Goal: Task Accomplishment & Management: Manage account settings

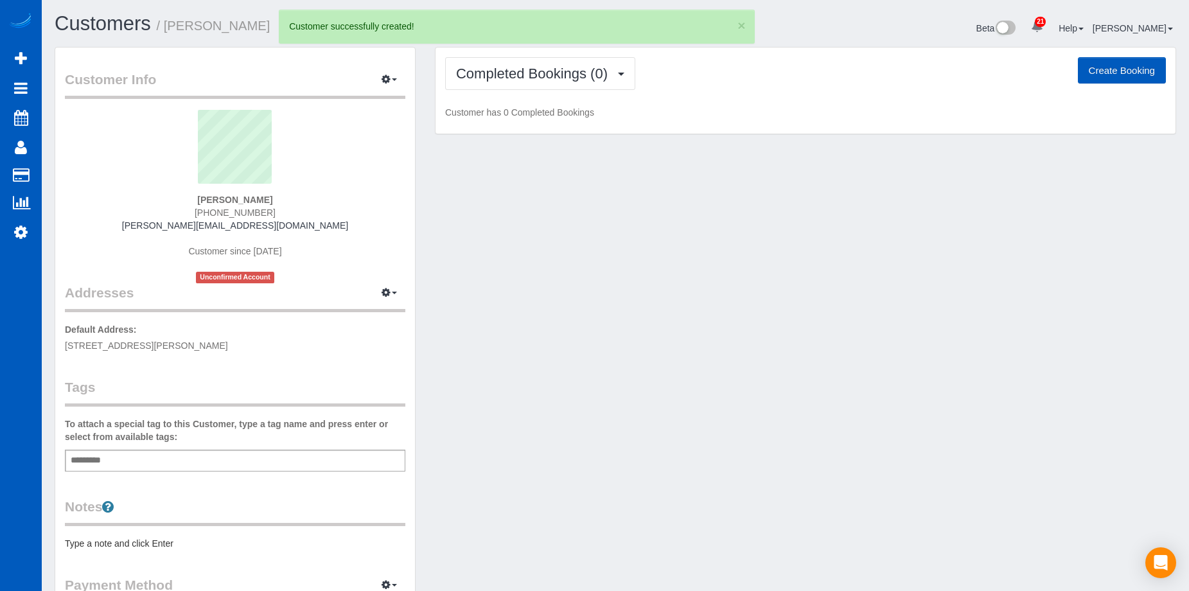
click at [1102, 69] on button "Create Booking" at bounding box center [1122, 70] width 88 height 27
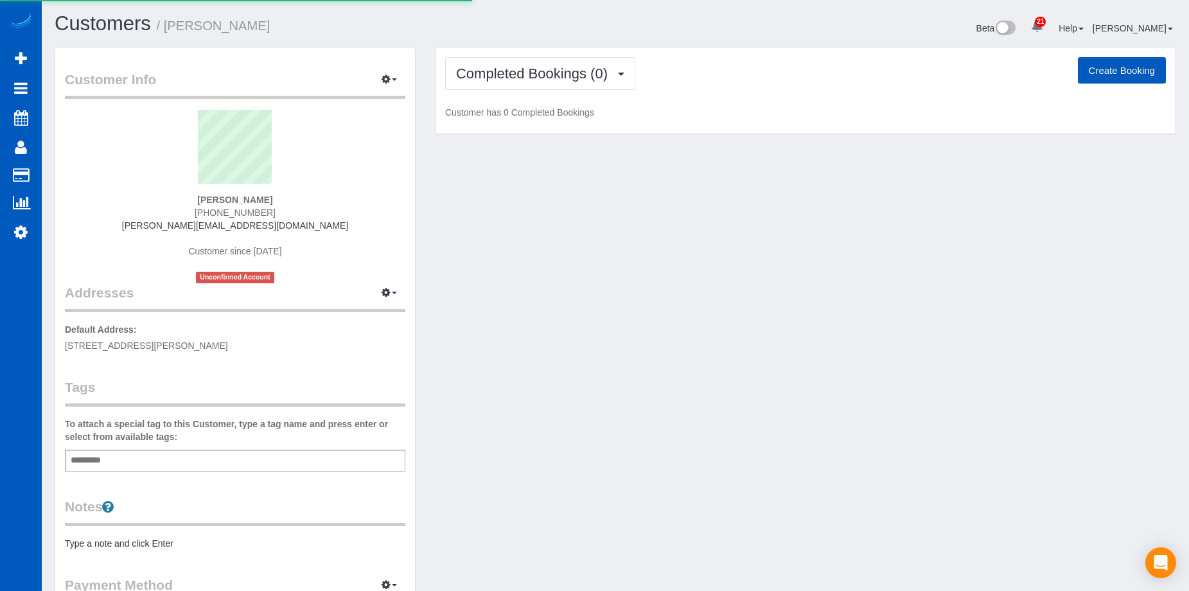
select select "OR"
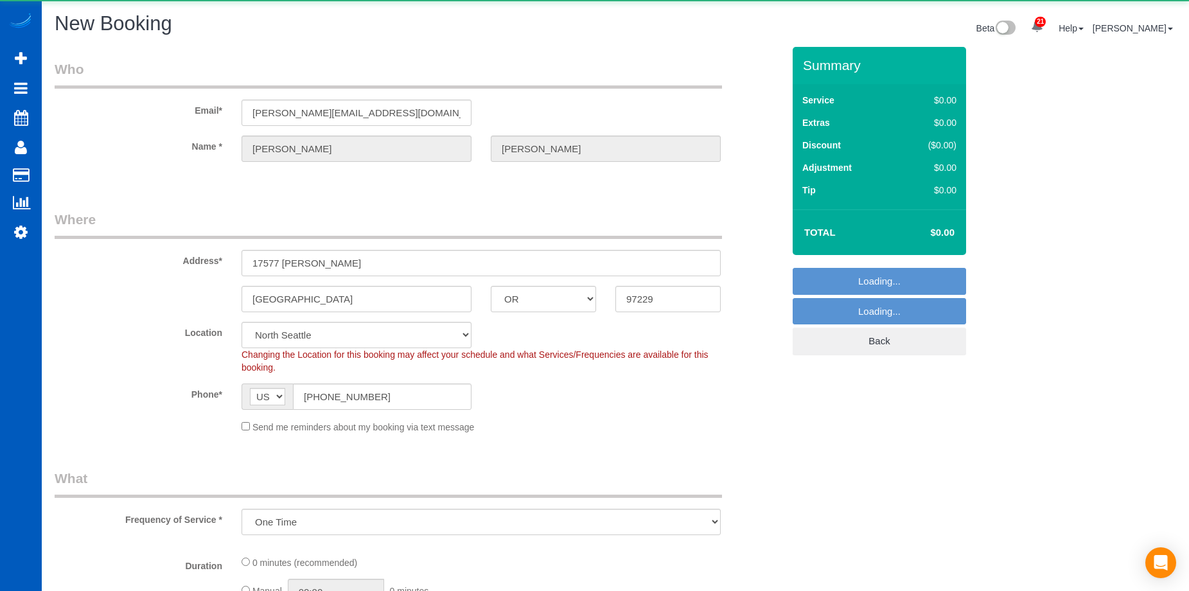
select select "object:2009"
select select "199"
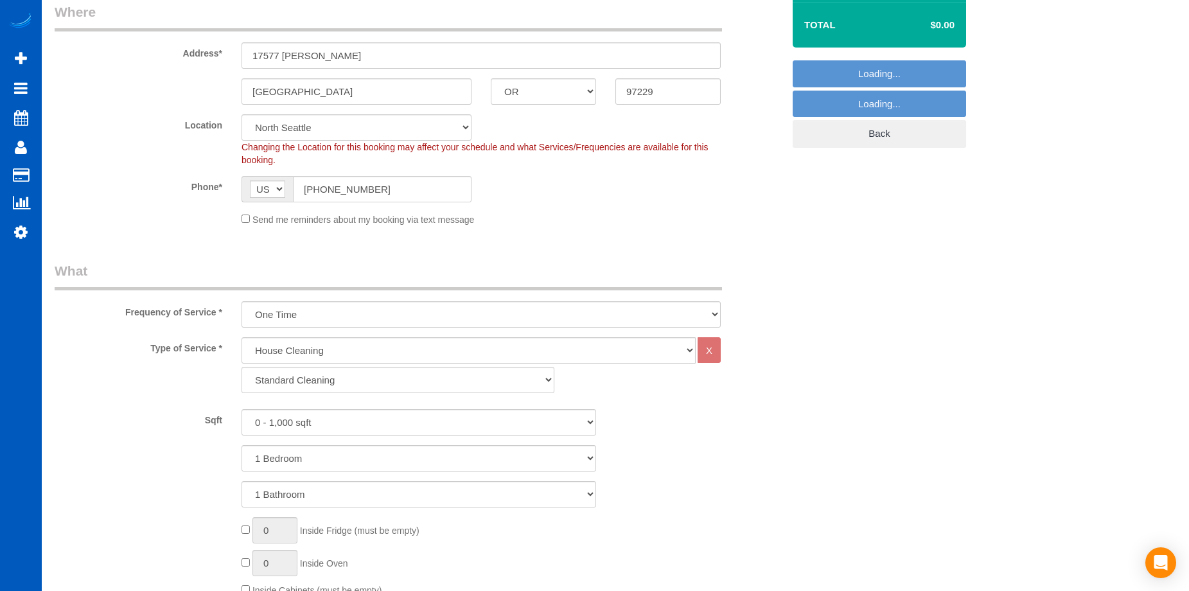
select select "34"
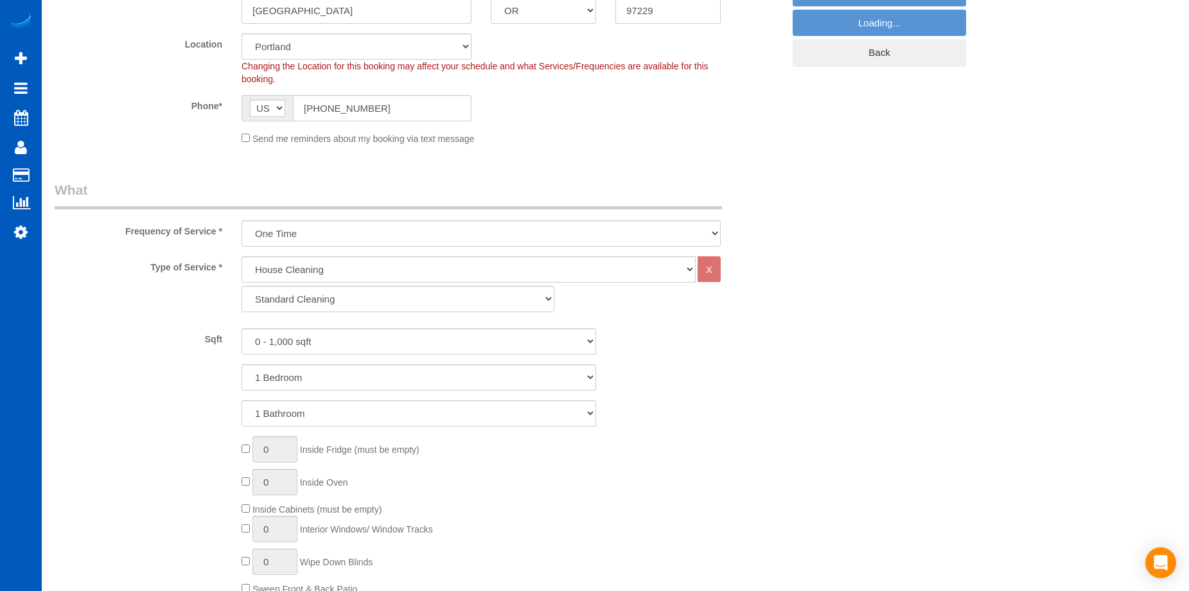
select select "object:2214"
click at [408, 301] on select "Standard Cleaning Deep Cleaning Move In/ Out Cleaning" at bounding box center [397, 299] width 313 height 26
select select "367"
click at [241, 286] on select "Standard Cleaning Deep Cleaning Move In/ Out Cleaning" at bounding box center [397, 299] width 313 height 26
click at [373, 340] on select "0 - 1,000 sqft 1,001 - 1,500 sqft 1,501 - 2,000 sqft 2,001 - 2,500 sqft 2,501 -…" at bounding box center [418, 341] width 355 height 26
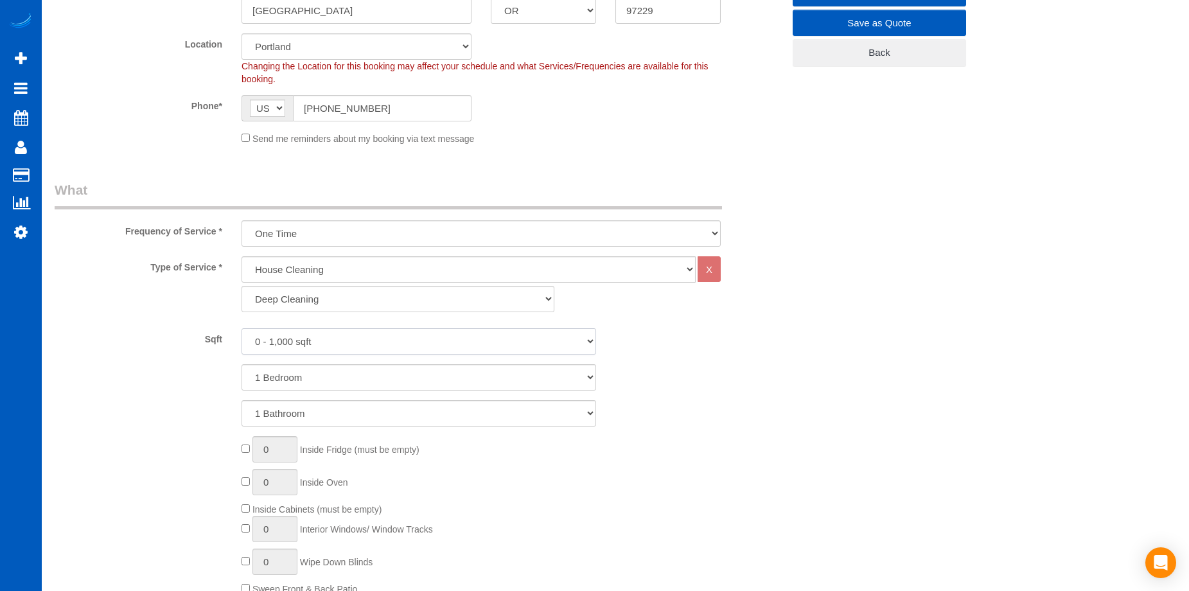
select select "2001"
click at [241, 328] on select "0 - 1,000 sqft 1,001 - 1,500 sqft 1,501 - 2,000 sqft 2,001 - 2,500 sqft 2,501 -…" at bounding box center [418, 341] width 355 height 26
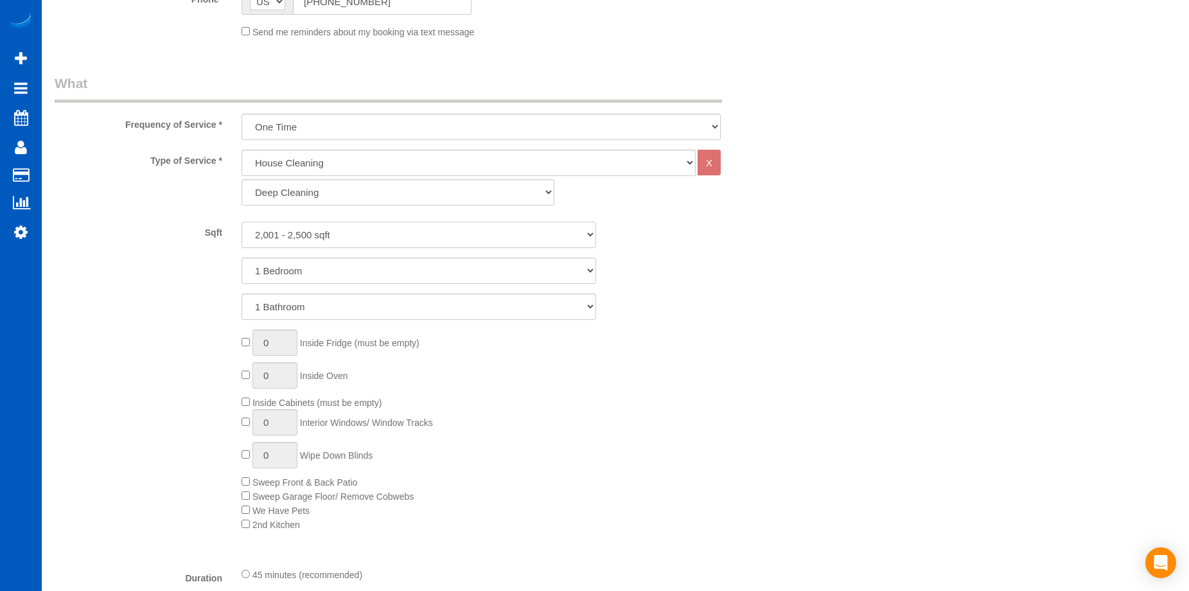
scroll to position [410, 0]
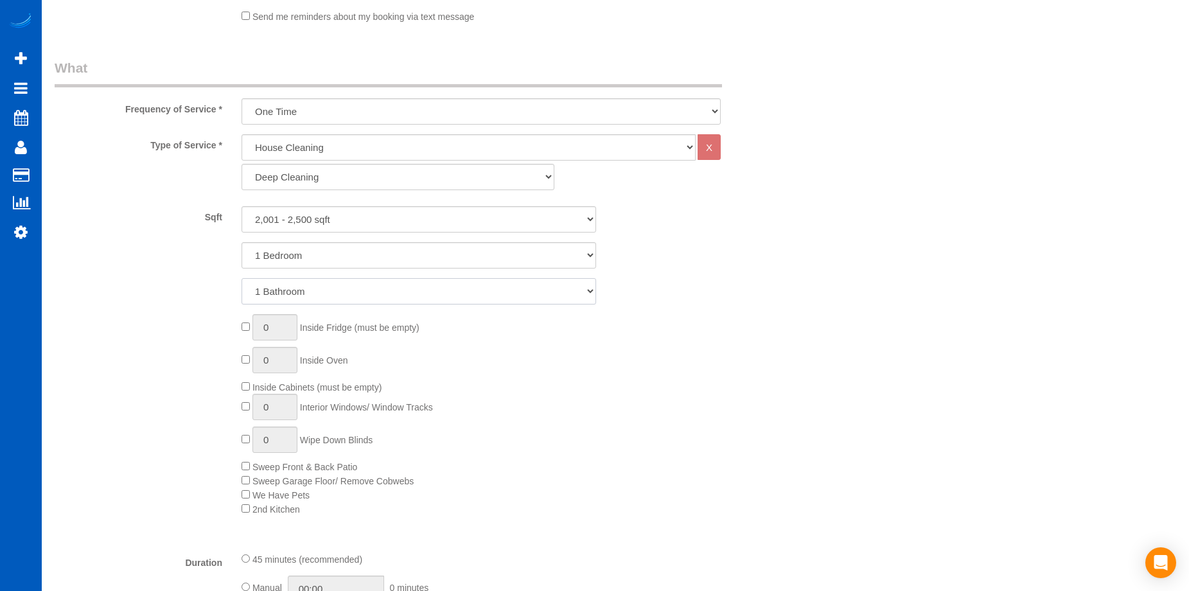
click at [398, 286] on select "1 Bathroom 2 Bathrooms 3 Bathrooms 4 Bathrooms 5 Bathrooms 6 Bathrooms 7 Bathro…" at bounding box center [418, 291] width 355 height 26
select select "3"
click at [241, 278] on select "1 Bathroom 2 Bathrooms 3 Bathrooms 4 Bathrooms 5 Bathrooms 6 Bathrooms 7 Bathro…" at bounding box center [418, 291] width 355 height 26
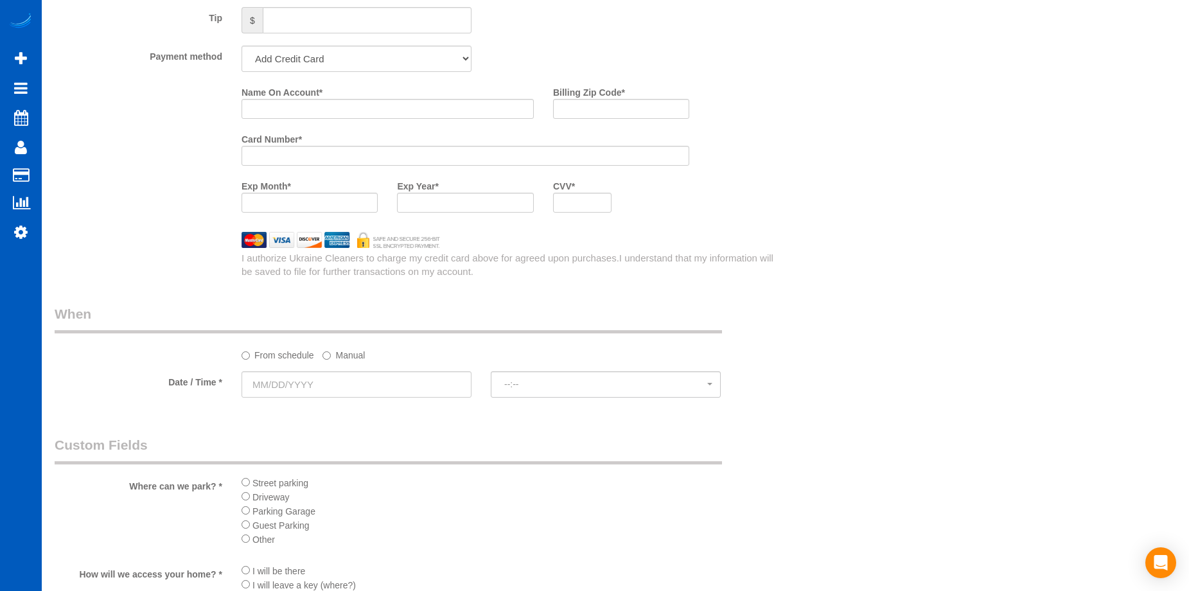
scroll to position [1225, 0]
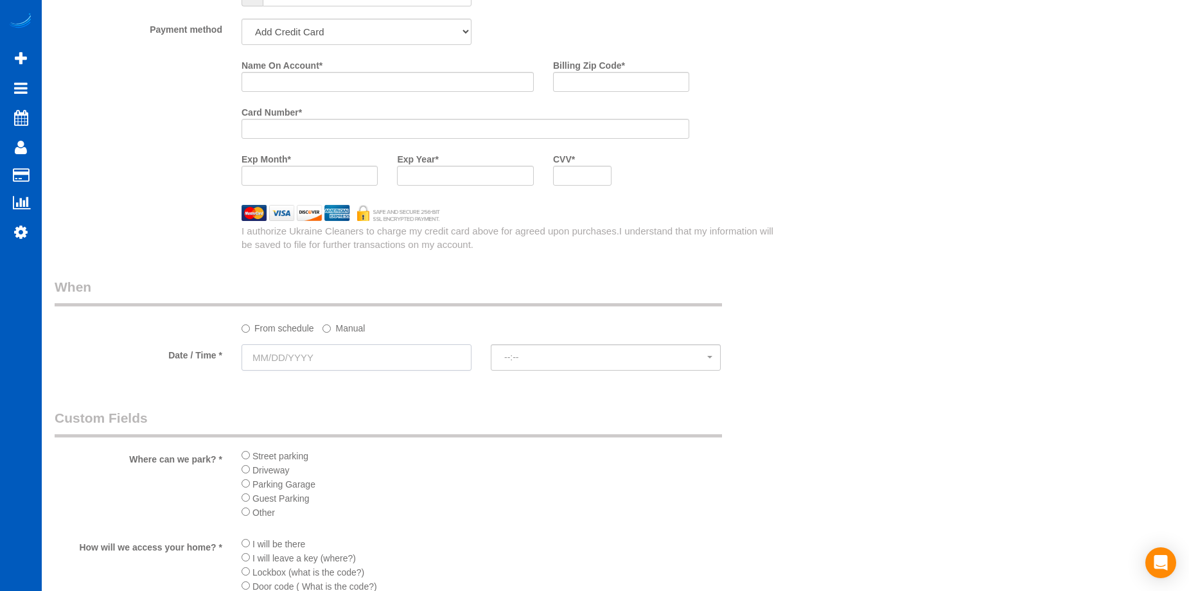
click at [386, 349] on input "text" at bounding box center [356, 357] width 230 height 26
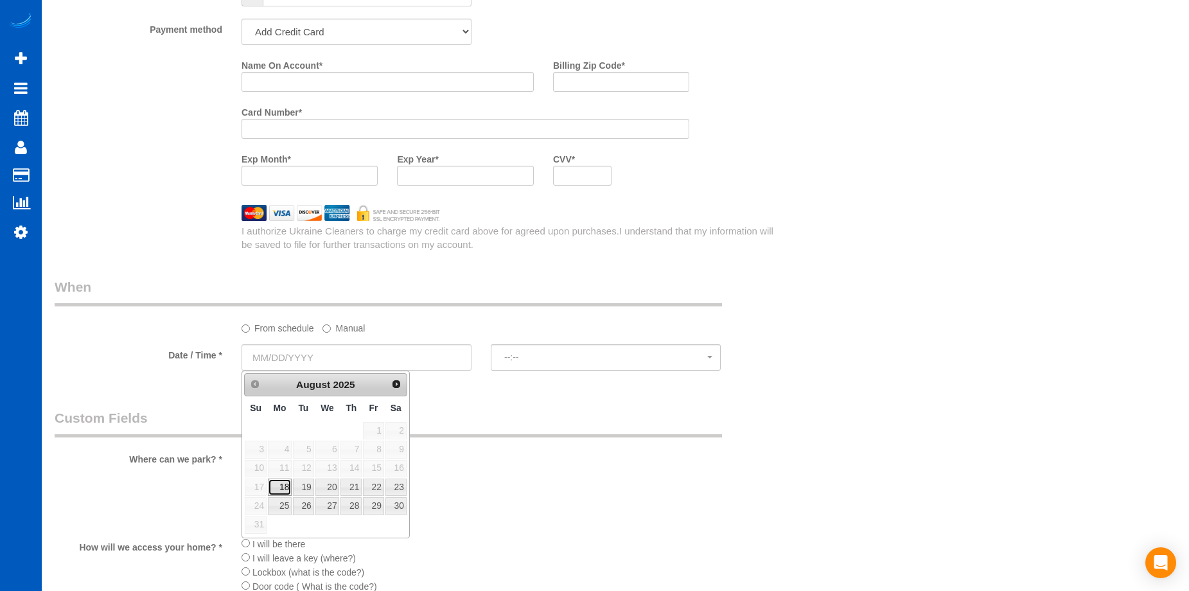
click at [284, 487] on link "18" at bounding box center [280, 486] width 24 height 17
type input "08/18/2025"
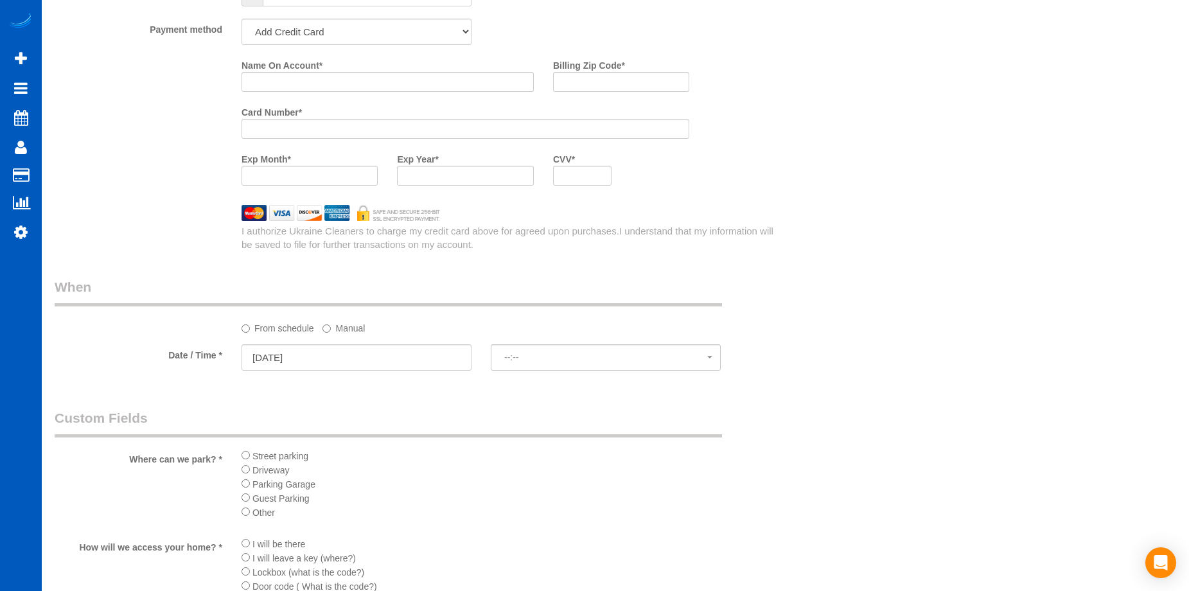
select select "spot1"
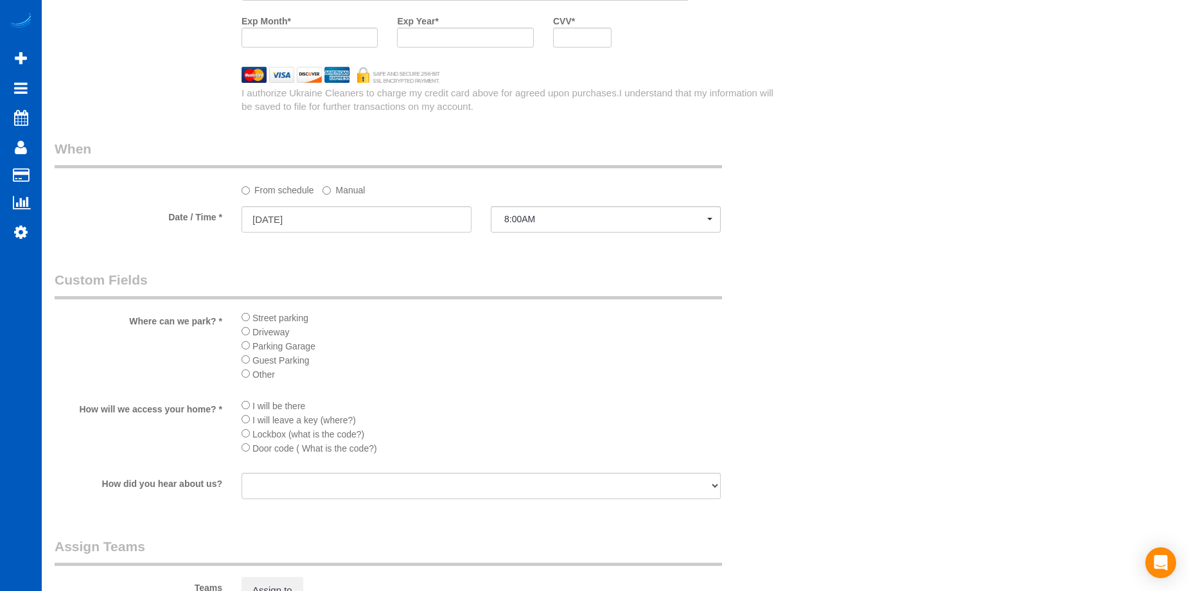
scroll to position [1368, 0]
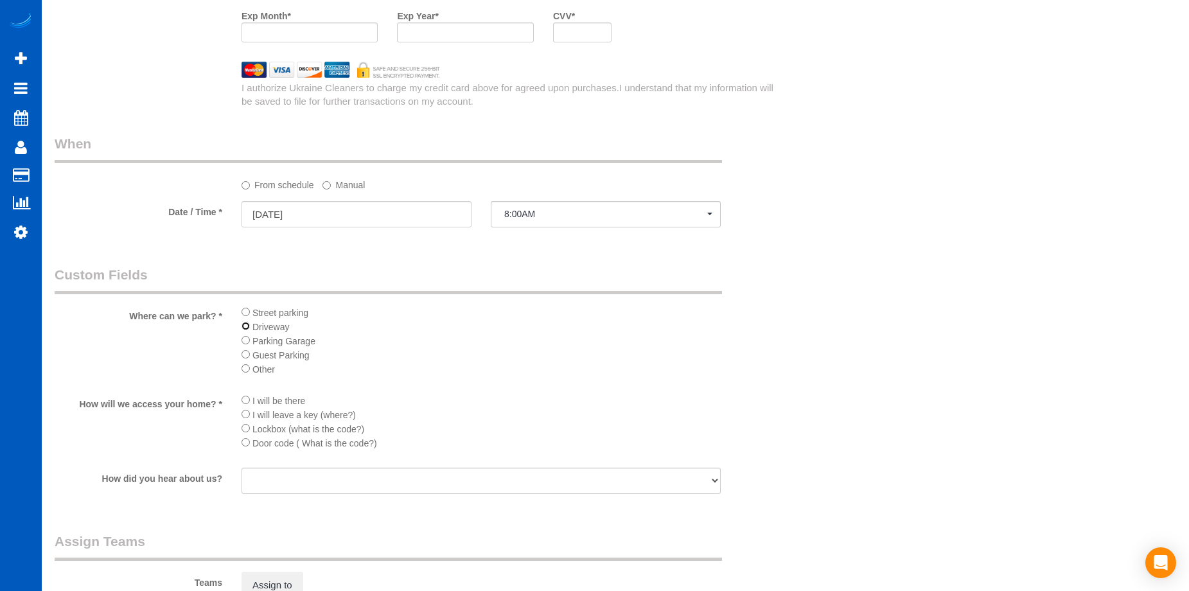
click at [247, 399] on sui-booking-custom-fields "Where can we park? * Street parking Driveway Parking Garage Guest Parking Other…" at bounding box center [419, 380] width 728 height 231
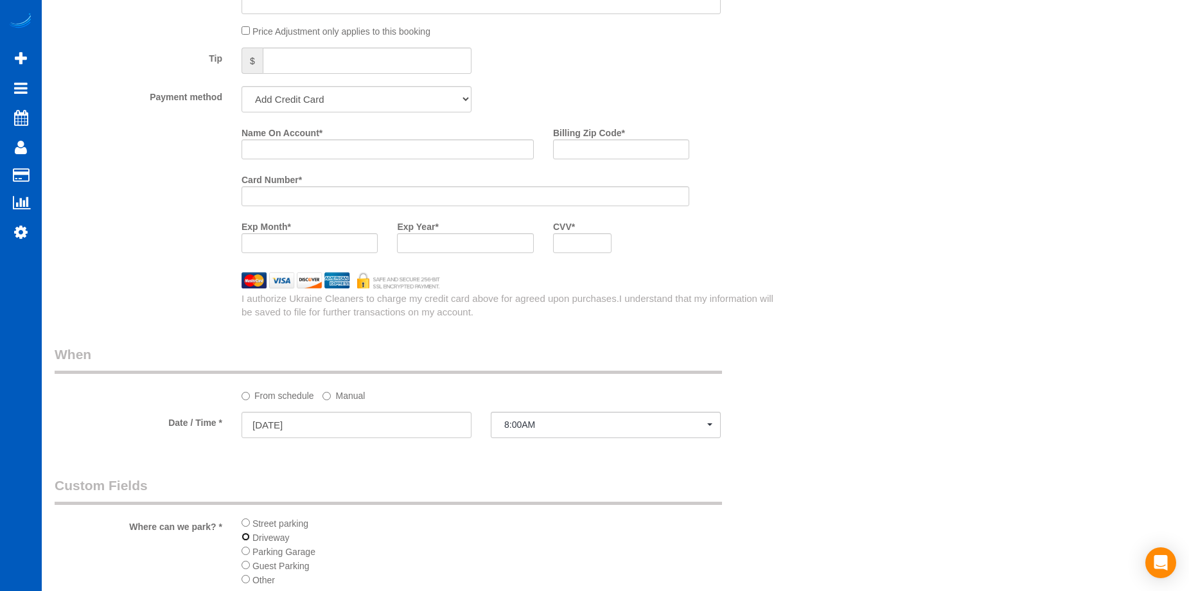
scroll to position [802, 0]
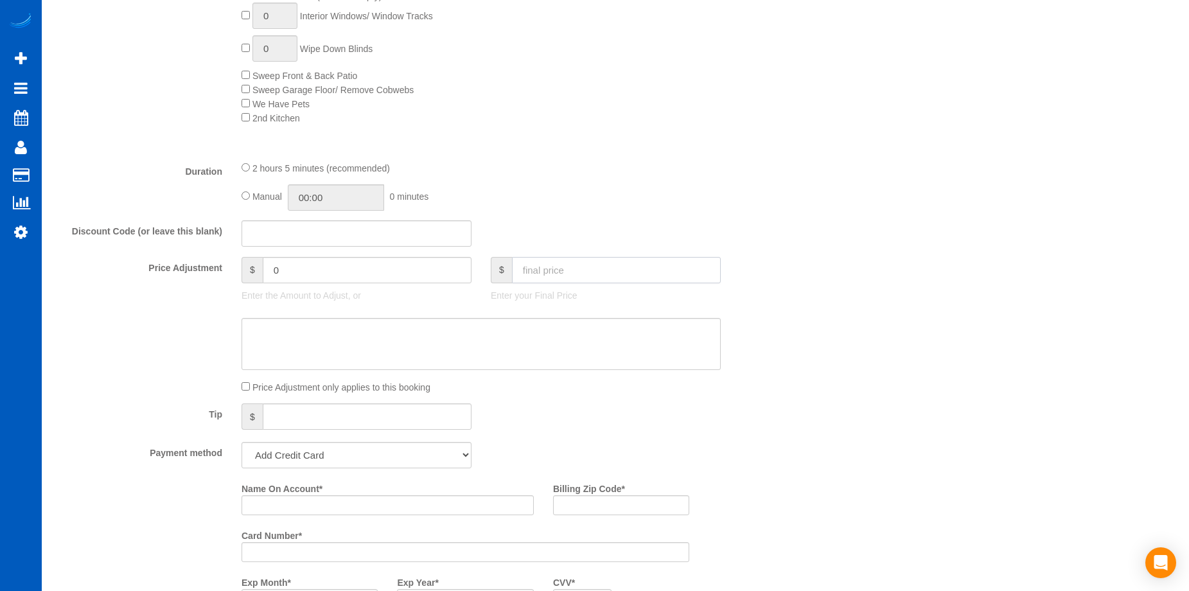
click at [566, 268] on input "text" at bounding box center [616, 270] width 209 height 26
type input "299"
click at [558, 338] on textarea at bounding box center [480, 344] width 479 height 53
type input "-115"
paste textarea "just bathrooms and kitchen"
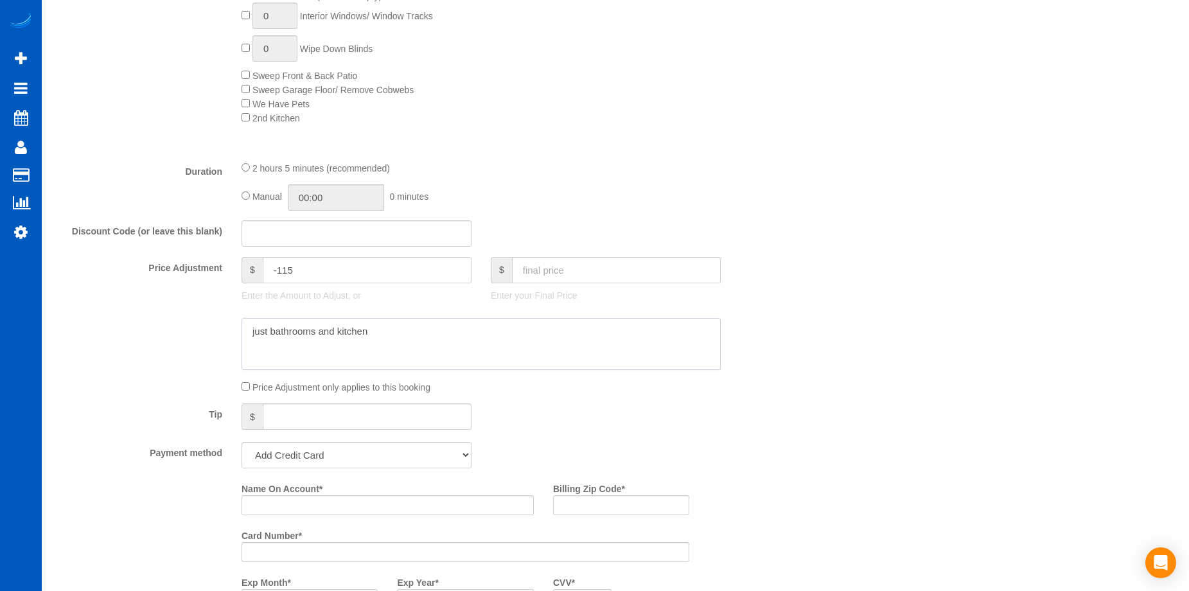
type textarea "just bathrooms and kitchen"
click at [789, 381] on div "Price Adjustment only applies to this booking" at bounding box center [419, 387] width 748 height 14
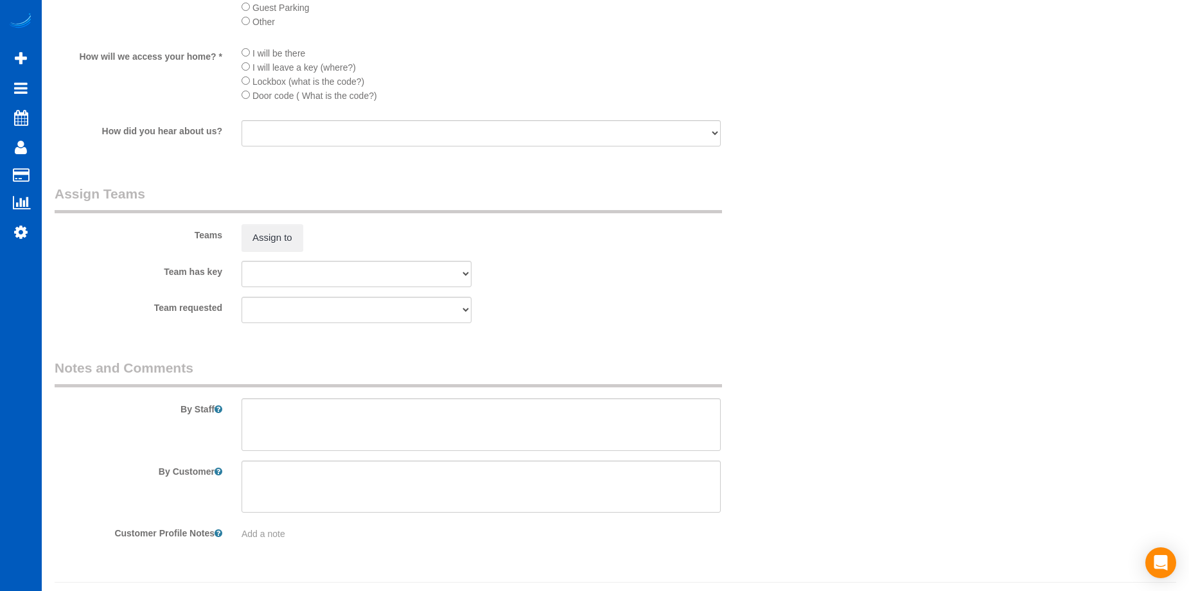
scroll to position [1745, 0]
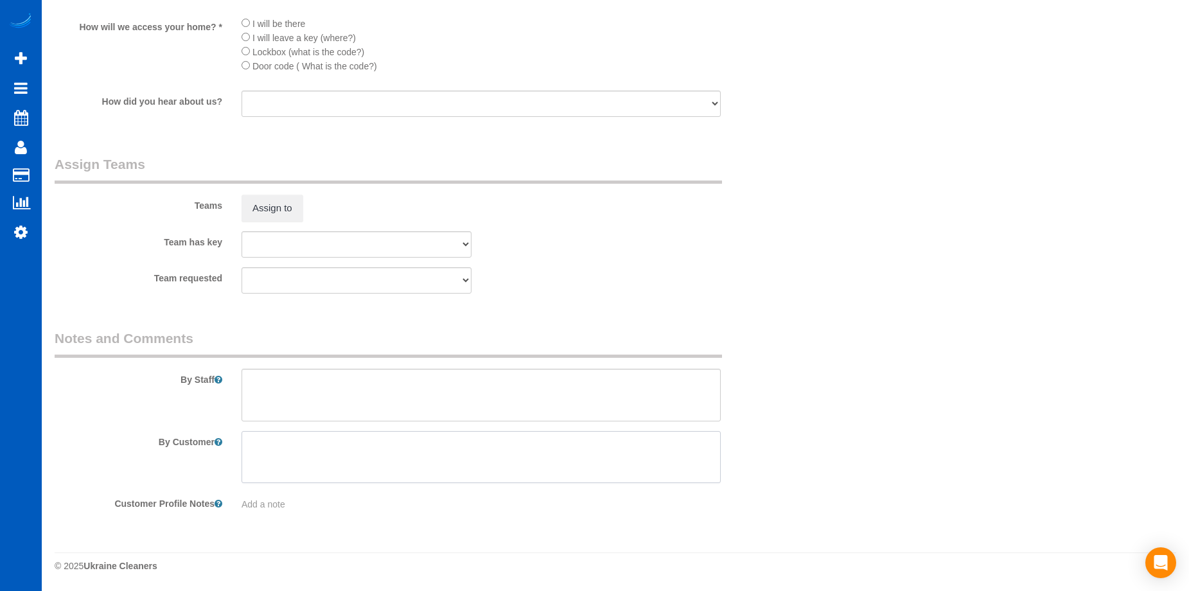
paste textarea "Just doing kitchen, including detailed job on inside and out of cabinets, and b…"
click at [501, 466] on textarea at bounding box center [480, 457] width 479 height 53
type textarea "Just doing kitchen, including detailed job on inside and out of cabinets, and b…"
click at [481, 391] on textarea at bounding box center [480, 395] width 479 height 53
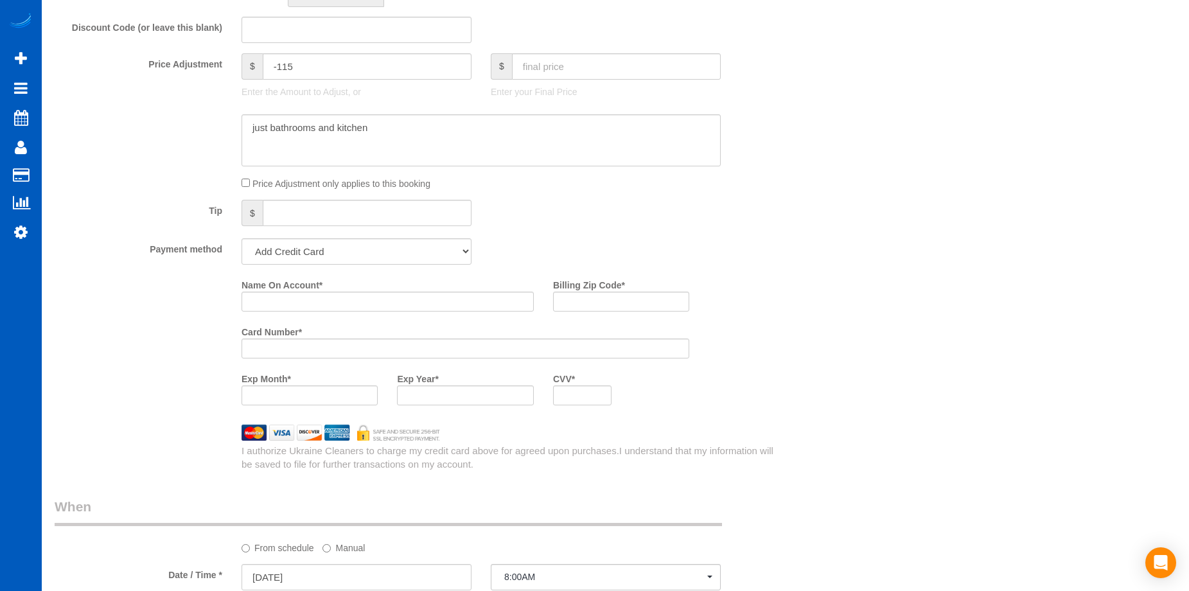
scroll to position [1004, 0]
type textarea "Booked by Aaron."
paste input "Kristen Sharpe"
click at [409, 299] on input "Kristen Sharpe" at bounding box center [387, 302] width 292 height 20
type input "Kristen Sharpe"
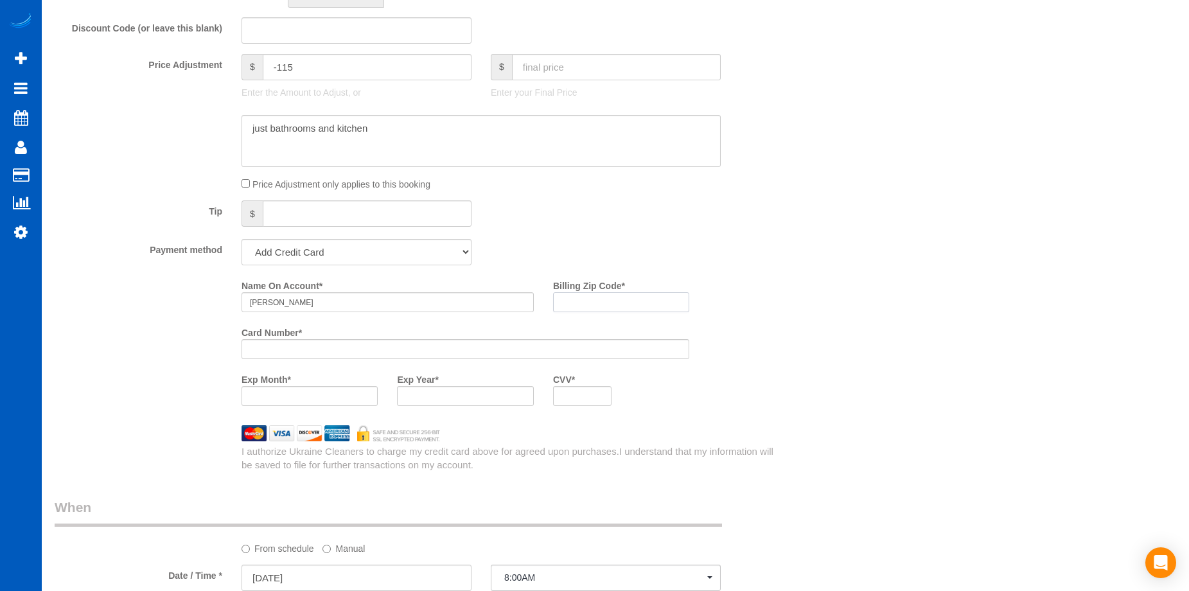
paste input "97229"
click at [577, 297] on input "Billing Zip Code *" at bounding box center [621, 302] width 136 height 20
type input "97229"
click at [438, 389] on div at bounding box center [465, 396] width 136 height 20
click at [446, 389] on div at bounding box center [465, 396] width 136 height 20
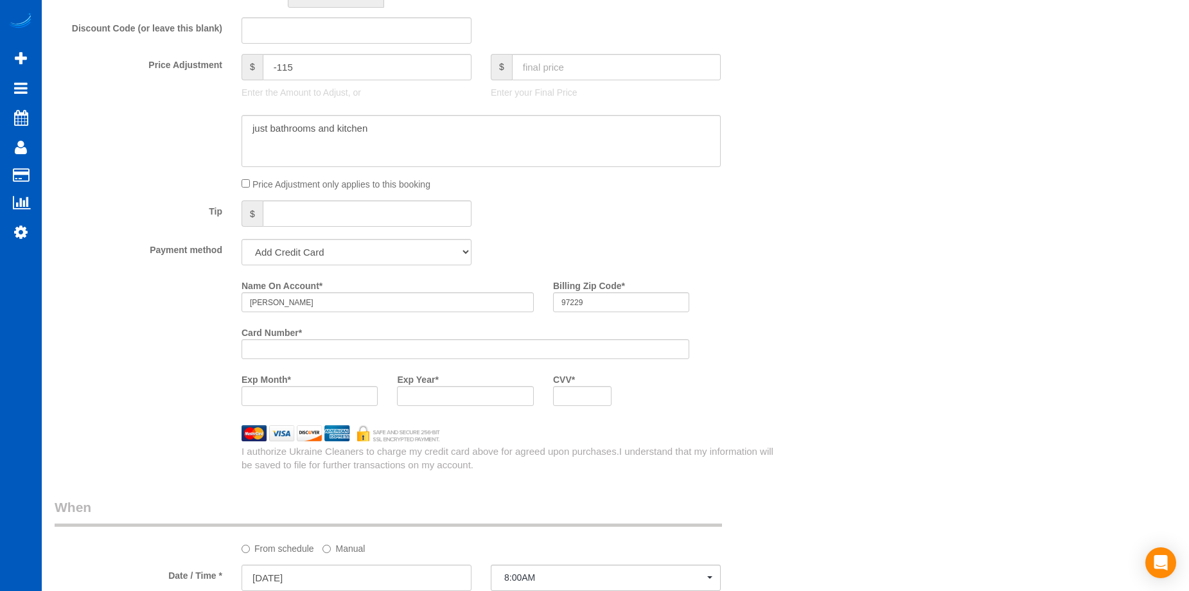
click at [596, 389] on div at bounding box center [582, 396] width 58 height 20
click at [839, 434] on div "Who Email* kristen.tsunenaga@gmail.com Name * Kristen Sharpe Where Address* 175…" at bounding box center [615, 164] width 1121 height 2245
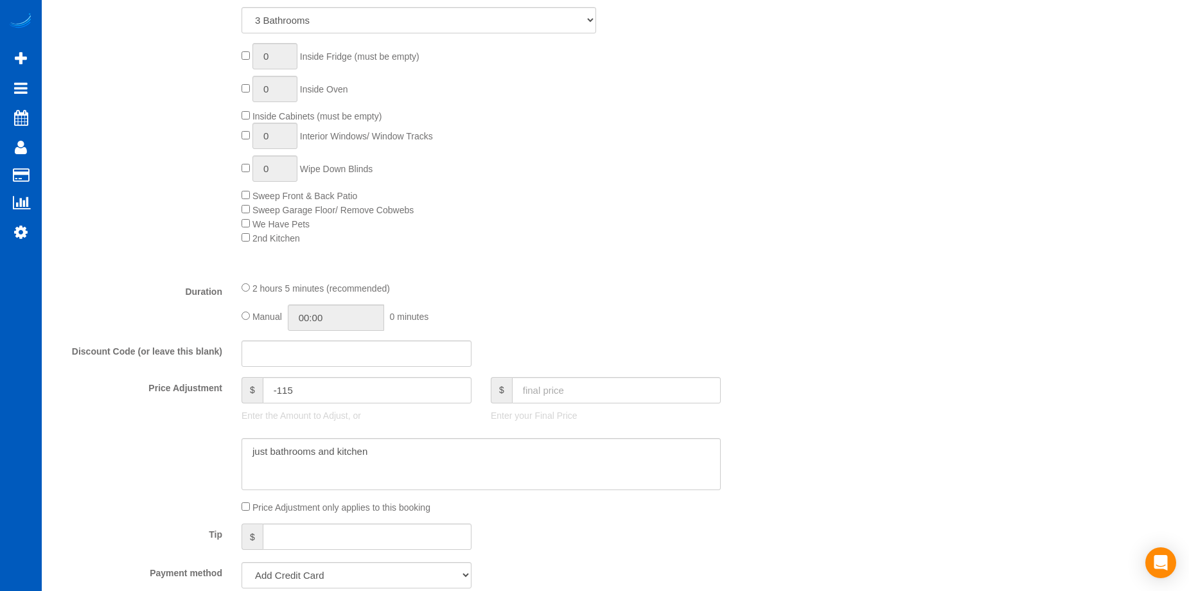
scroll to position [0, 0]
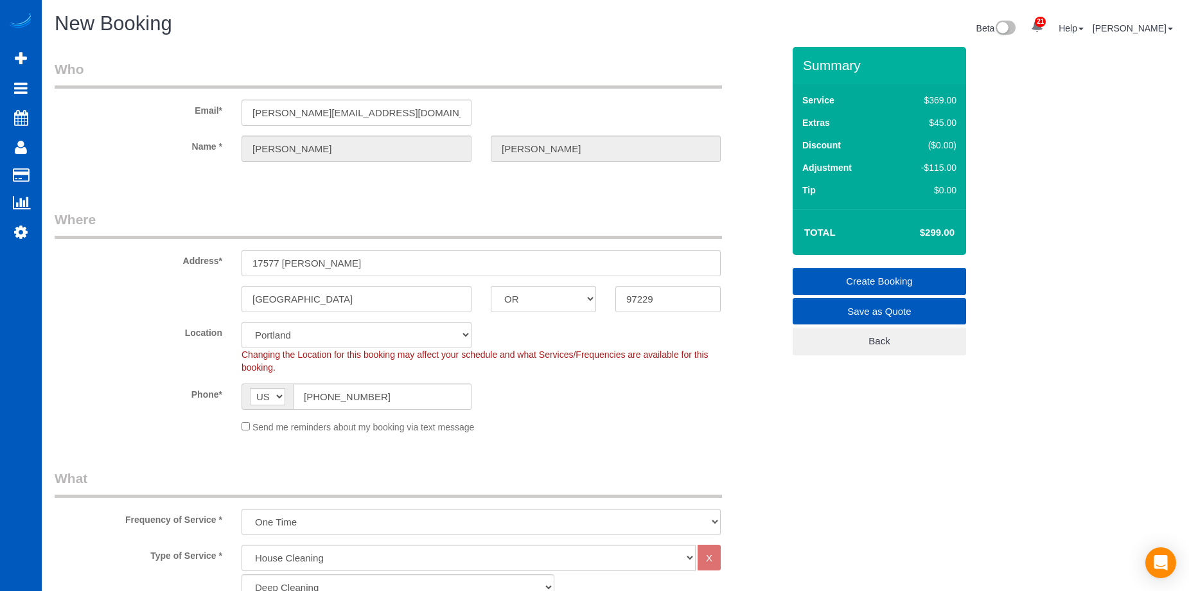
click at [845, 275] on link "Create Booking" at bounding box center [879, 281] width 173 height 27
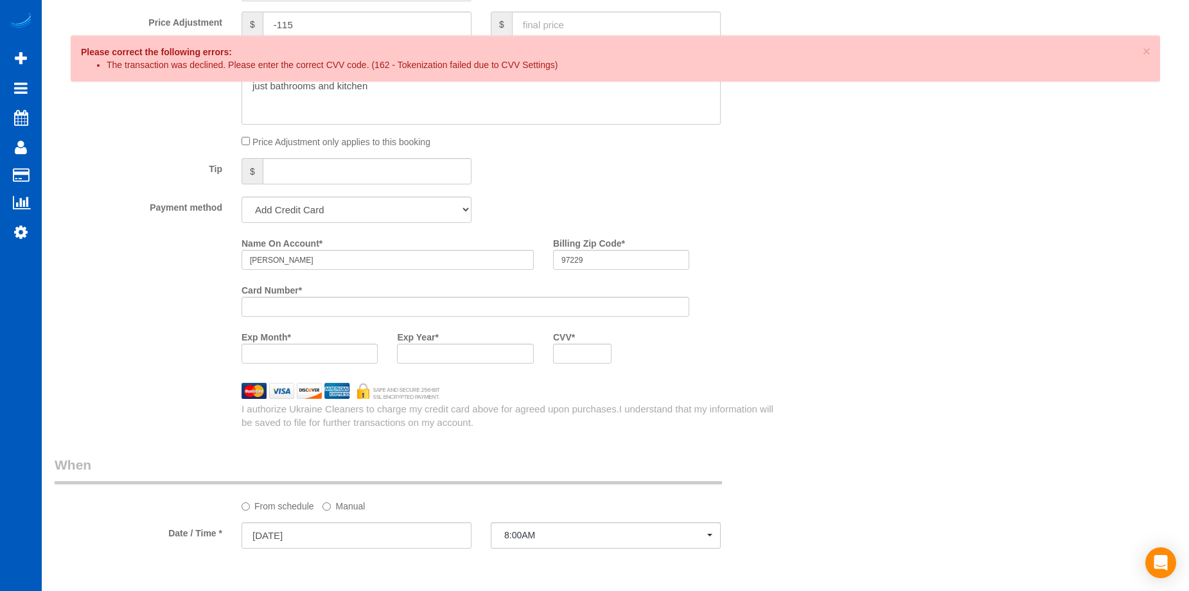
scroll to position [1059, 0]
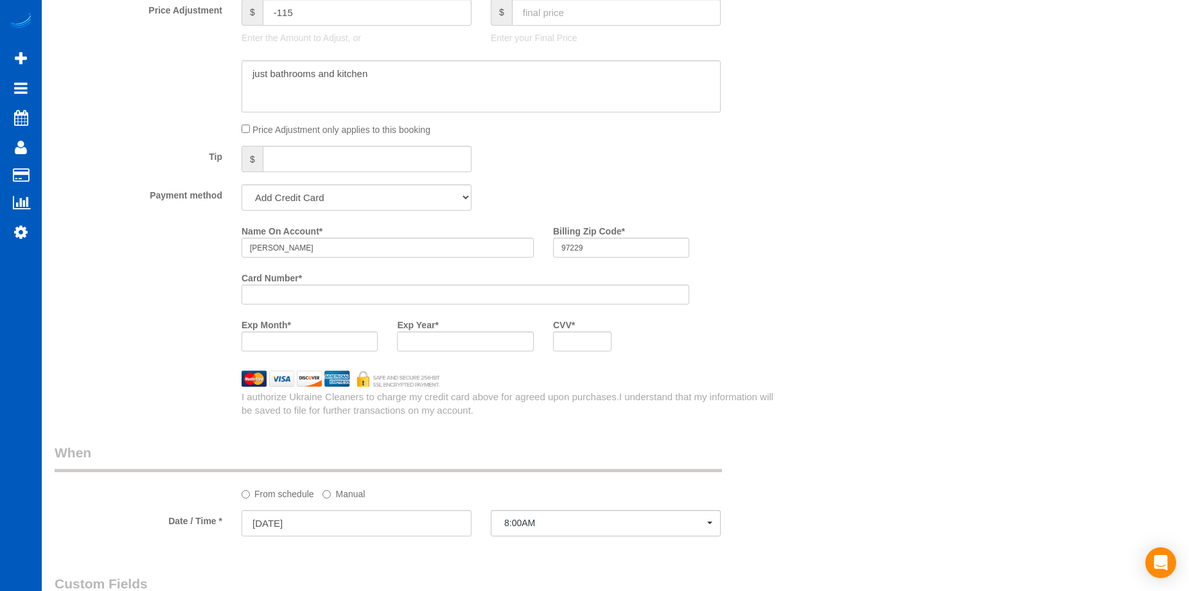
click at [568, 304] on div at bounding box center [465, 295] width 448 height 20
click at [801, 288] on div "Who Email* kristen.tsunenaga@gmail.com Name * Kristen Sharpe Where Address* 175…" at bounding box center [615, 110] width 1121 height 2245
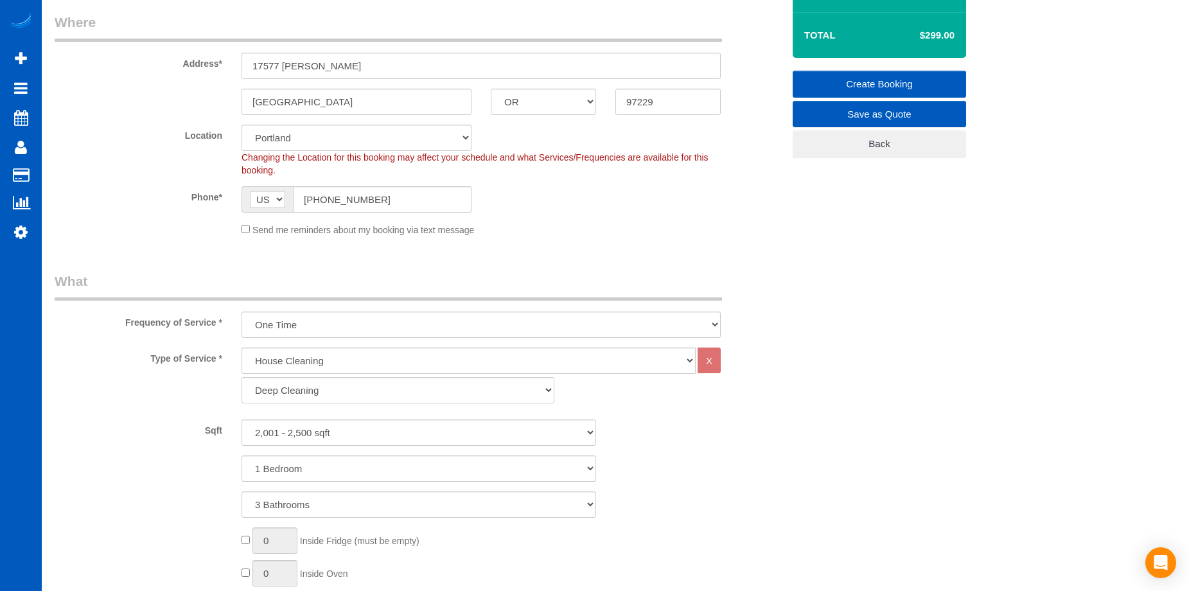
scroll to position [0, 0]
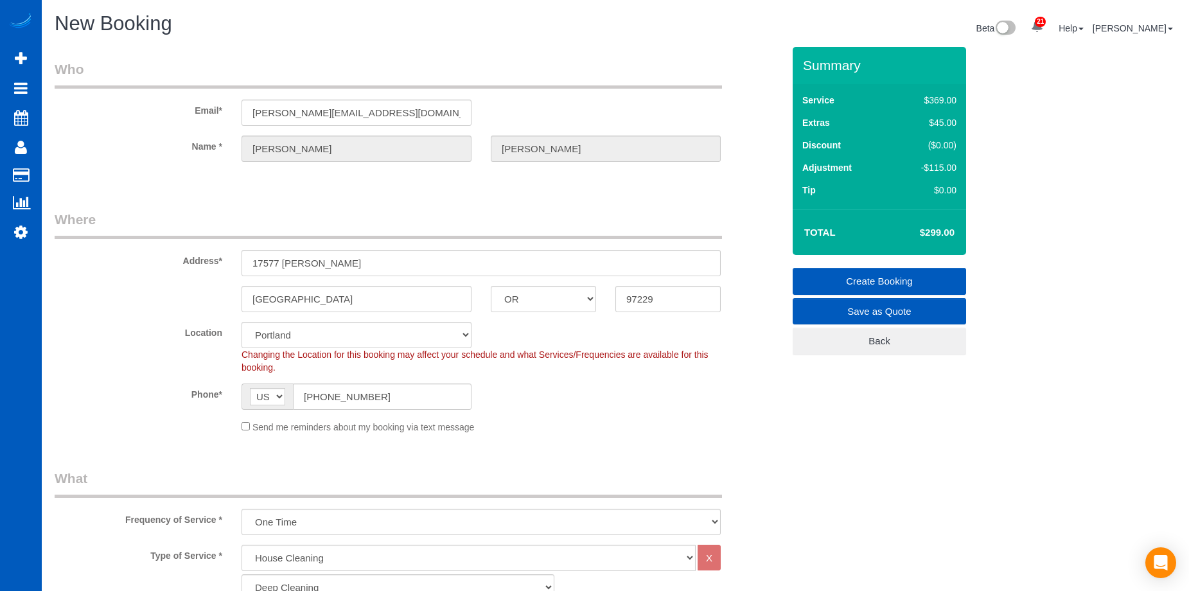
click at [836, 275] on link "Create Booking" at bounding box center [879, 281] width 173 height 27
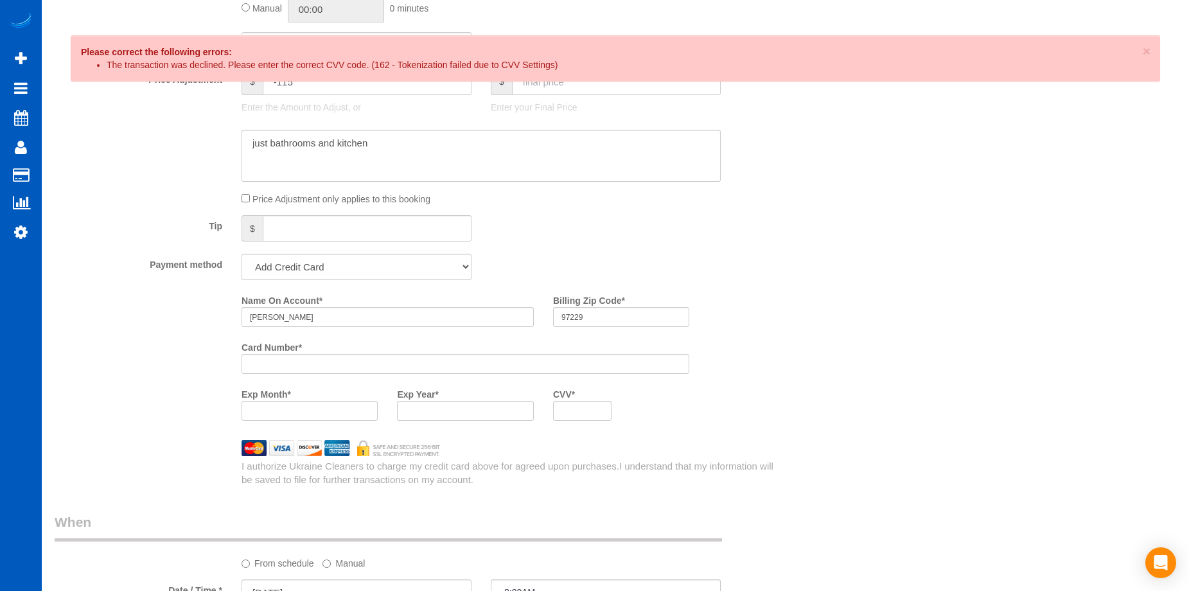
scroll to position [990, 0]
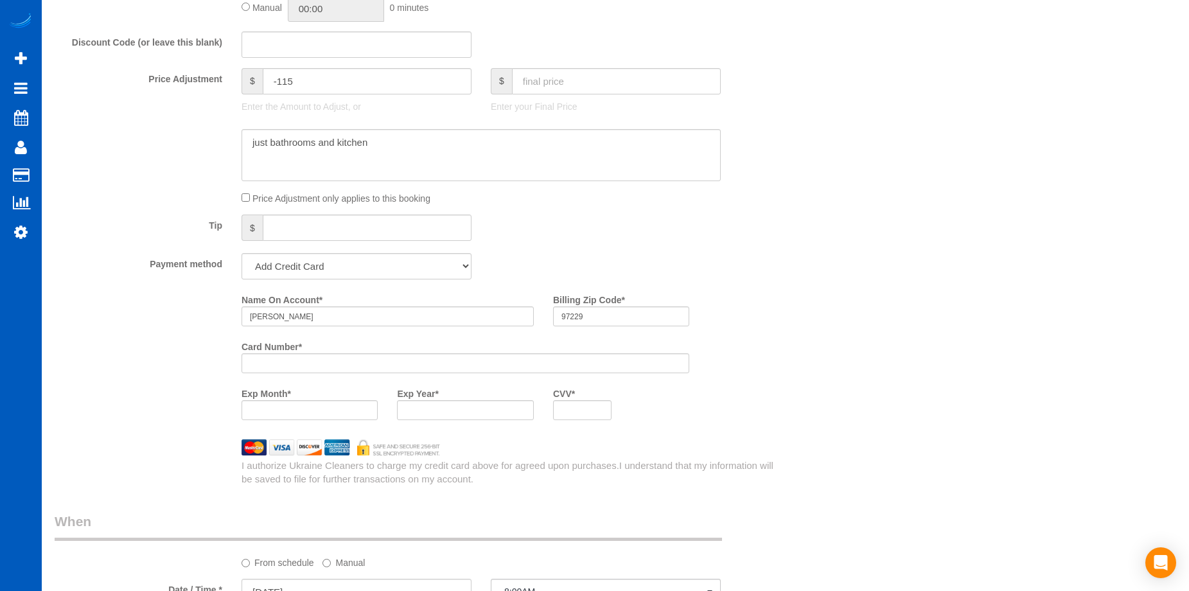
click at [722, 386] on div "Name On Account * Kristen Sharpe Billing Zip Code * 97229 Card Number * Exp Mon…" at bounding box center [512, 359] width 561 height 141
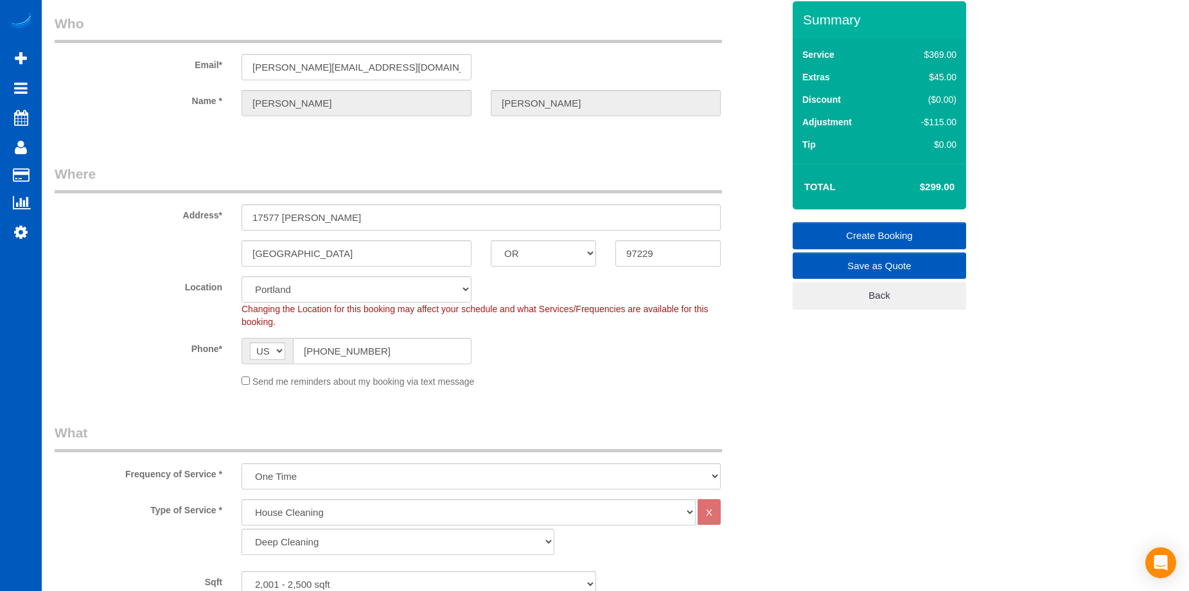
scroll to position [0, 0]
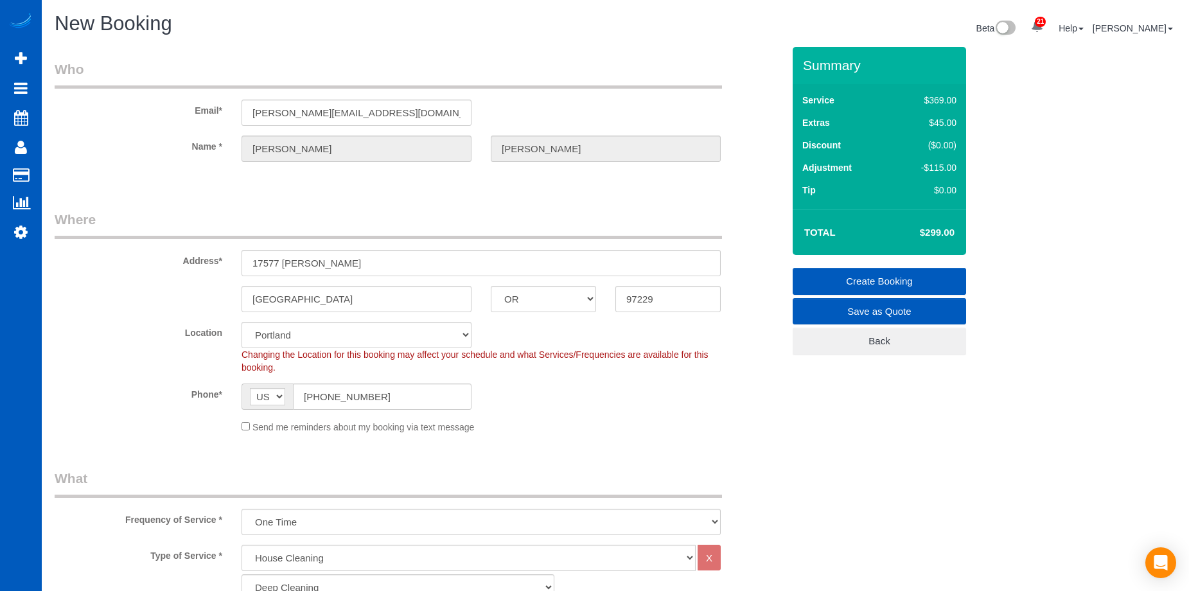
click at [827, 271] on link "Create Booking" at bounding box center [879, 281] width 173 height 27
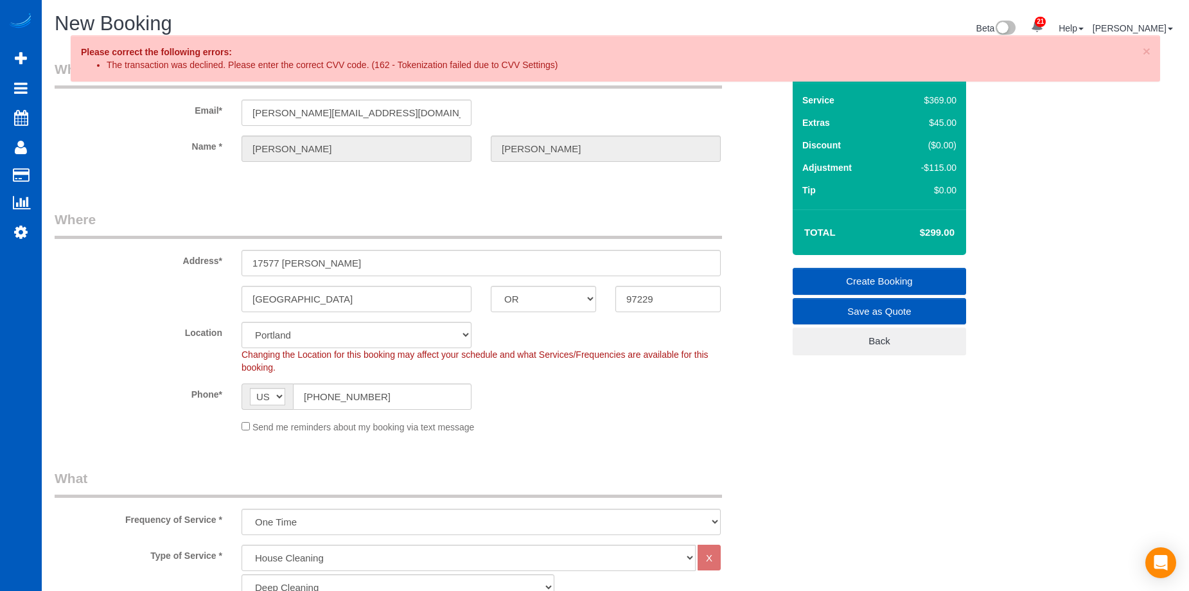
drag, startPoint x: 663, startPoint y: 244, endPoint x: 656, endPoint y: 204, distance: 41.0
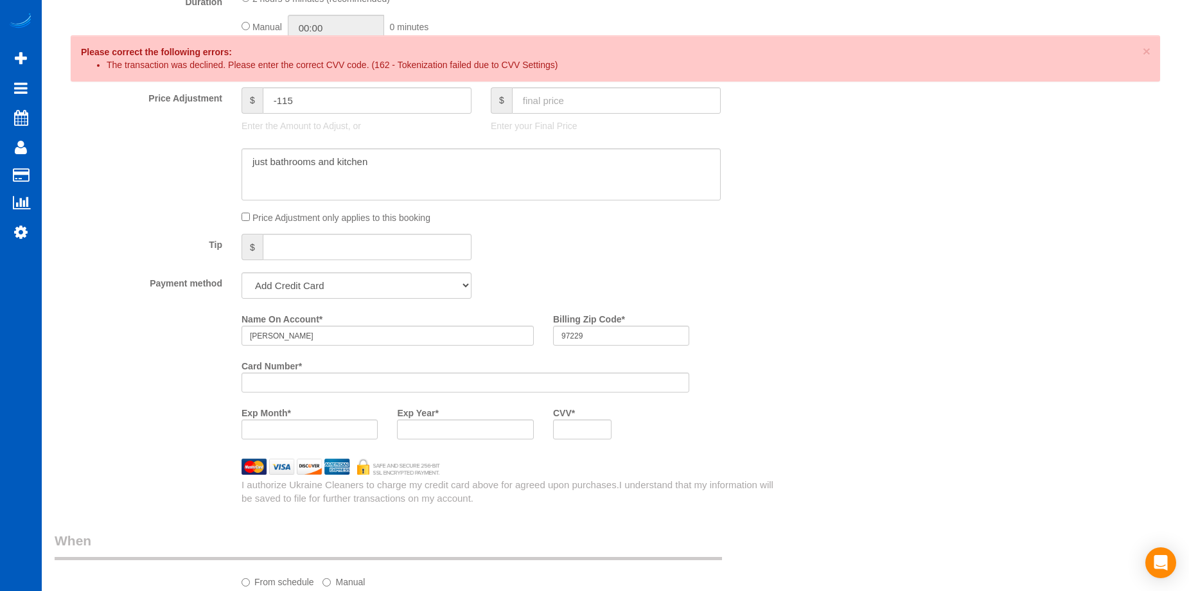
scroll to position [1013, 0]
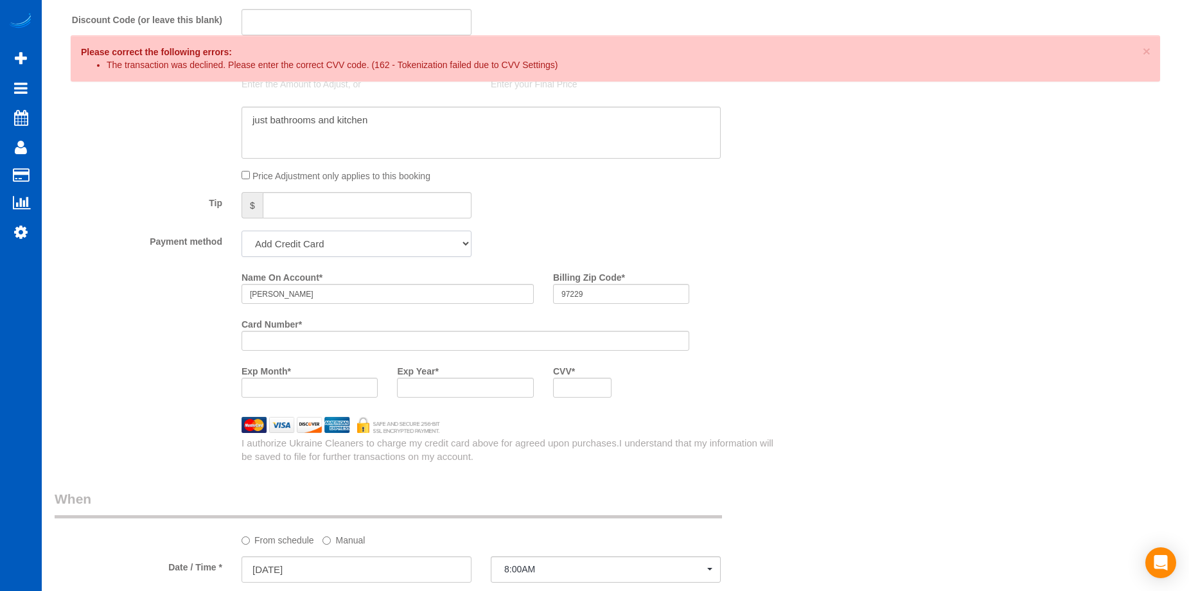
click at [414, 240] on select "Add Credit Card Cash Check Paypal" at bounding box center [356, 244] width 230 height 26
select select "string:cash"
click at [241, 231] on select "Add Credit Card Cash Check Paypal" at bounding box center [356, 244] width 230 height 26
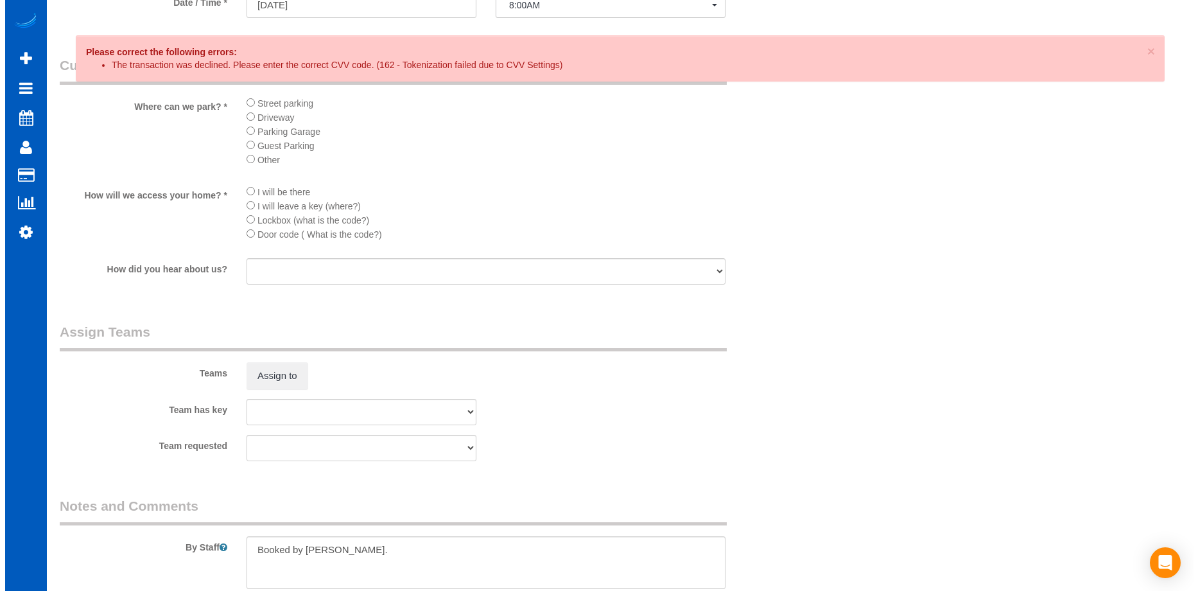
scroll to position [1338, 0]
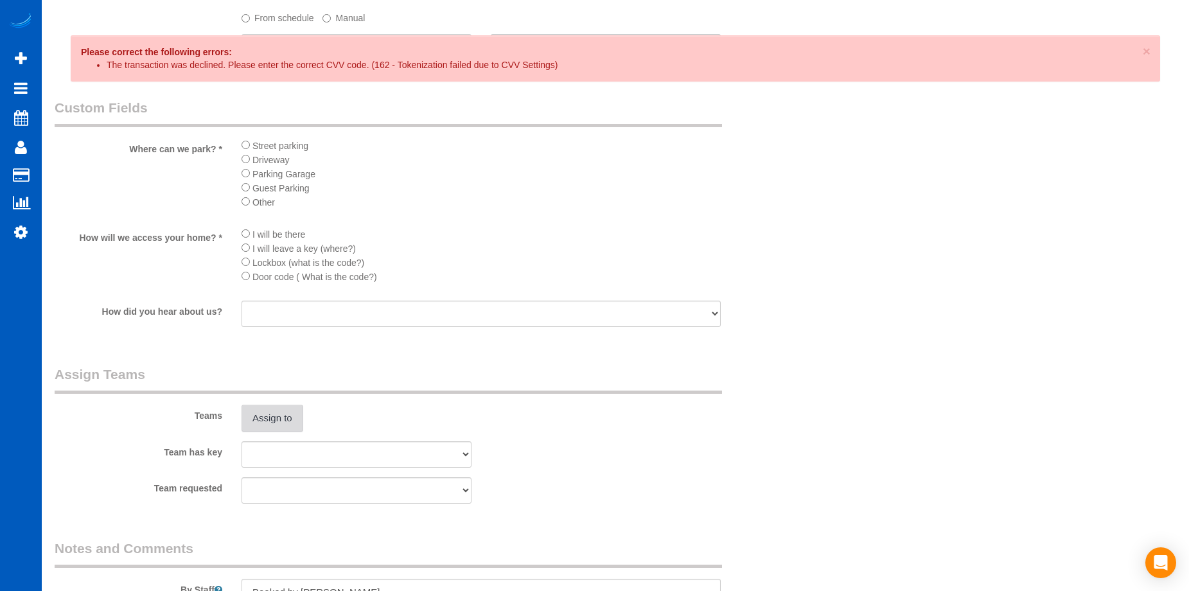
click at [281, 414] on button "Assign to" at bounding box center [272, 418] width 62 height 27
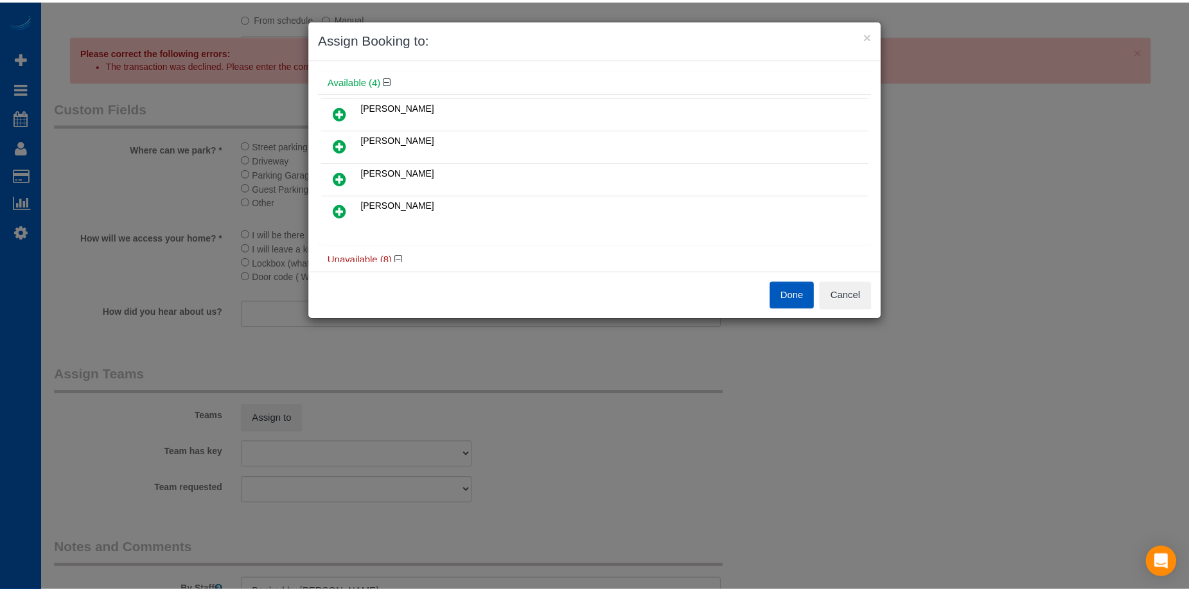
scroll to position [47, 0]
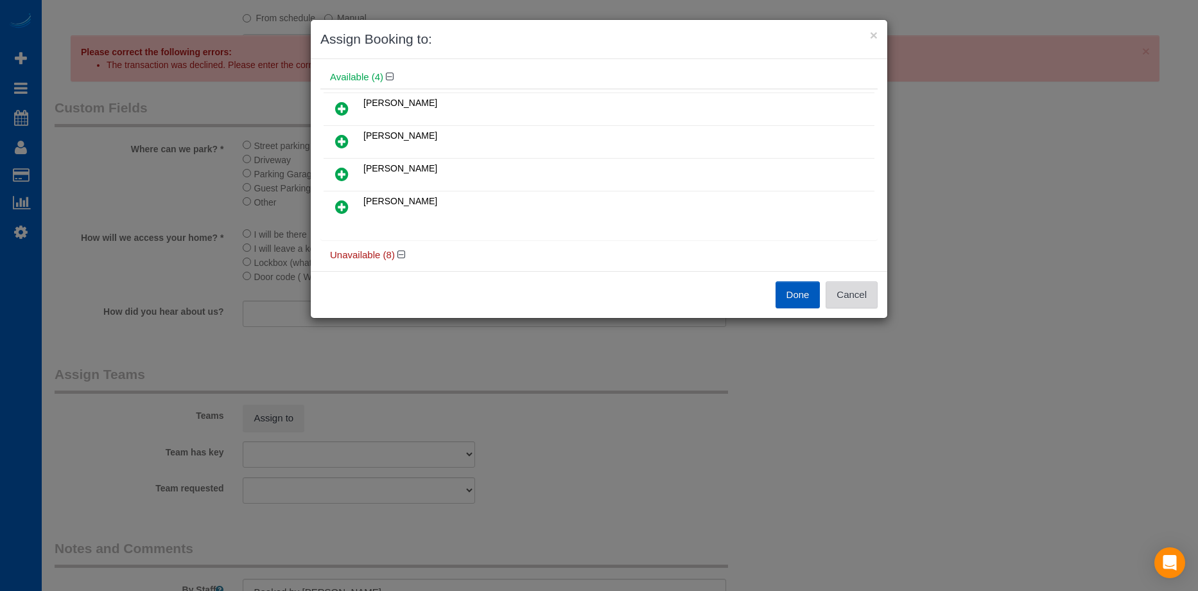
click at [857, 304] on button "Cancel" at bounding box center [852, 294] width 52 height 27
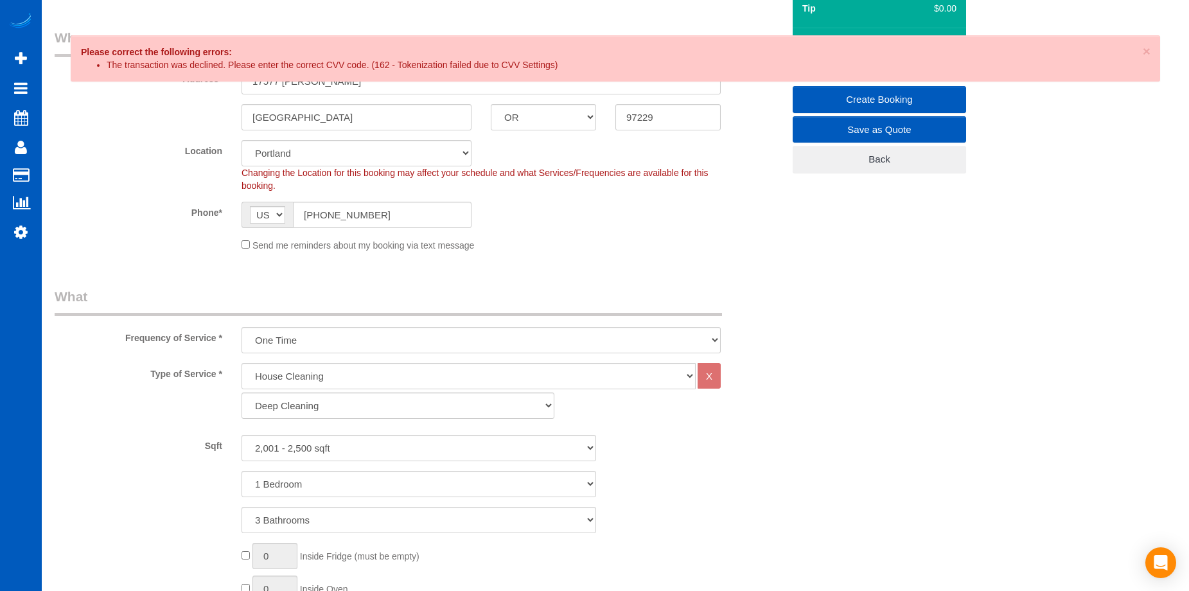
scroll to position [0, 0]
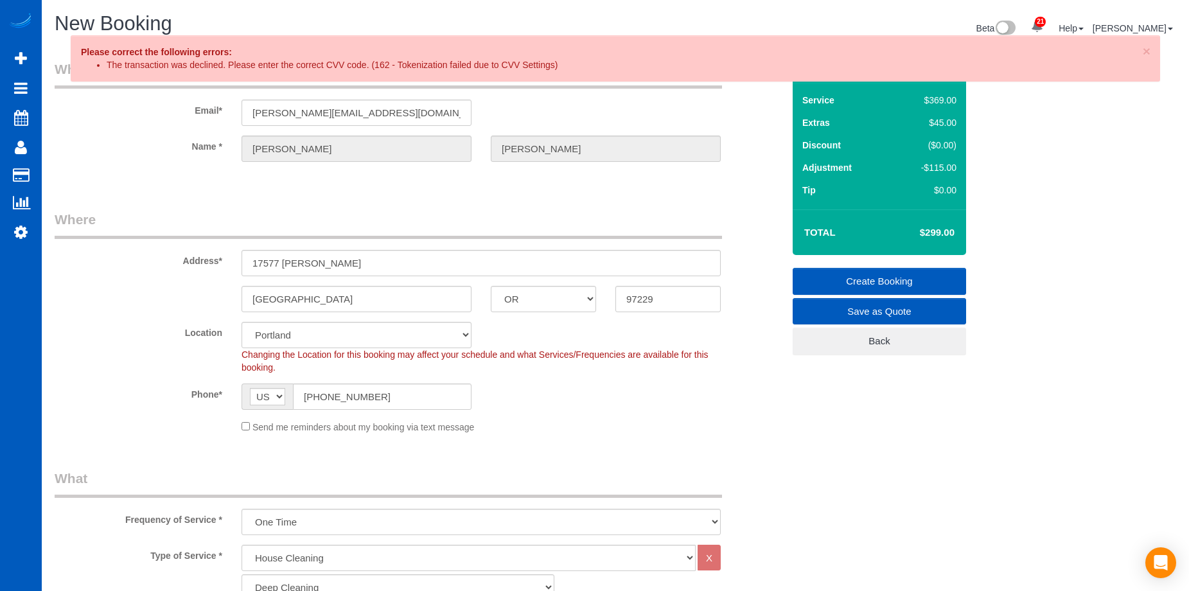
click at [859, 278] on link "Create Booking" at bounding box center [879, 281] width 173 height 27
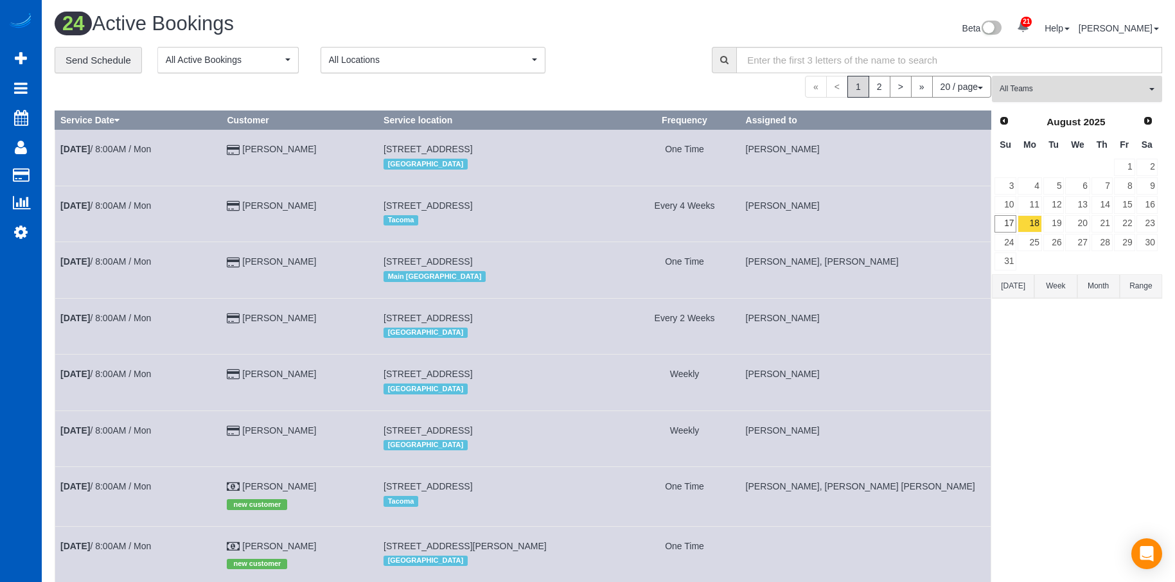
click at [1068, 85] on span "All Teams" at bounding box center [1072, 88] width 146 height 11
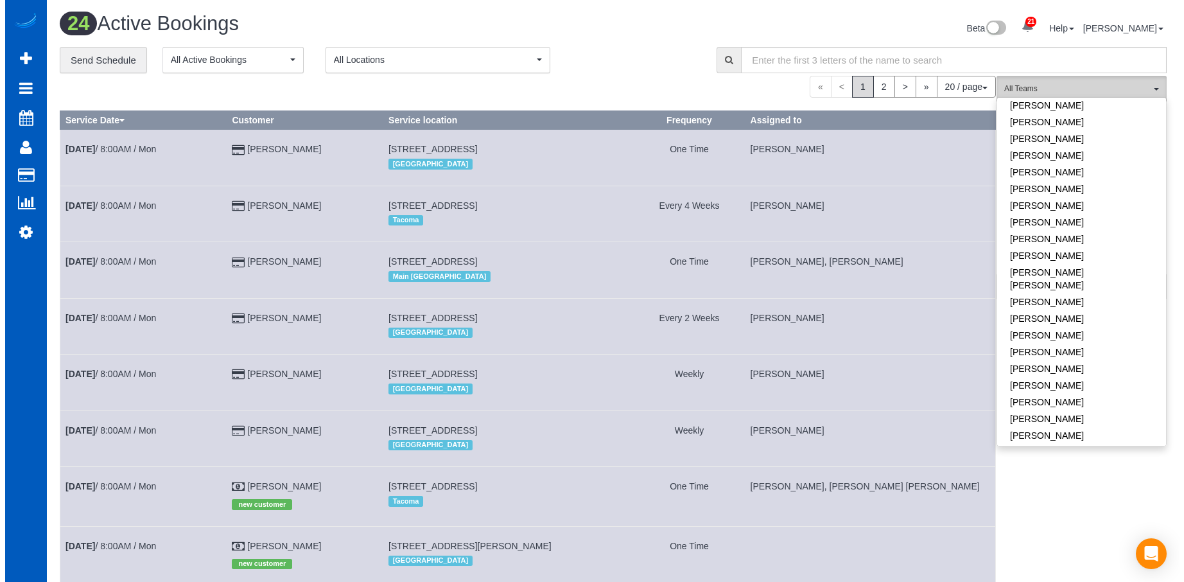
scroll to position [468, 0]
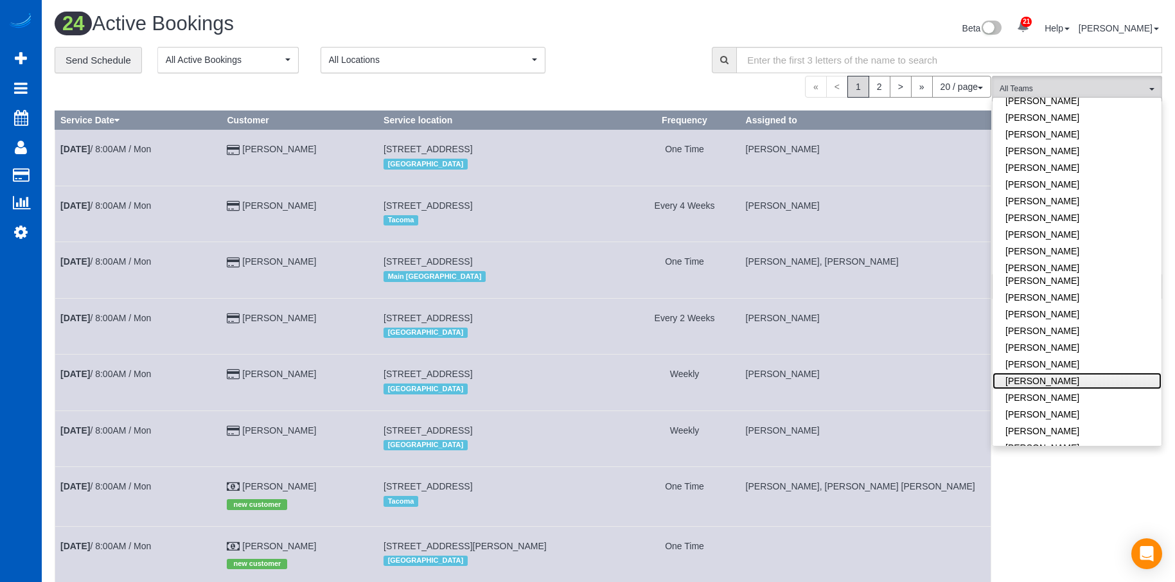
click at [1098, 372] on link "[PERSON_NAME]" at bounding box center [1076, 380] width 169 height 17
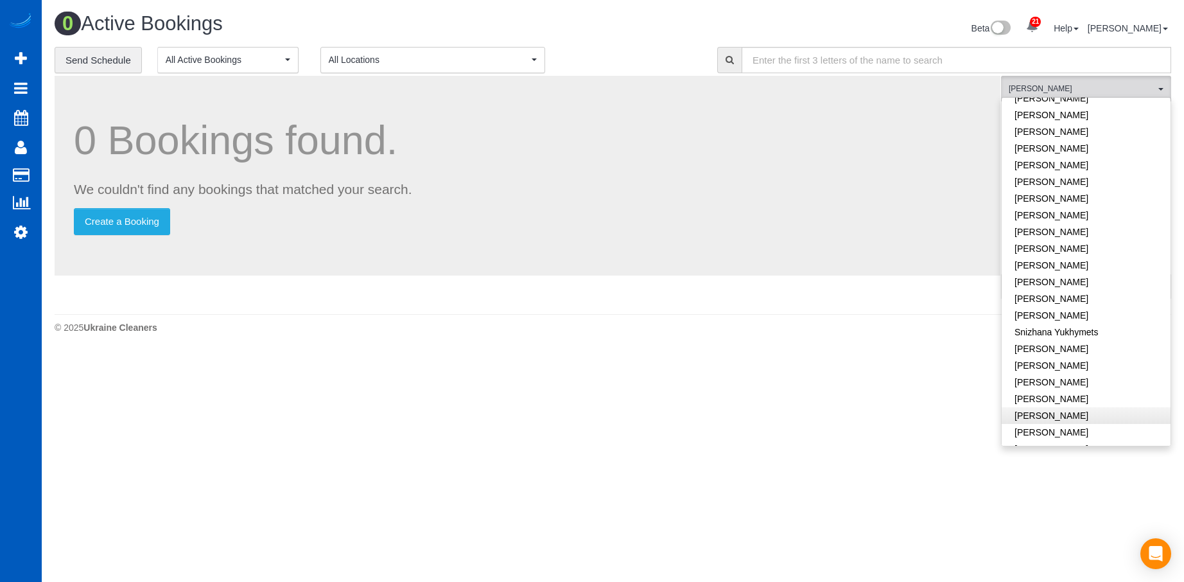
scroll to position [873, 0]
click at [1105, 451] on link "[PERSON_NAME]" at bounding box center [1086, 459] width 169 height 17
click at [604, 89] on div "0 Bookings found. We couldn't find any bookings that matched your search. Creat…" at bounding box center [528, 176] width 946 height 200
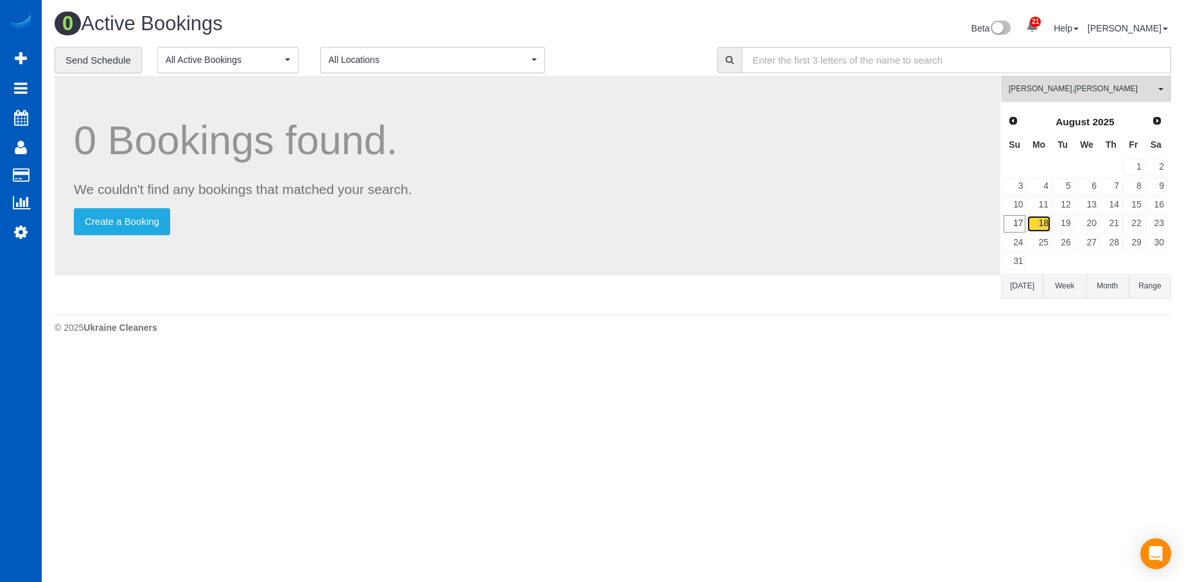
click at [1040, 227] on link "18" at bounding box center [1039, 223] width 24 height 17
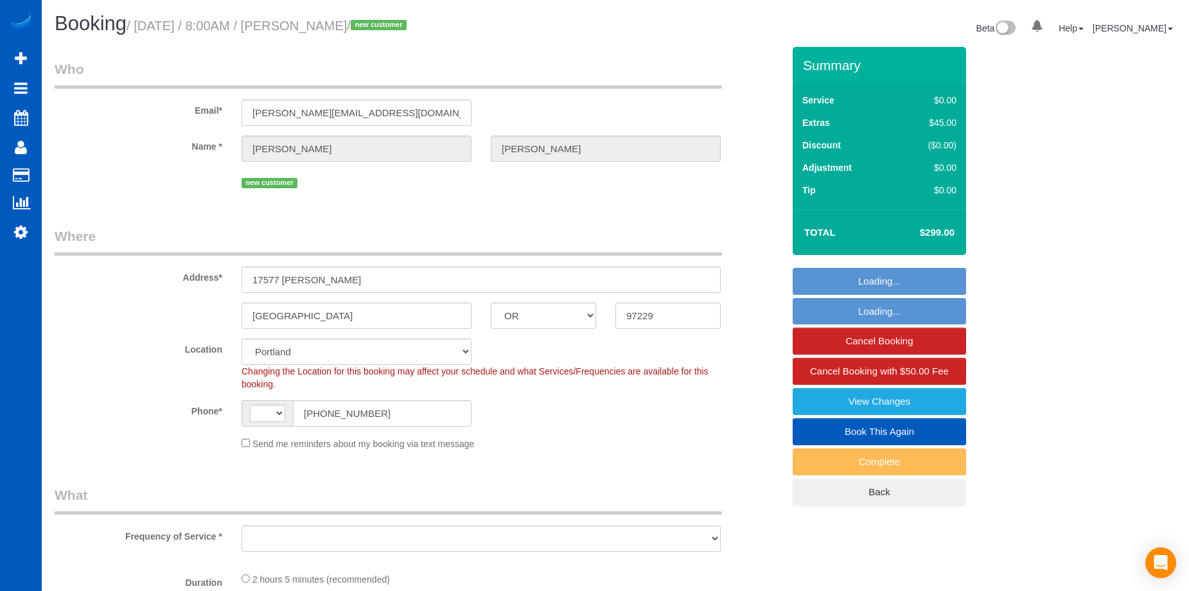
select select "OR"
select select "string:[GEOGRAPHIC_DATA]"
select select "object:1100"
select select "199"
select select "2001"
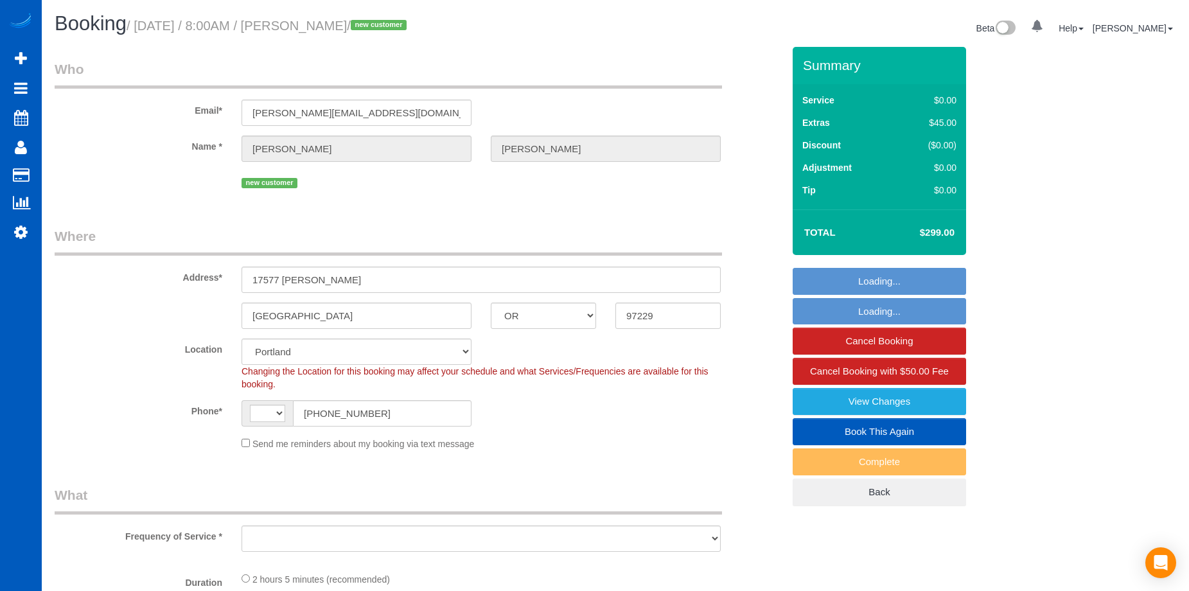
select select "3"
select select "spot1"
select select "object:1189"
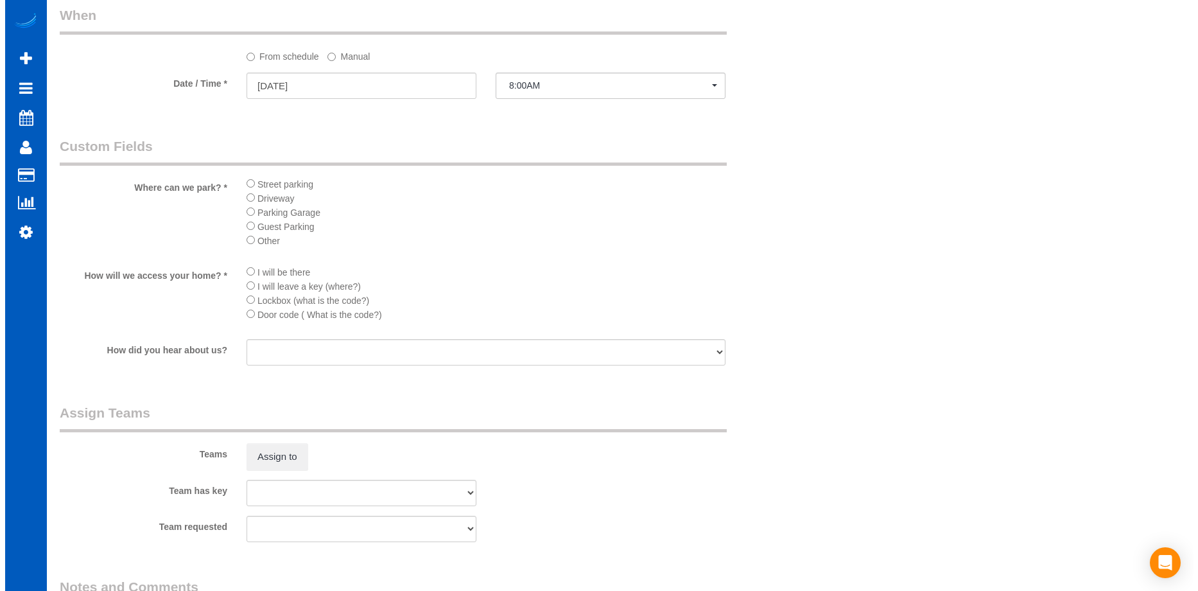
scroll to position [1460, 0]
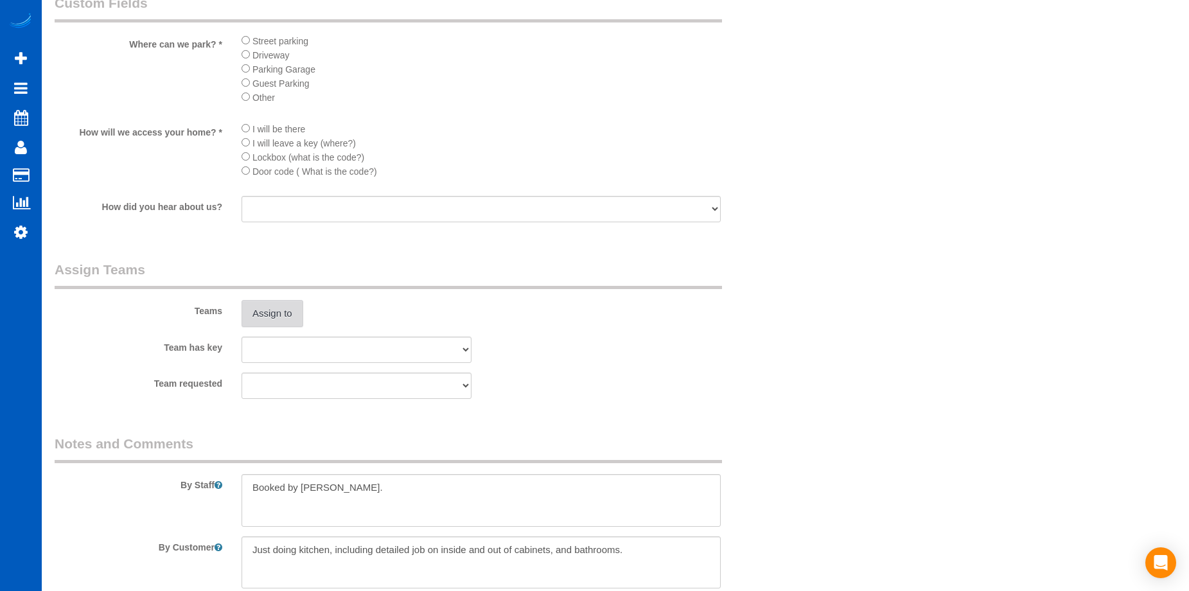
click at [270, 315] on button "Assign to" at bounding box center [272, 313] width 62 height 27
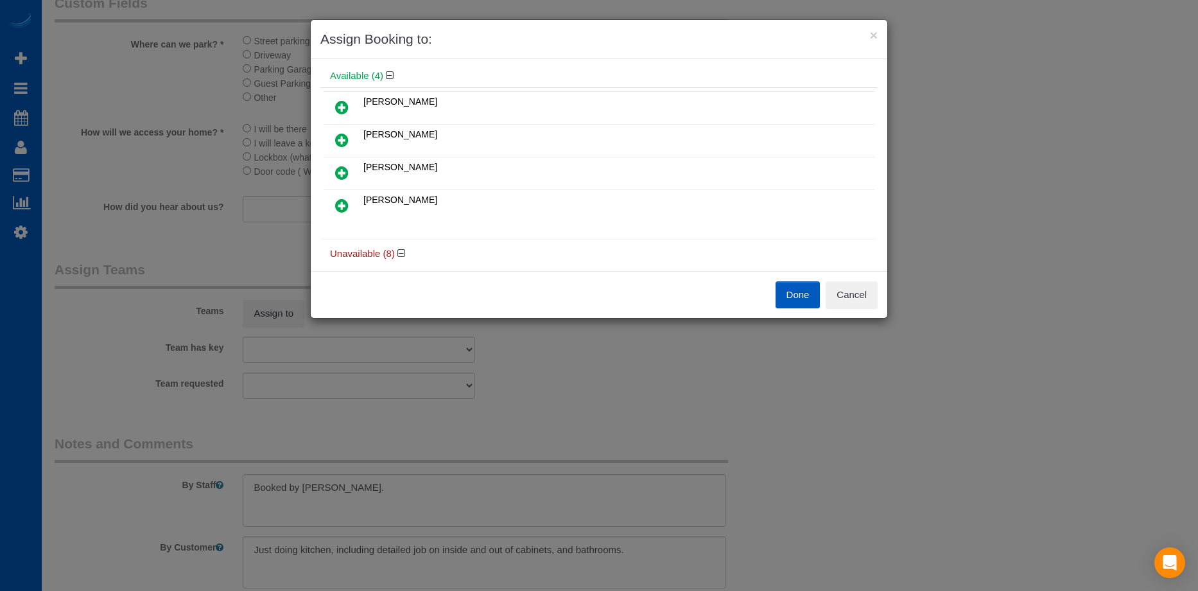
scroll to position [57, 0]
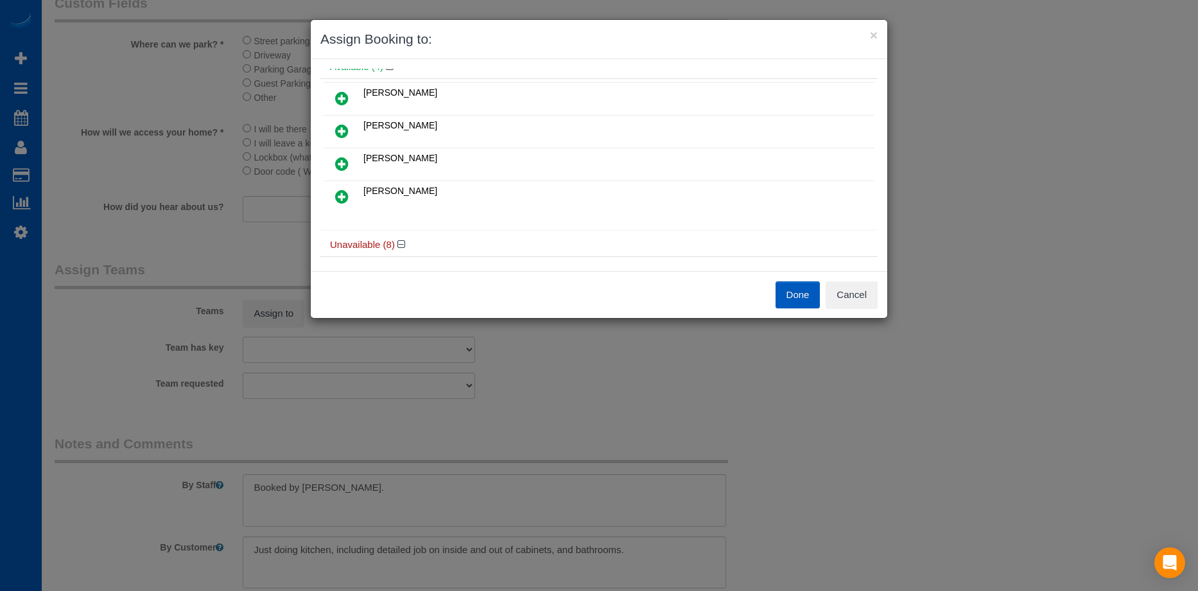
click at [344, 161] on icon at bounding box center [341, 163] width 13 height 15
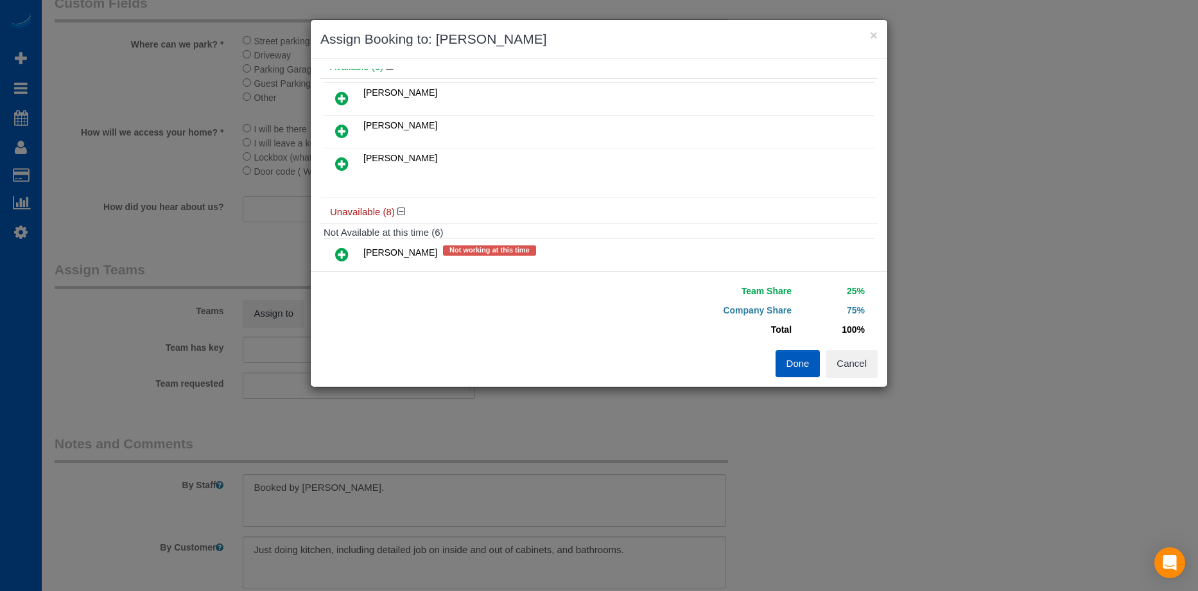
click at [341, 166] on icon at bounding box center [341, 163] width 13 height 15
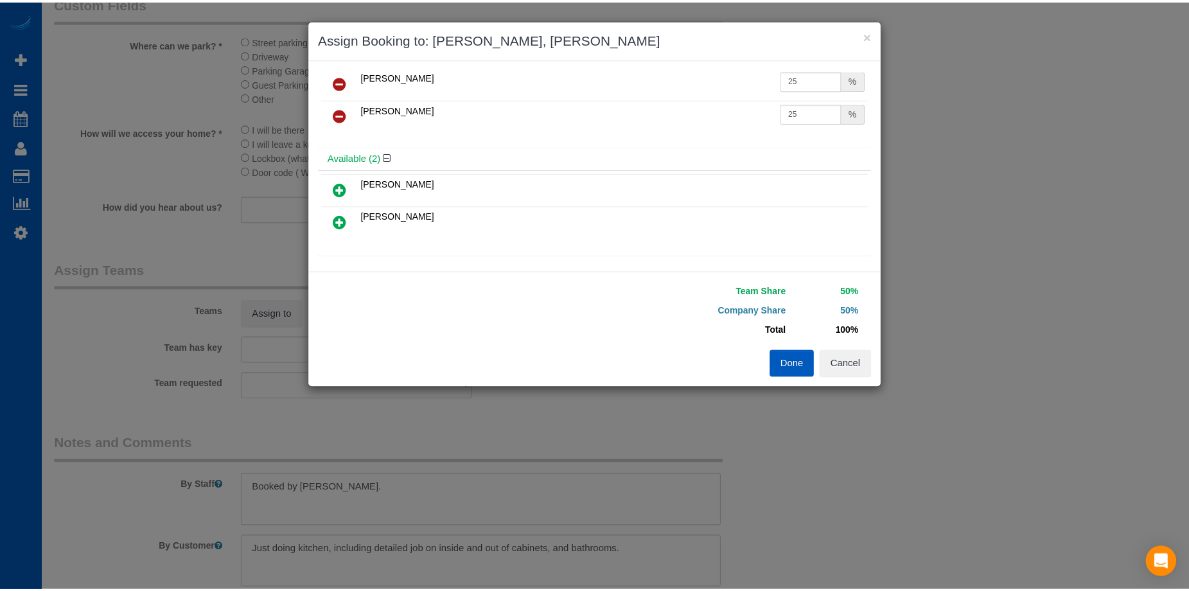
scroll to position [0, 0]
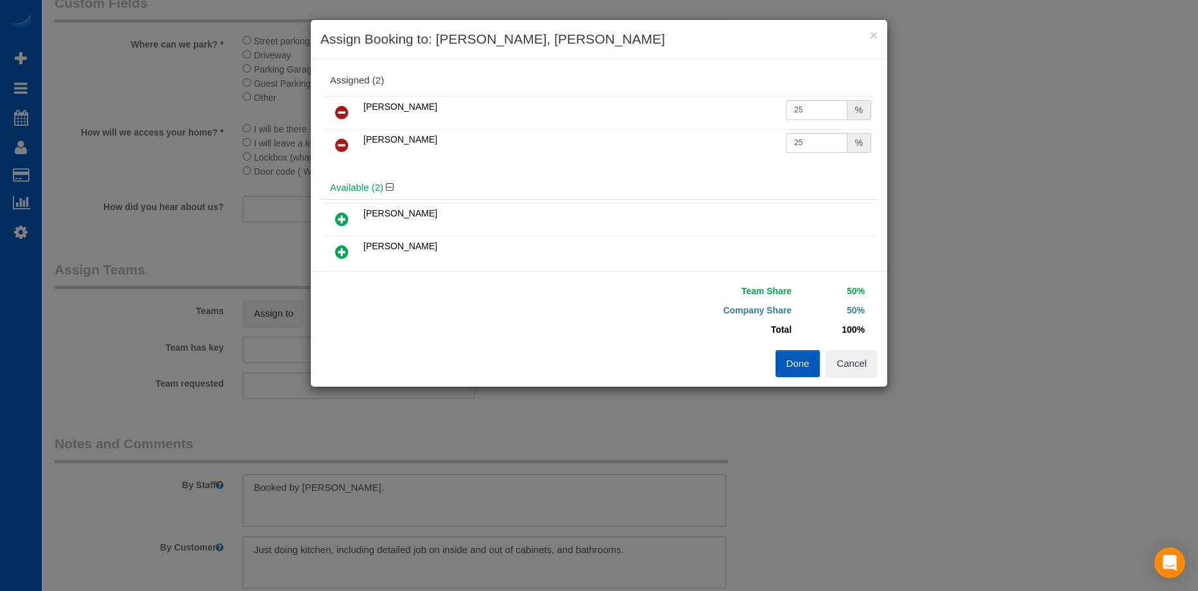
click at [801, 360] on button "Done" at bounding box center [798, 363] width 45 height 27
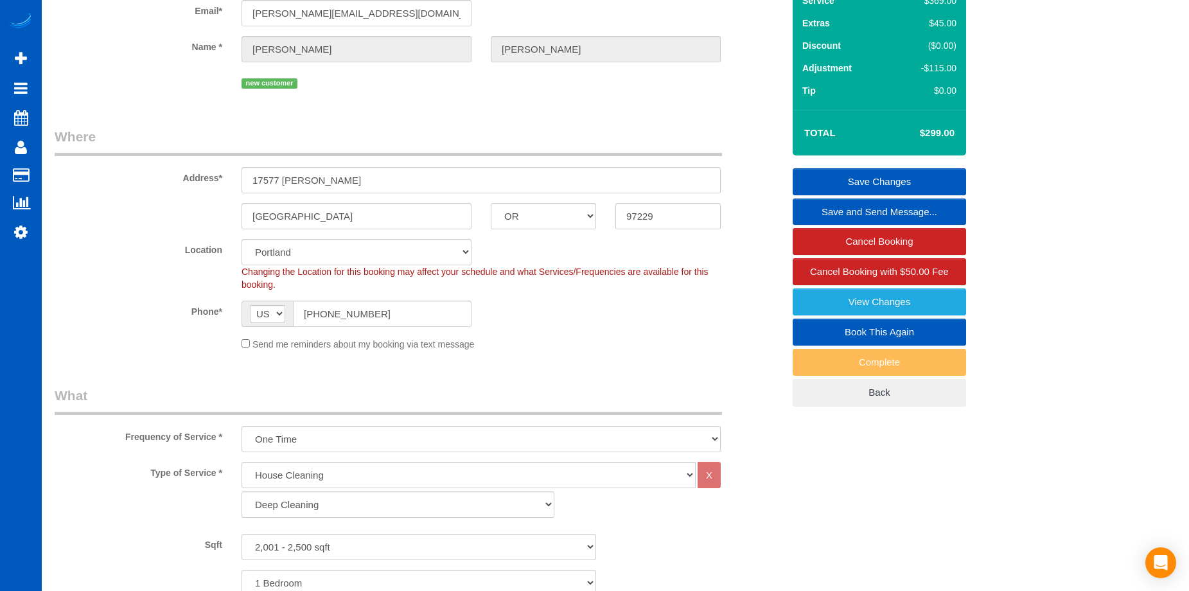
scroll to position [96, 0]
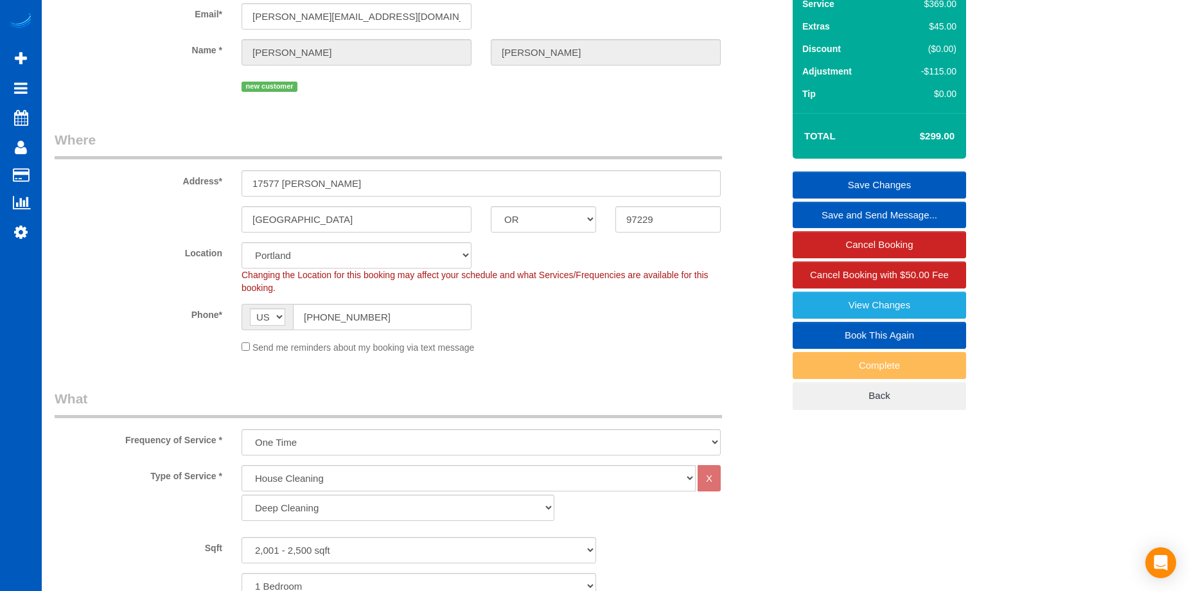
click at [846, 183] on link "Save Changes" at bounding box center [879, 184] width 173 height 27
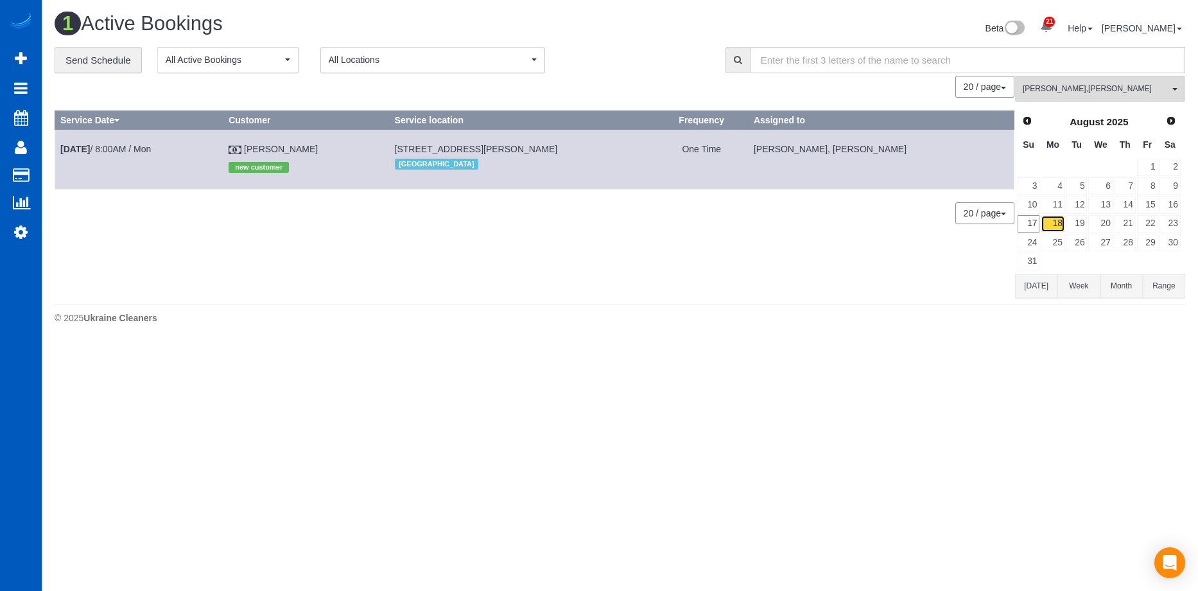
click at [1055, 225] on link "18" at bounding box center [1053, 223] width 24 height 17
click at [147, 146] on link "Aug 18th / 8:00AM / Mon" at bounding box center [105, 149] width 91 height 10
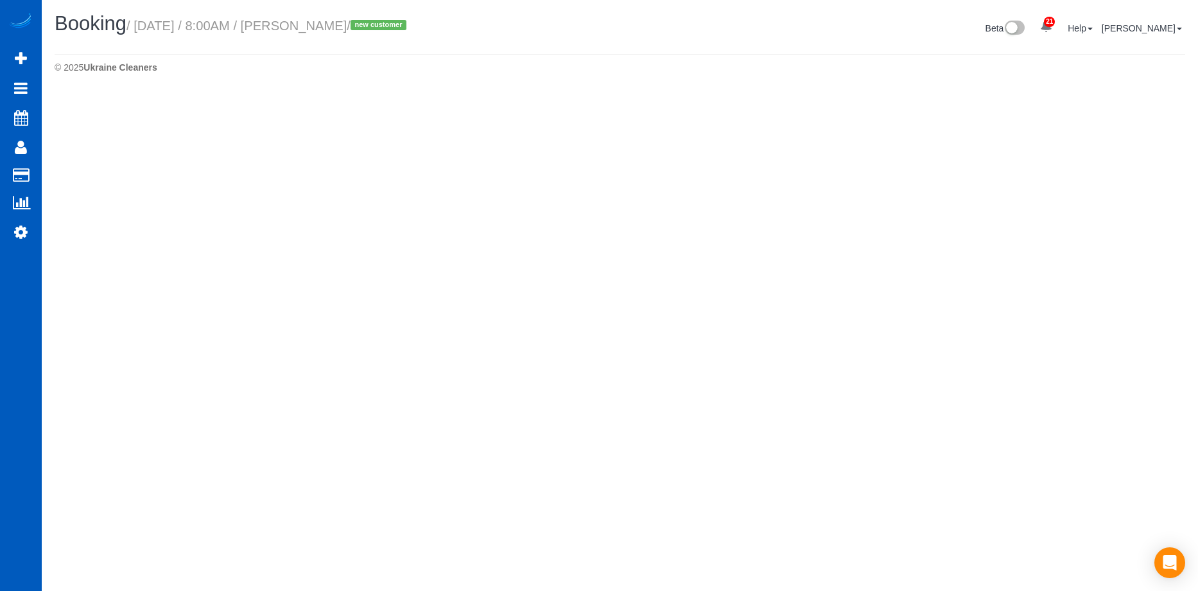
select select "OR"
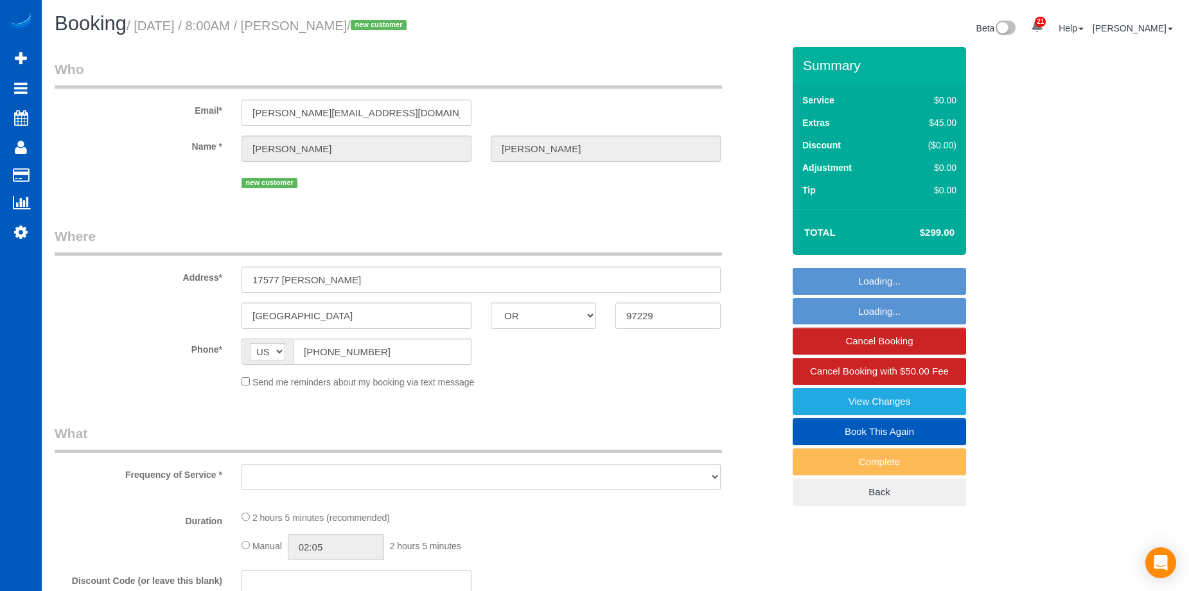
select select "object:2089"
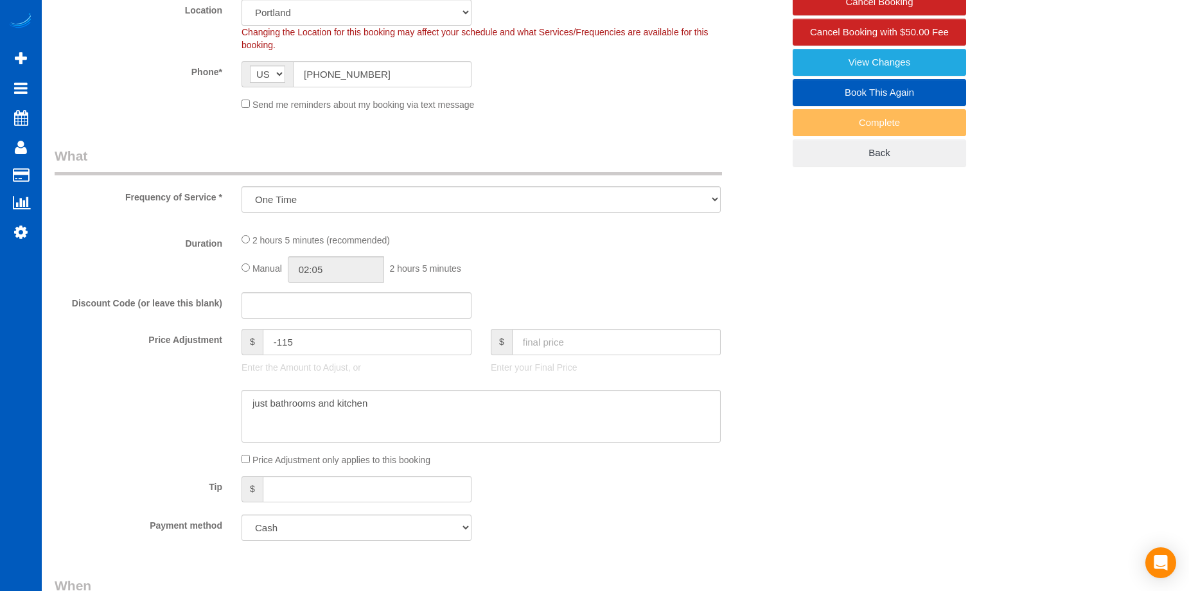
select select "spot21"
select select "object:2269"
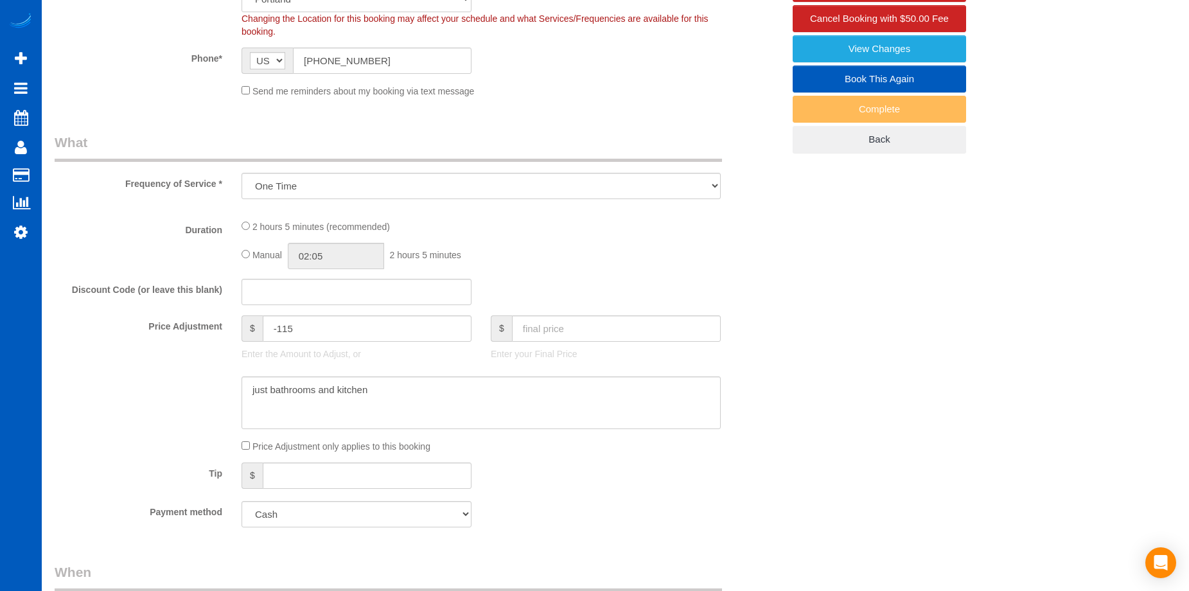
select select "199"
select select "2001"
select select "3"
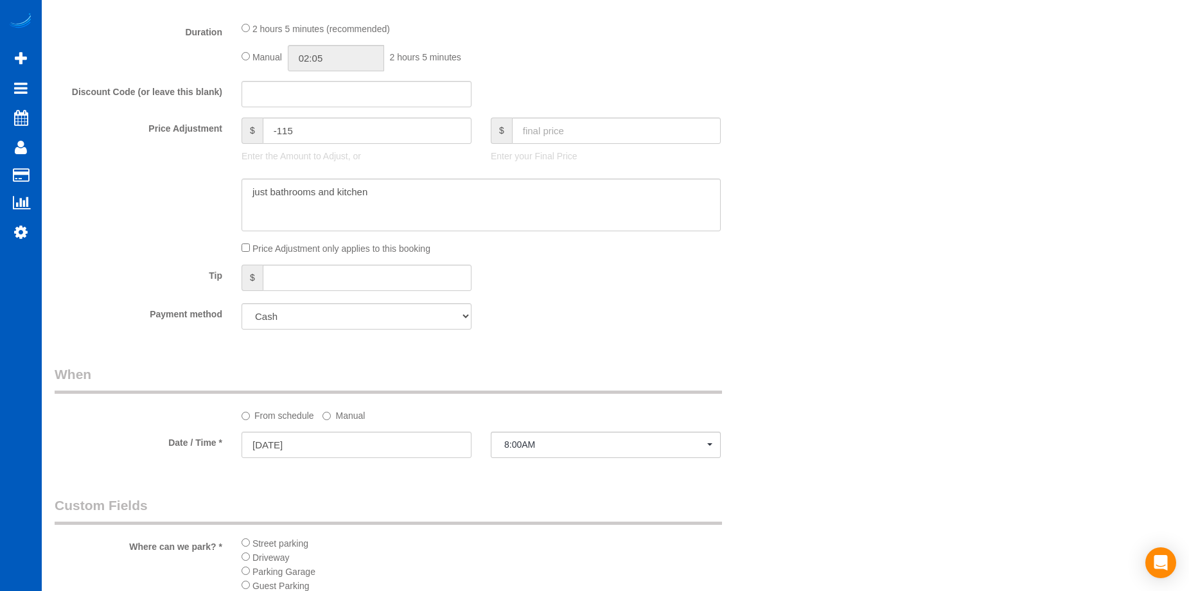
select select "2001"
select select "3"
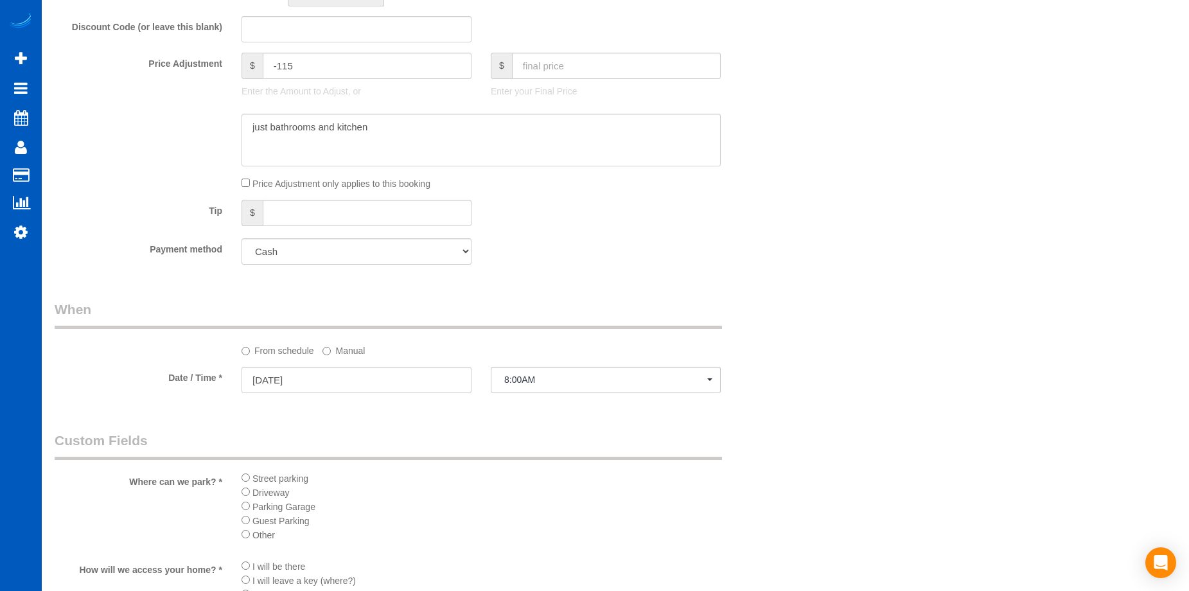
scroll to position [997, 0]
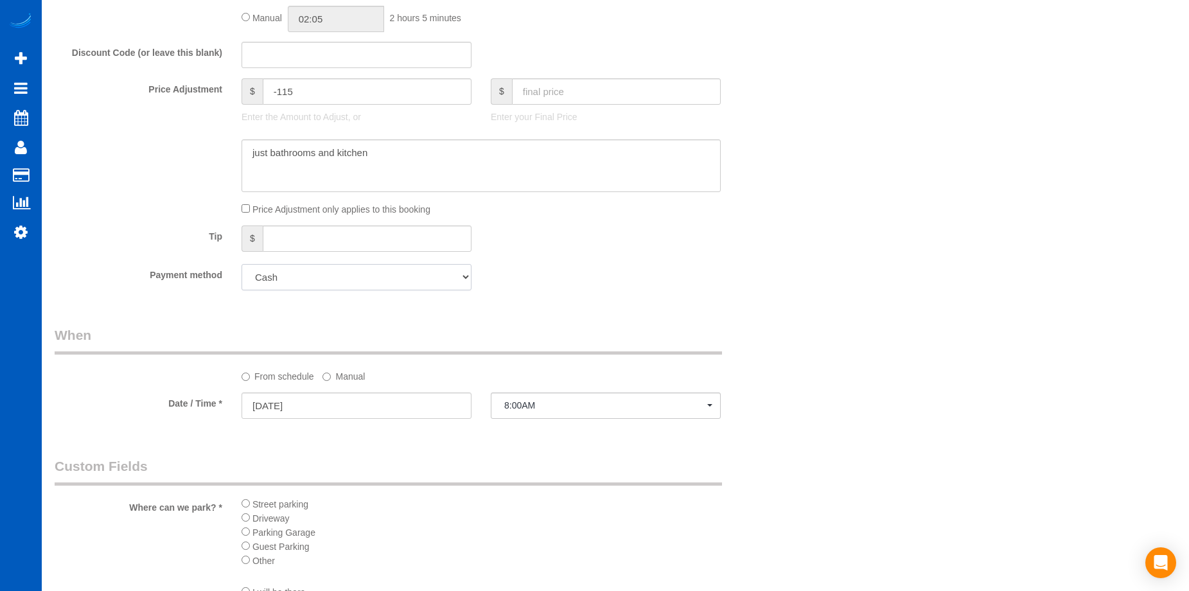
click at [364, 285] on select "Add Credit Card Cash Check Paypal" at bounding box center [356, 277] width 230 height 26
select select "string:fspay"
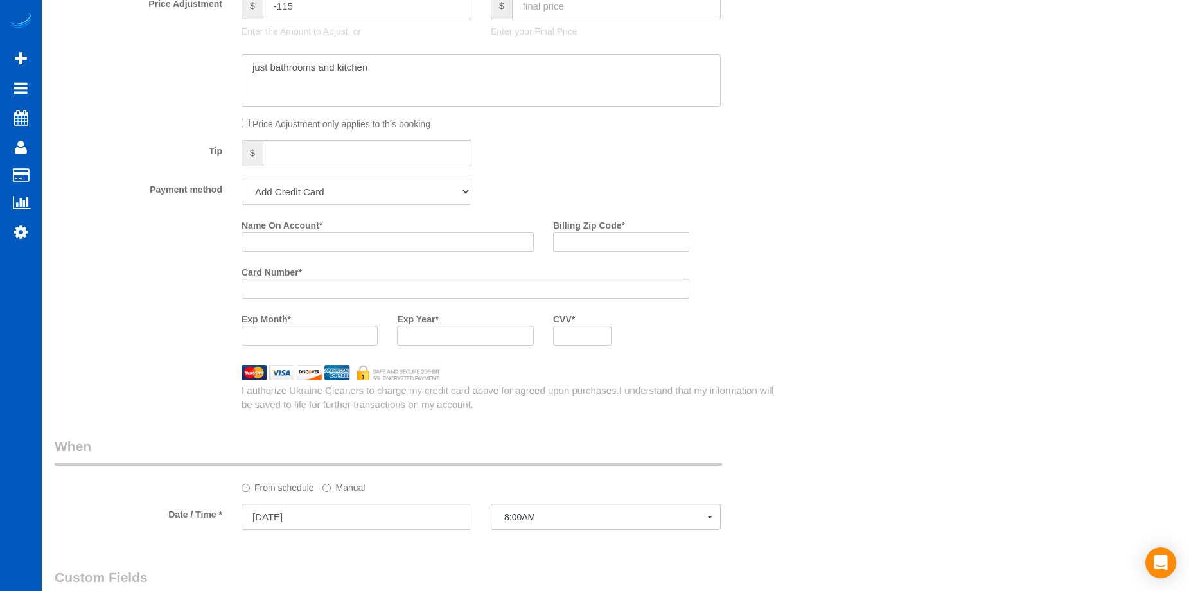
scroll to position [1064, 0]
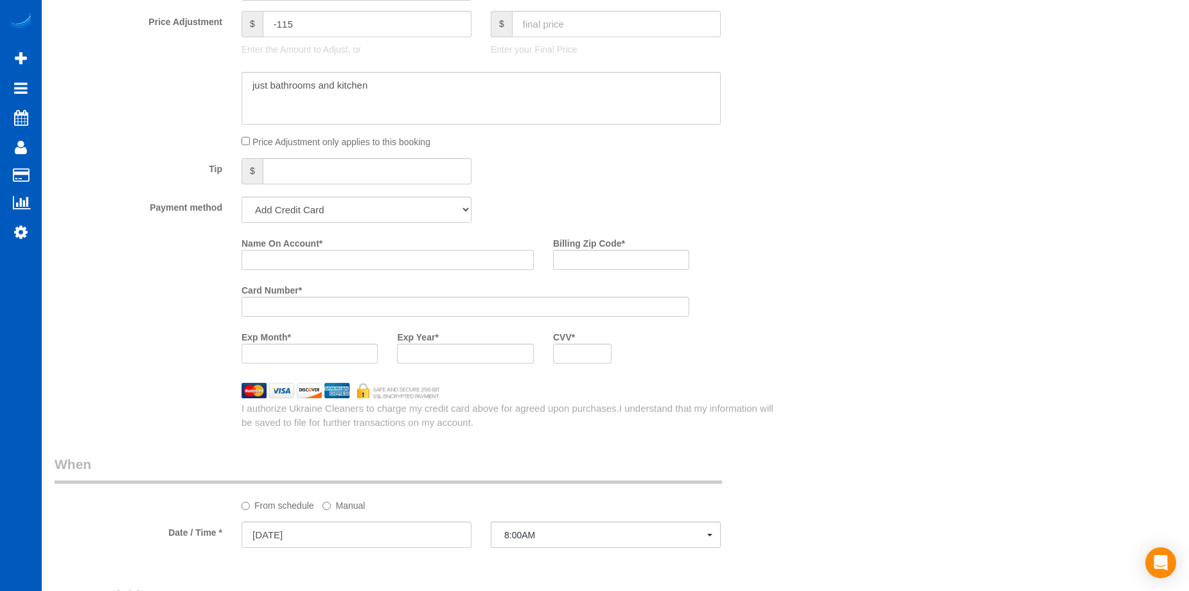
click at [376, 258] on input "Name On Account *" at bounding box center [387, 260] width 292 height 20
paste input "Kristen Sharpe"
type input "[PERSON_NAME]"
click at [582, 253] on input "Billing Zip Code *" at bounding box center [621, 260] width 136 height 20
paste input "97229"
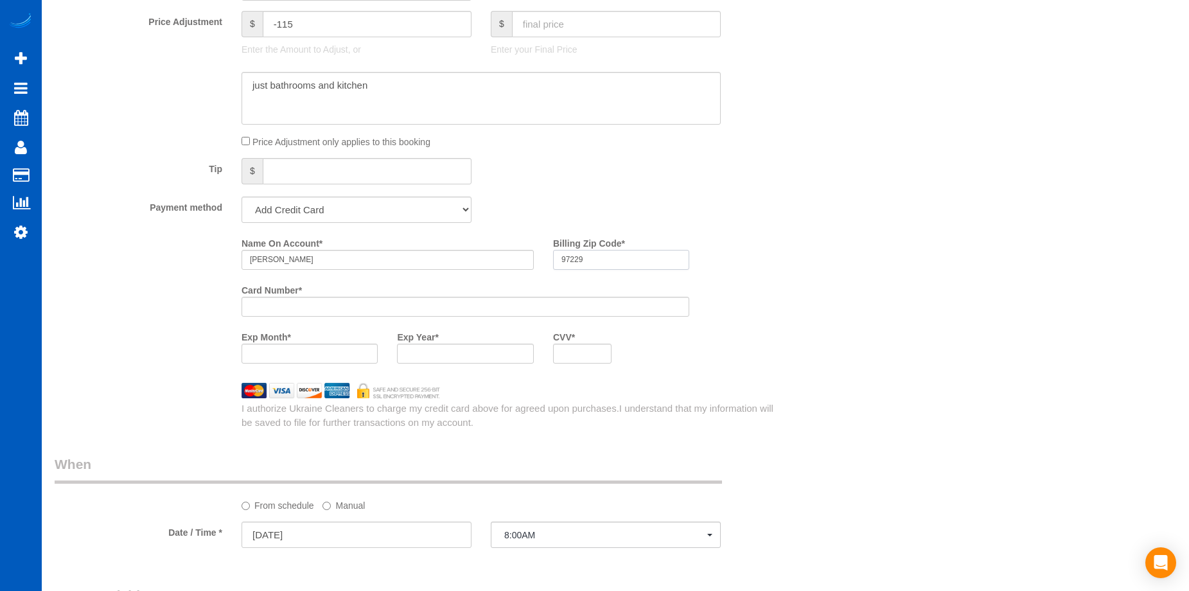
type input "97229"
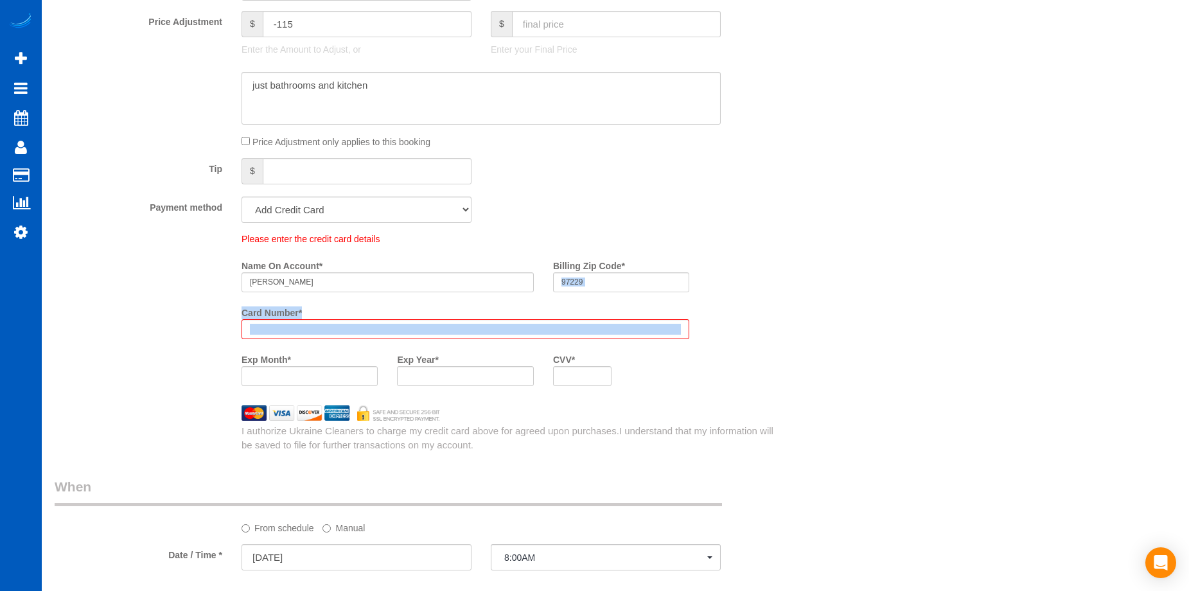
drag, startPoint x: 757, startPoint y: 256, endPoint x: 622, endPoint y: 324, distance: 150.2
click at [724, 319] on div "Please enter the credit card details Name On Account * Kristen Sharpe Billing Z…" at bounding box center [512, 313] width 561 height 163
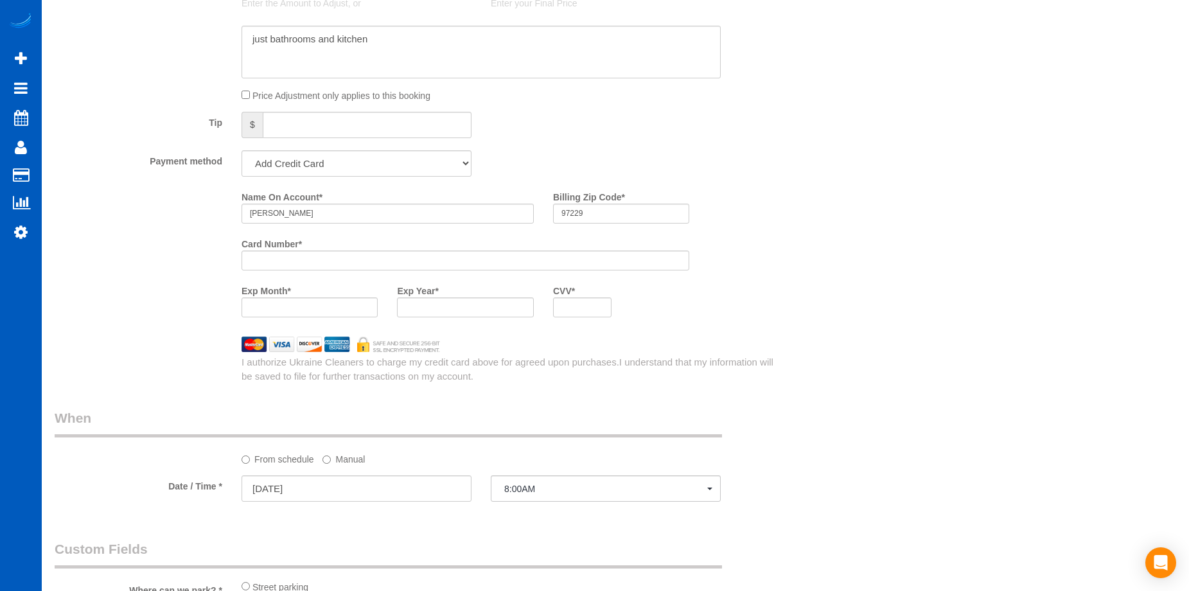
scroll to position [1064, 0]
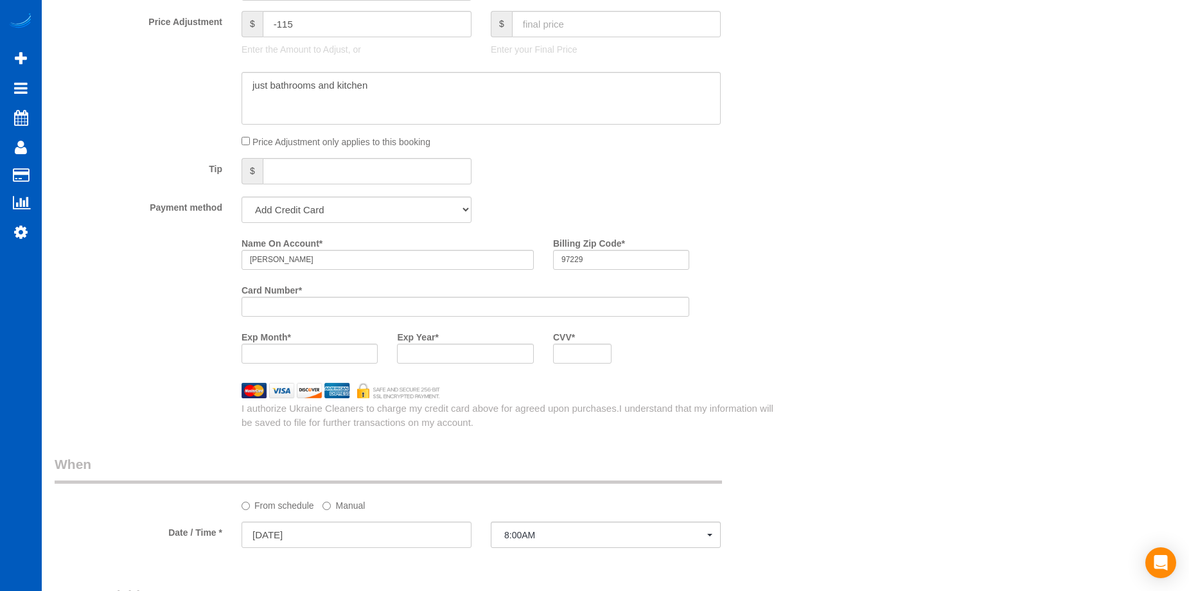
click at [802, 304] on div "Who Email* kristen.tsunenaga@gmail.com Name * Kristen Sharpe new customer Where…" at bounding box center [615, 155] width 1121 height 2344
click at [773, 295] on div "Name On Account * Kristen Sharpe Billing Zip Code * 97229 Card Number * Exp Mon…" at bounding box center [512, 302] width 561 height 141
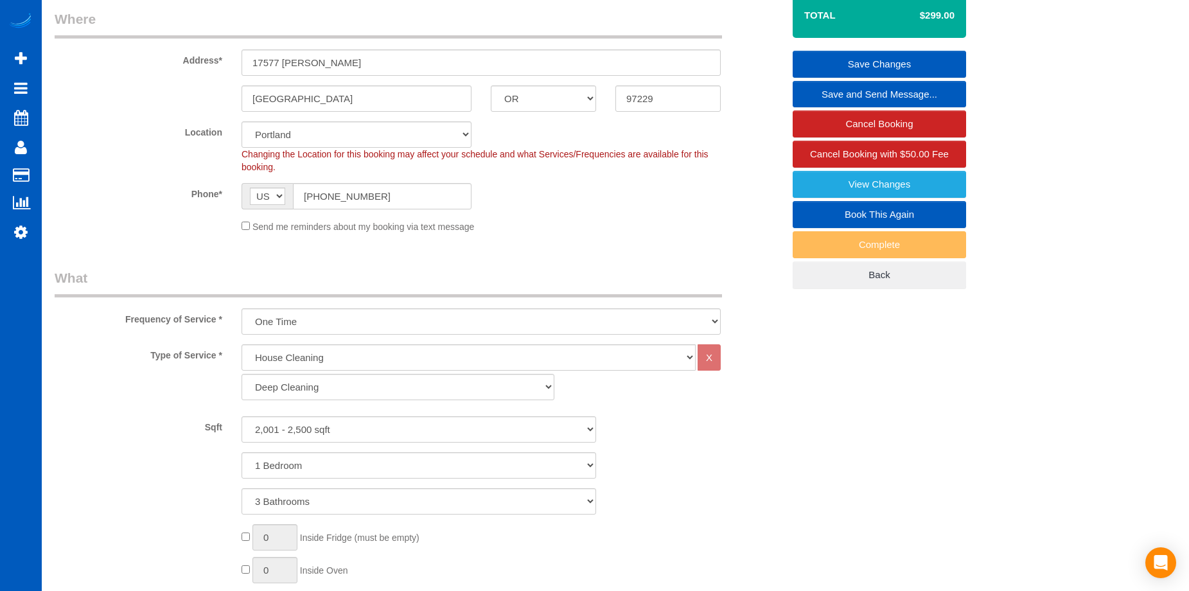
scroll to position [193, 0]
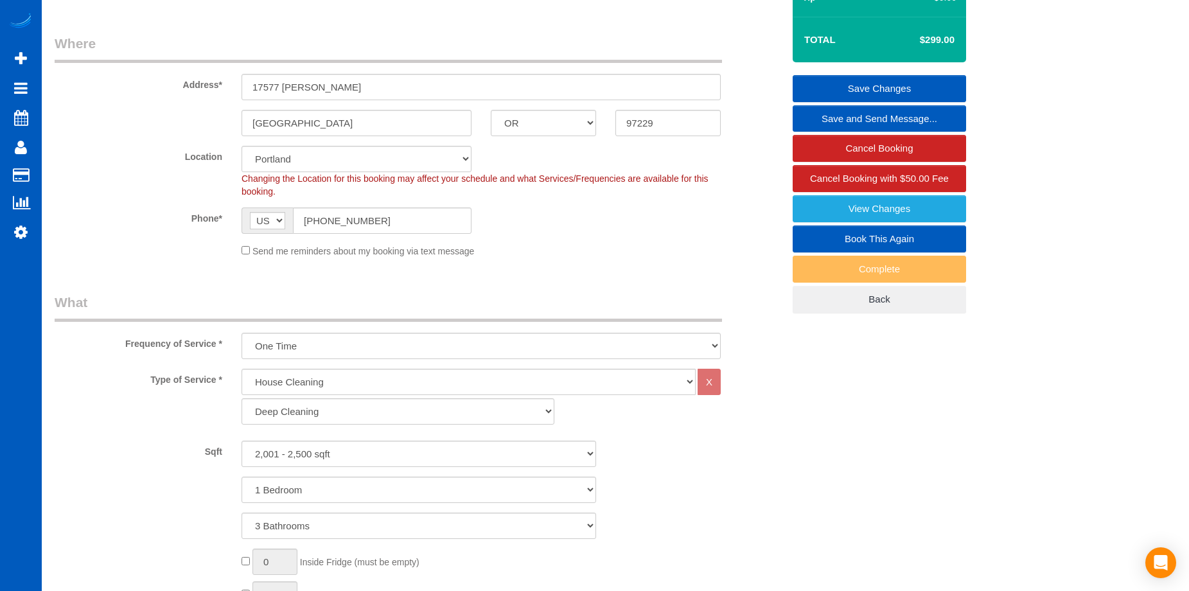
click at [845, 85] on link "Save Changes" at bounding box center [879, 88] width 173 height 27
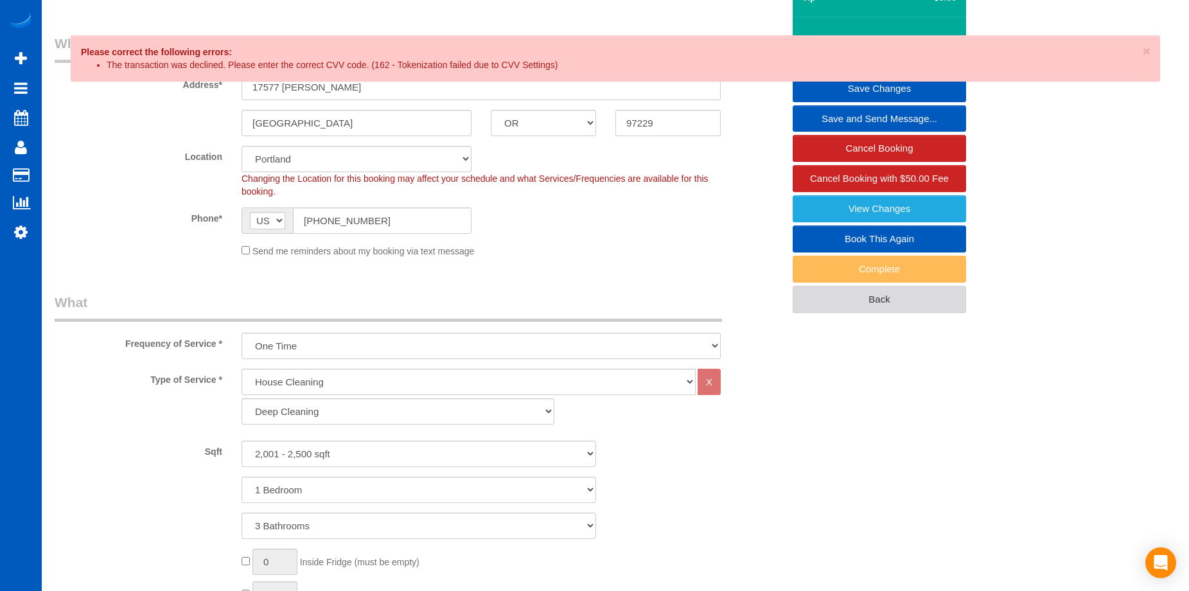
click at [825, 292] on link "Back" at bounding box center [879, 299] width 173 height 27
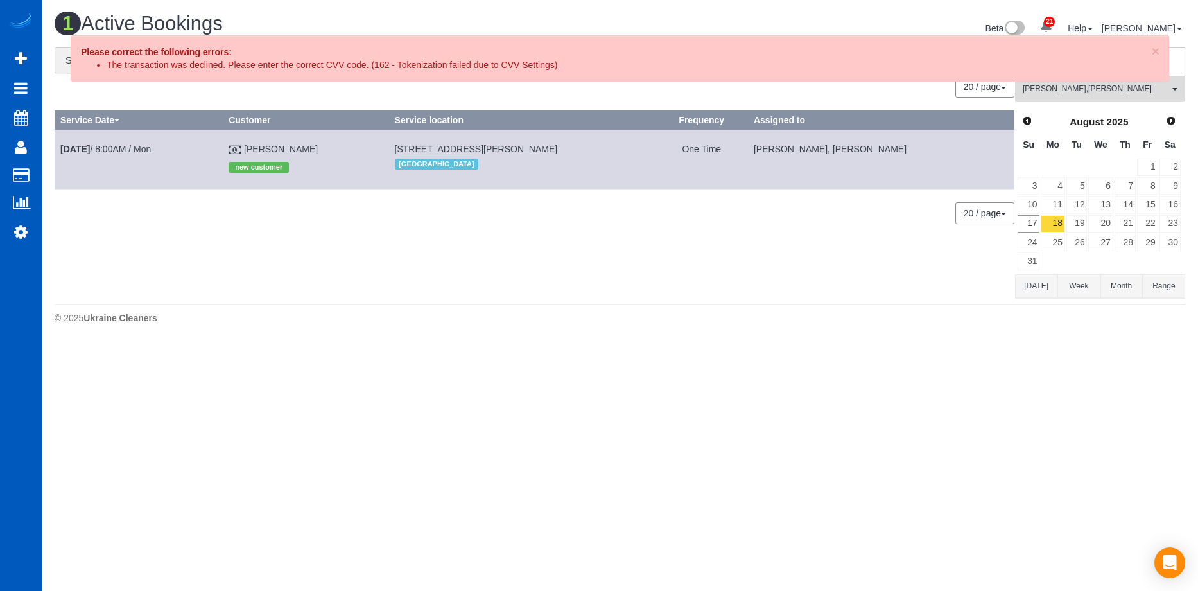
click at [479, 284] on div "0 Bookings found. We couldn't find any bookings that matched your search. Creat…" at bounding box center [535, 187] width 961 height 222
click at [1156, 48] on span "×" at bounding box center [1156, 51] width 8 height 15
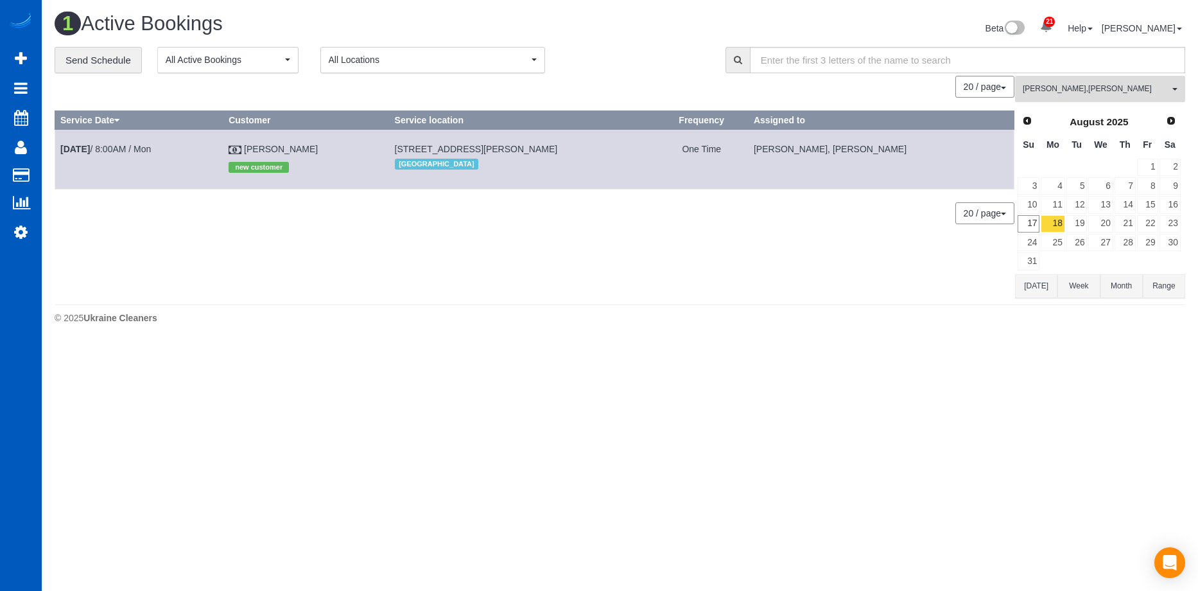
click at [1060, 89] on span "Oksana Kosiuk , Yekaterina Klochan" at bounding box center [1096, 88] width 146 height 11
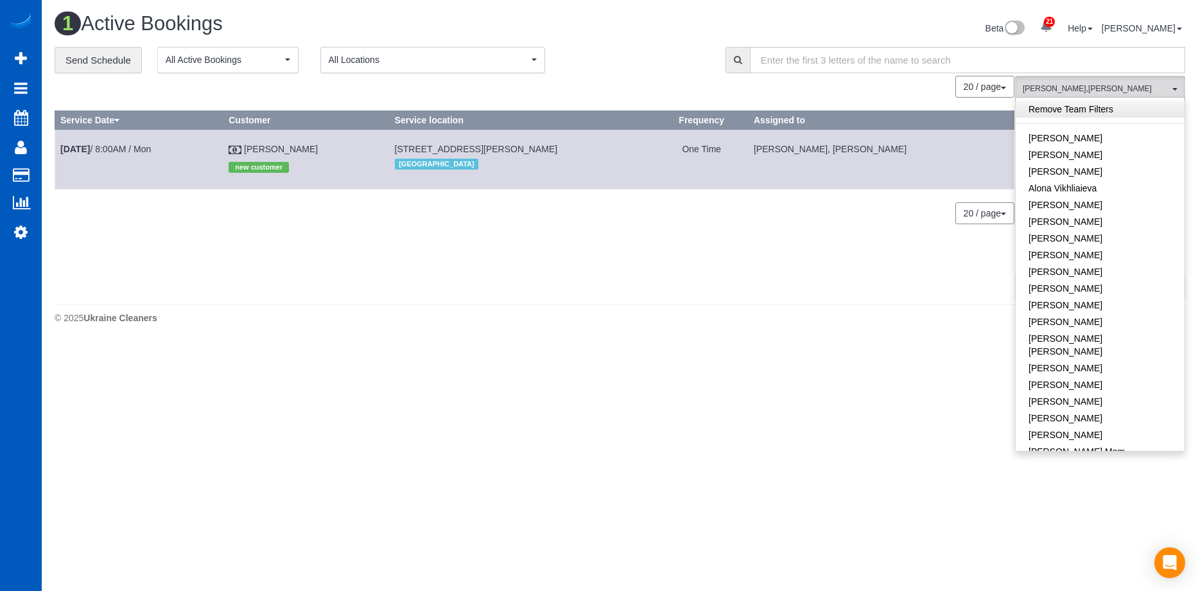
click at [1099, 102] on link "Remove Team Filters" at bounding box center [1100, 109] width 169 height 17
click at [598, 19] on h1 "24 Active Bookings" at bounding box center [333, 24] width 556 height 22
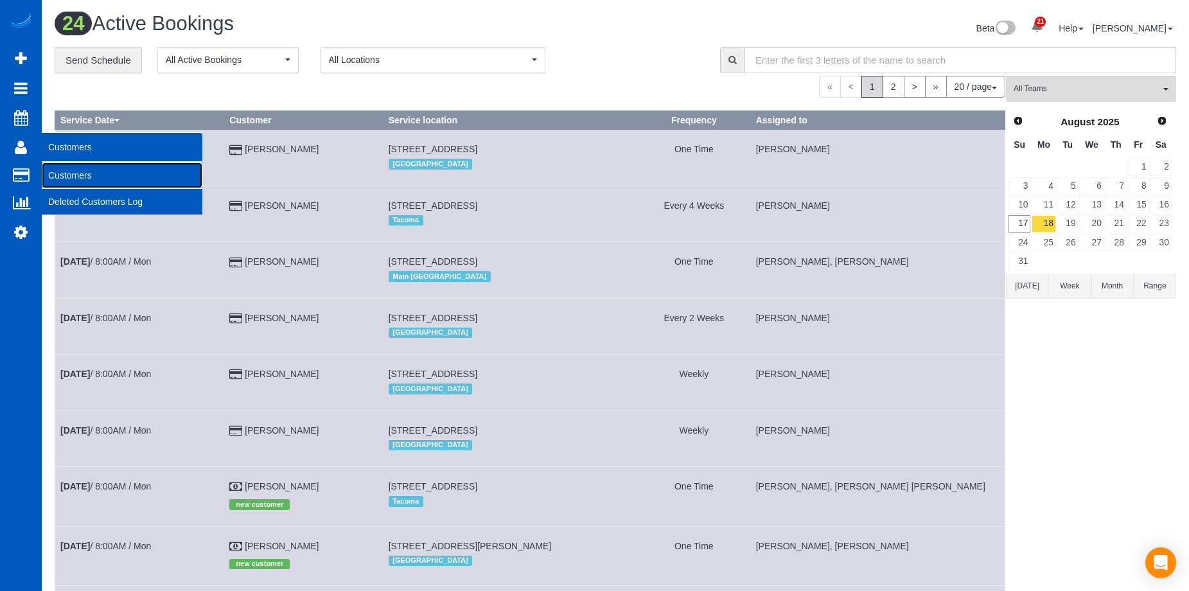
click at [77, 174] on link "Customers" at bounding box center [122, 175] width 161 height 26
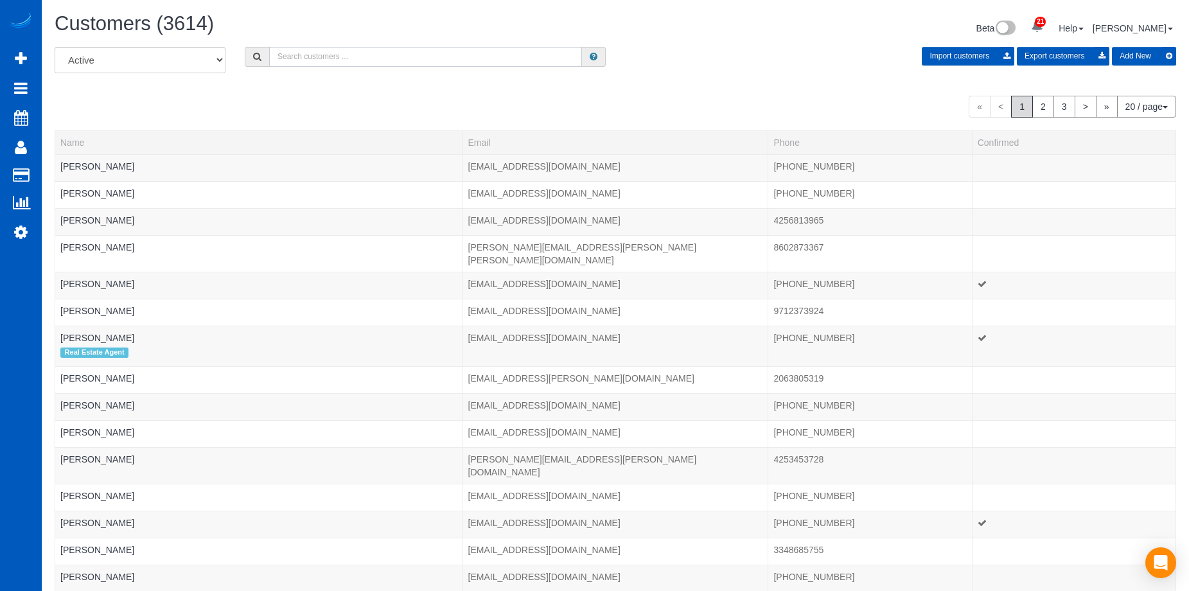
click at [387, 51] on input "text" at bounding box center [425, 57] width 313 height 20
paste input "jwkirby0319@gmail.com"
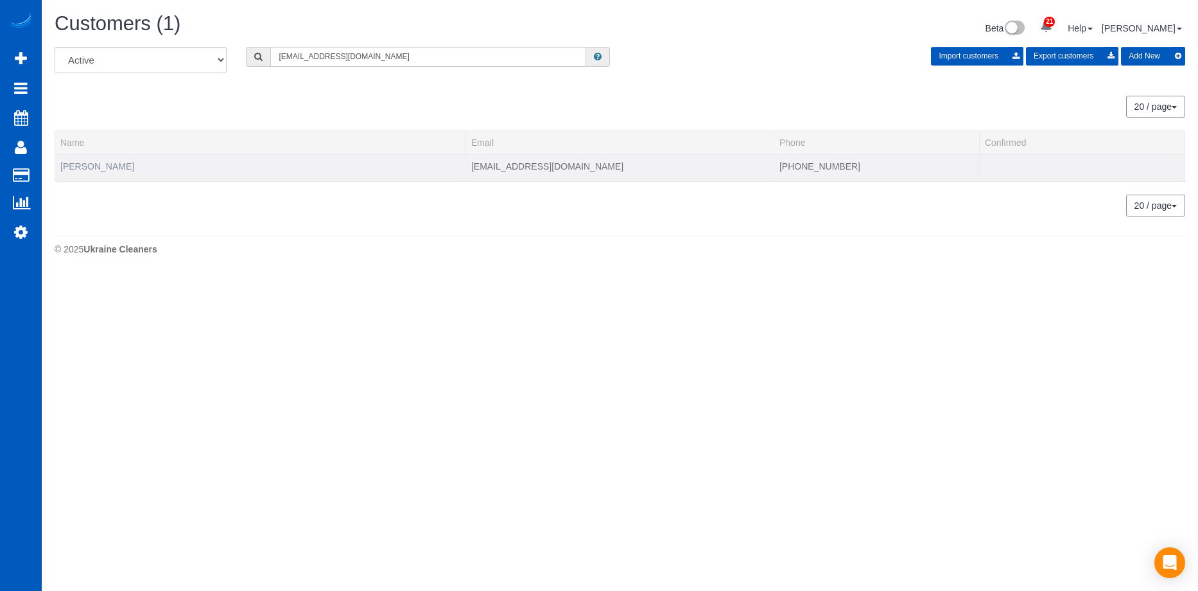
type input "jwkirby0319@gmail.com"
click at [84, 166] on link "J W Kirby" at bounding box center [97, 166] width 74 height 10
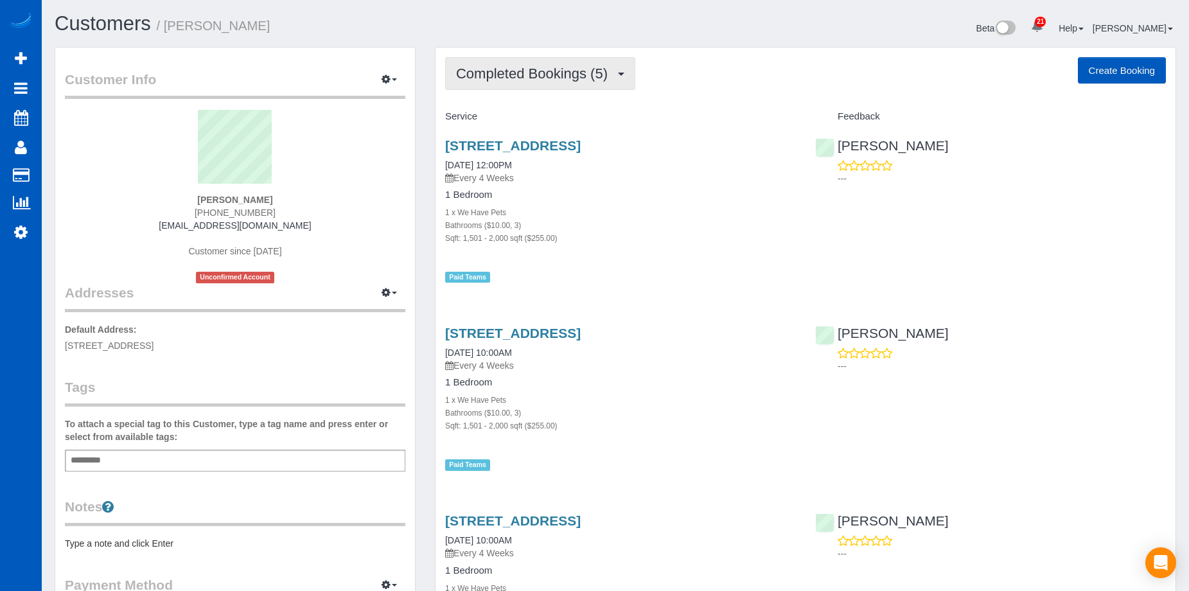
click at [519, 71] on span "Completed Bookings (5)" at bounding box center [535, 74] width 158 height 16
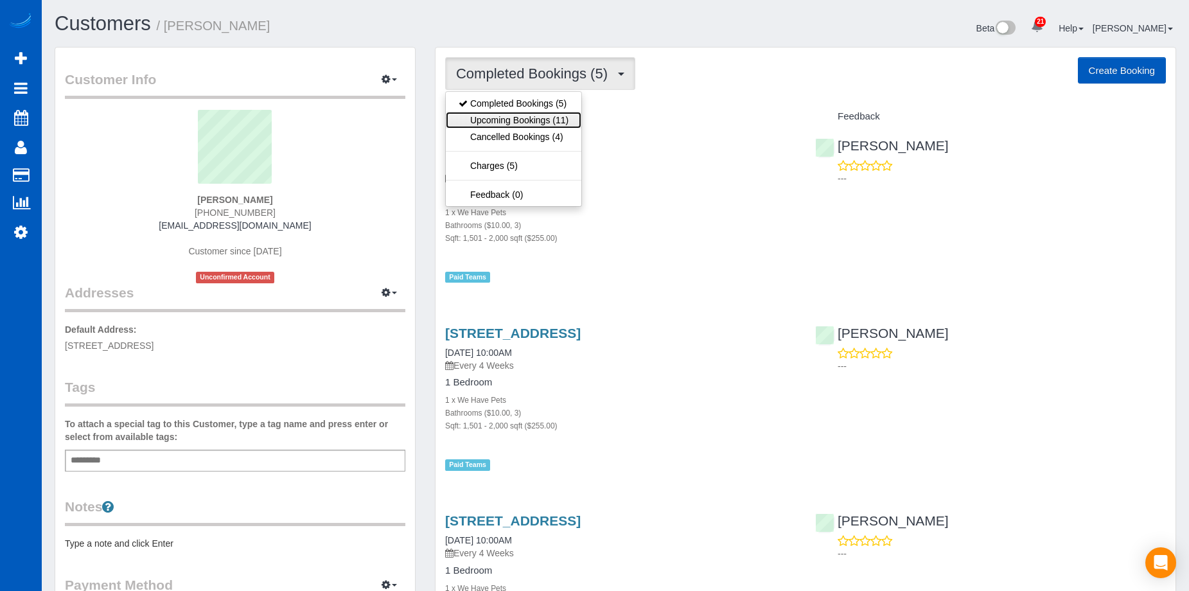
click at [526, 114] on link "Upcoming Bookings (11)" at bounding box center [514, 120] width 136 height 17
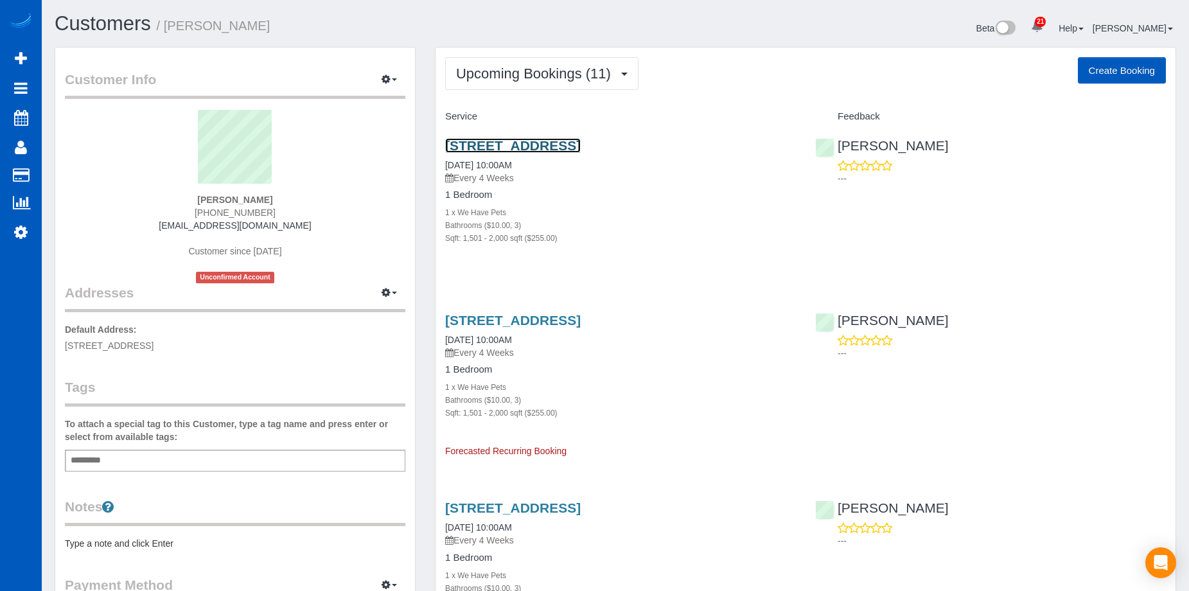
click at [562, 149] on link "16103 154th Ave Ne, Woodinville, WA 98072" at bounding box center [513, 145] width 136 height 15
drag, startPoint x: 57, startPoint y: 170, endPoint x: 56, endPoint y: -66, distance: 235.7
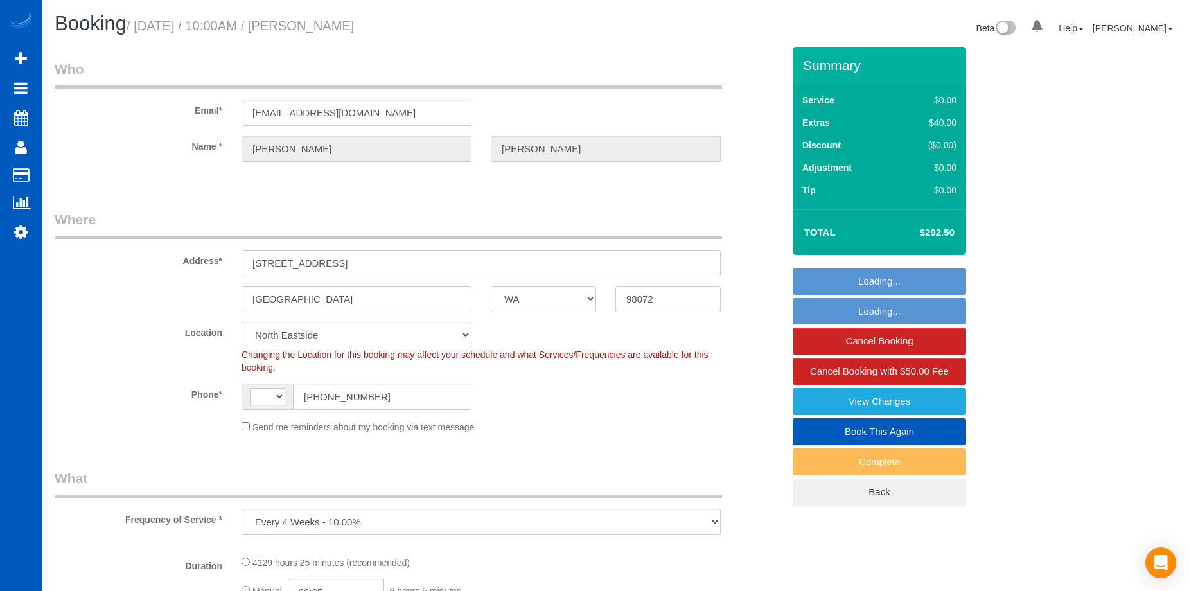
select select "WA"
select select "string:US"
select select "631"
select select "object:1114"
select select "3"
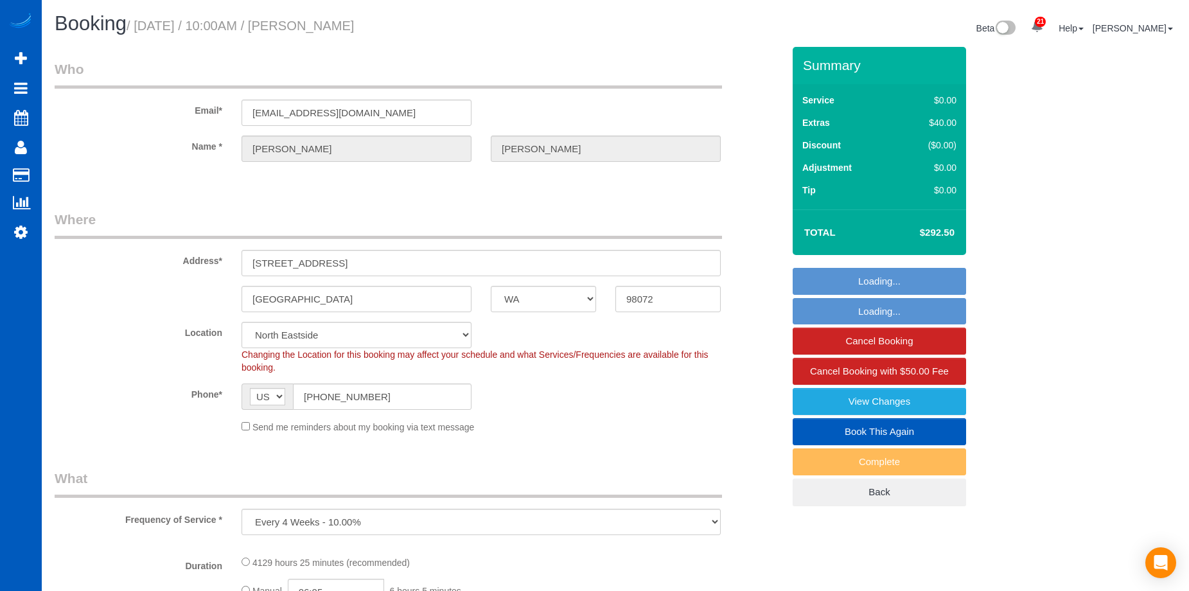
select select "1501"
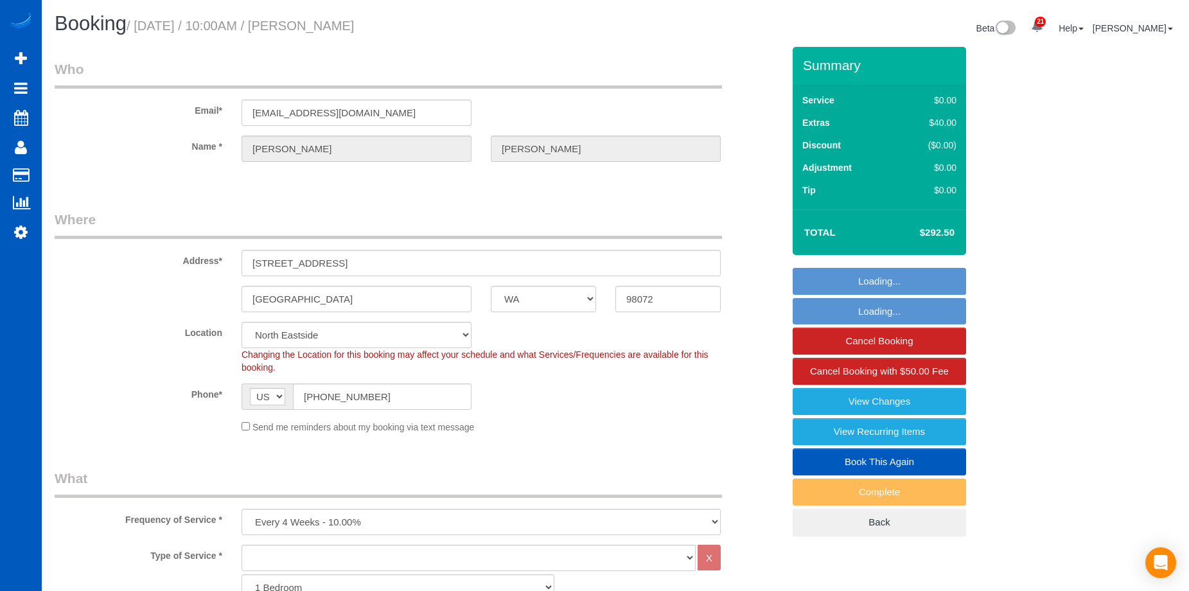
select select "3"
select select "1501"
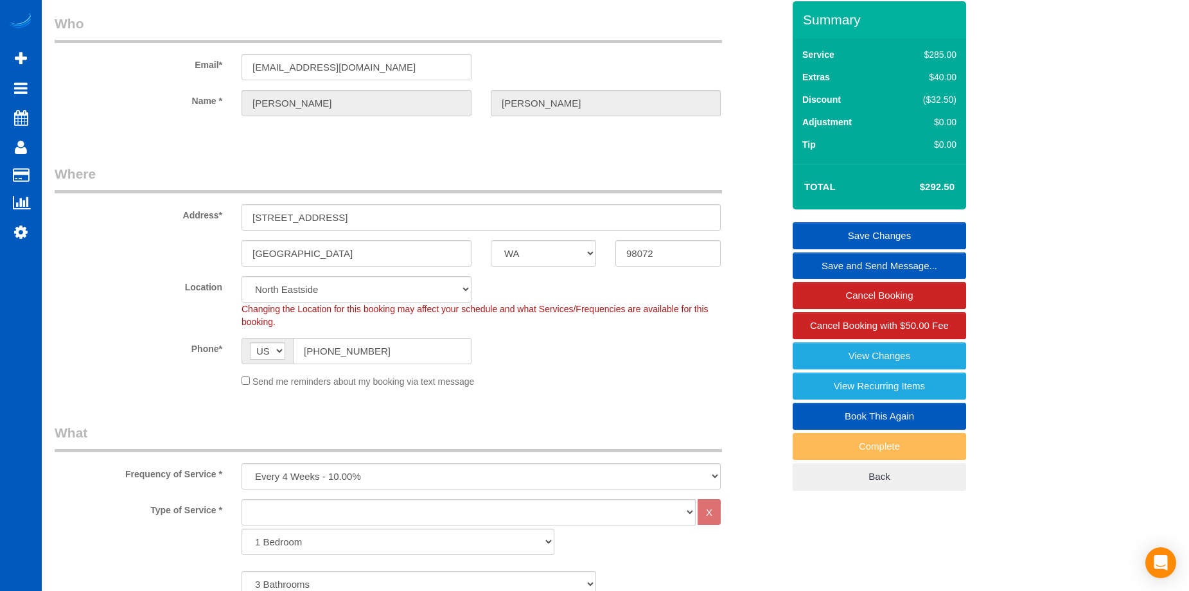
scroll to position [22, 0]
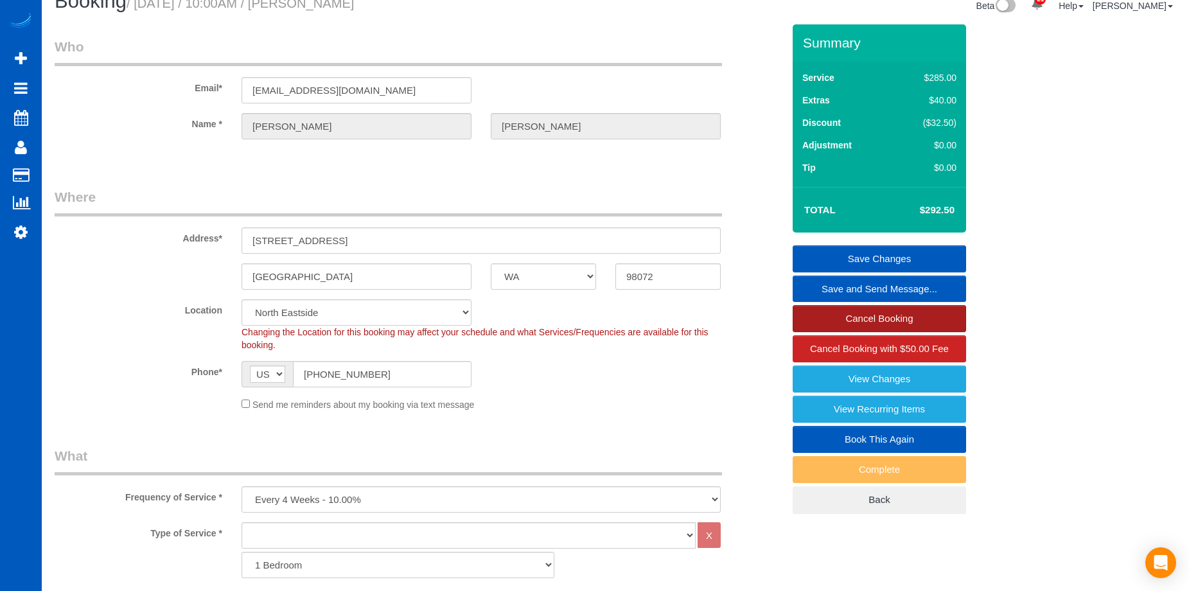
click at [817, 320] on link "Cancel Booking" at bounding box center [879, 318] width 173 height 27
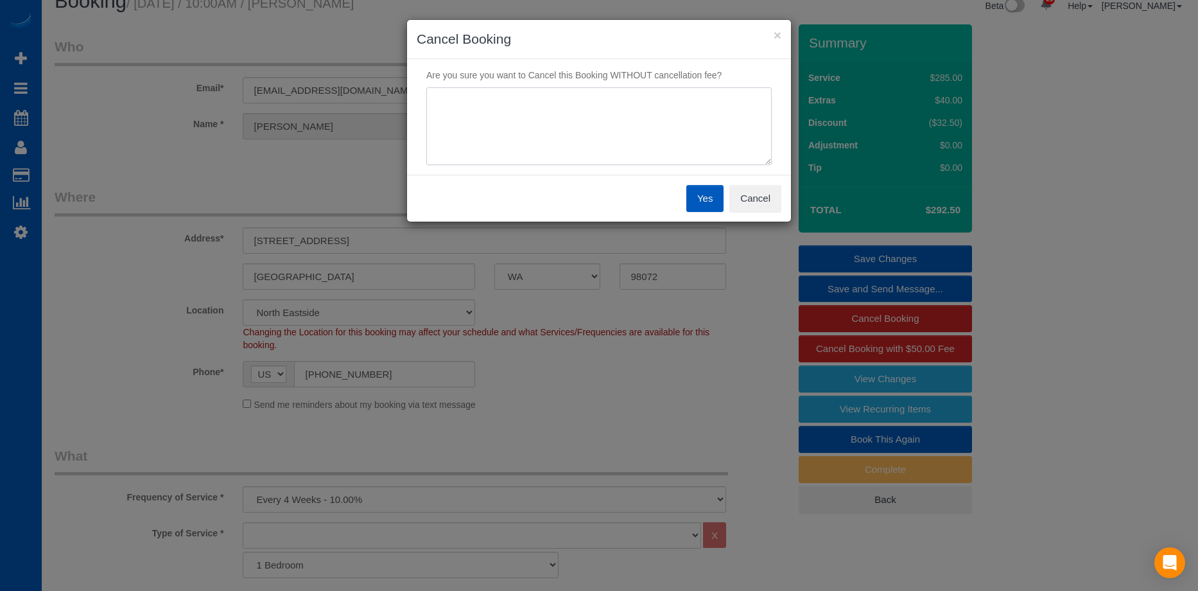
click at [670, 130] on textarea at bounding box center [599, 126] width 346 height 78
type textarea "Skip"
click at [699, 204] on button "Yes" at bounding box center [705, 198] width 37 height 27
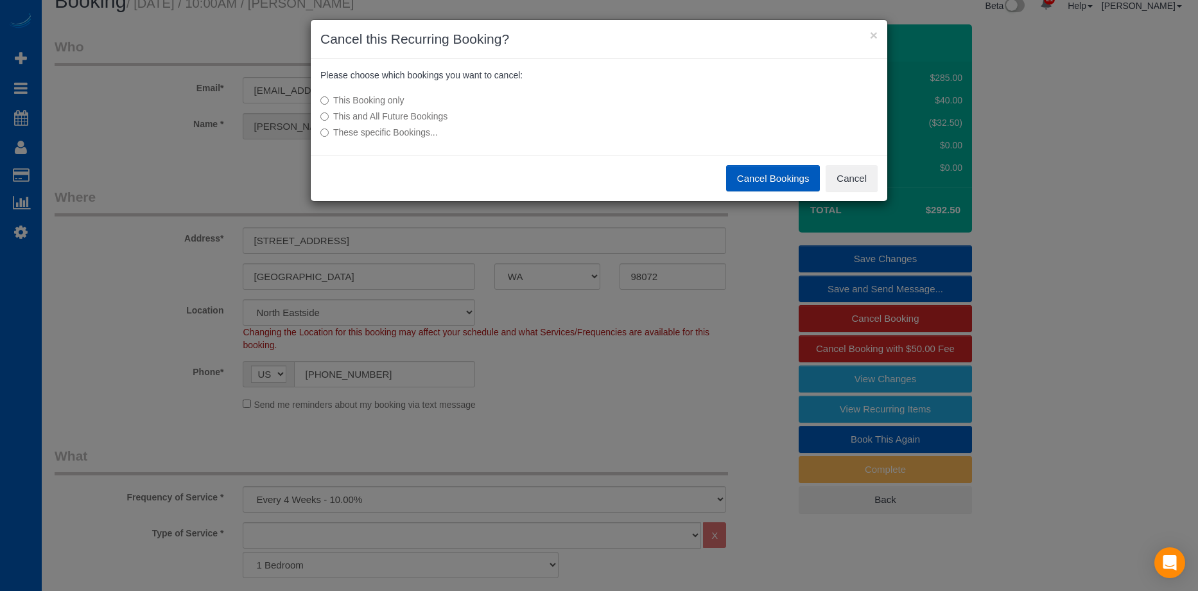
click at [750, 179] on button "Cancel Bookings" at bounding box center [773, 178] width 94 height 27
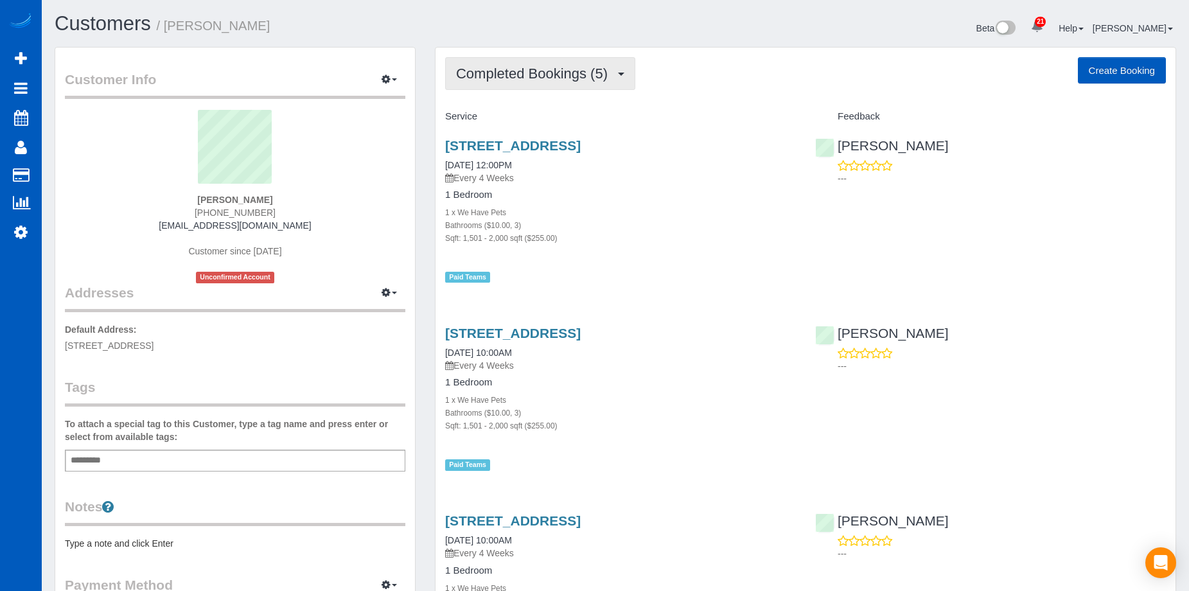
click at [575, 69] on span "Completed Bookings (5)" at bounding box center [535, 74] width 158 height 16
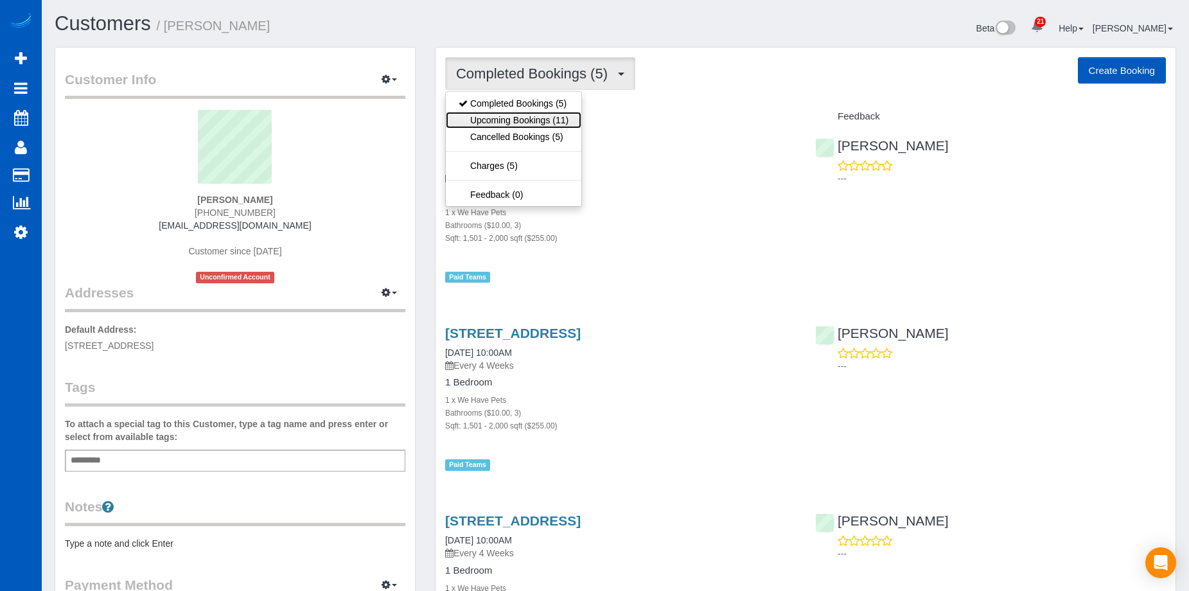
click at [532, 115] on link "Upcoming Bookings (11)" at bounding box center [514, 120] width 136 height 17
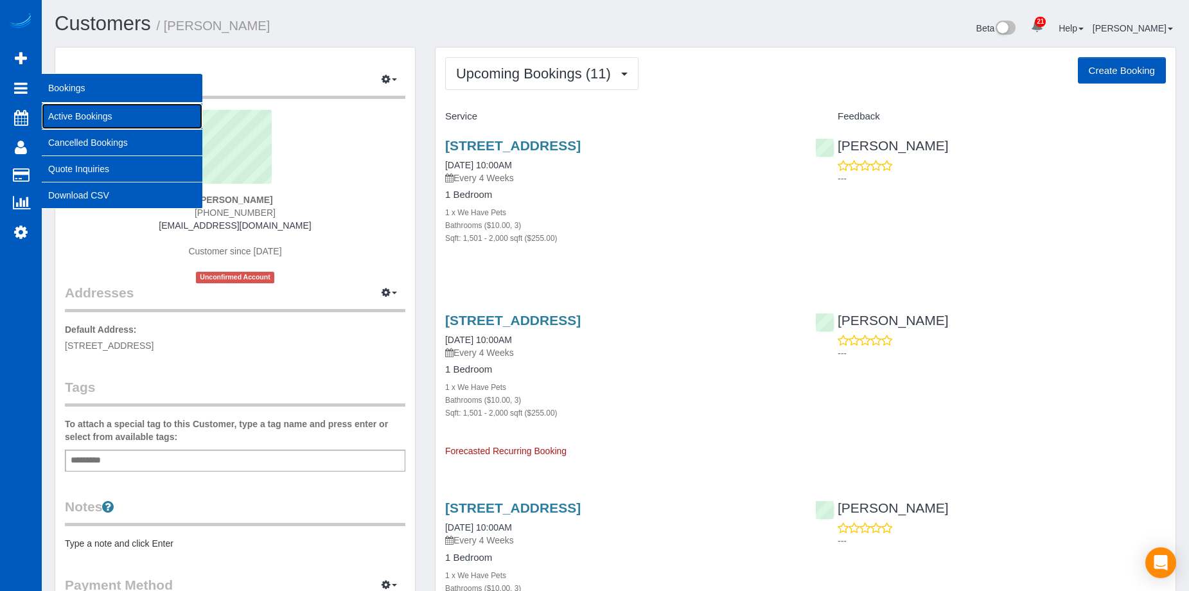
click at [53, 110] on link "Active Bookings" at bounding box center [122, 116] width 161 height 26
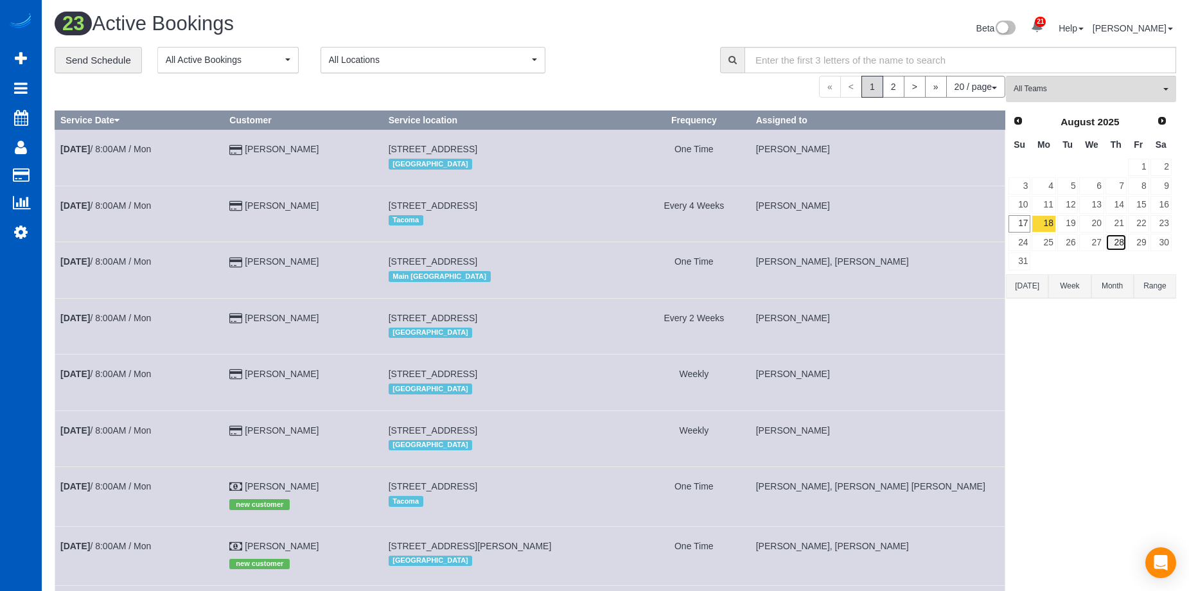
click at [1119, 241] on link "28" at bounding box center [1115, 242] width 21 height 17
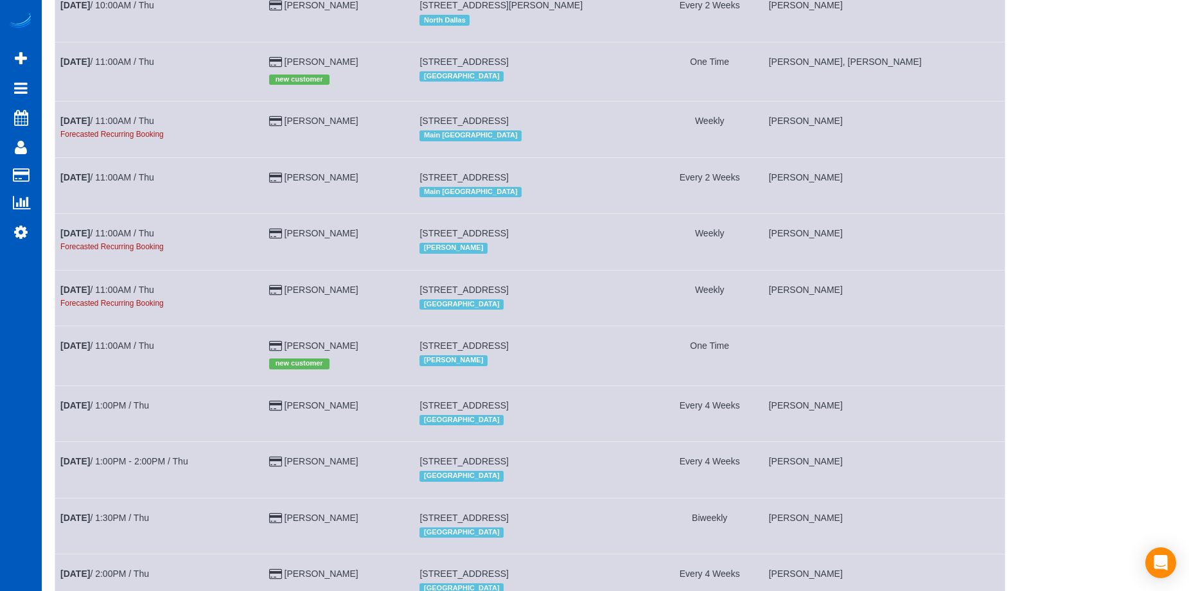
scroll to position [706, 0]
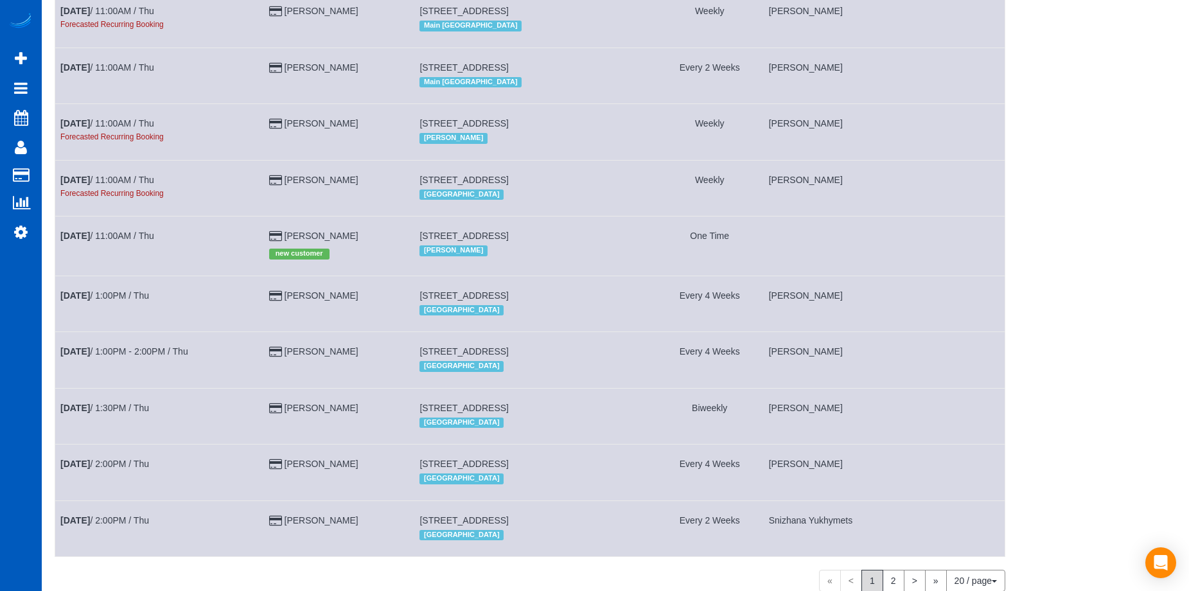
drag, startPoint x: 435, startPoint y: 249, endPoint x: 605, endPoint y: 246, distance: 170.2
click at [508, 241] on span "12522 68th Ave Se, Snohomish, WA 98296" at bounding box center [463, 236] width 89 height 10
copy span "12522 68th Ave Se, Snohomish, WA 98296"
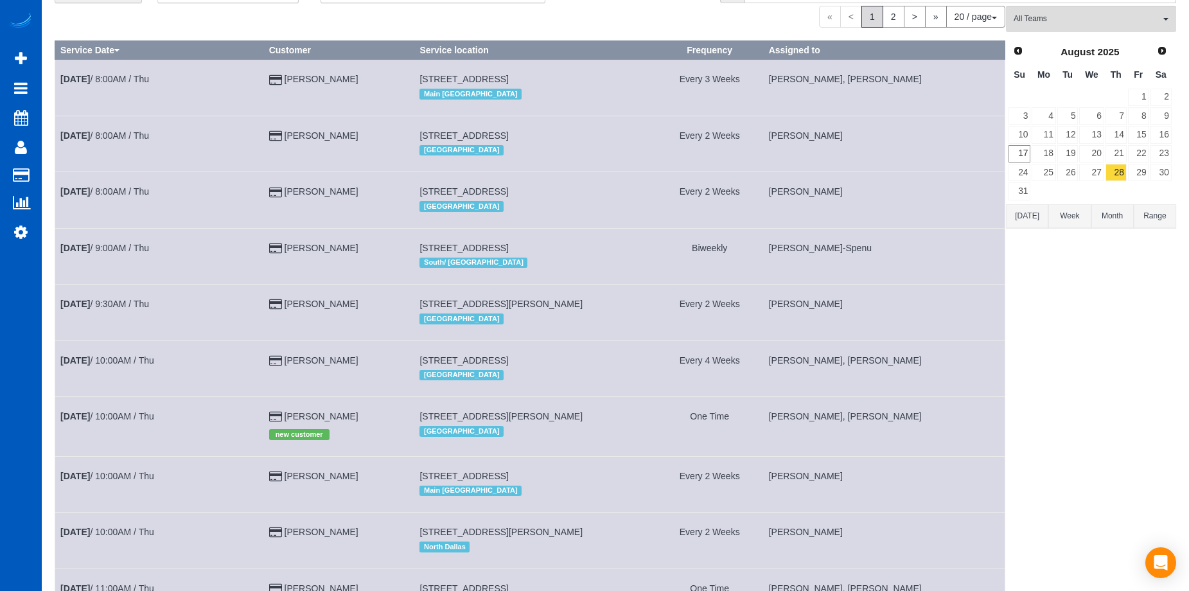
scroll to position [0, 0]
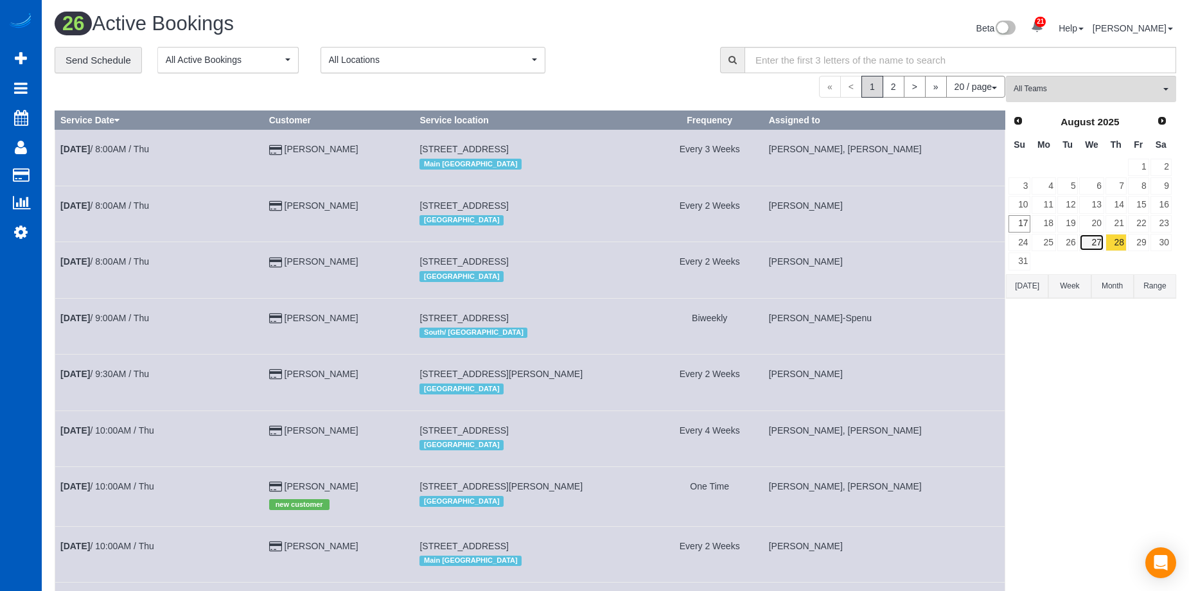
click at [1099, 249] on link "27" at bounding box center [1091, 242] width 24 height 17
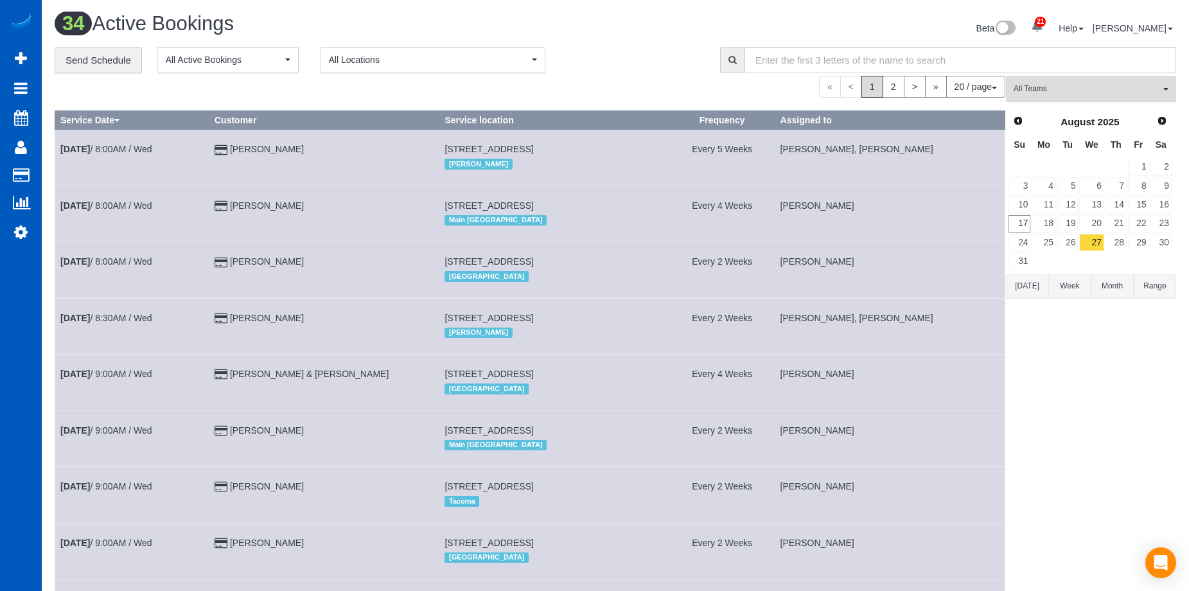
click at [1134, 87] on span "All Teams" at bounding box center [1086, 88] width 146 height 11
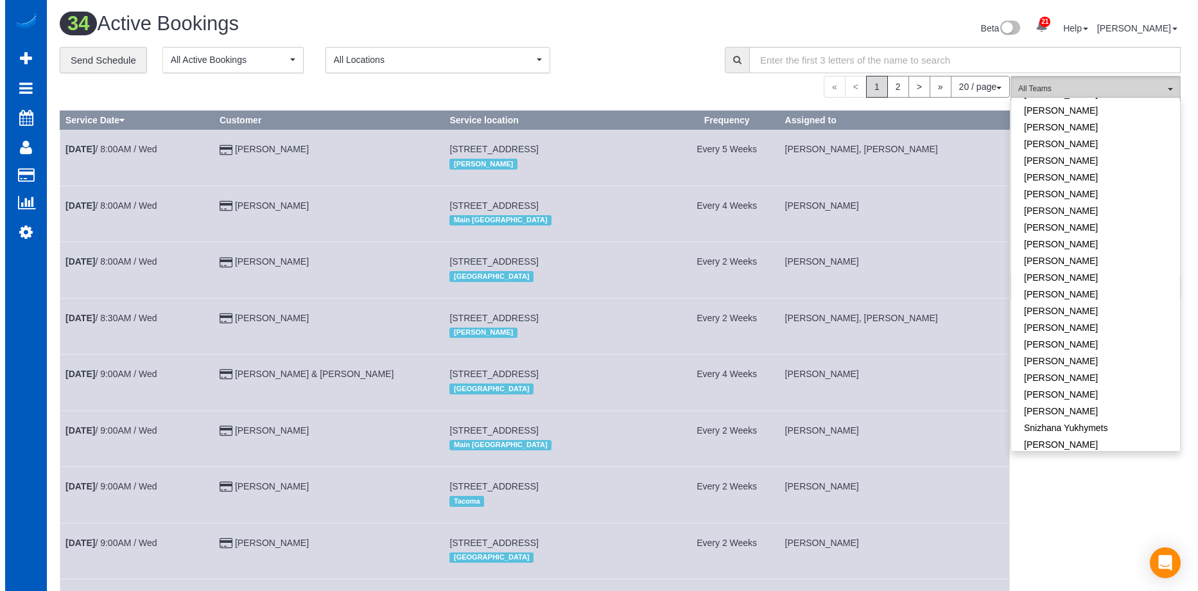
scroll to position [868, 0]
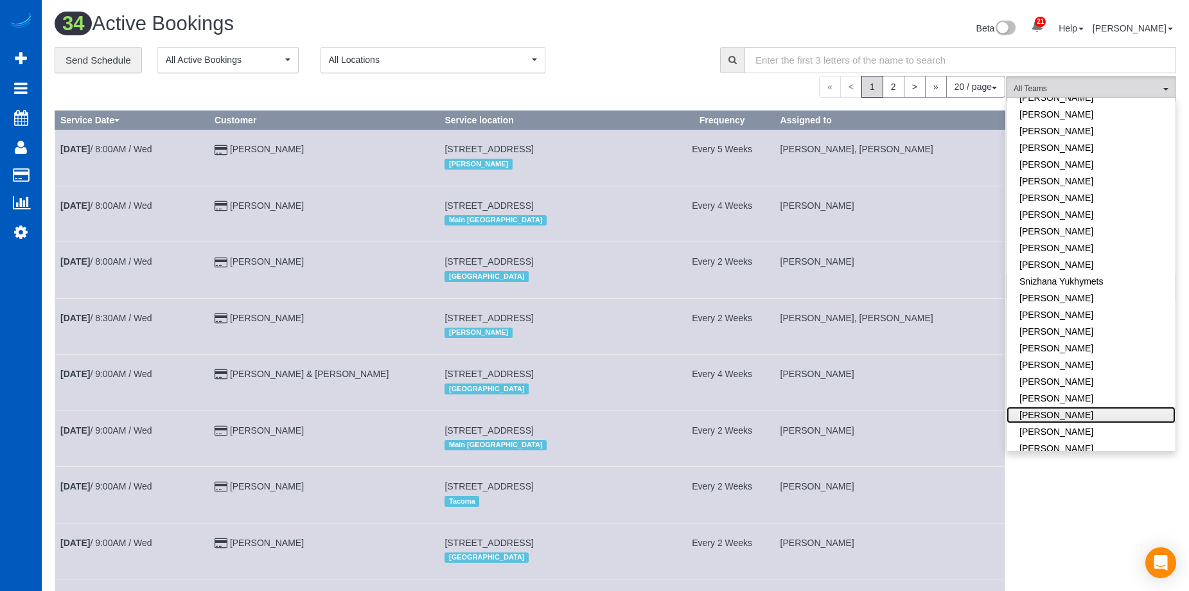
click at [1086, 407] on link "[PERSON_NAME]" at bounding box center [1090, 415] width 169 height 17
click at [1087, 423] on link "[PERSON_NAME]" at bounding box center [1090, 431] width 169 height 17
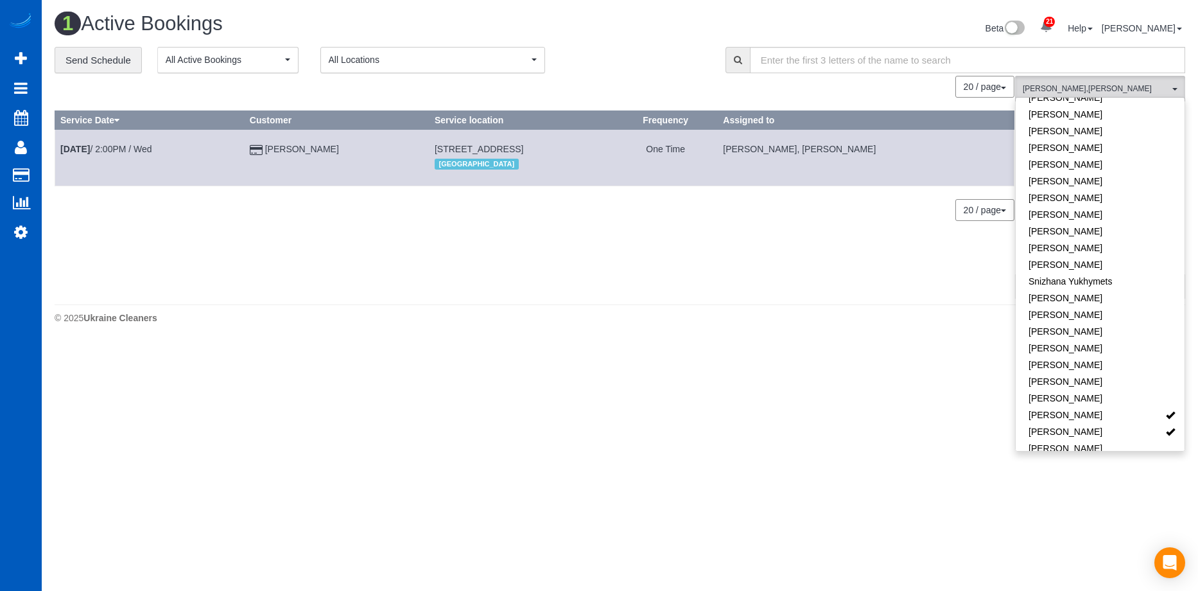
click at [670, 86] on div "20 / page 10 / page 20 / page 30 / page 40 / page 50 / page 100 / page" at bounding box center [535, 87] width 960 height 22
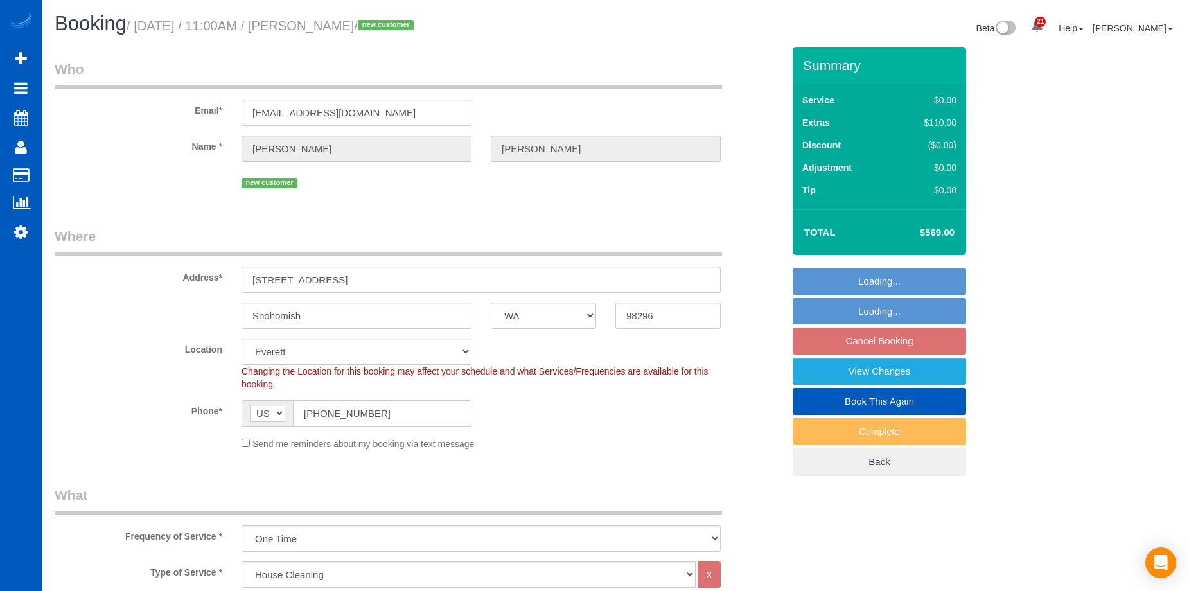
select select "WA"
select select "199"
select select "3001"
select select "5"
select select "3"
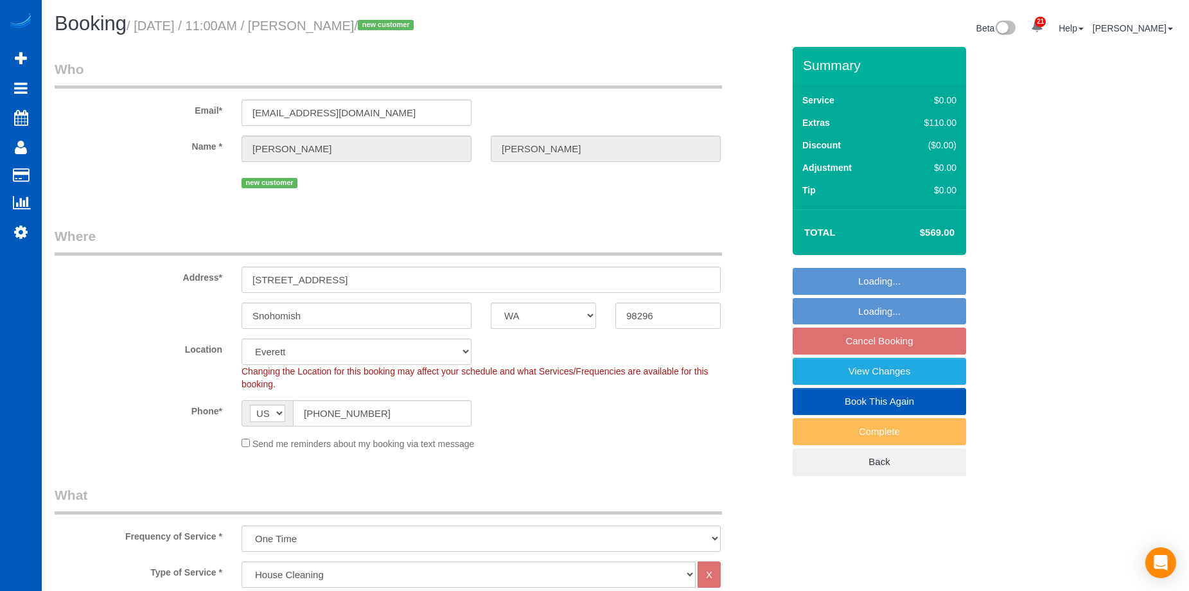
select select "spot1"
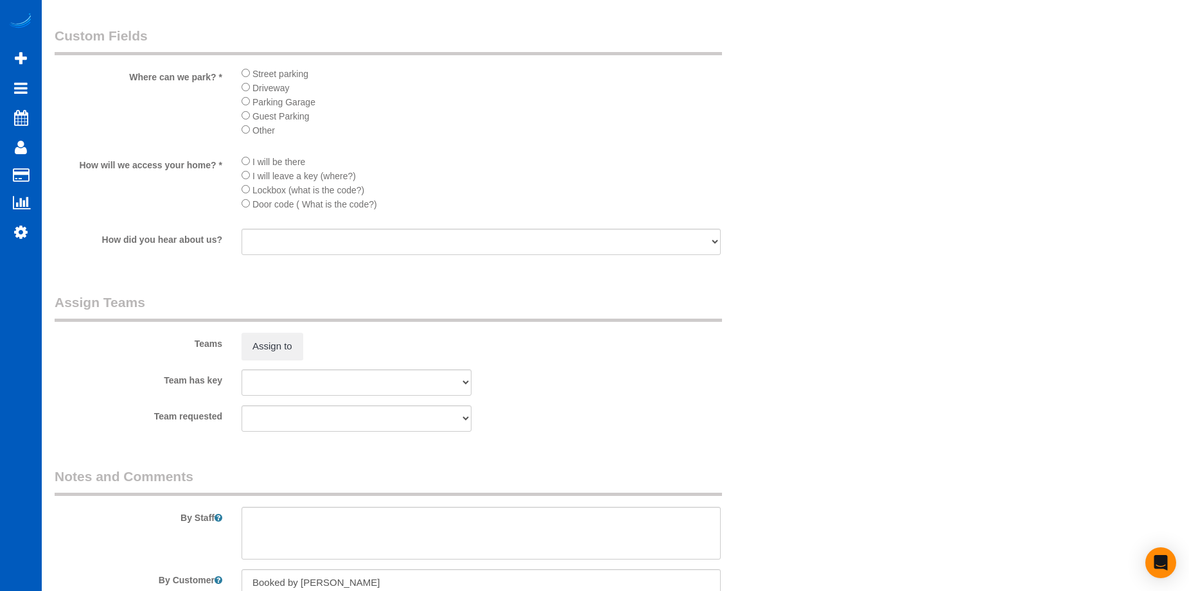
scroll to position [1263, 0]
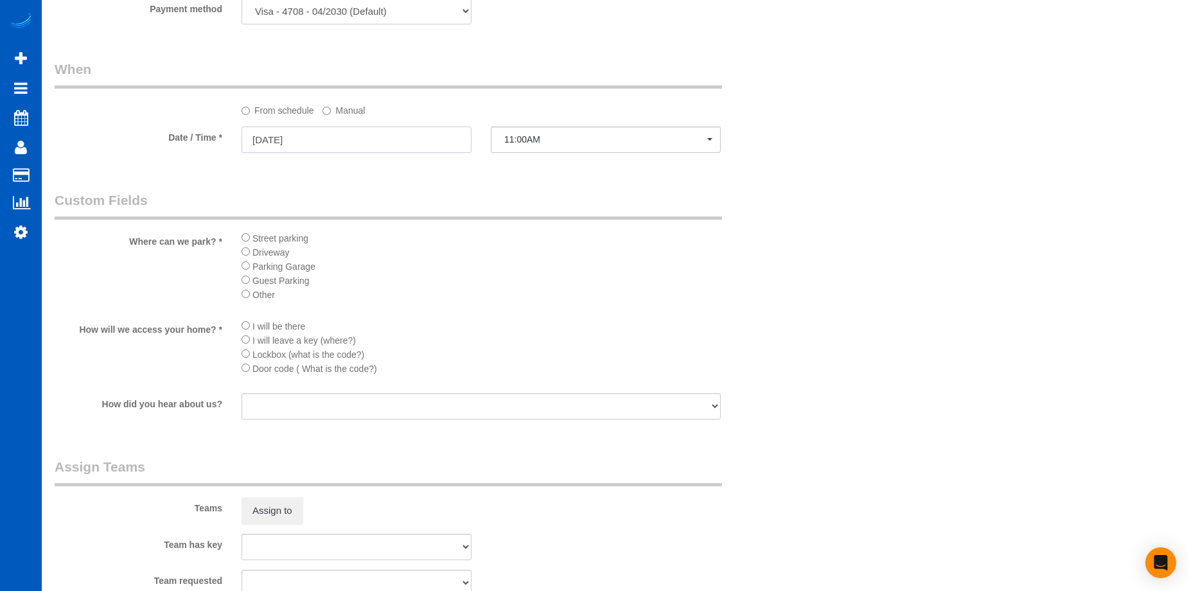
click at [435, 138] on input "08/28/2025" at bounding box center [356, 140] width 230 height 26
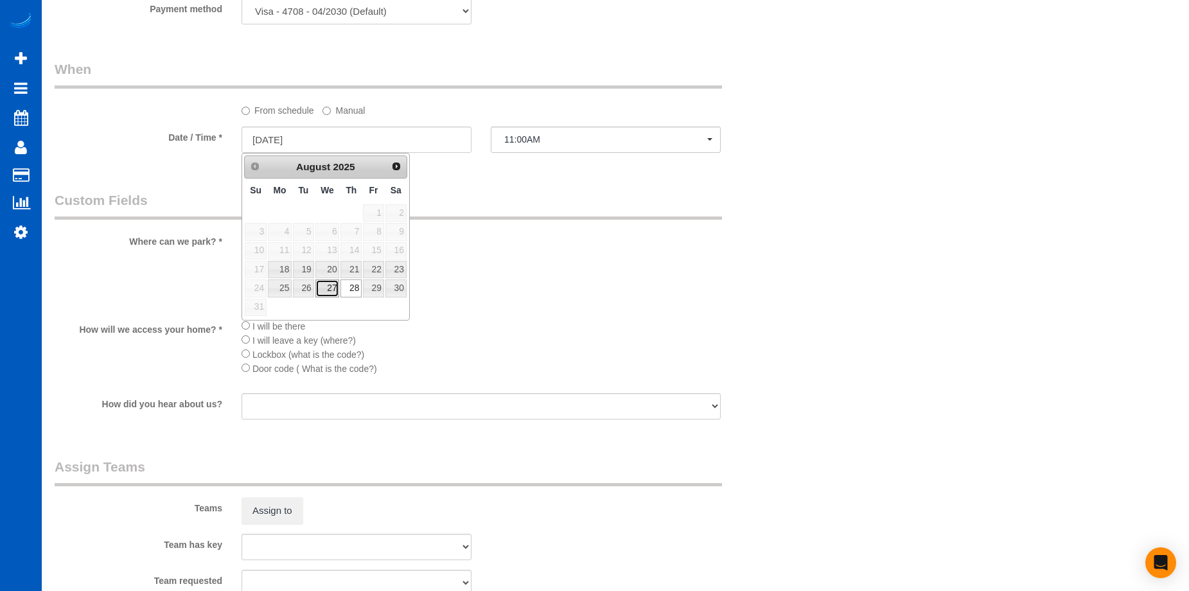
click at [329, 288] on link "27" at bounding box center [327, 287] width 24 height 17
type input "[DATE]"
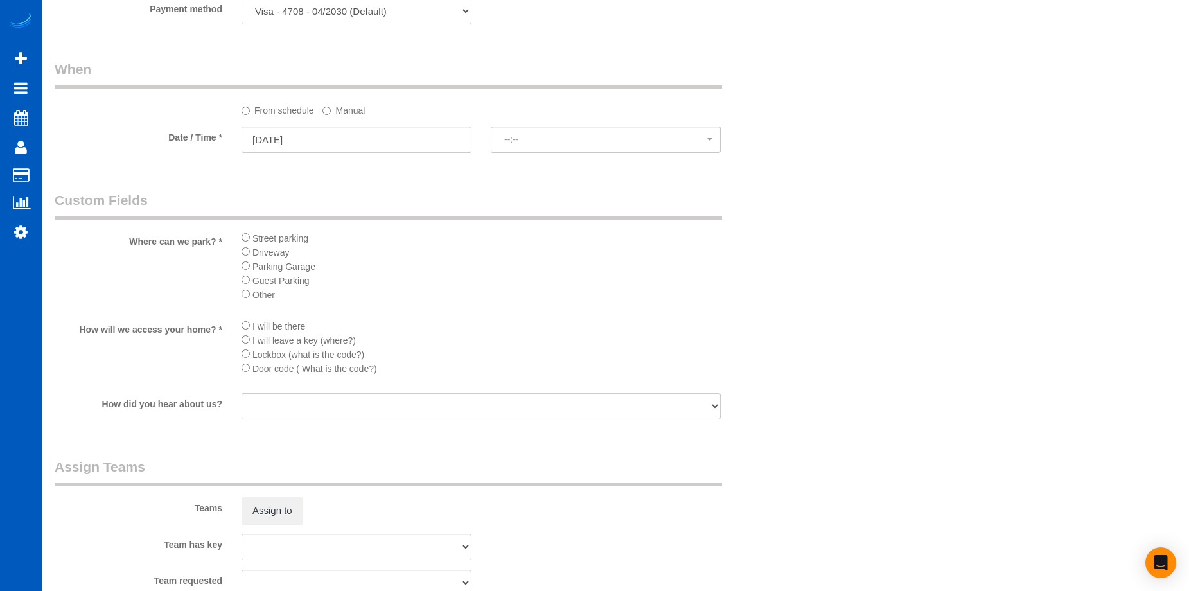
select select "spot17"
click at [351, 104] on label "Manual" at bounding box center [343, 108] width 42 height 17
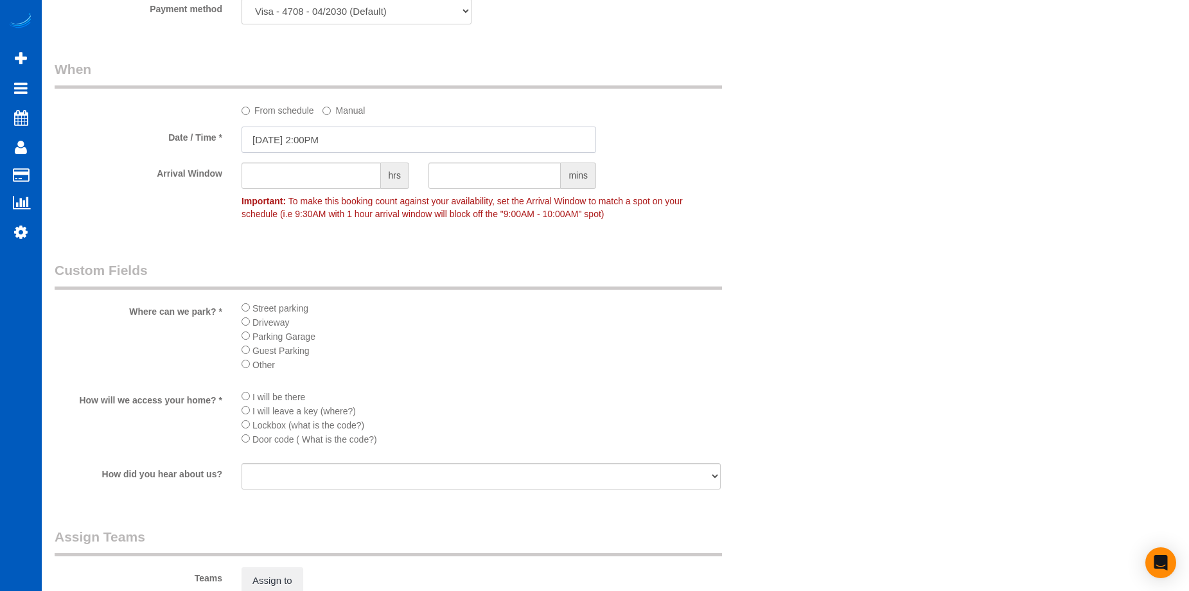
click at [355, 134] on input "08/27/2025 2:00PM" at bounding box center [418, 140] width 355 height 26
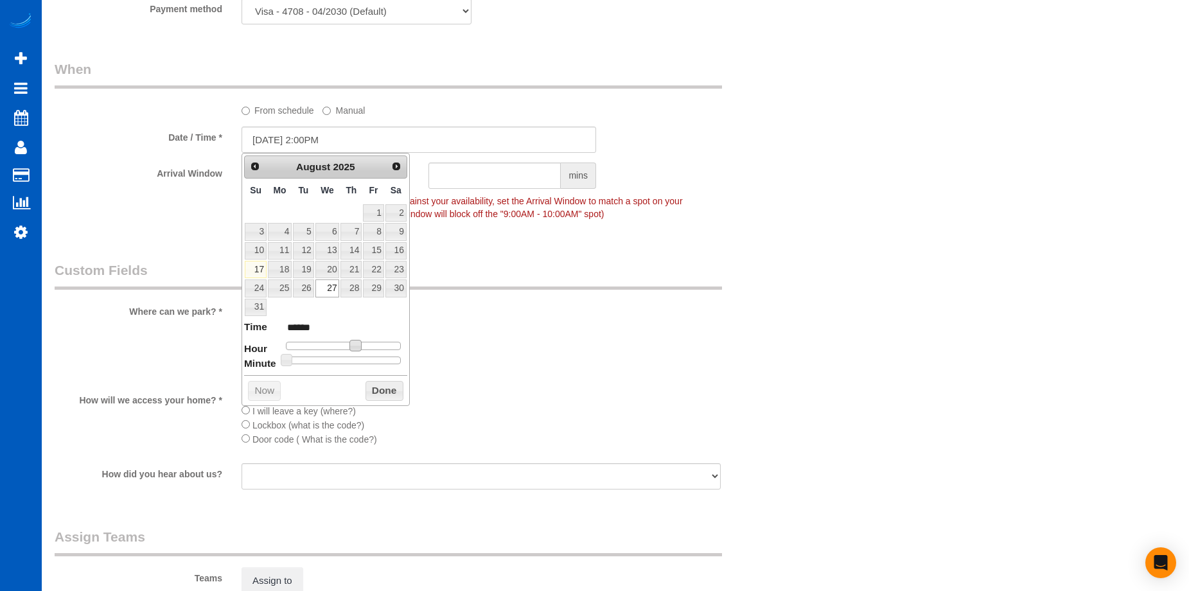
type input "08/27/2025 1:00PM"
type input "******"
type input "08/27/2025 12:00PM"
type input "*******"
type input "08/27/2025 11:00AM"
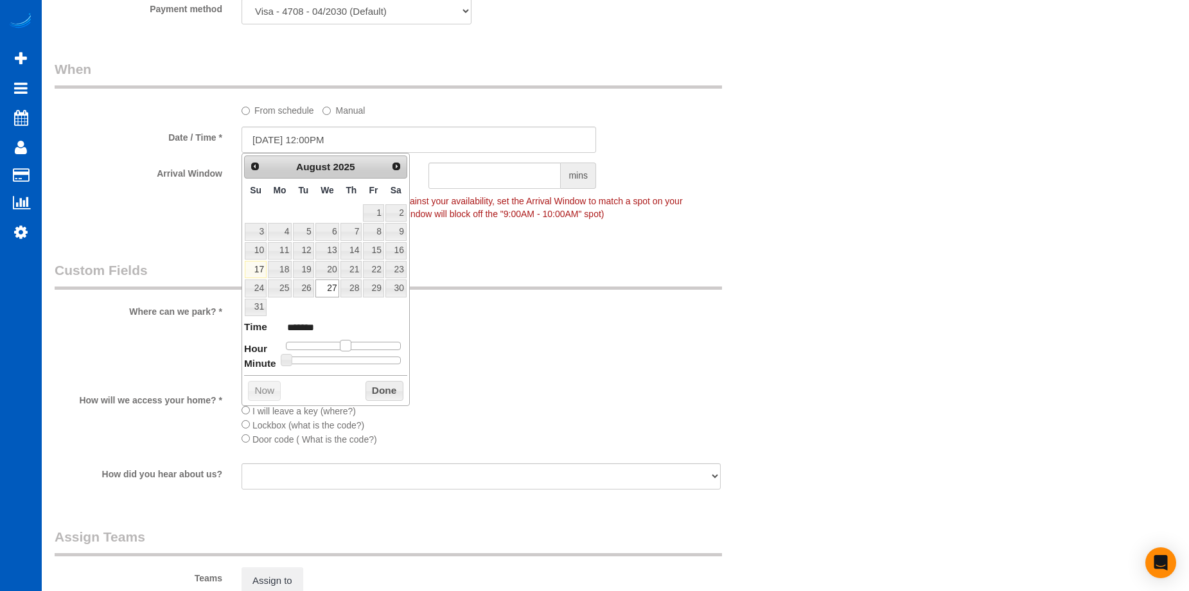
type input "*******"
drag, startPoint x: 353, startPoint y: 346, endPoint x: 341, endPoint y: 347, distance: 12.3
click at [341, 347] on span at bounding box center [341, 346] width 12 height 12
click at [387, 398] on button "Done" at bounding box center [384, 391] width 38 height 21
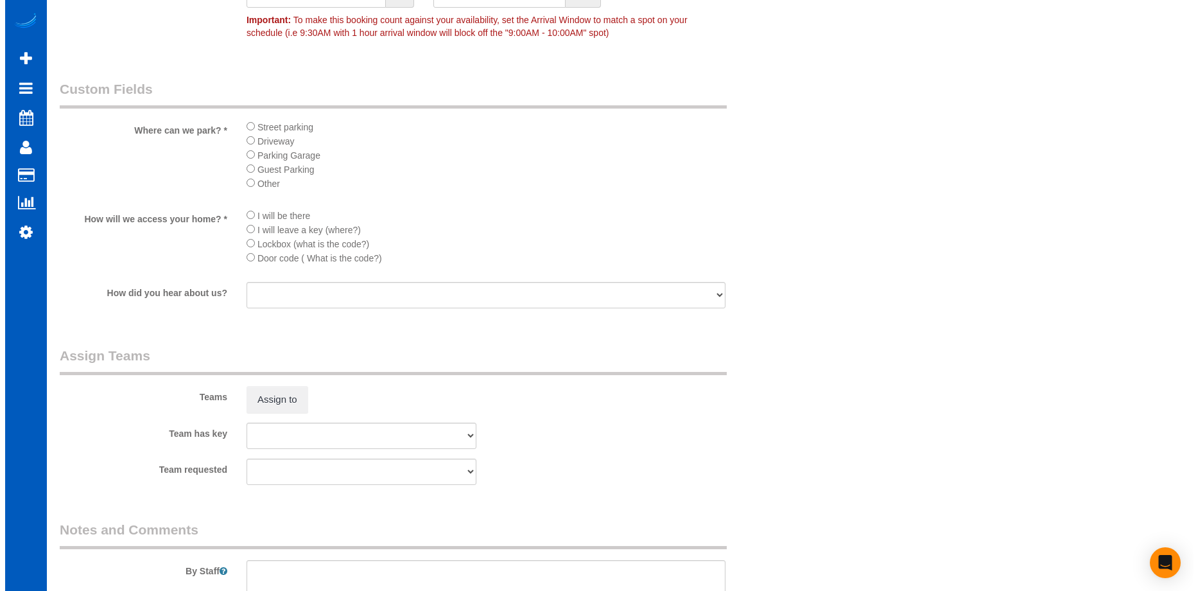
scroll to position [1455, 0]
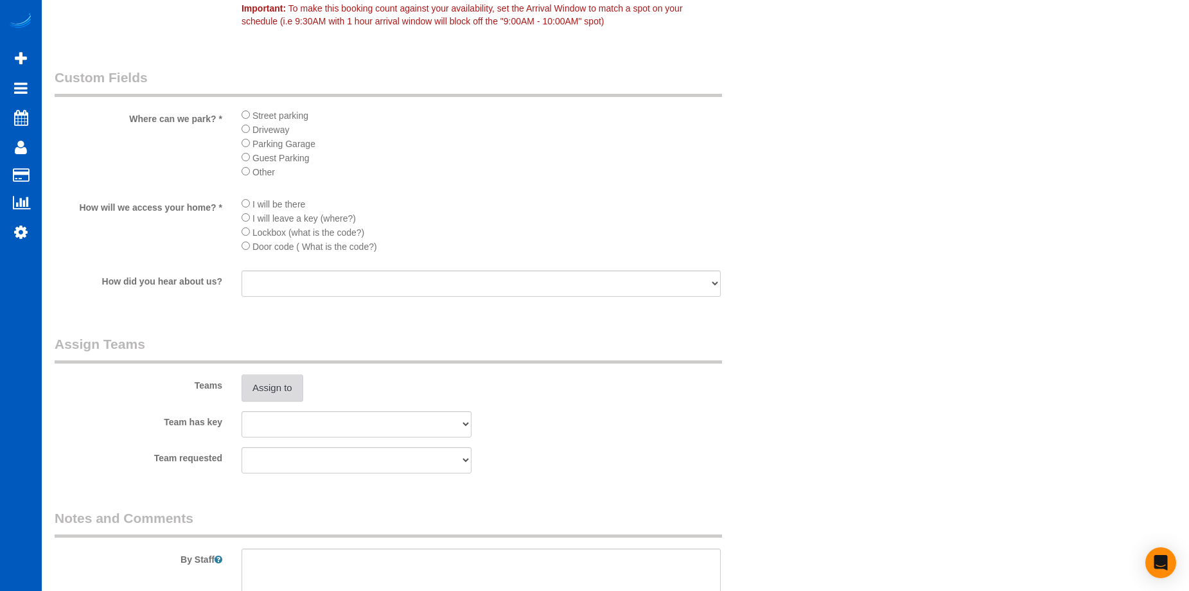
click at [282, 383] on button "Assign to" at bounding box center [272, 387] width 62 height 27
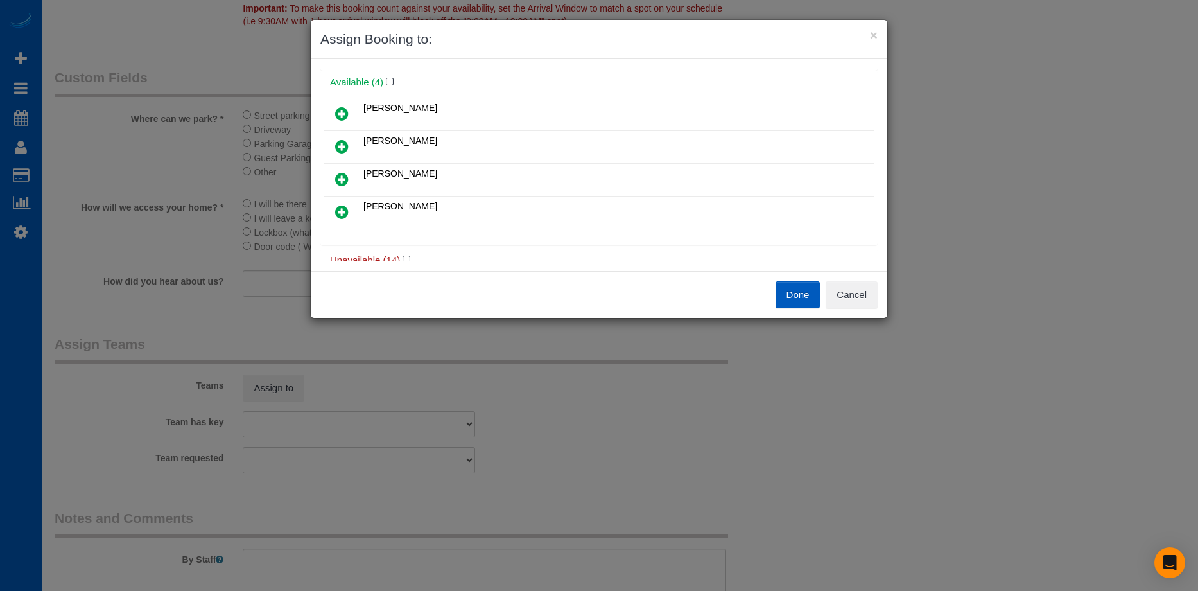
scroll to position [64, 0]
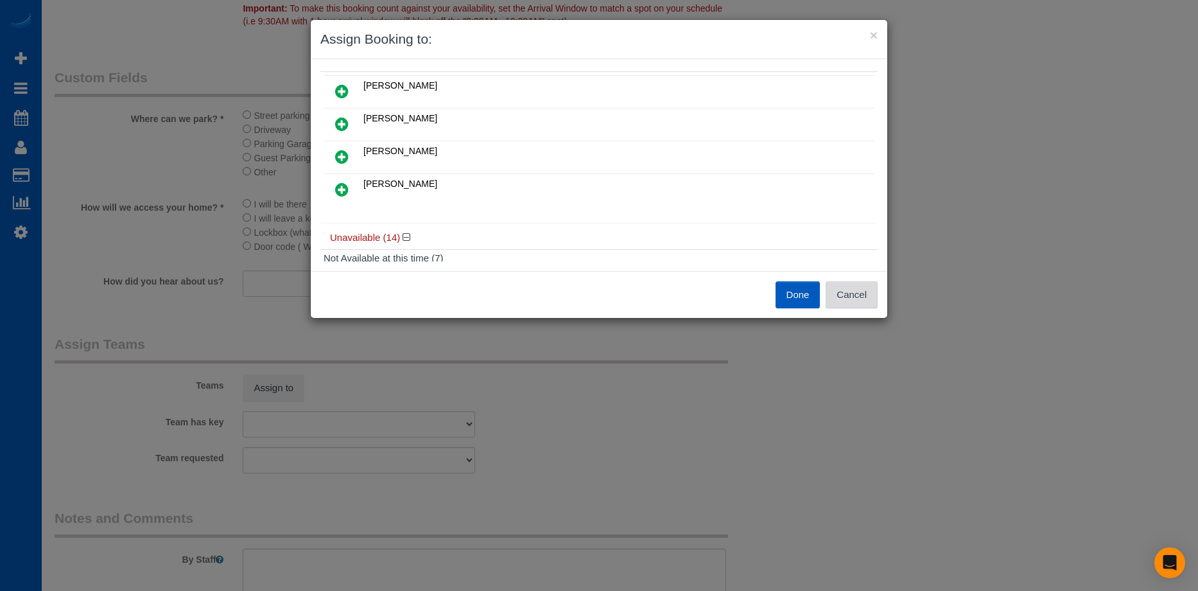
click at [857, 288] on button "Cancel" at bounding box center [852, 294] width 52 height 27
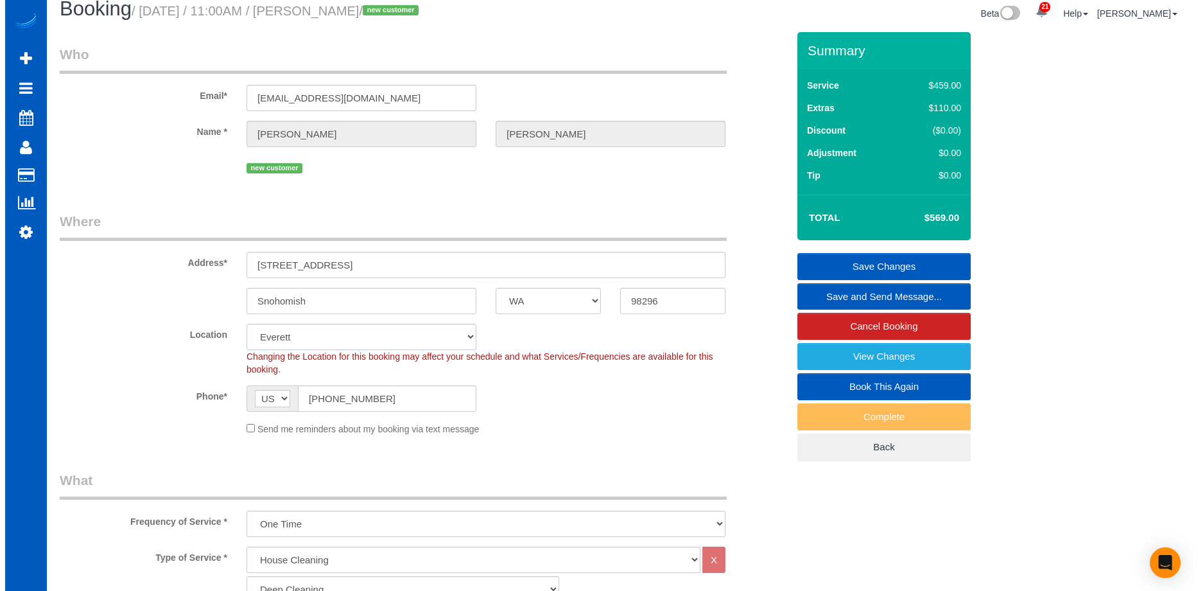
scroll to position [0, 0]
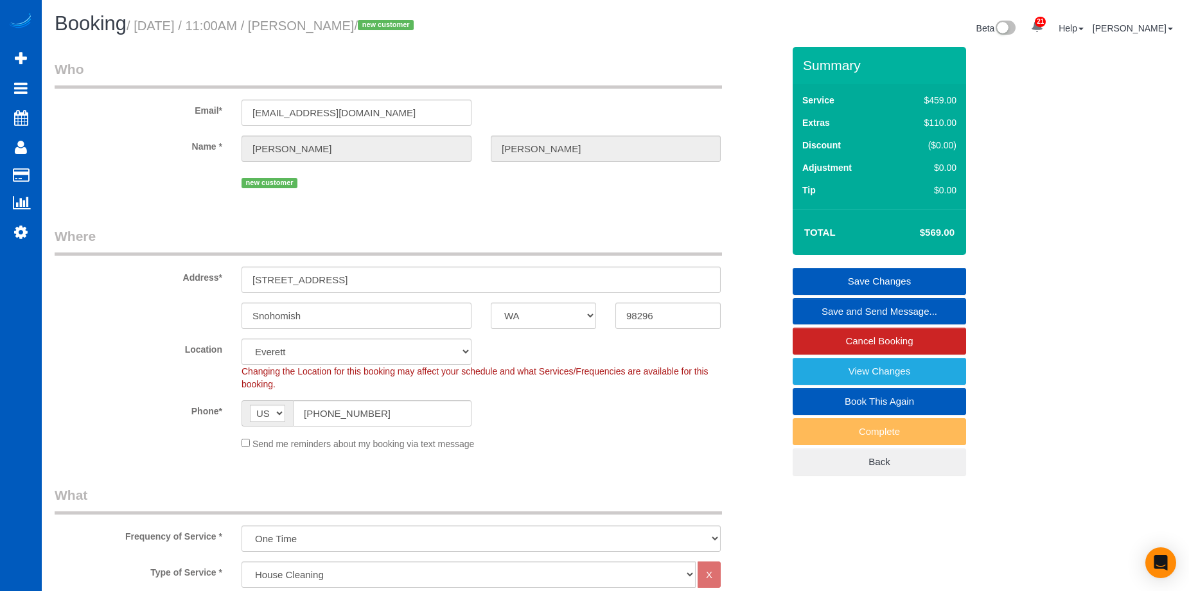
click at [833, 274] on link "Save Changes" at bounding box center [879, 281] width 173 height 27
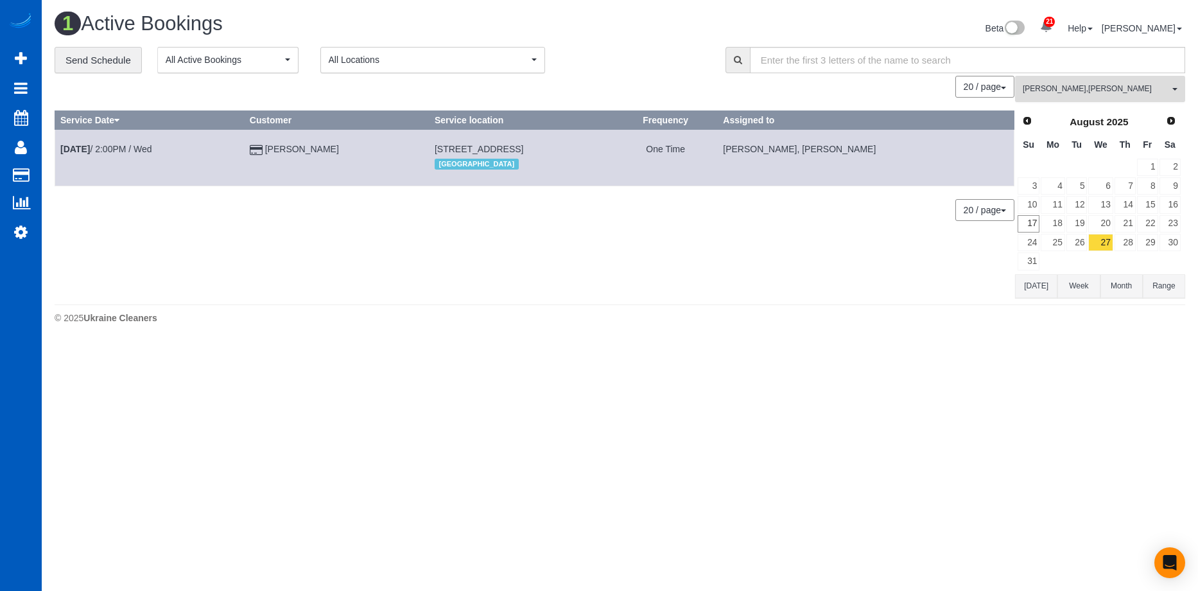
click at [1124, 80] on button "[PERSON_NAME] , [PERSON_NAME] All Teams" at bounding box center [1100, 89] width 170 height 26
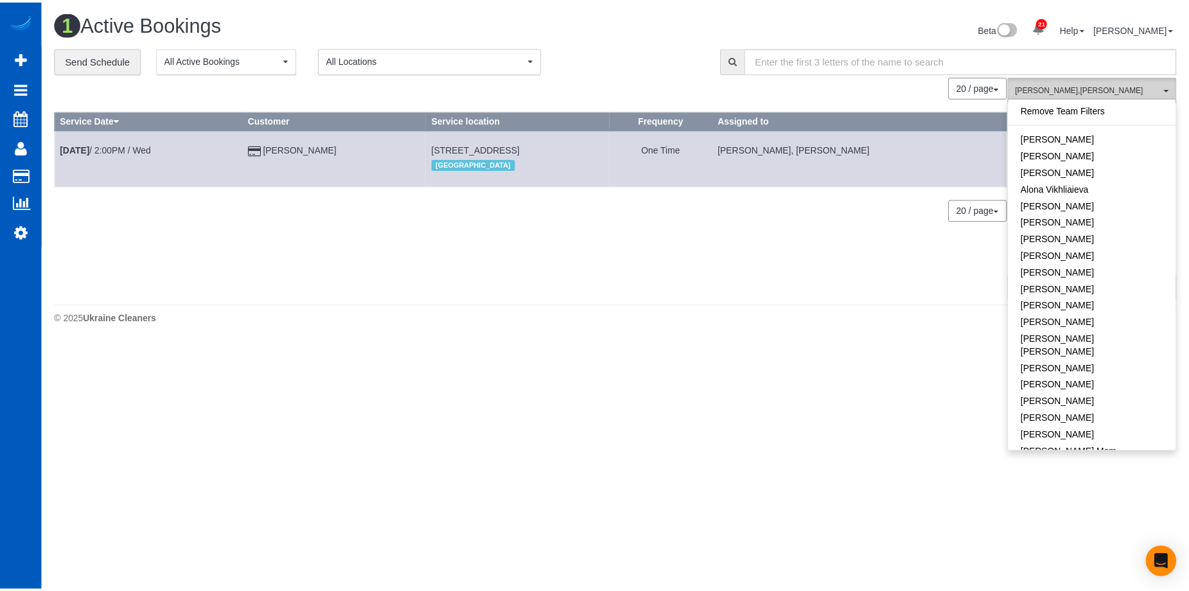
scroll to position [868, 0]
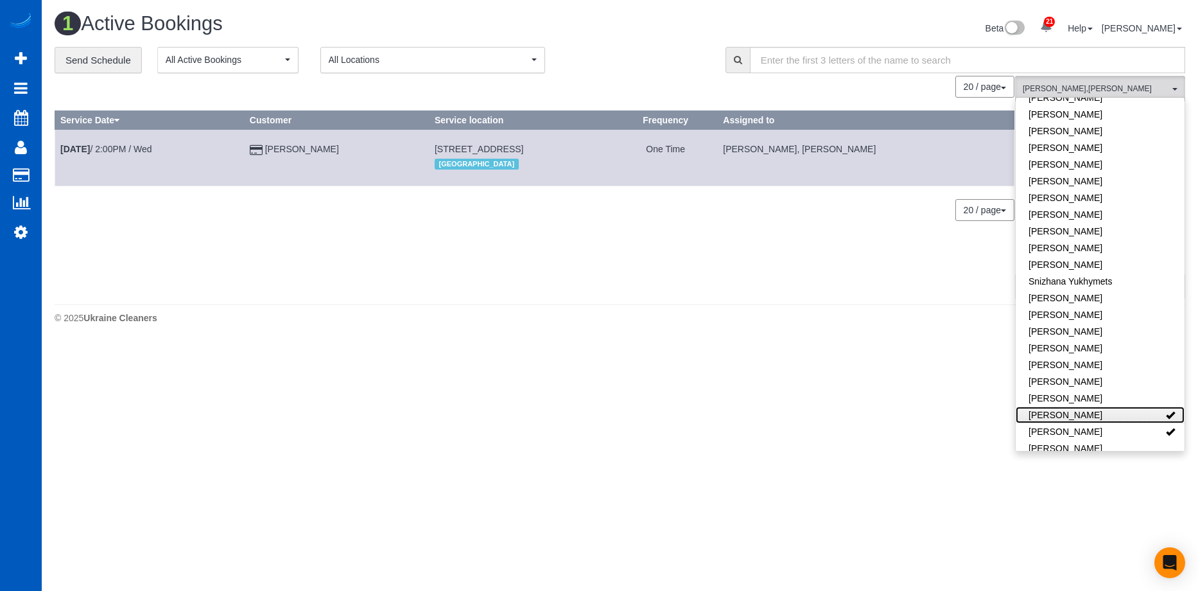
drag, startPoint x: 1131, startPoint y: 388, endPoint x: 1131, endPoint y: 395, distance: 7.1
click at [1131, 407] on link "[PERSON_NAME]" at bounding box center [1100, 415] width 169 height 17
click at [1127, 423] on link "[PERSON_NAME]" at bounding box center [1100, 431] width 169 height 17
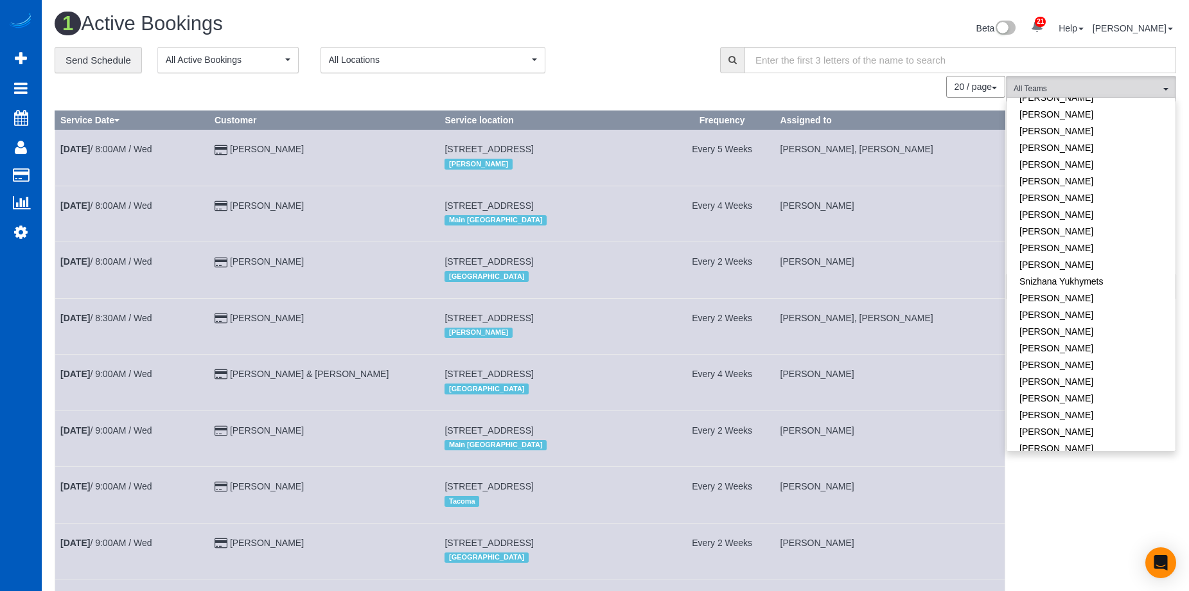
click at [651, 71] on div "**********" at bounding box center [378, 60] width 646 height 27
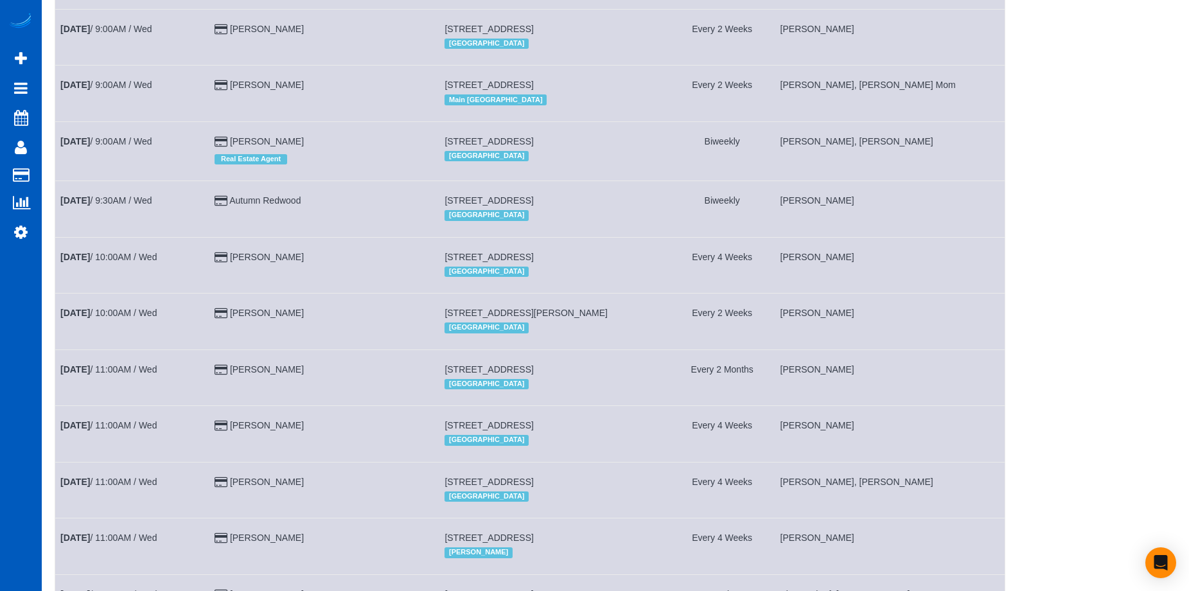
scroll to position [762, 0]
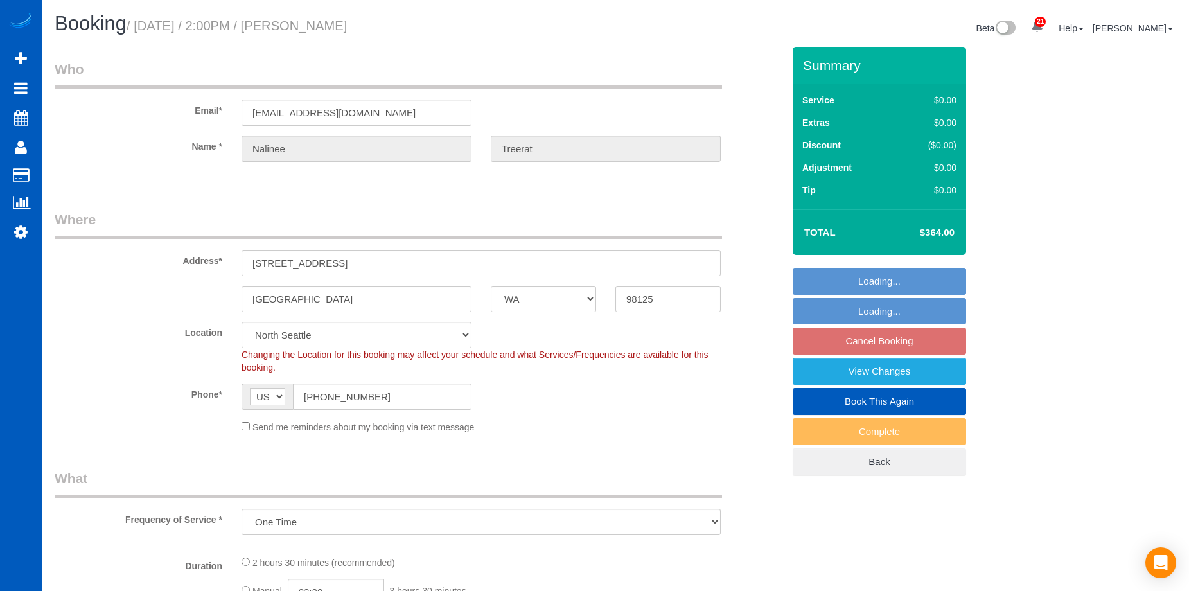
select select "WA"
select select "string:fspay-507ae0e4-763c-4e96-b34f-8608615c9e74"
select select "object:939"
select select "199"
select select "spot1"
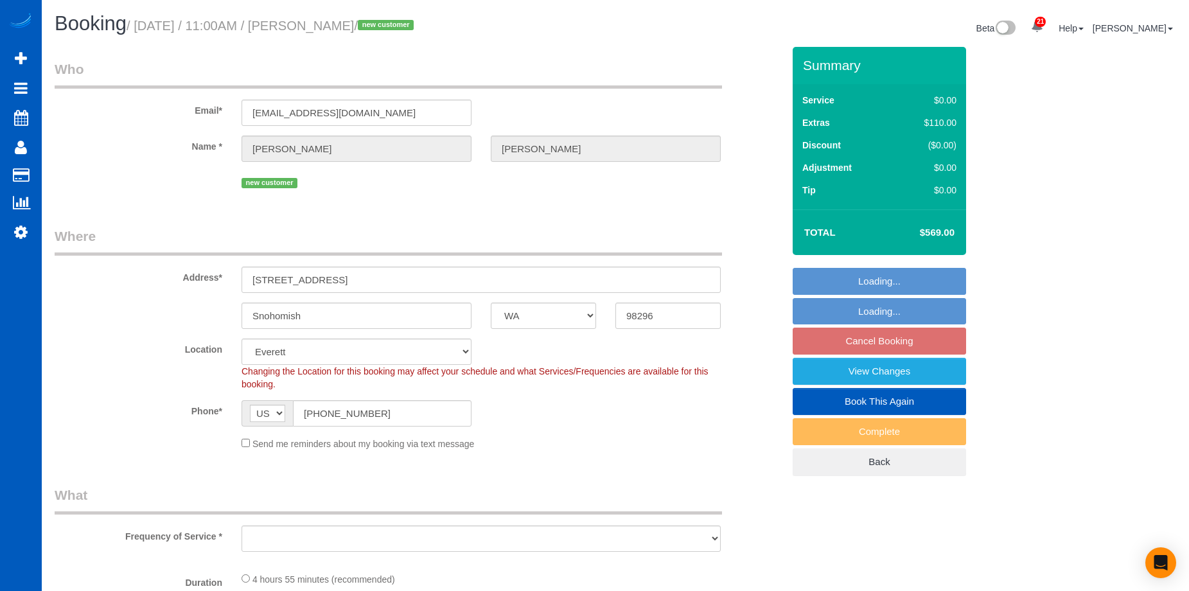
select select "WA"
select select "object:1001"
select select "spot1"
select select "object:1145"
select select "199"
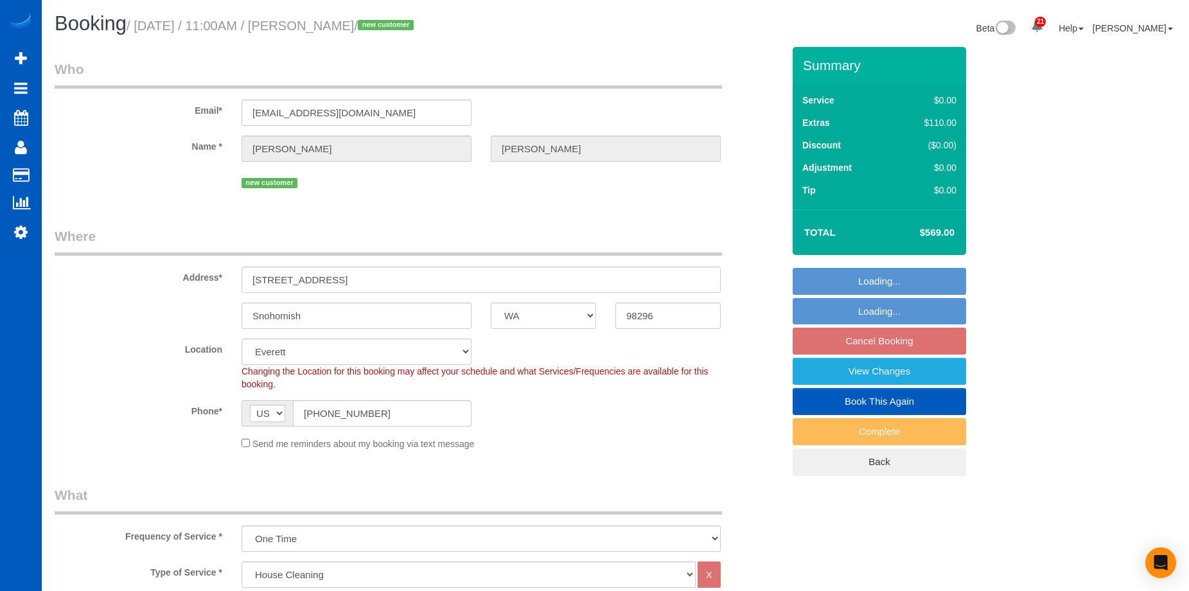
select select "3001"
select select "5"
select select "3"
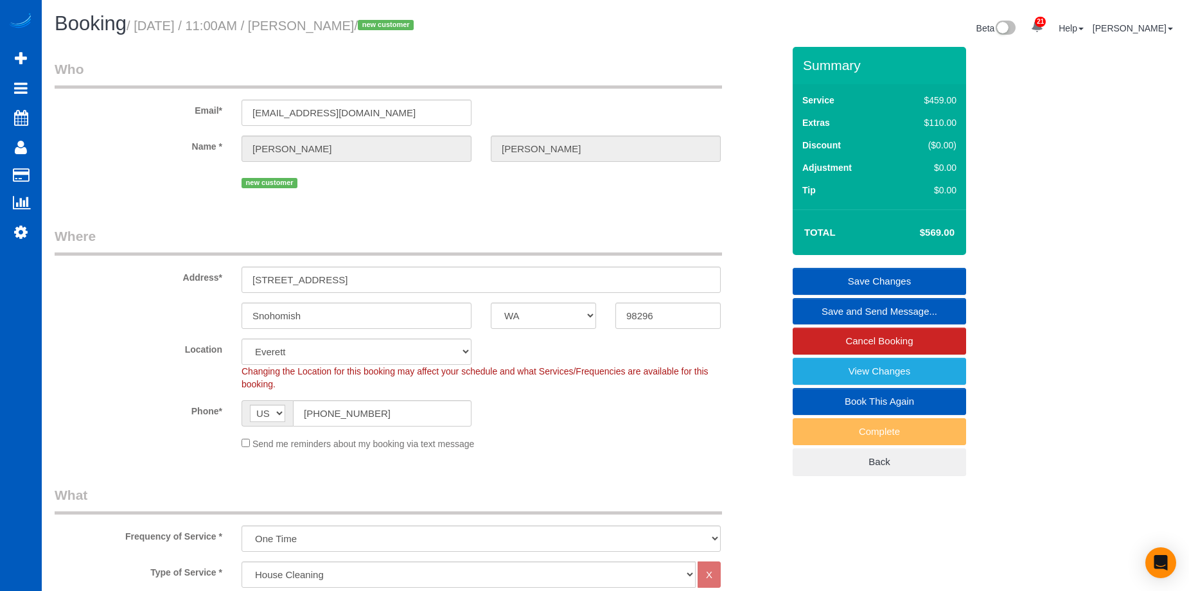
click at [919, 307] on link "Save and Send Message..." at bounding box center [879, 311] width 173 height 27
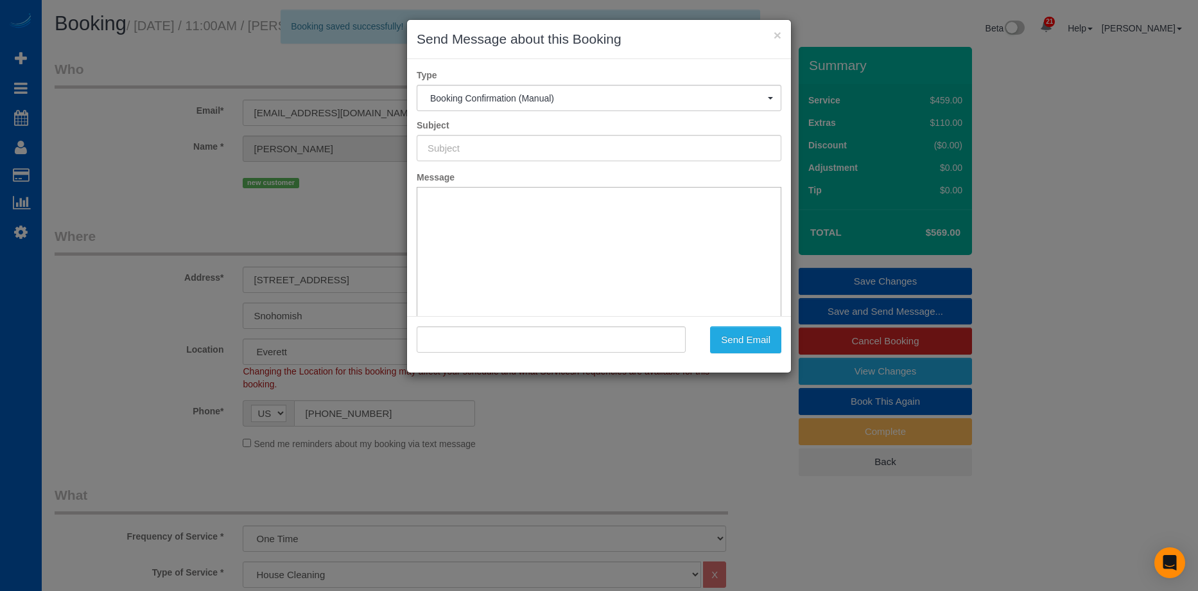
type input "Cleaning Service Confirmed!"
type input ""[PERSON_NAME]" <[EMAIL_ADDRESS][DOMAIN_NAME]>"
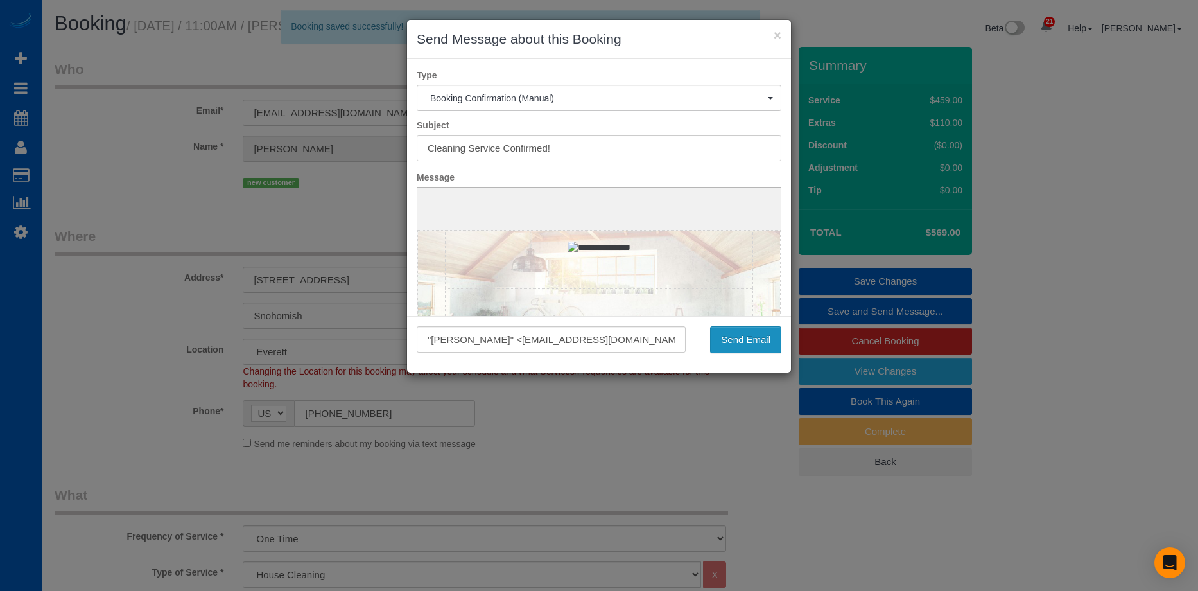
click at [753, 333] on button "Send Email" at bounding box center [745, 339] width 71 height 27
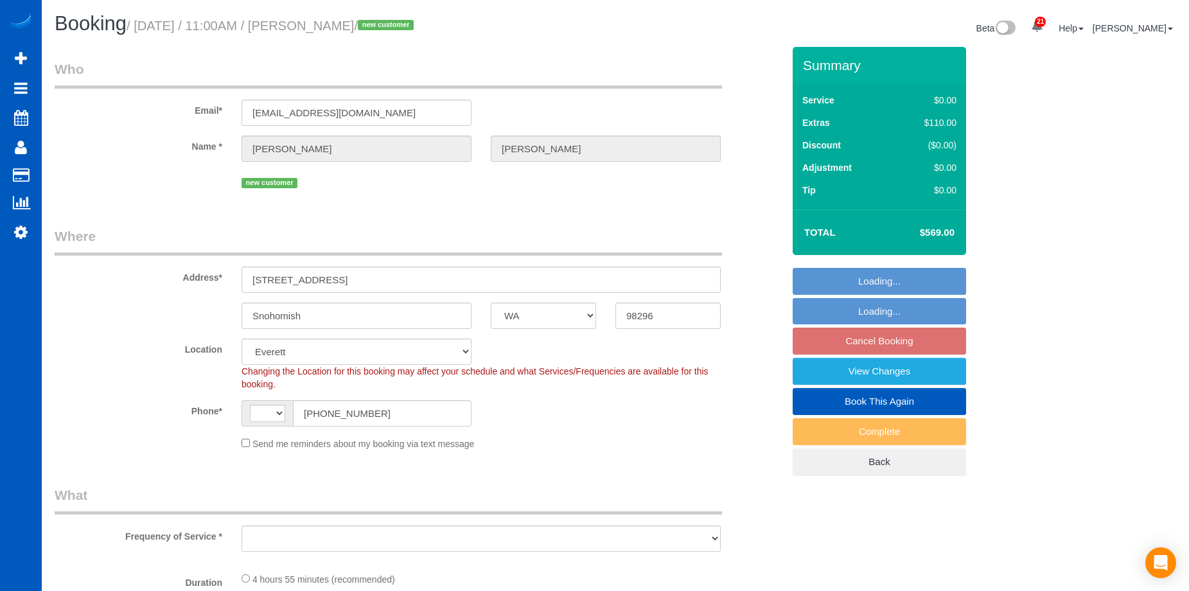
select select "WA"
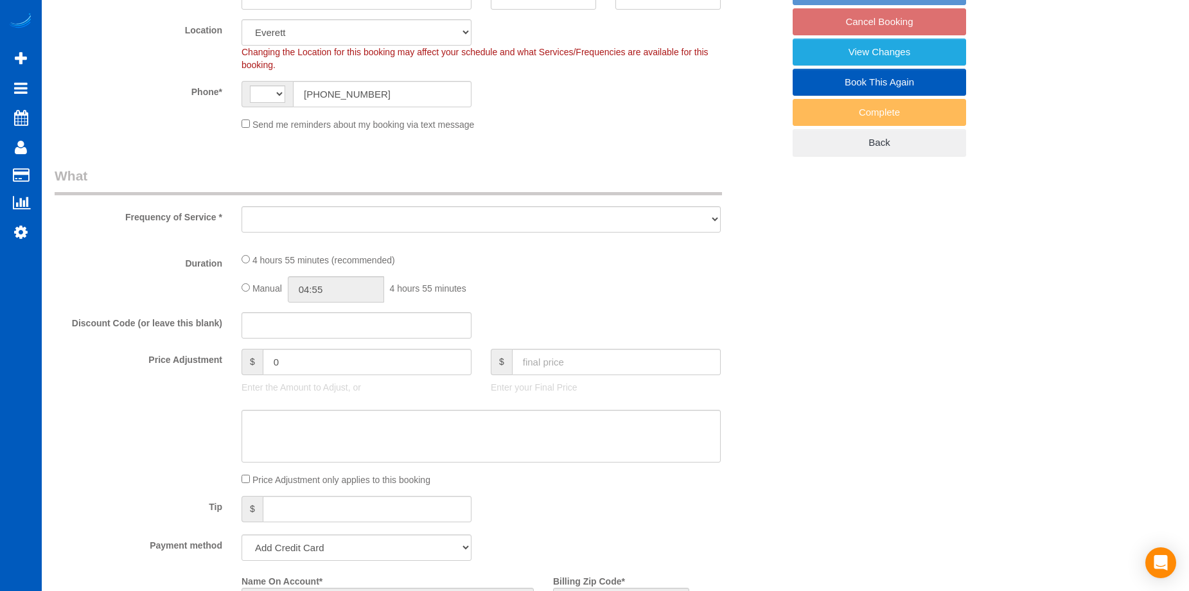
select select "199"
select select "3001"
select select "5"
select select "3"
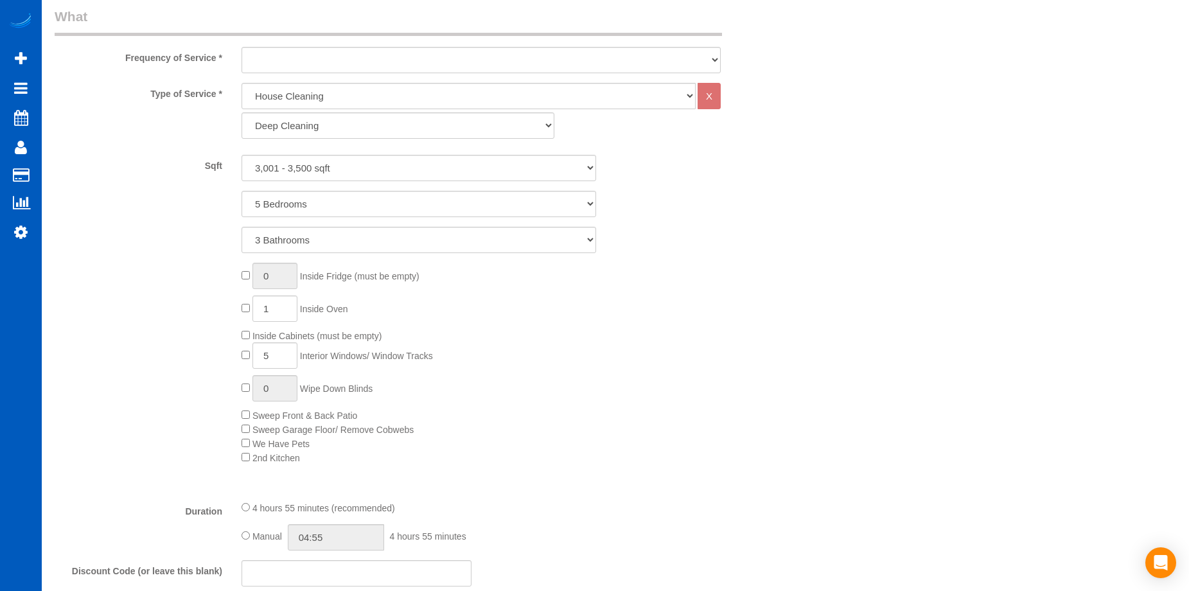
select select "string:[GEOGRAPHIC_DATA]"
select select "object:1975"
select select "string:fspay-df260a64-c555-49f4-81e8-14adab157379"
select select "spot1"
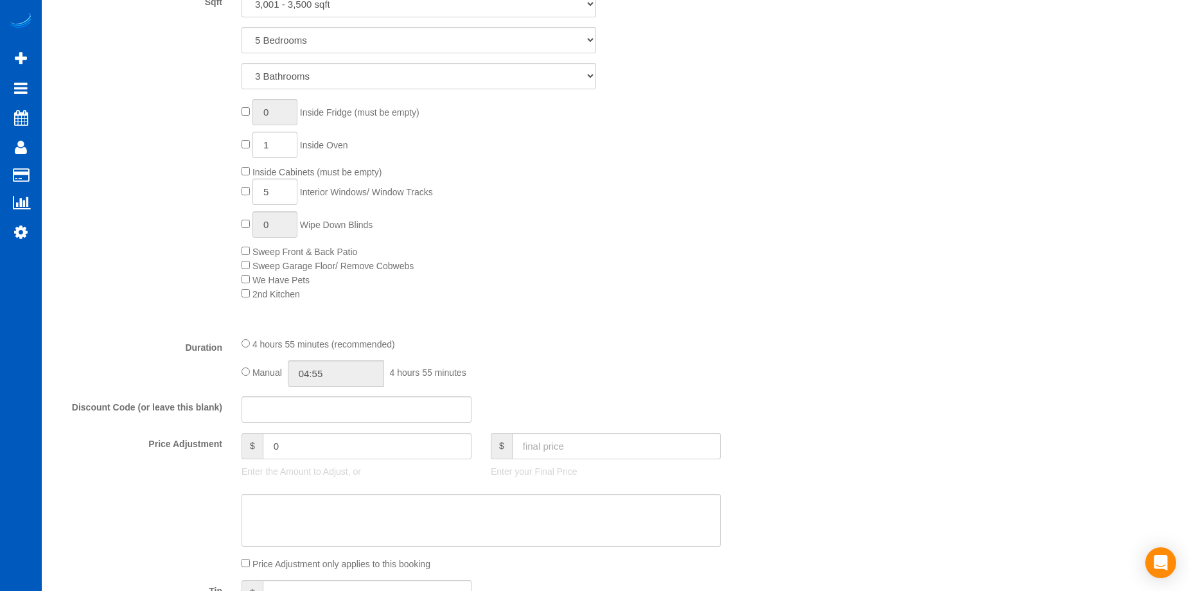
select select "object:1980"
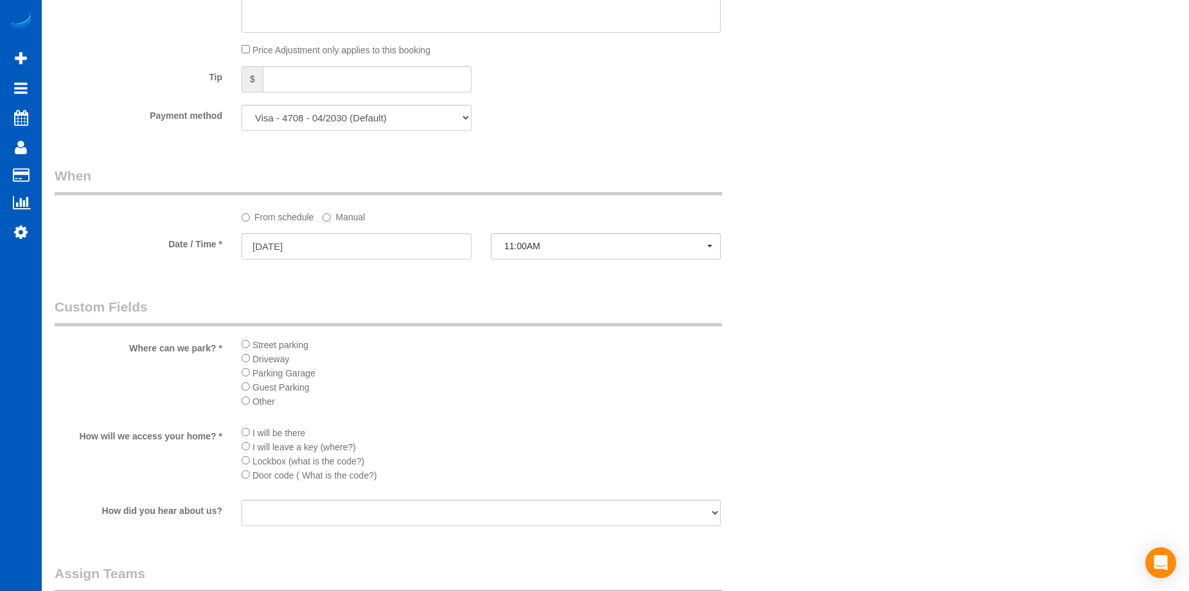
scroll to position [1413, 0]
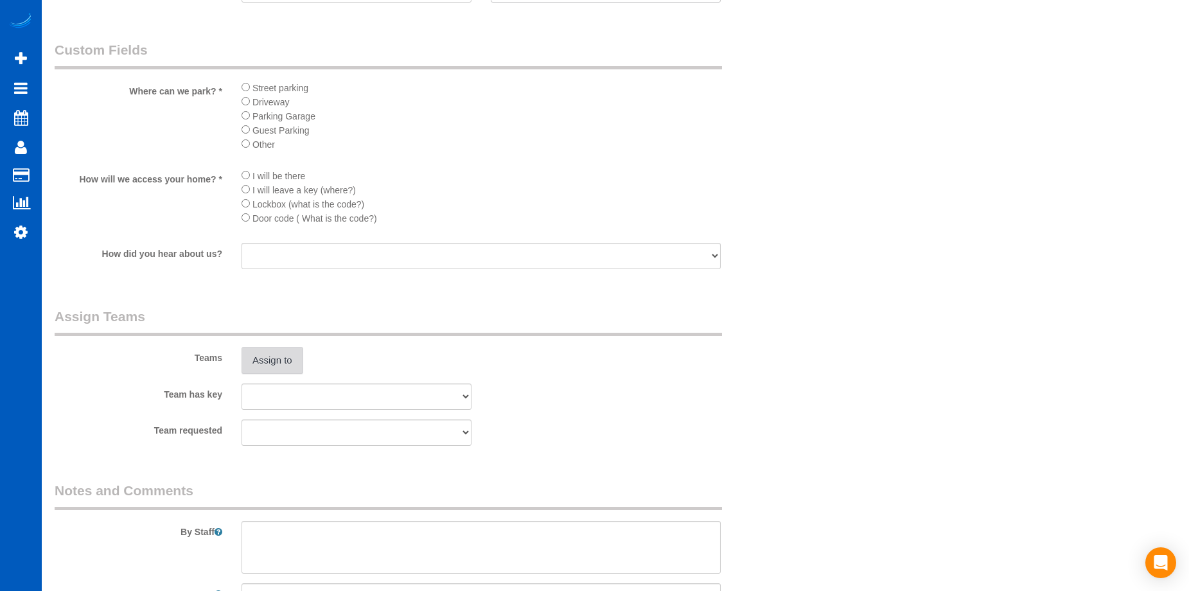
click at [272, 360] on button "Assign to" at bounding box center [272, 360] width 62 height 27
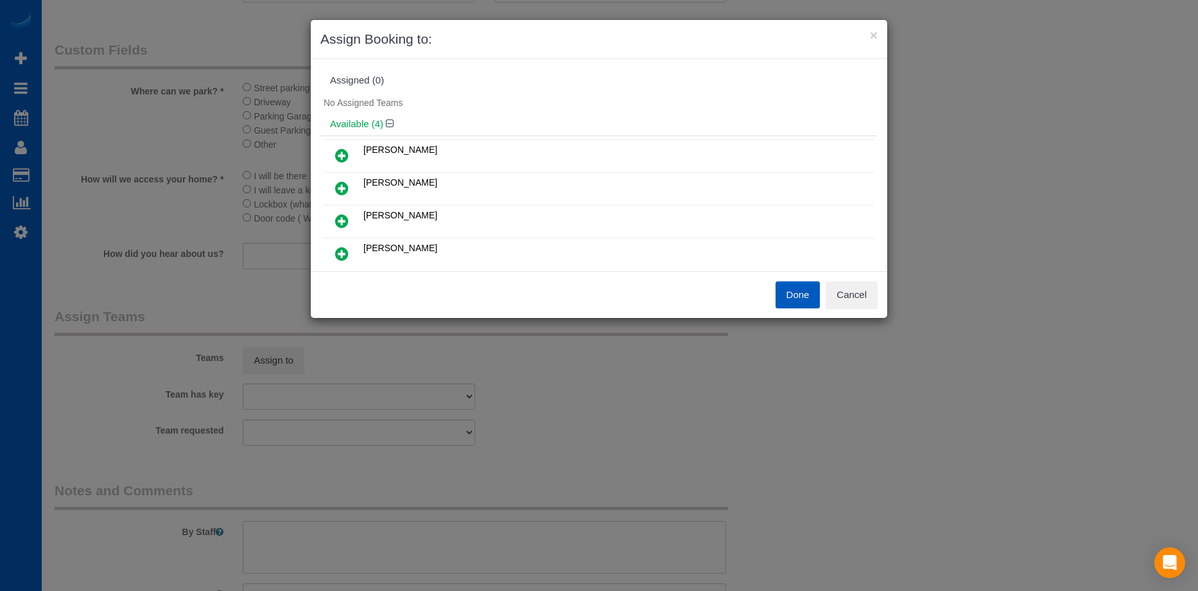
click at [338, 219] on icon at bounding box center [341, 220] width 13 height 15
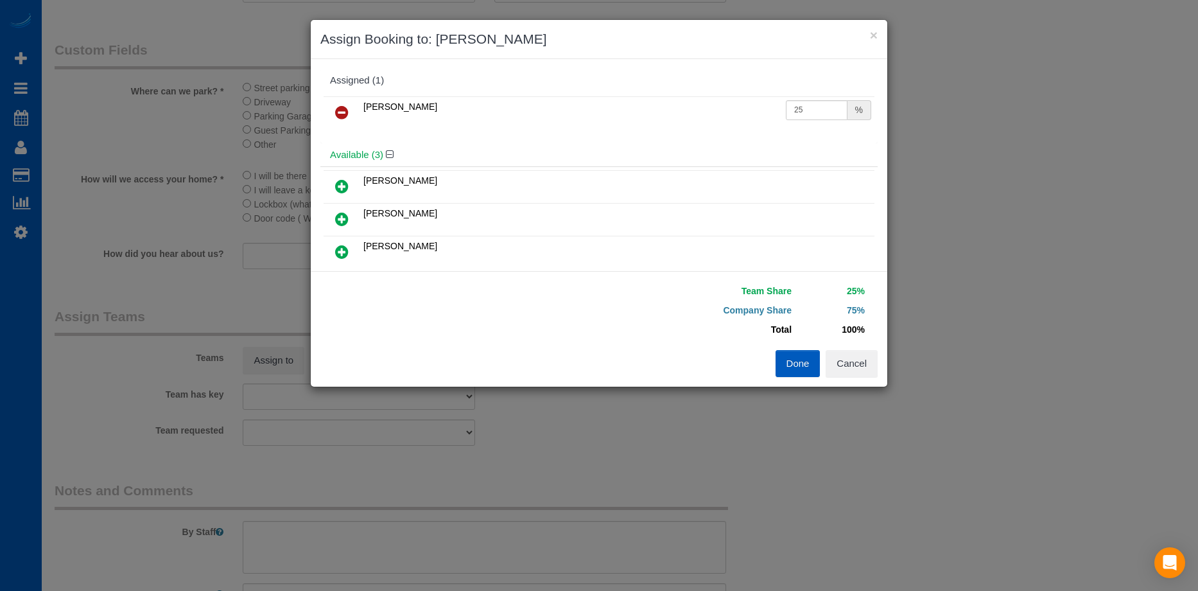
click at [342, 249] on icon at bounding box center [341, 251] width 13 height 15
click at [795, 362] on button "Done" at bounding box center [798, 363] width 45 height 27
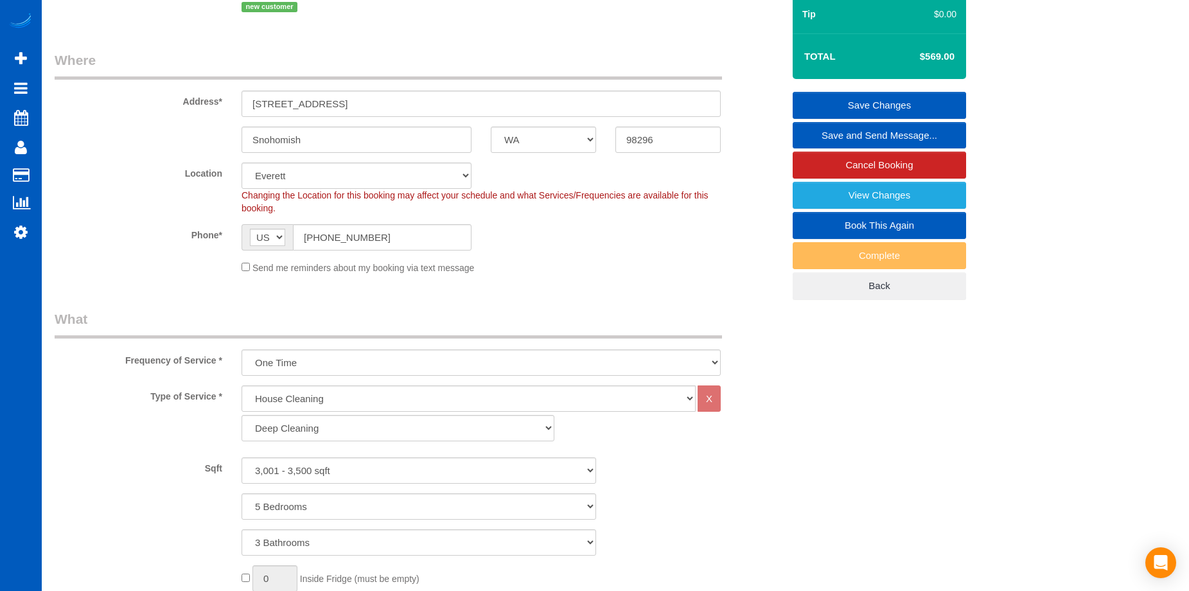
scroll to position [64, 0]
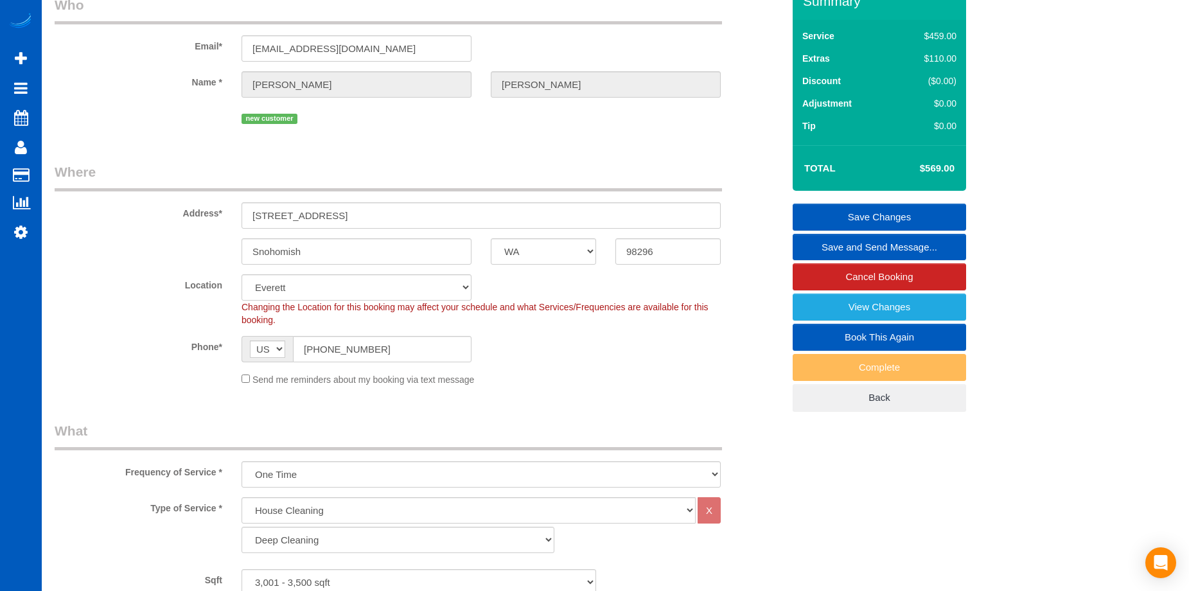
click at [805, 214] on link "Save Changes" at bounding box center [879, 217] width 173 height 27
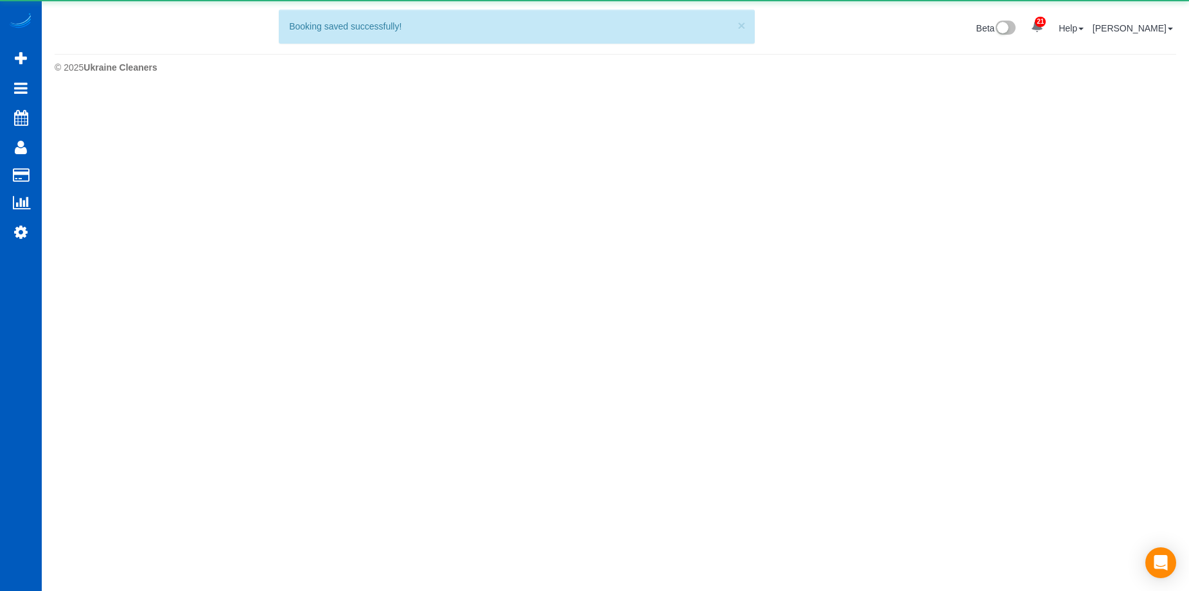
scroll to position [0, 0]
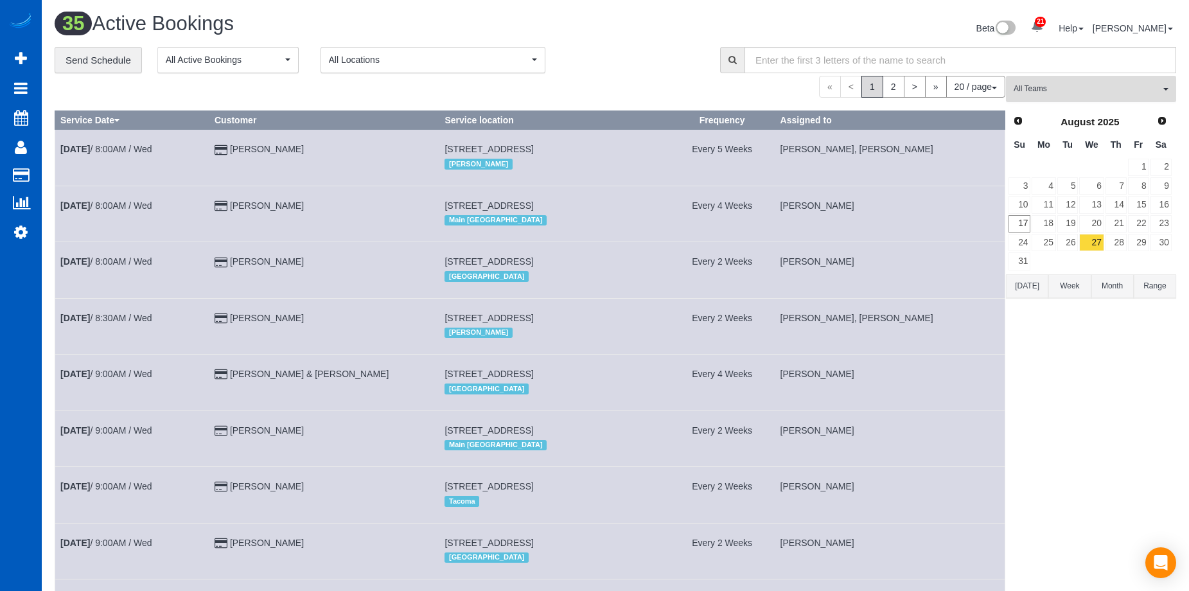
click at [1062, 92] on span "All Teams" at bounding box center [1086, 88] width 146 height 11
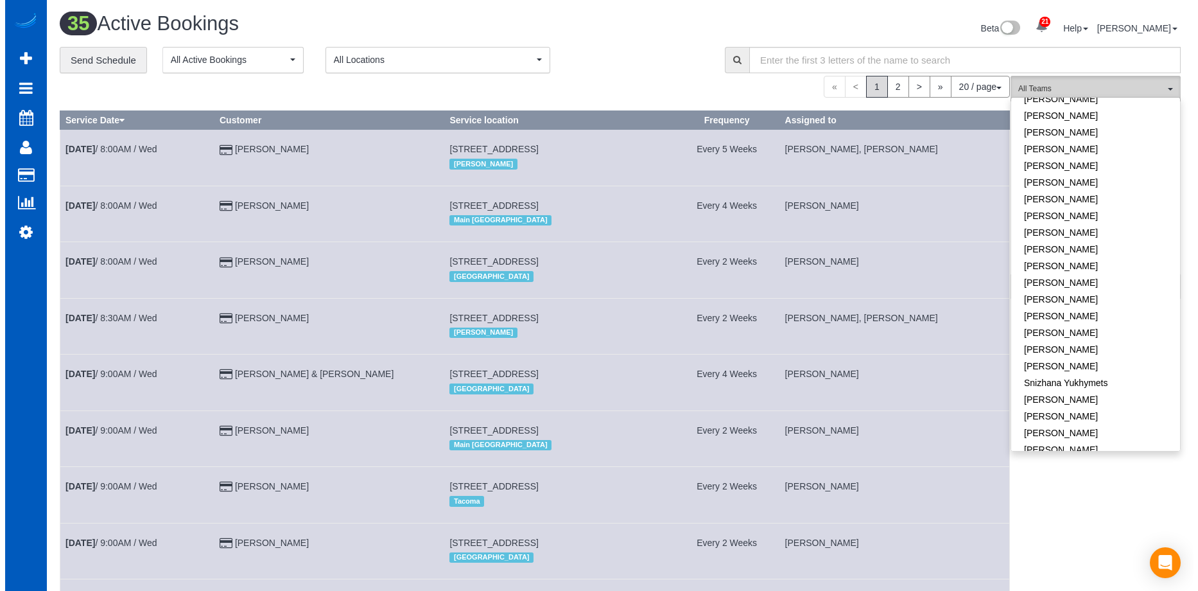
scroll to position [868, 0]
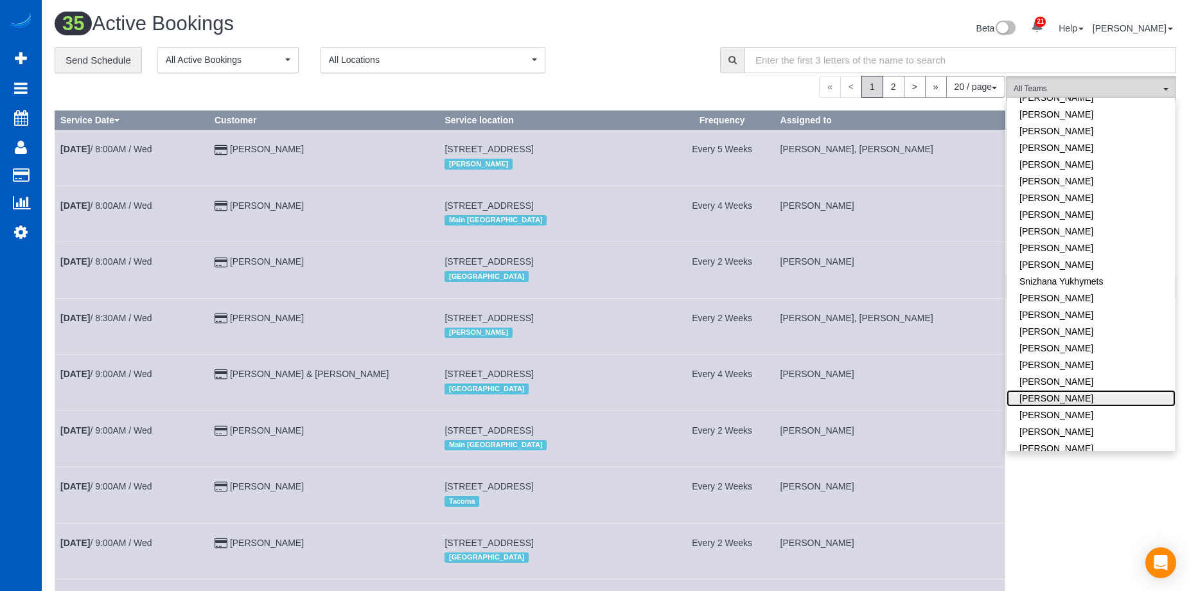
click at [1099, 390] on link "[PERSON_NAME]" at bounding box center [1090, 398] width 169 height 17
click at [1103, 390] on link "[PERSON_NAME]" at bounding box center [1090, 398] width 169 height 17
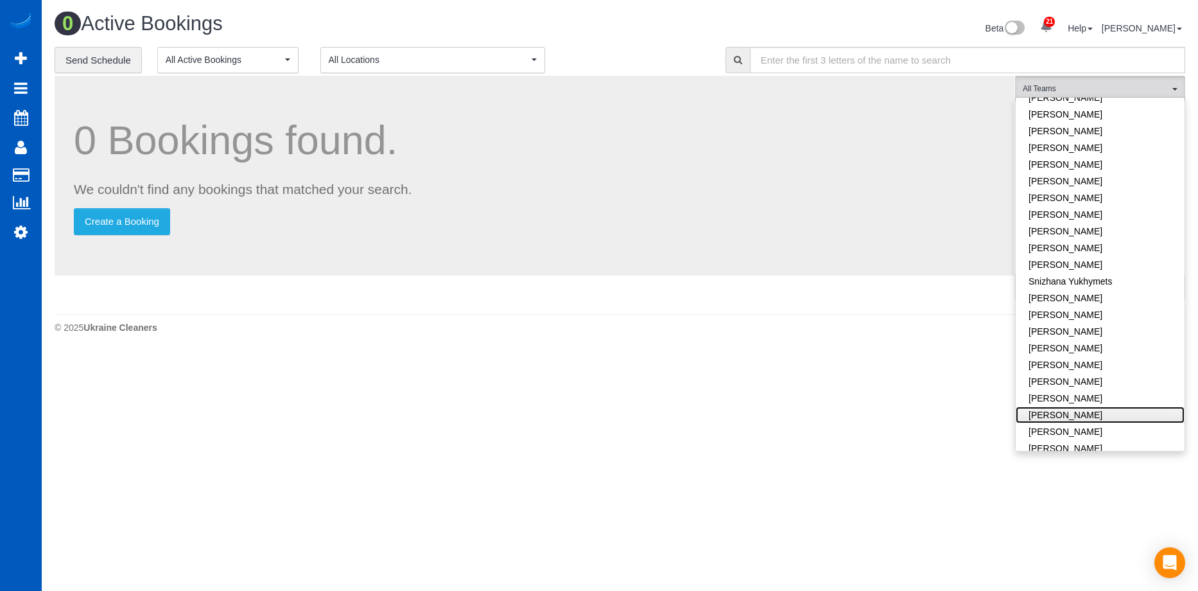
click at [1097, 407] on link "[PERSON_NAME]" at bounding box center [1100, 415] width 169 height 17
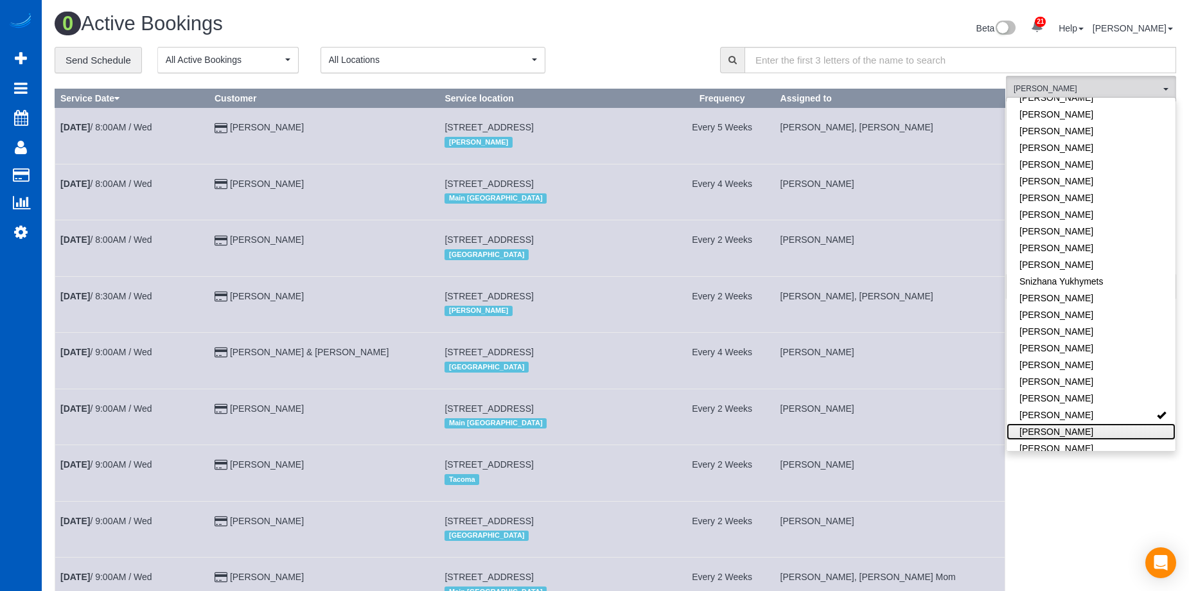
click at [1091, 423] on link "[PERSON_NAME]" at bounding box center [1090, 431] width 169 height 17
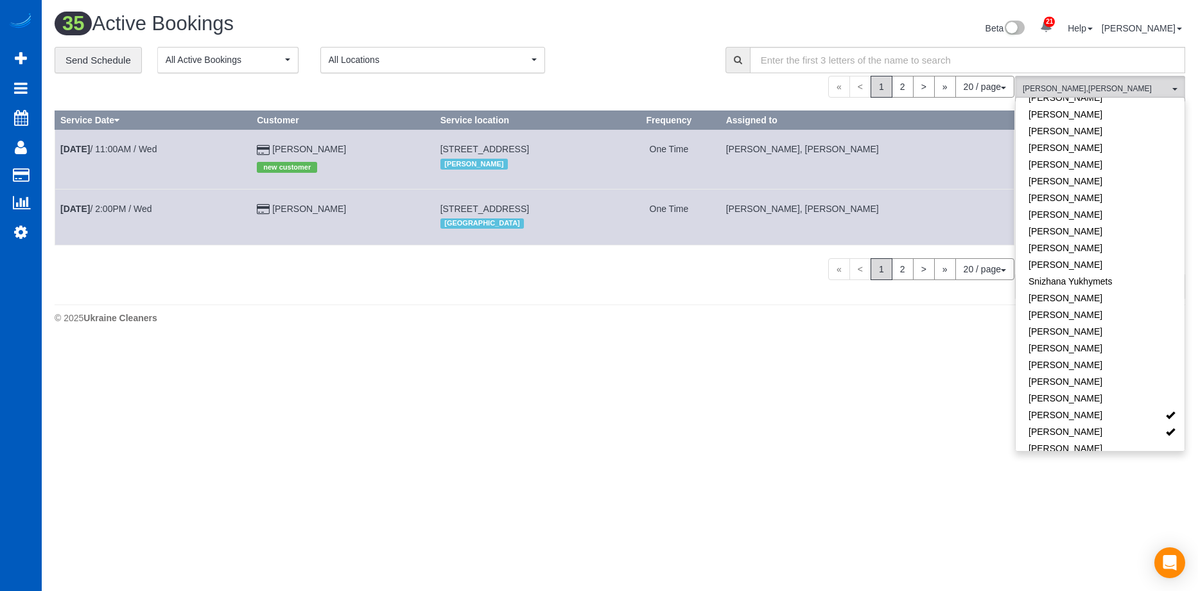
click at [618, 57] on div "**********" at bounding box center [381, 60] width 652 height 27
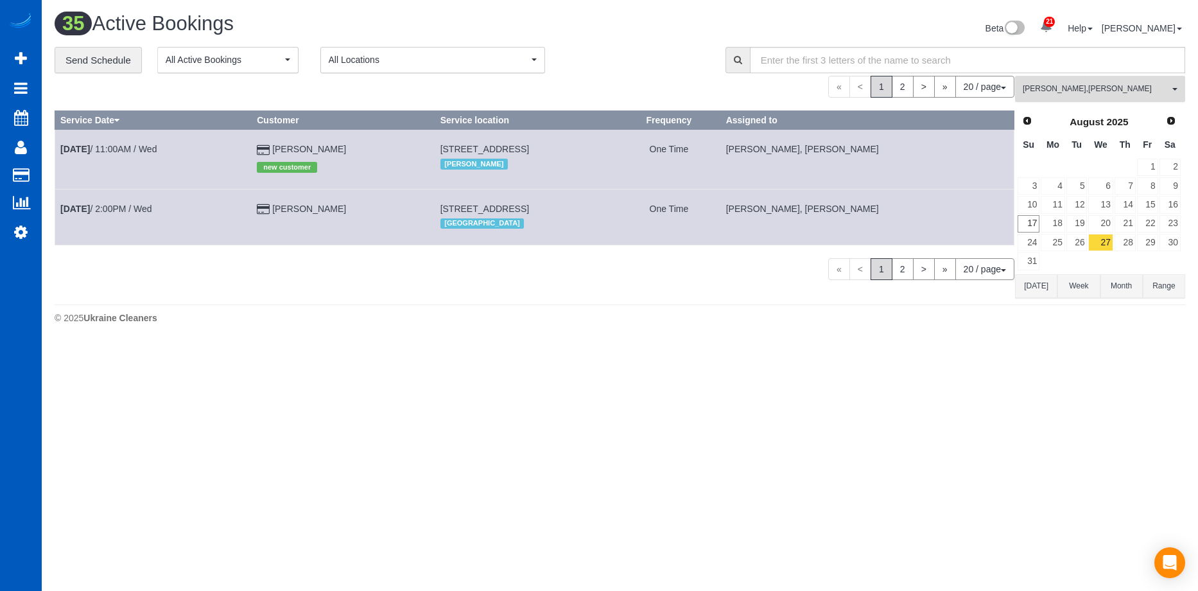
click at [1101, 81] on button "[PERSON_NAME] , [PERSON_NAME] All Teams" at bounding box center [1100, 89] width 170 height 26
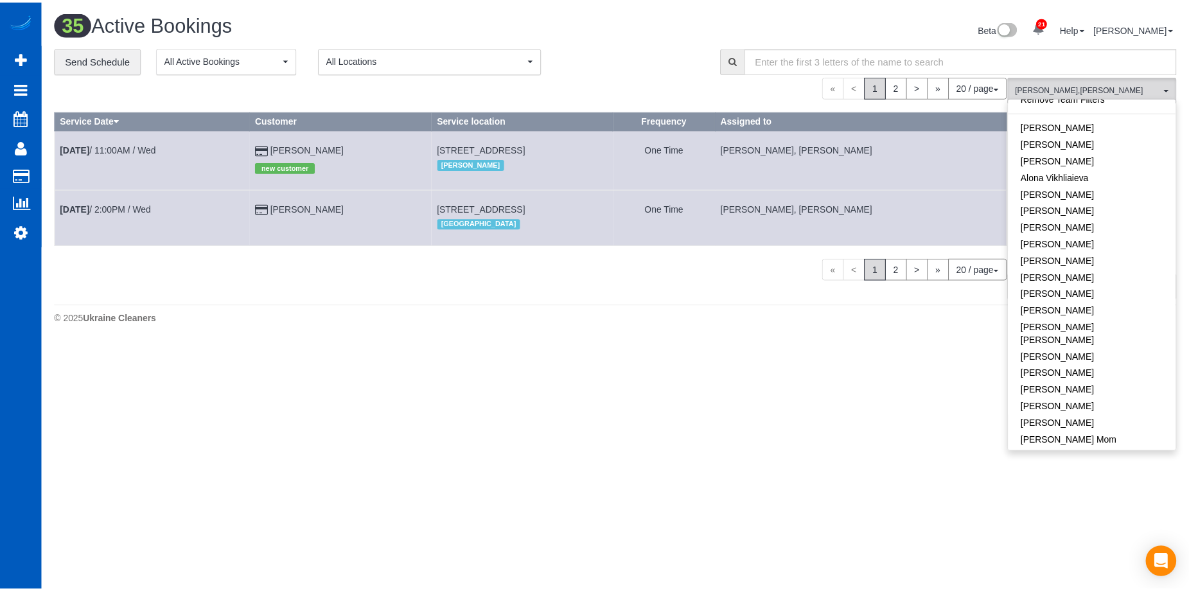
scroll to position [0, 0]
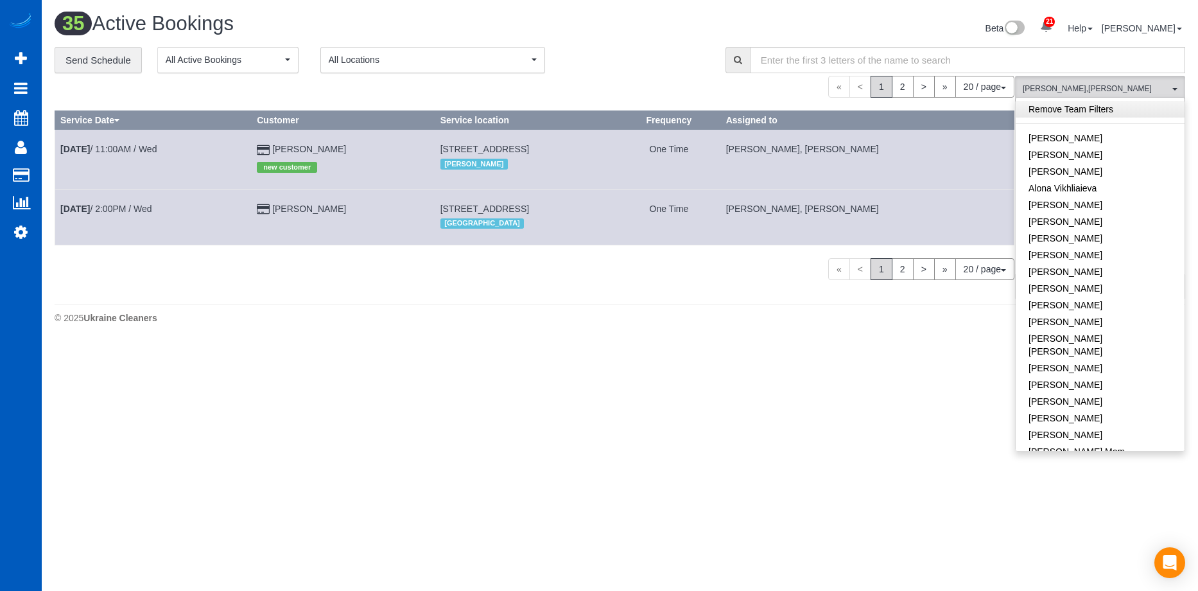
click at [1126, 114] on link "Remove Team Filters" at bounding box center [1100, 109] width 169 height 17
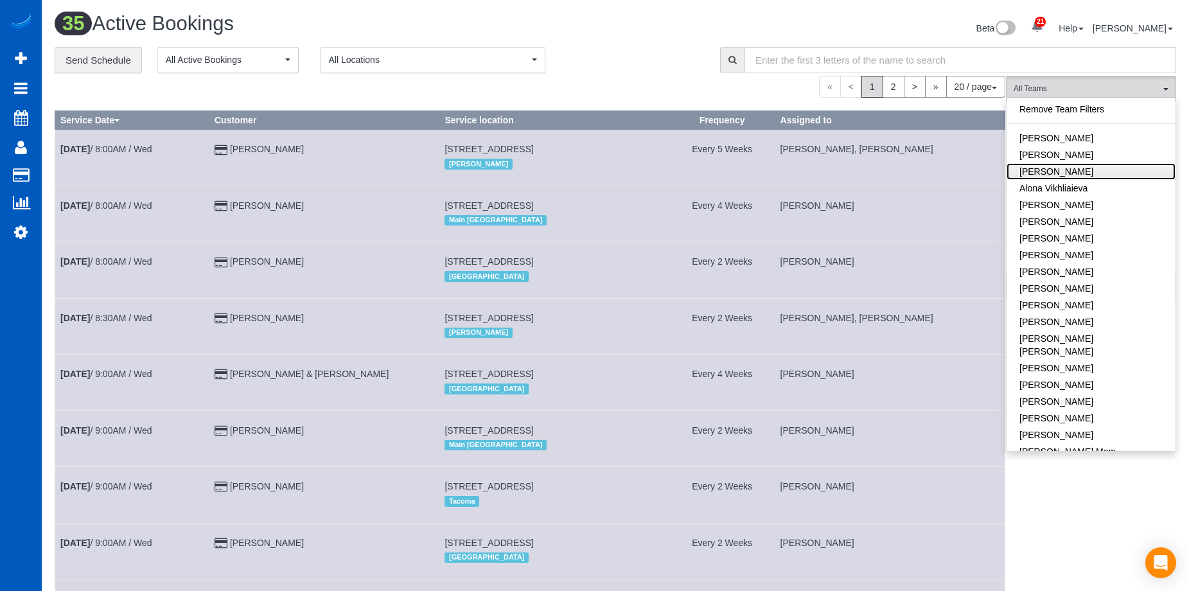
click at [1119, 170] on link "[PERSON_NAME]" at bounding box center [1090, 171] width 169 height 17
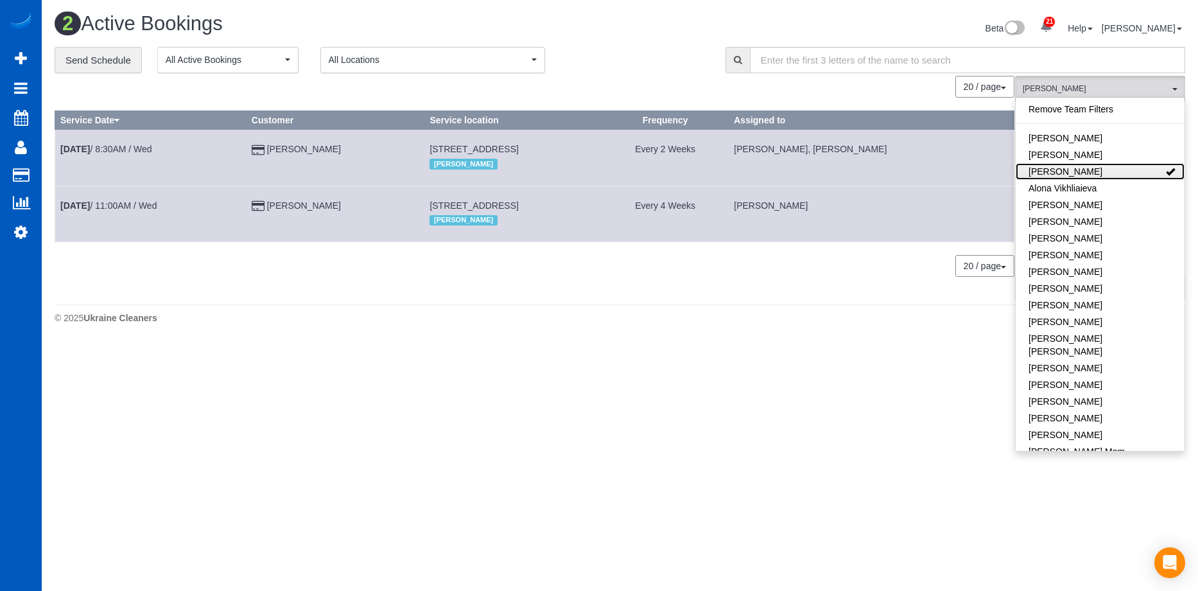
click at [1100, 167] on link "[PERSON_NAME]" at bounding box center [1100, 171] width 169 height 17
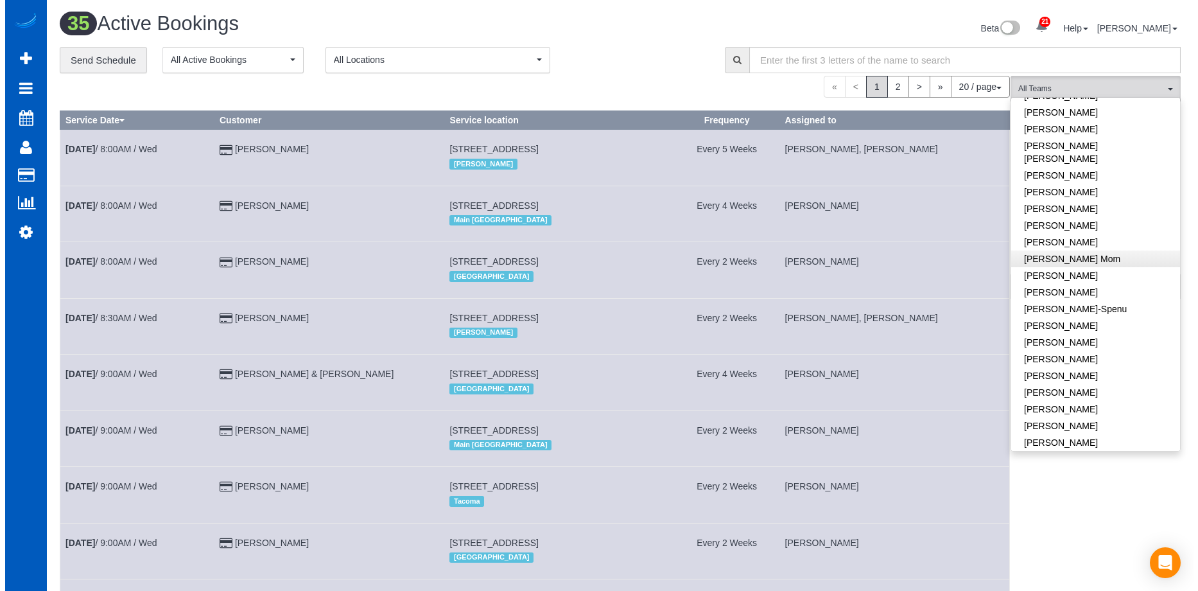
scroll to position [257, 0]
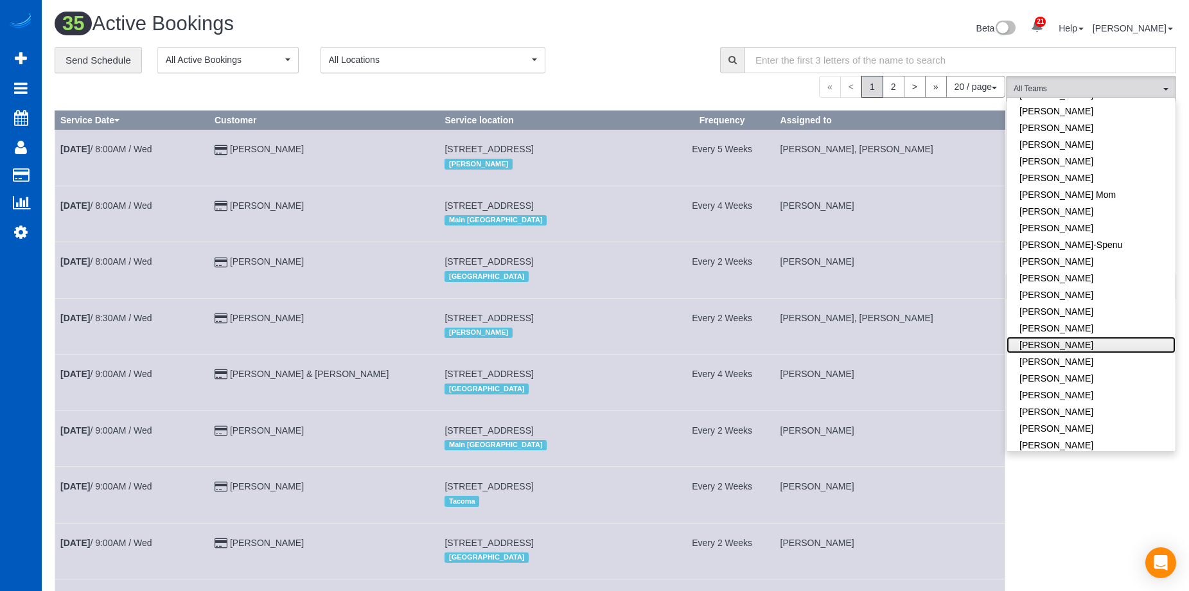
click at [1103, 337] on link "[PERSON_NAME]" at bounding box center [1090, 345] width 169 height 17
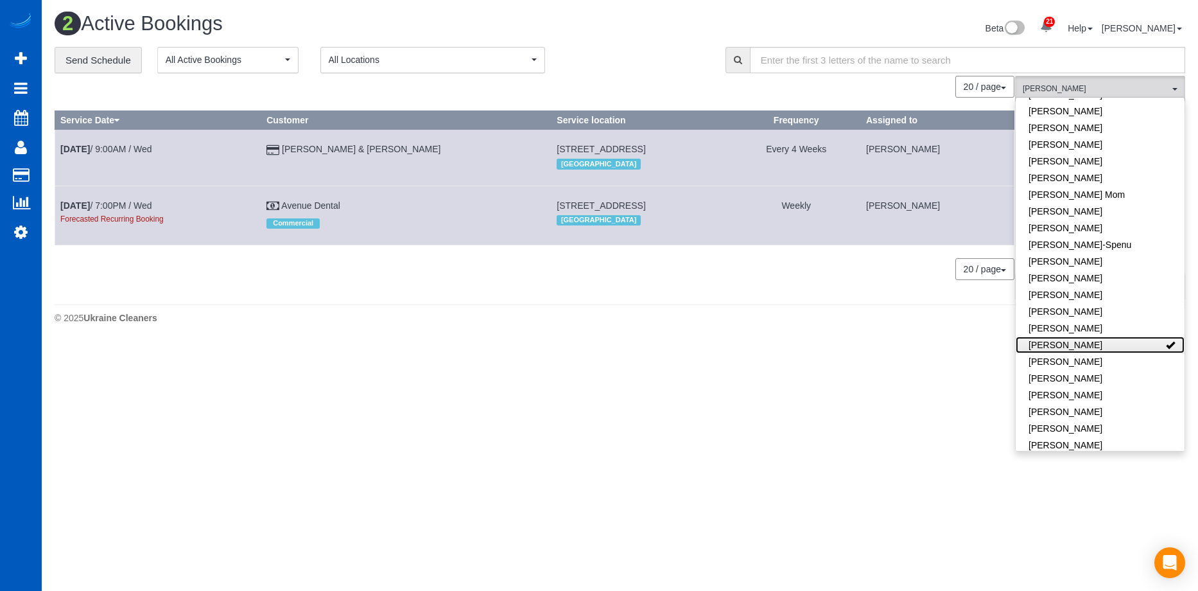
click at [1126, 337] on link "[PERSON_NAME]" at bounding box center [1100, 345] width 169 height 17
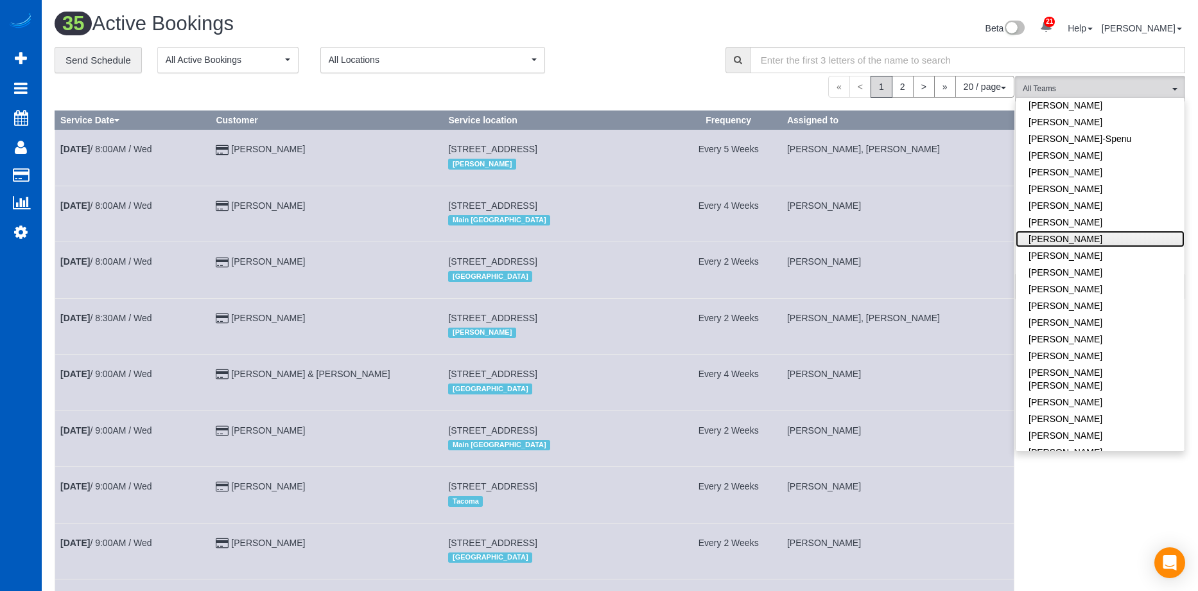
scroll to position [385, 0]
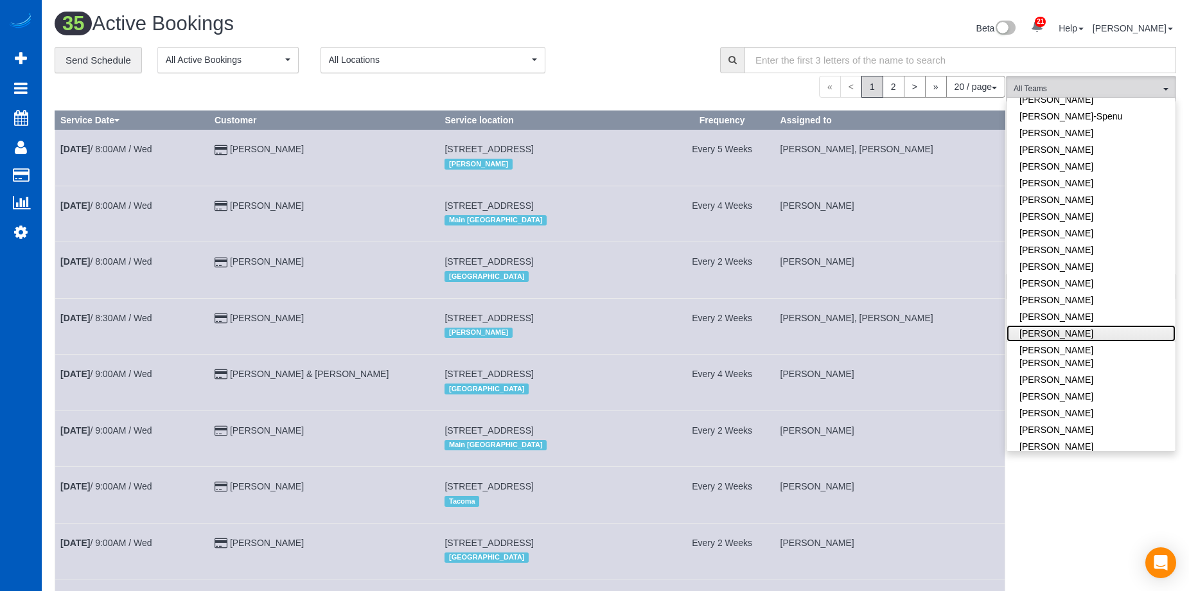
click at [1112, 325] on link "[PERSON_NAME]" at bounding box center [1090, 333] width 169 height 17
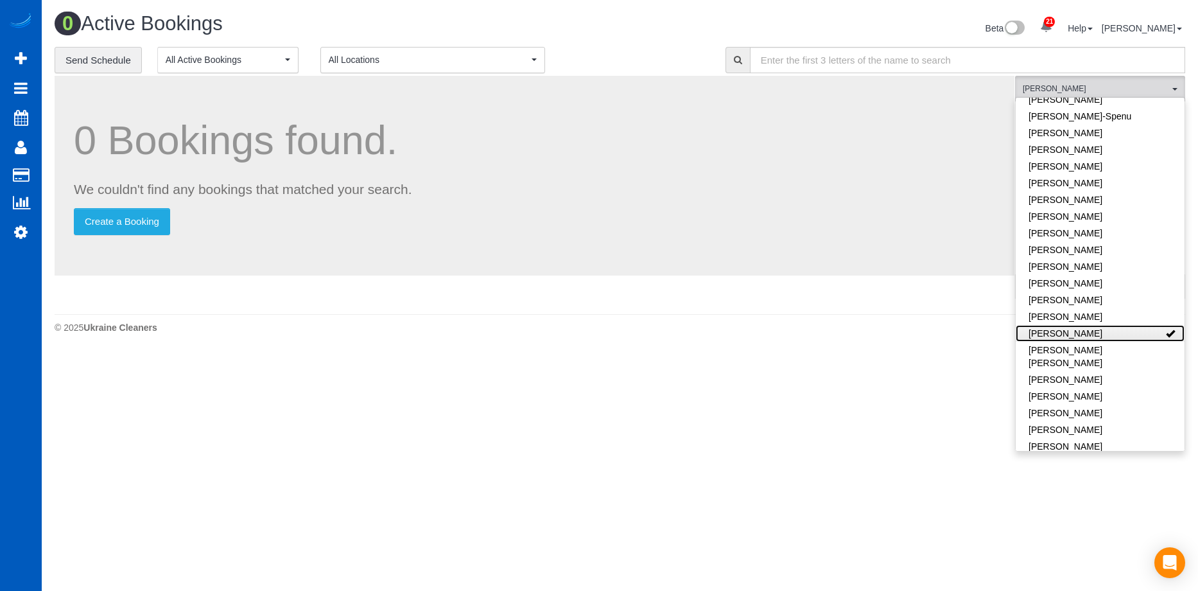
click at [1112, 325] on link "[PERSON_NAME]" at bounding box center [1100, 333] width 169 height 17
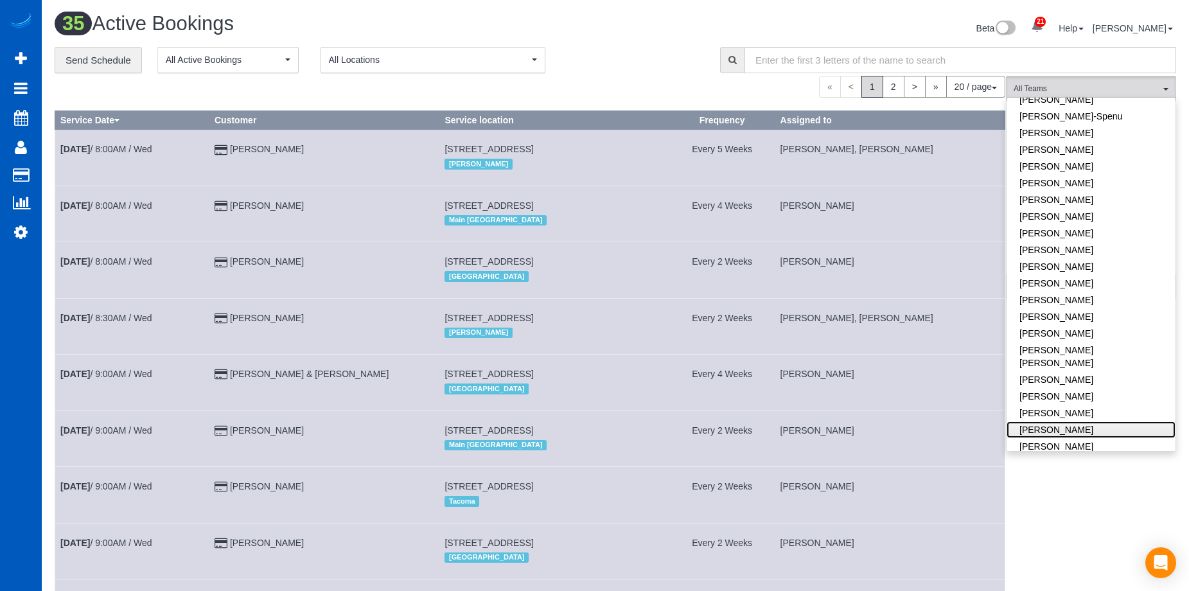
click at [1097, 421] on link "[PERSON_NAME]" at bounding box center [1090, 429] width 169 height 17
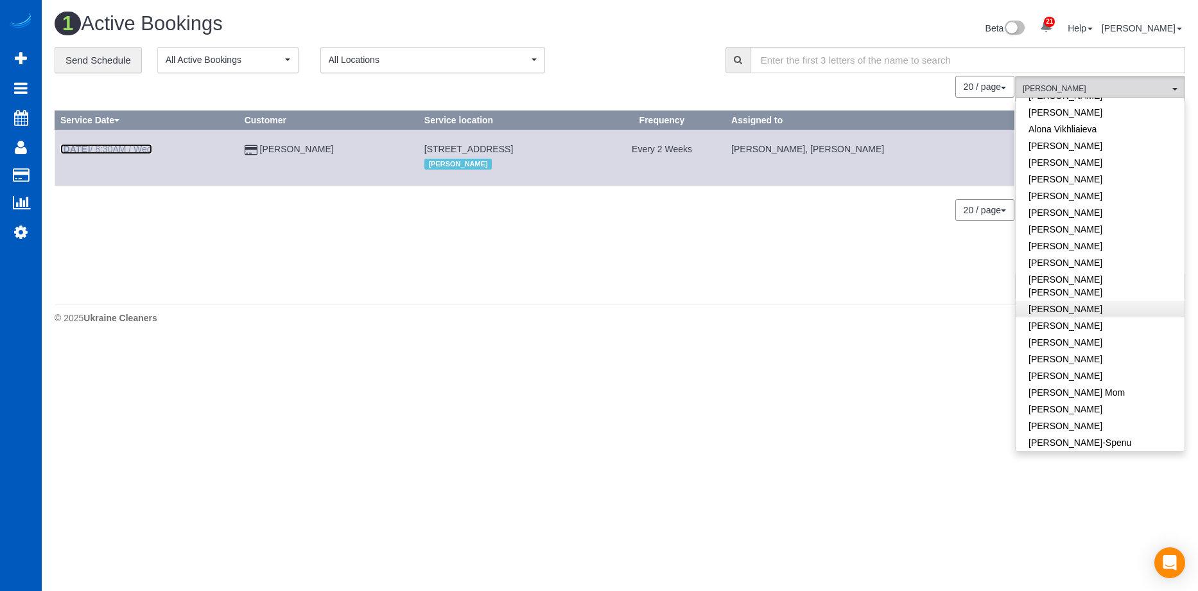
scroll to position [0, 0]
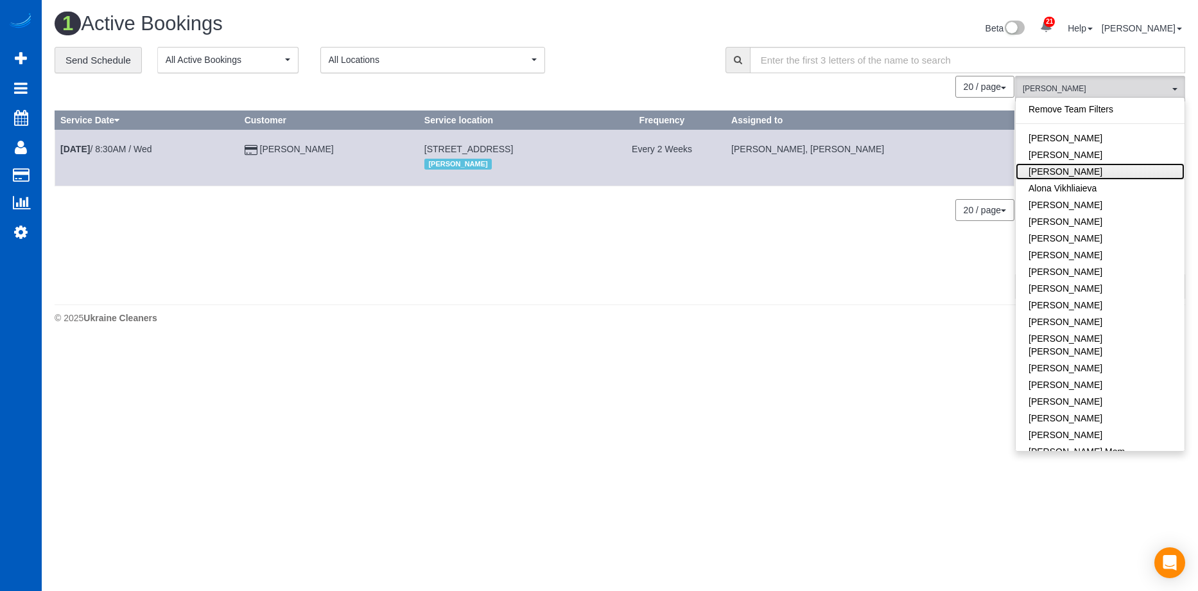
click at [1107, 171] on link "[PERSON_NAME]" at bounding box center [1100, 171] width 169 height 17
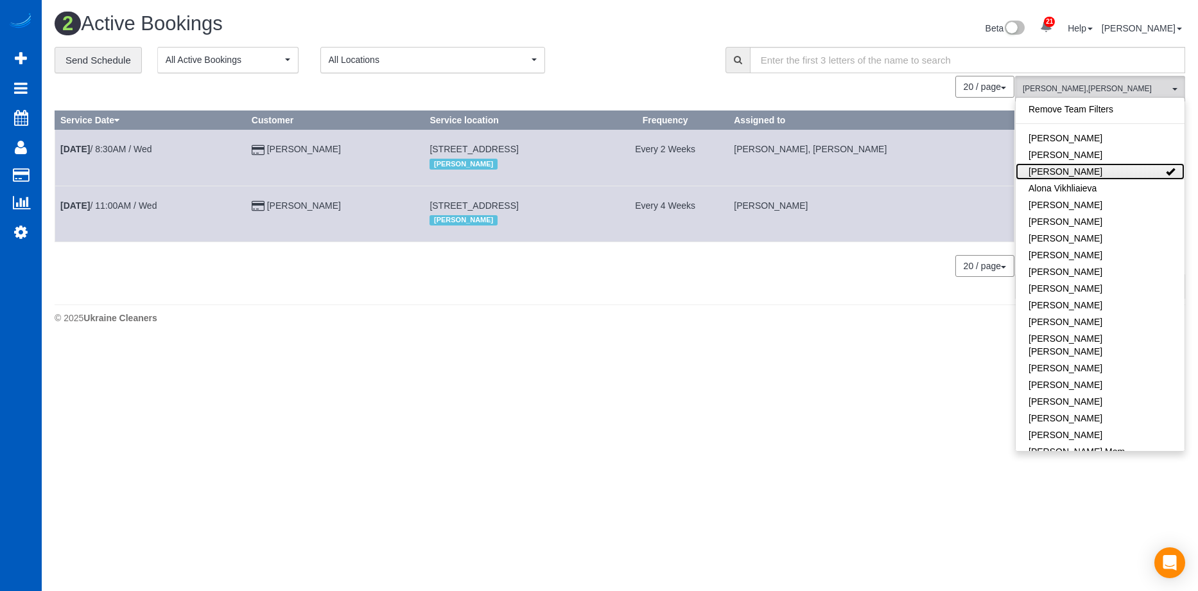
click at [1107, 170] on link "[PERSON_NAME]" at bounding box center [1100, 171] width 169 height 17
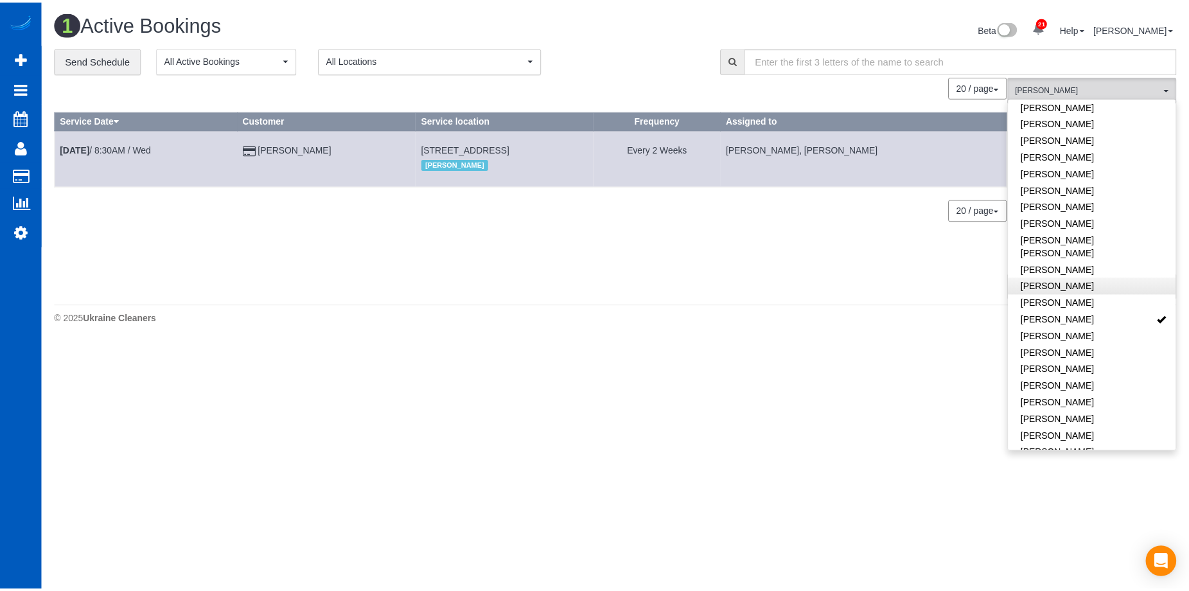
scroll to position [514, 0]
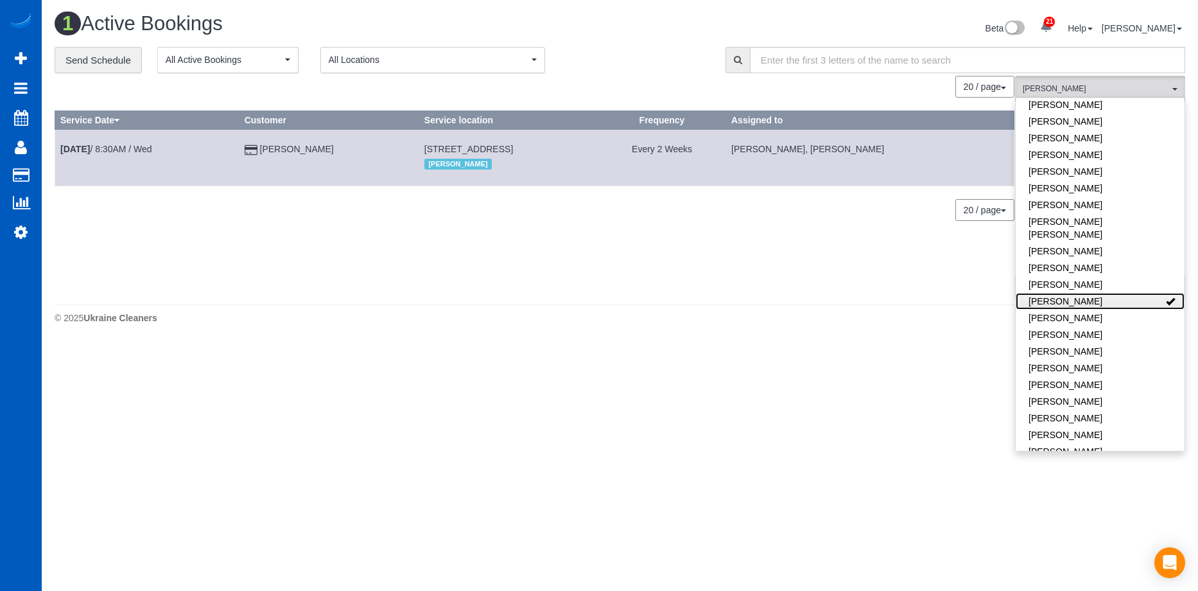
click at [1112, 293] on link "[PERSON_NAME]" at bounding box center [1100, 301] width 169 height 17
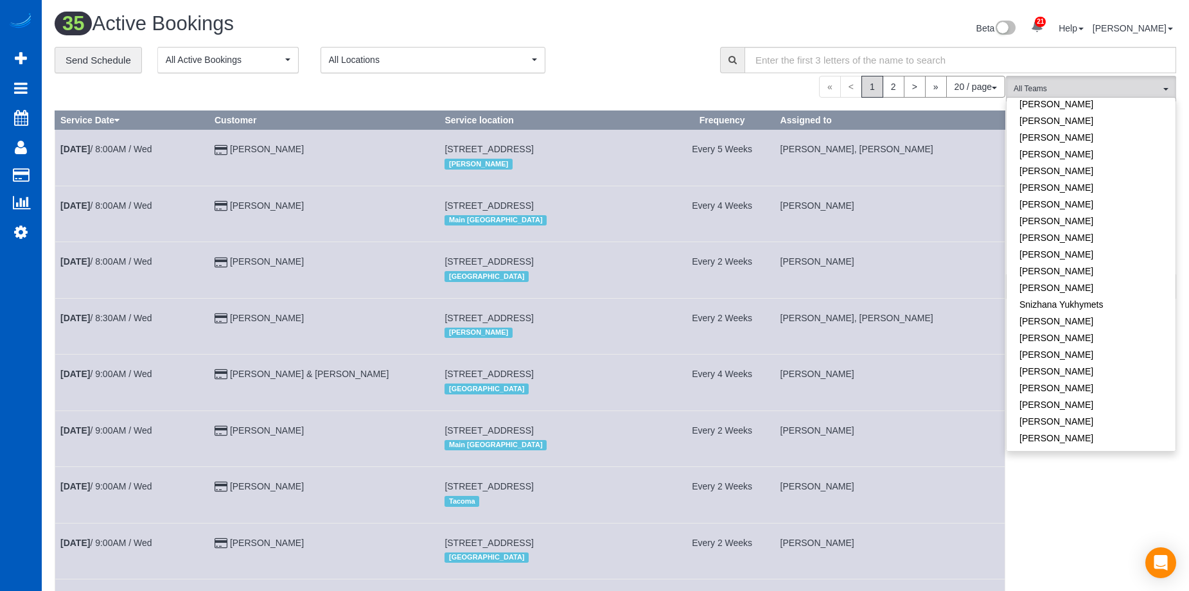
scroll to position [868, 0]
click at [1094, 306] on link "[PERSON_NAME]" at bounding box center [1090, 314] width 169 height 17
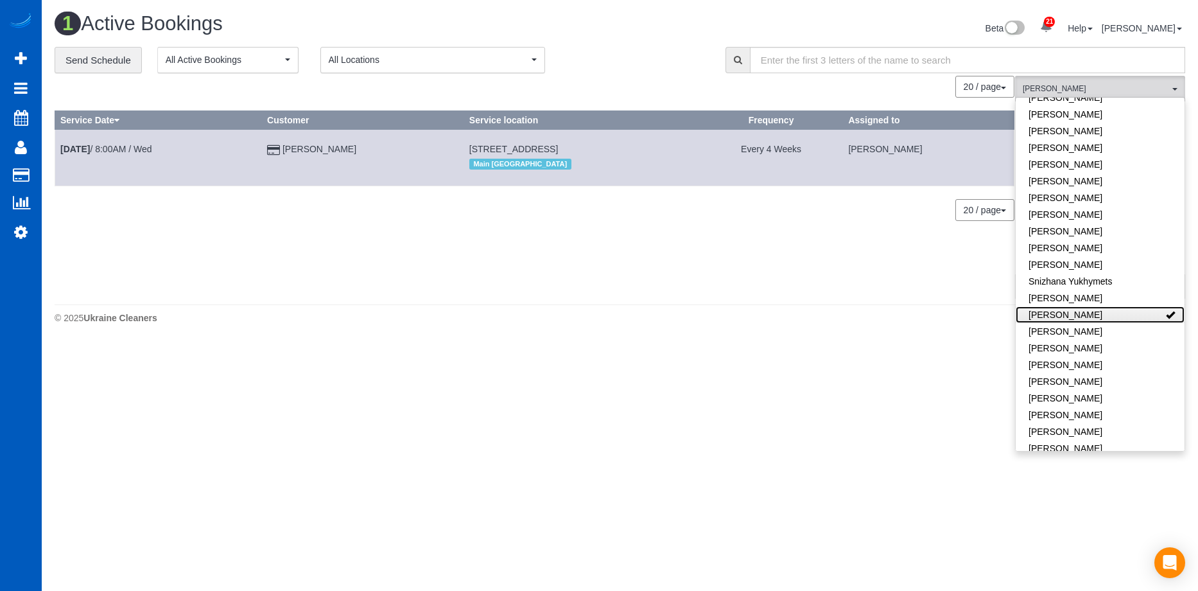
click at [1143, 306] on link "[PERSON_NAME]" at bounding box center [1100, 314] width 169 height 17
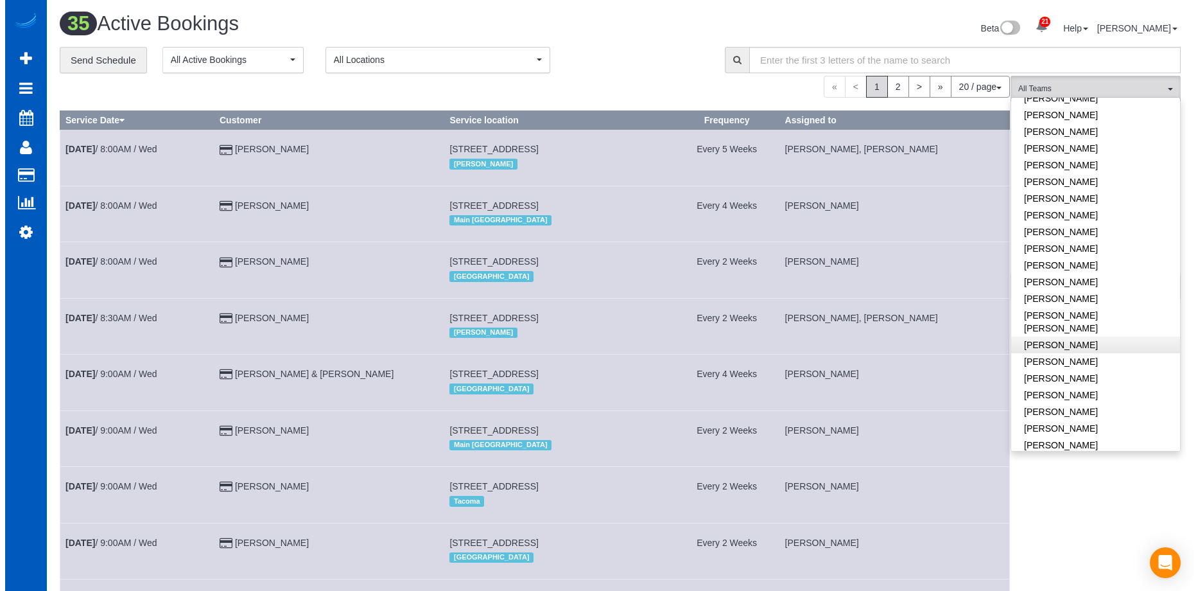
scroll to position [418, 0]
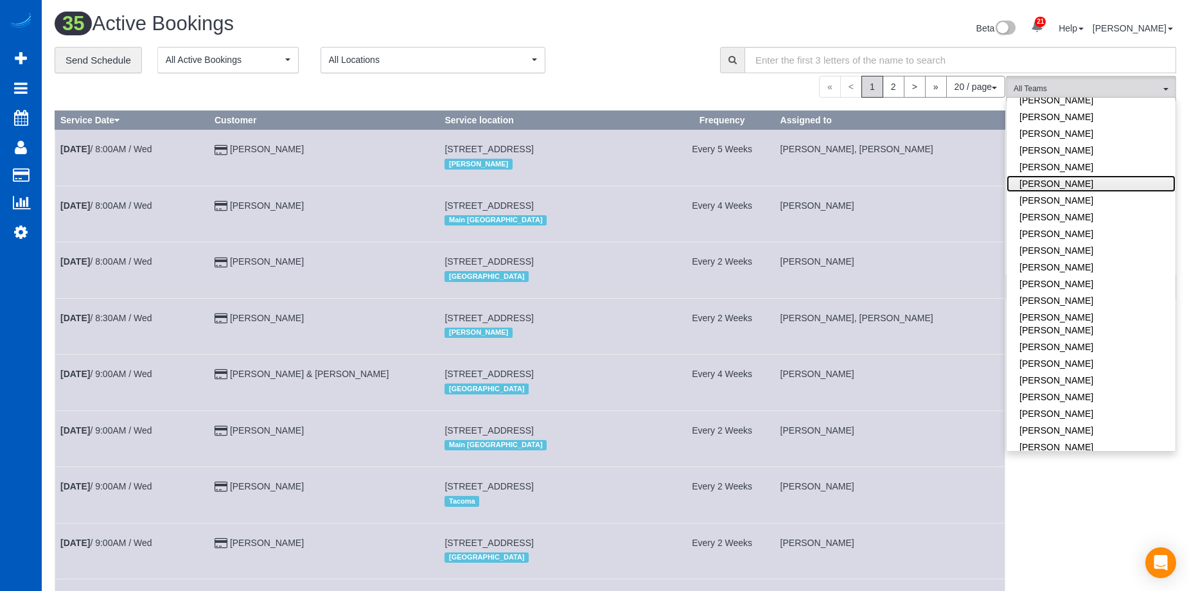
click at [1114, 175] on link "[PERSON_NAME]" at bounding box center [1090, 183] width 169 height 17
click at [627, 53] on div "**********" at bounding box center [378, 60] width 646 height 27
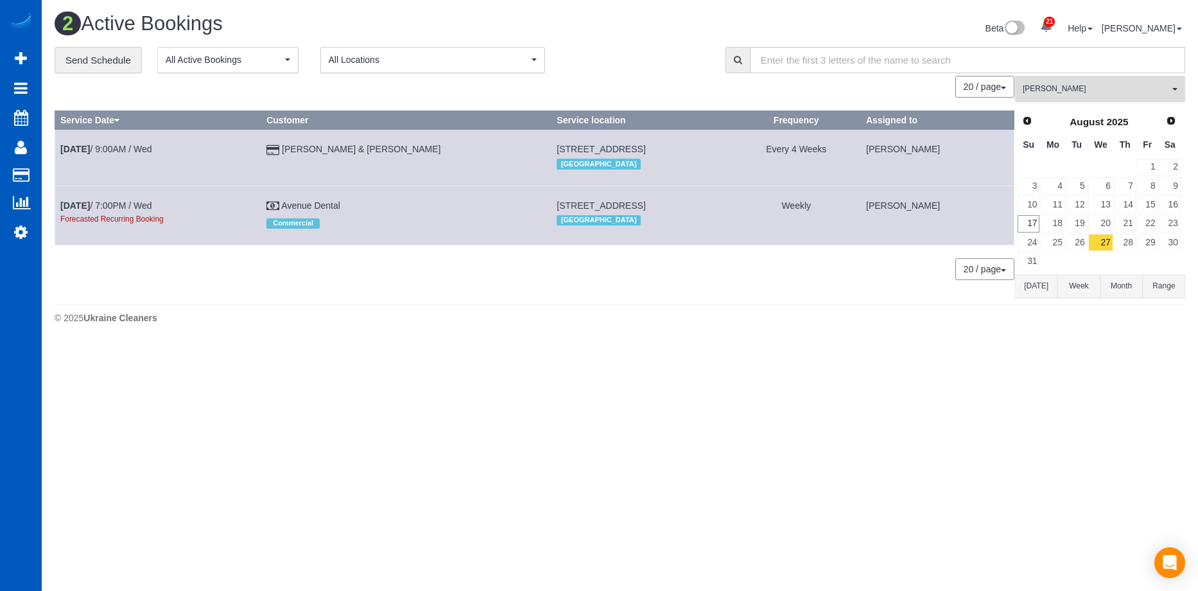
click at [1121, 91] on span "[PERSON_NAME]" at bounding box center [1096, 88] width 146 height 11
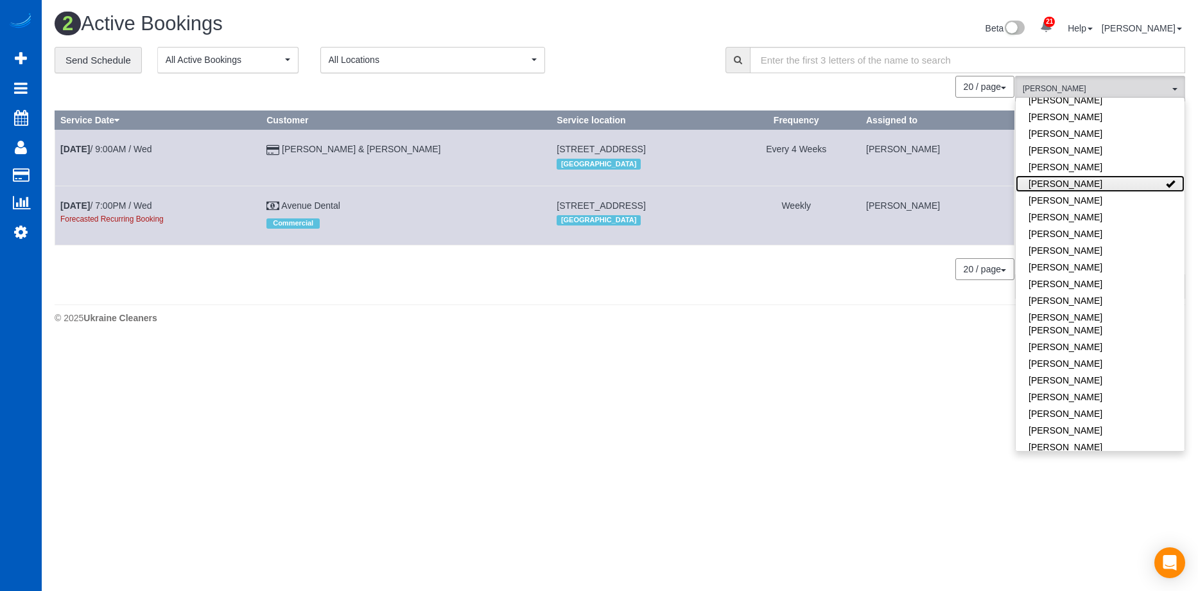
click at [1119, 175] on link "[PERSON_NAME]" at bounding box center [1100, 183] width 169 height 17
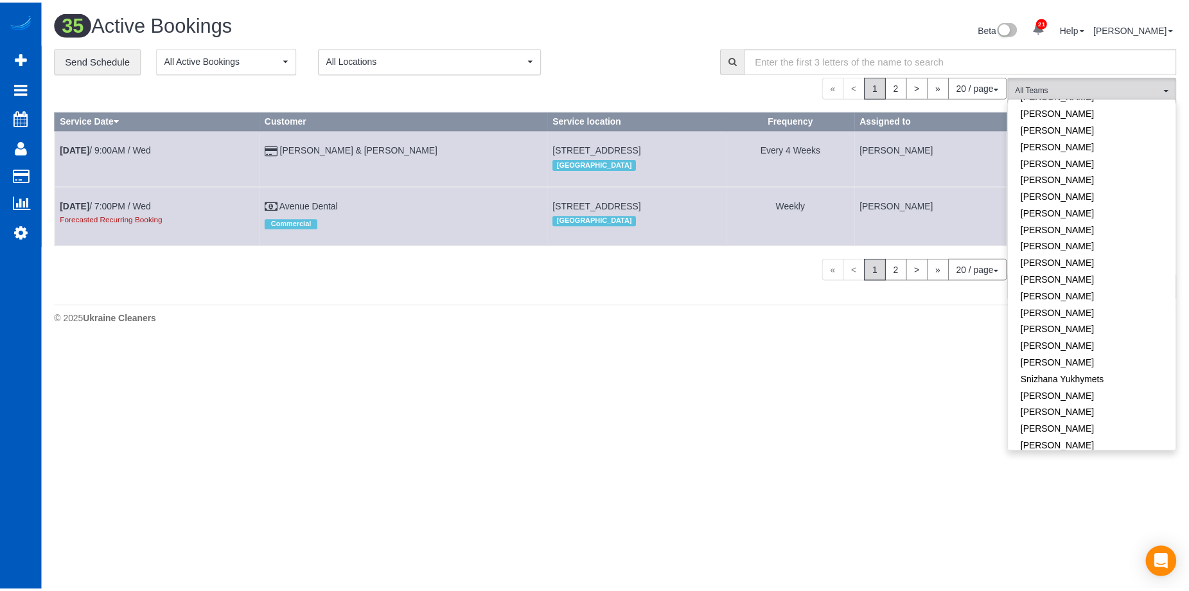
scroll to position [868, 0]
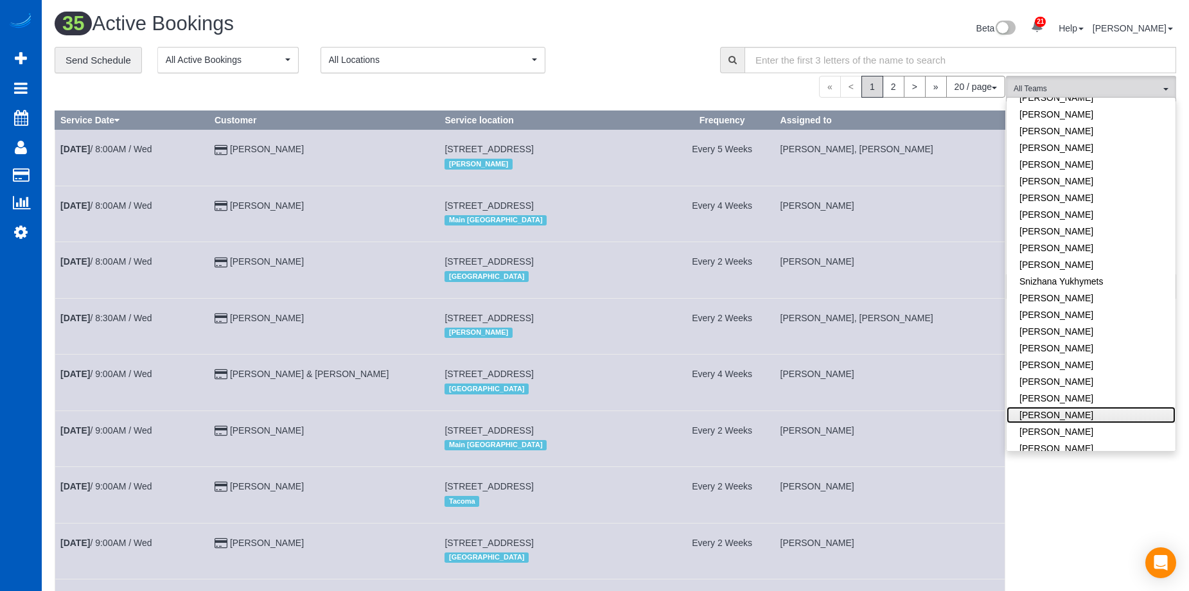
click at [1096, 407] on link "[PERSON_NAME]" at bounding box center [1090, 415] width 169 height 17
click at [1093, 423] on link "[PERSON_NAME]" at bounding box center [1090, 431] width 169 height 17
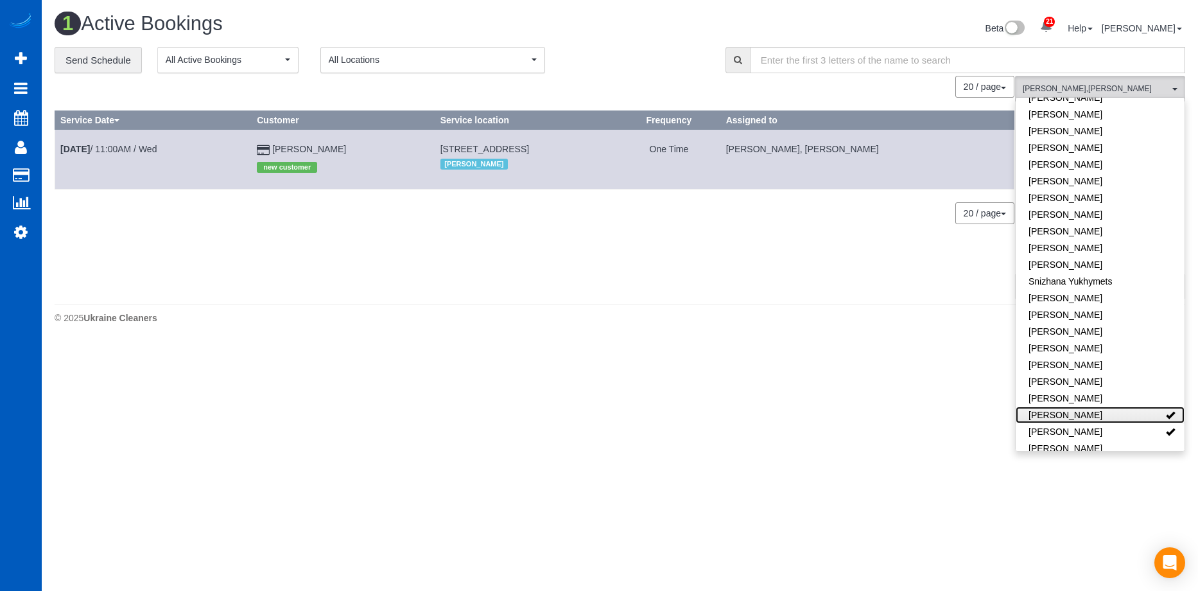
click at [1115, 407] on link "[PERSON_NAME]" at bounding box center [1100, 415] width 169 height 17
click at [1118, 407] on link "[PERSON_NAME]" at bounding box center [1100, 415] width 169 height 17
click at [1091, 407] on link "[PERSON_NAME]" at bounding box center [1100, 415] width 169 height 17
click at [1089, 423] on link "[PERSON_NAME]" at bounding box center [1100, 431] width 169 height 17
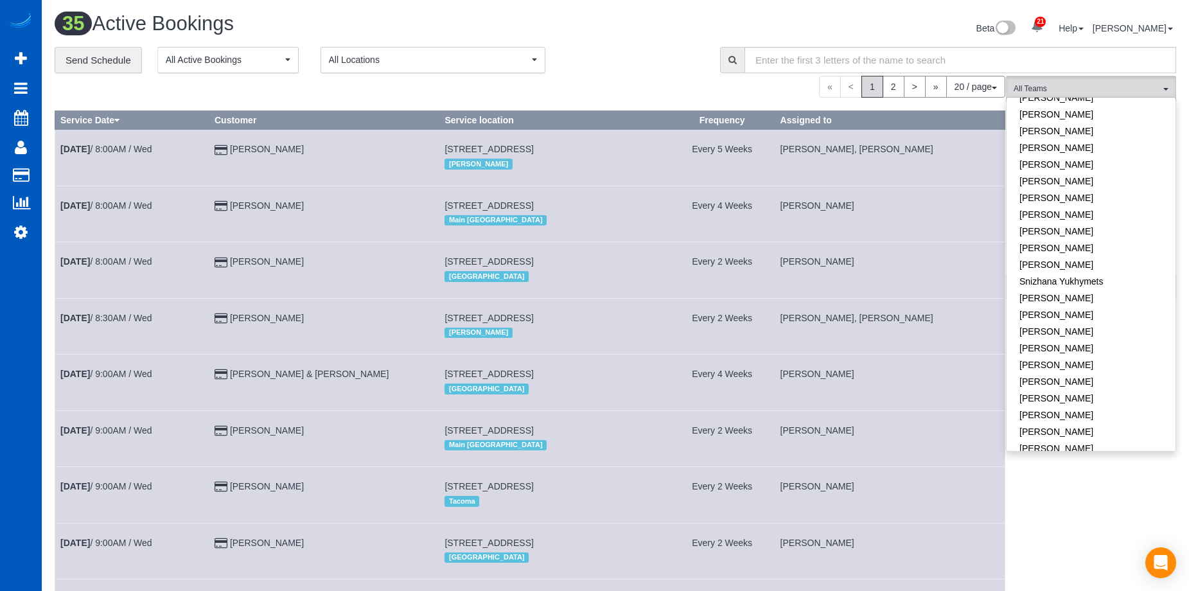
click at [626, 40] on div "Beta 21 Your Notifications You have 0 alerts × You have 2 to charge for 08/14/2…" at bounding box center [900, 30] width 570 height 34
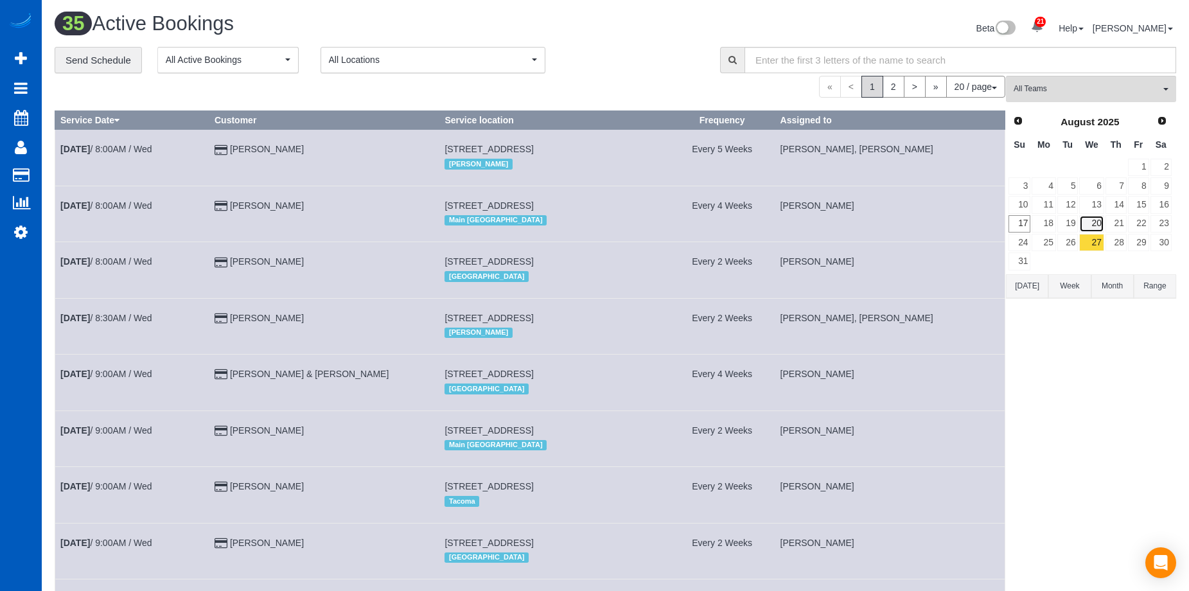
click at [1092, 222] on link "20" at bounding box center [1091, 223] width 24 height 17
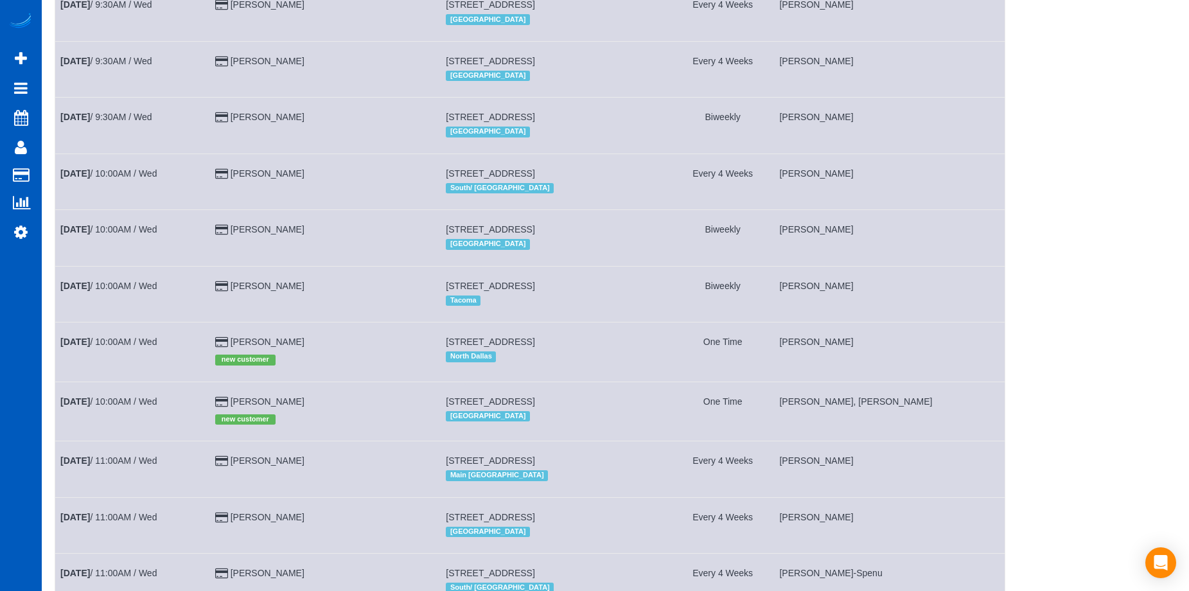
scroll to position [771, 0]
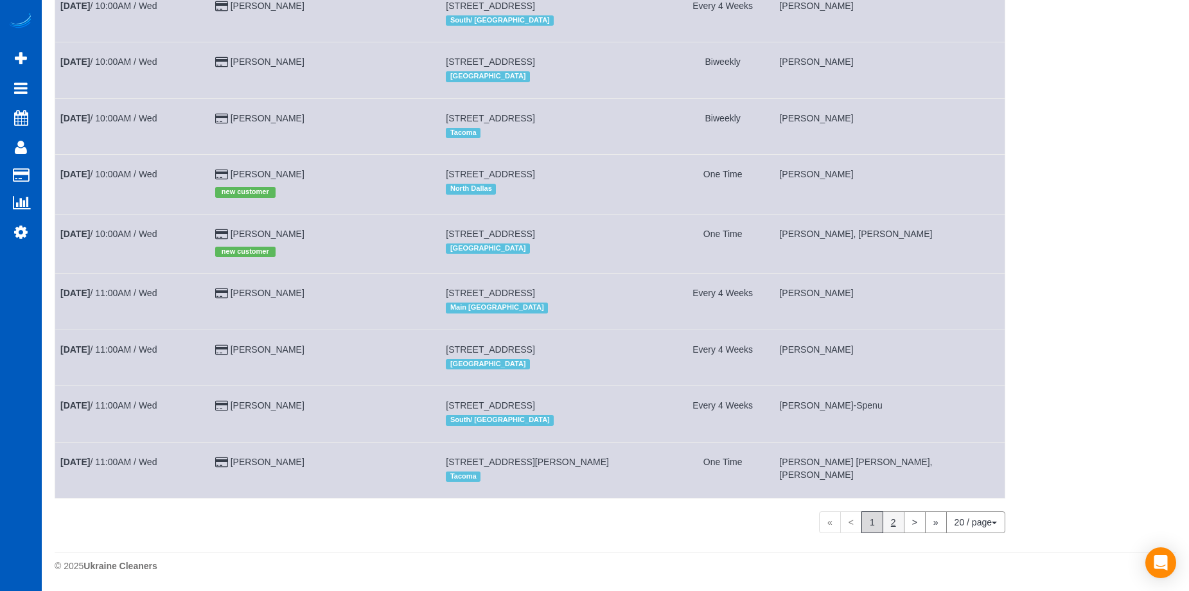
click at [893, 521] on link "2" at bounding box center [893, 522] width 22 height 22
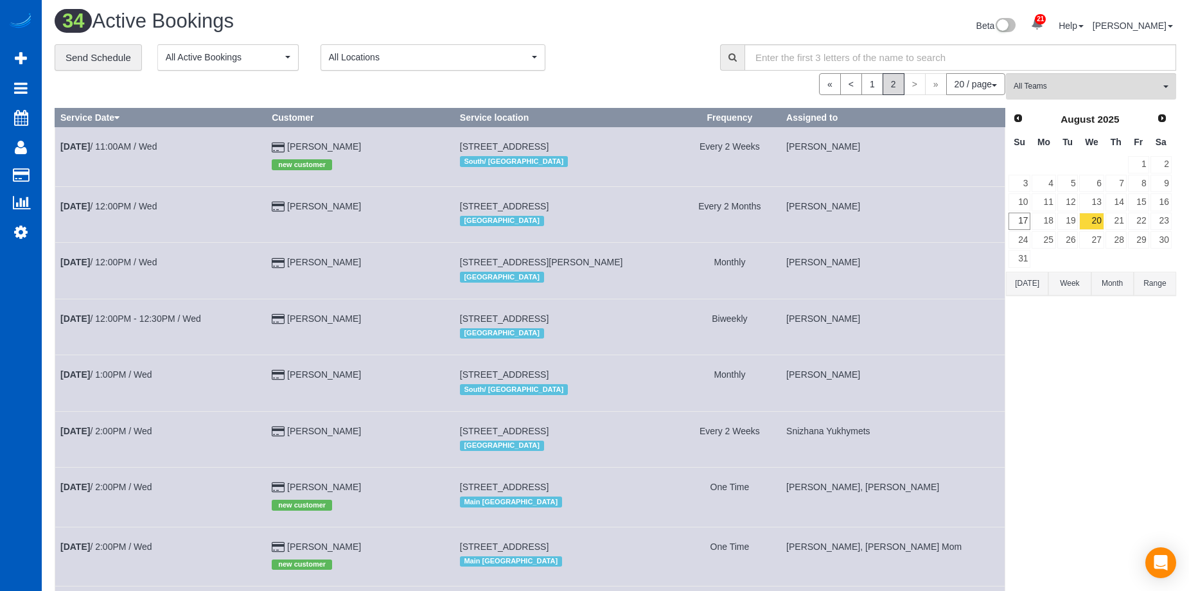
scroll to position [0, 0]
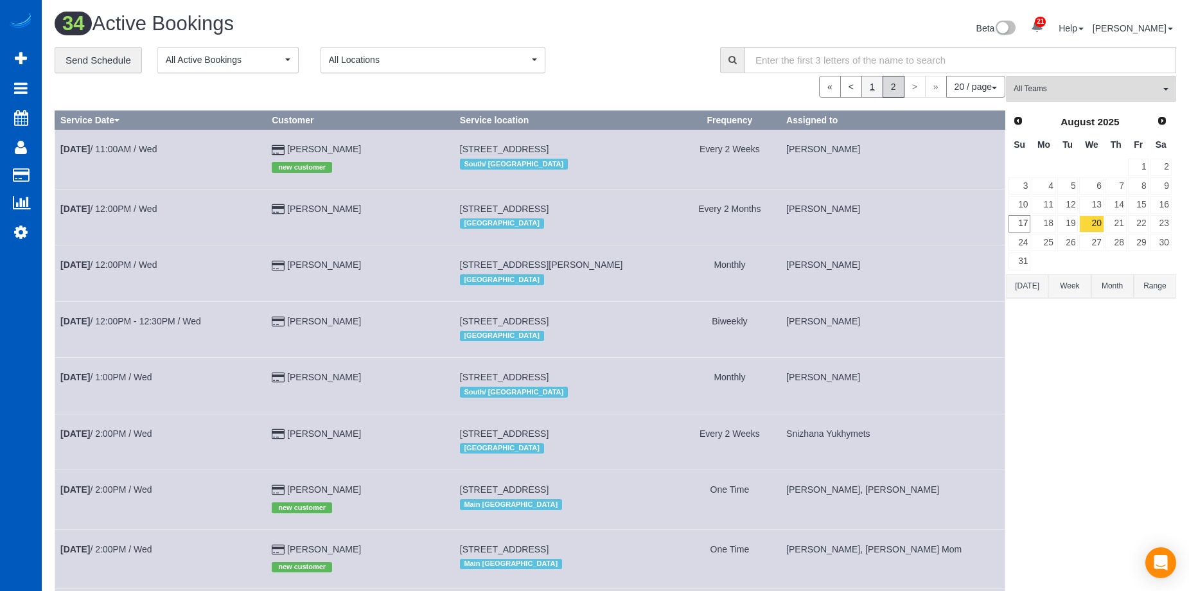
click at [873, 91] on link "1" at bounding box center [872, 87] width 22 height 22
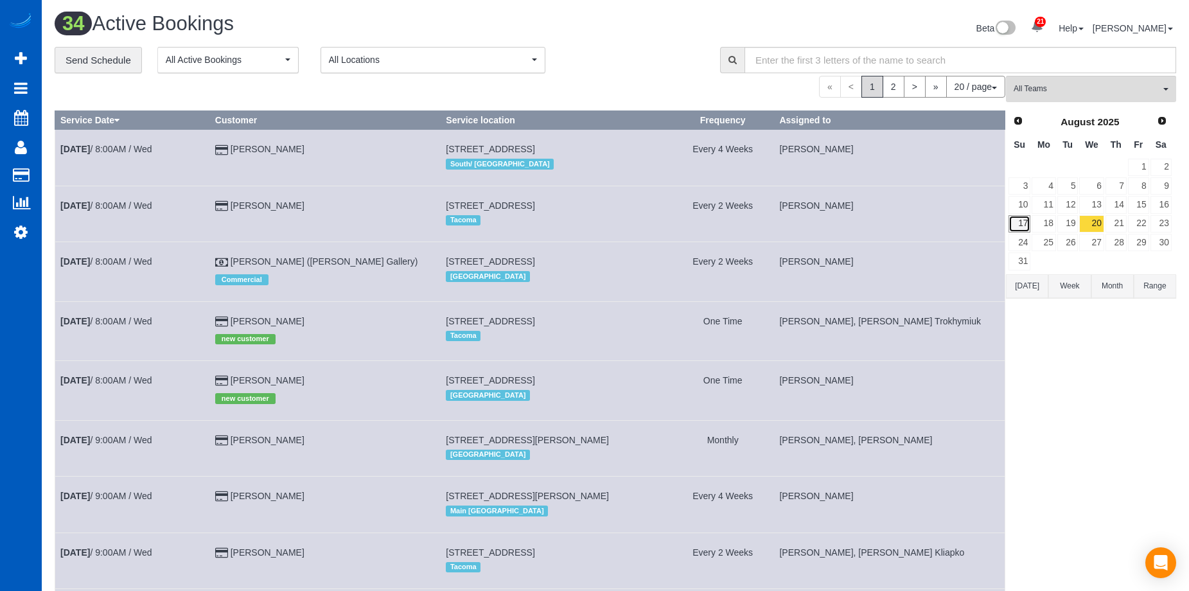
click at [1019, 227] on link "17" at bounding box center [1019, 223] width 22 height 17
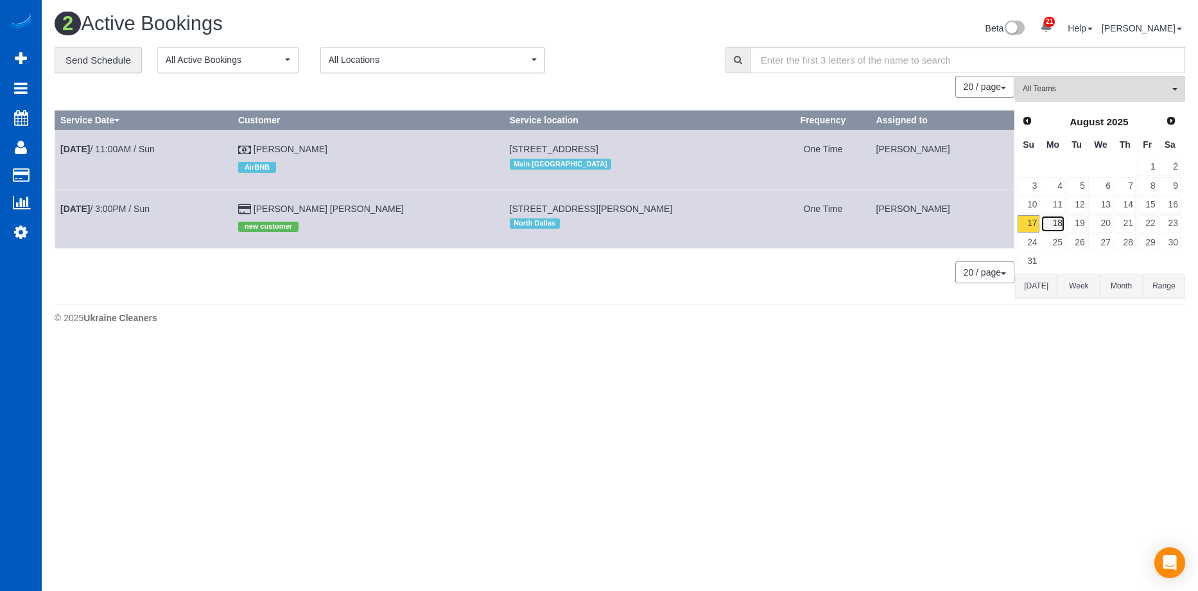
click at [1053, 224] on link "18" at bounding box center [1053, 223] width 24 height 17
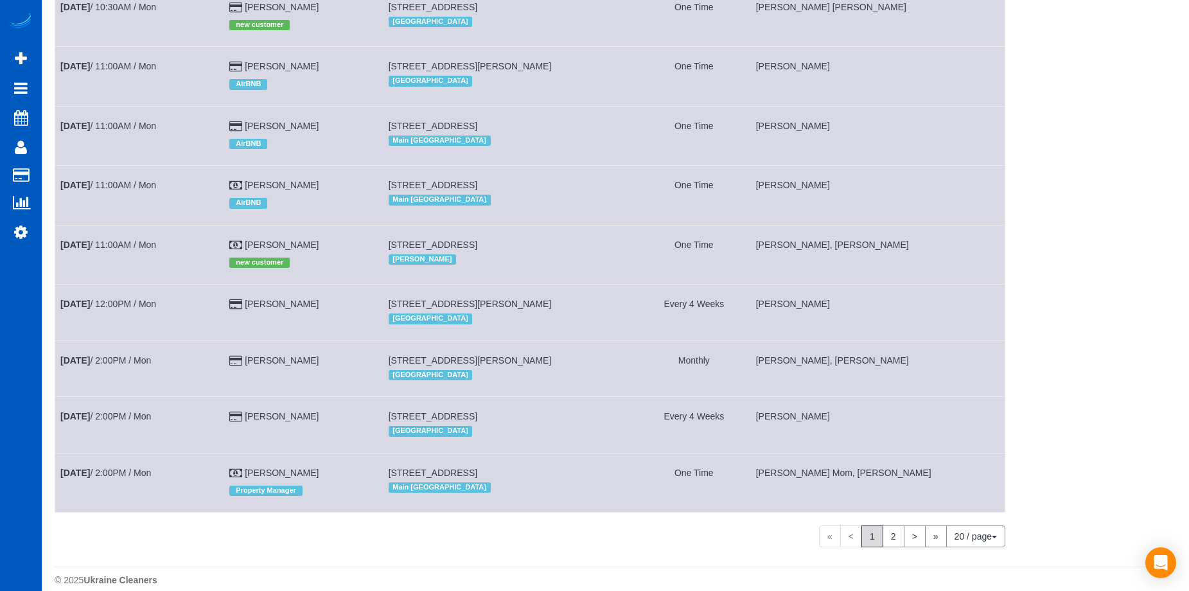
scroll to position [771, 0]
click at [893, 534] on link "2" at bounding box center [893, 536] width 22 height 22
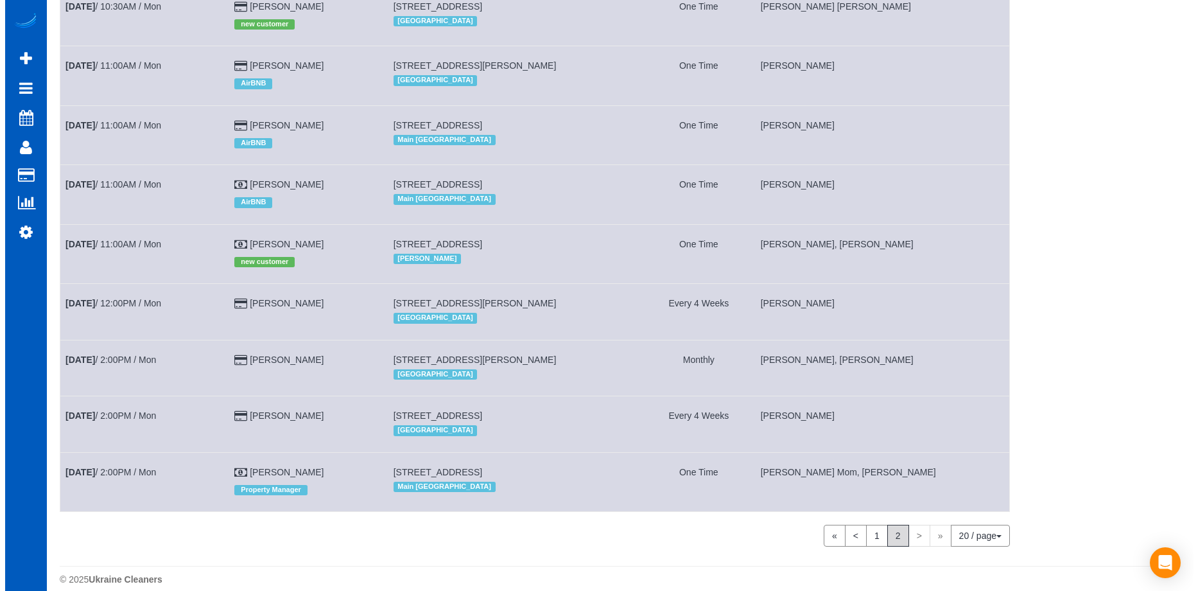
scroll to position [0, 0]
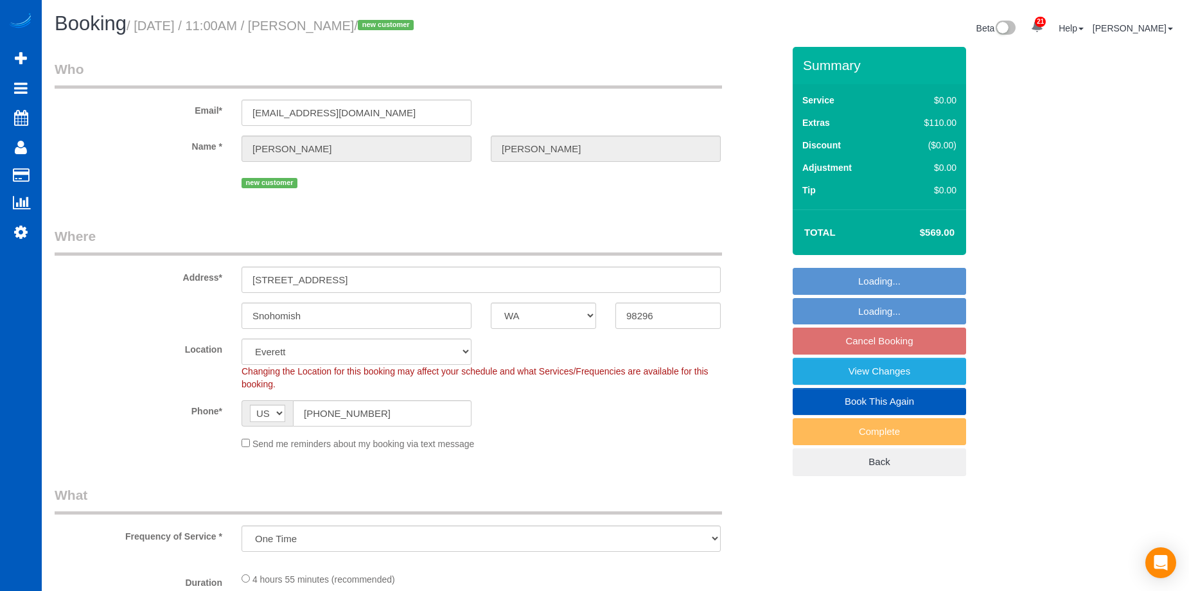
select select "WA"
select select "199"
select select "3001"
select select "5"
select select "3"
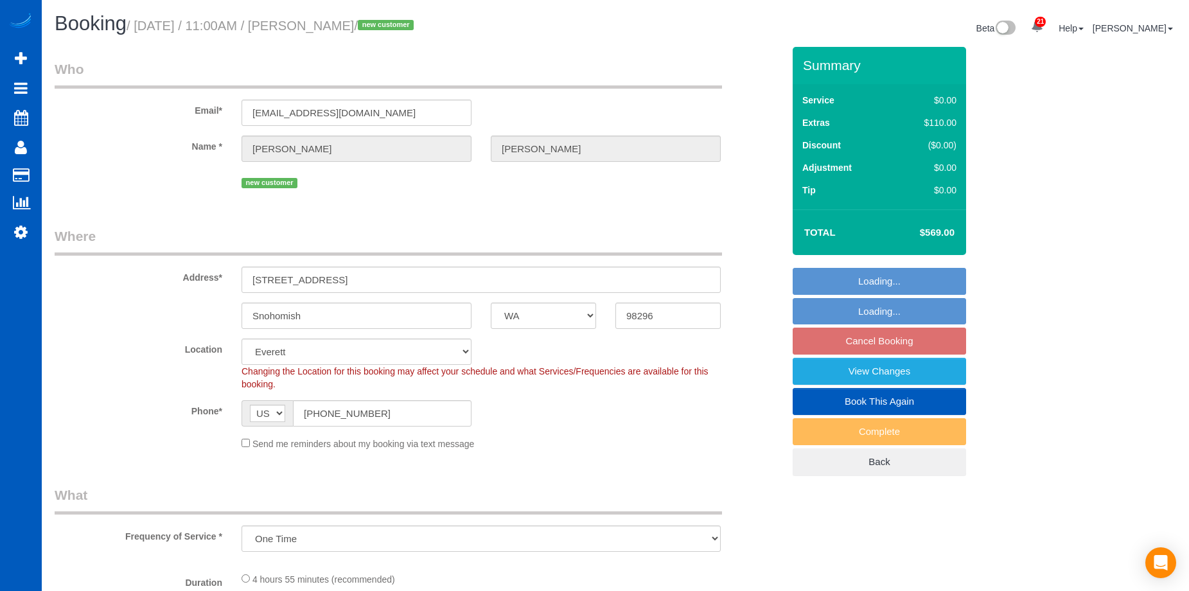
select select "spot1"
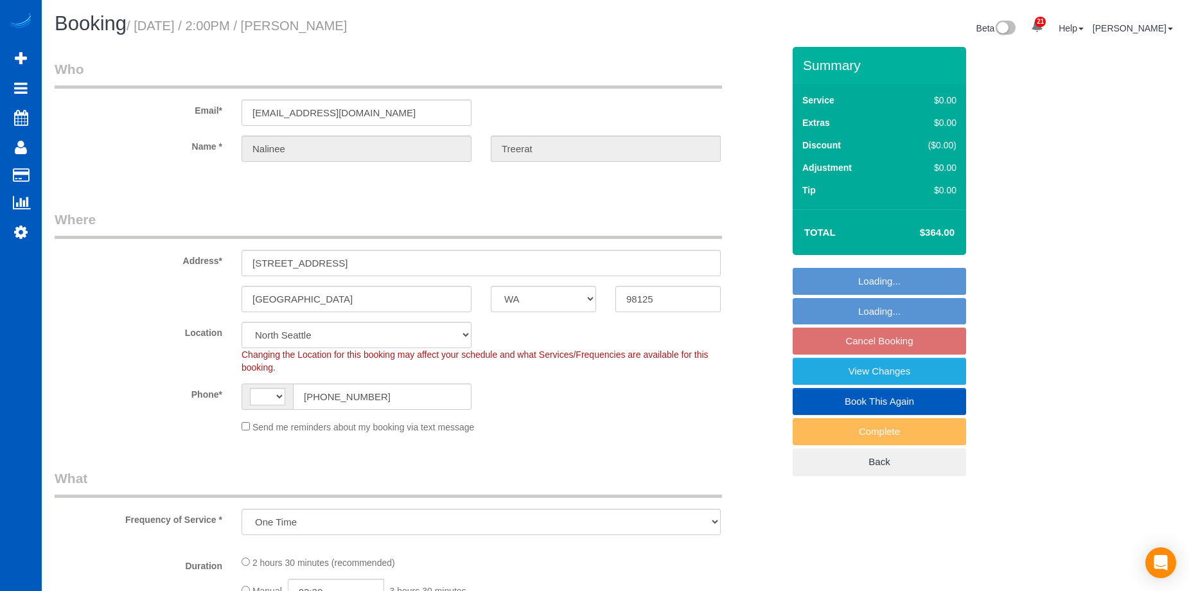
select select "WA"
select select "string:fspay-507ae0e4-763c-4e96-b34f-8608615c9e74"
select select "spot1"
select select "object:562"
select select "string:[GEOGRAPHIC_DATA]"
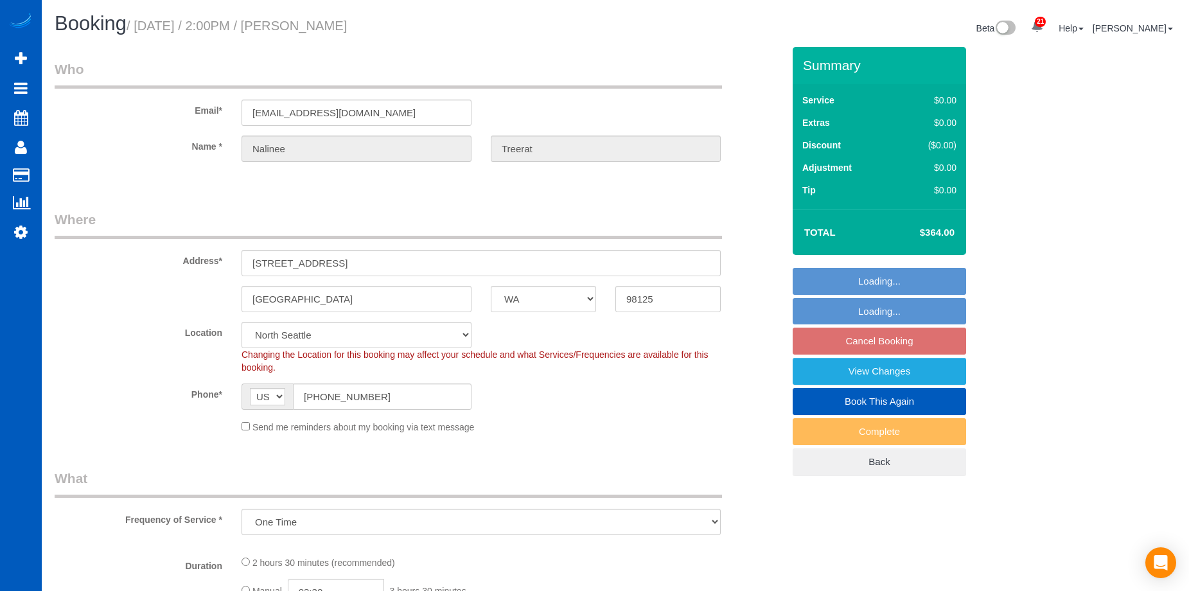
select select "199"
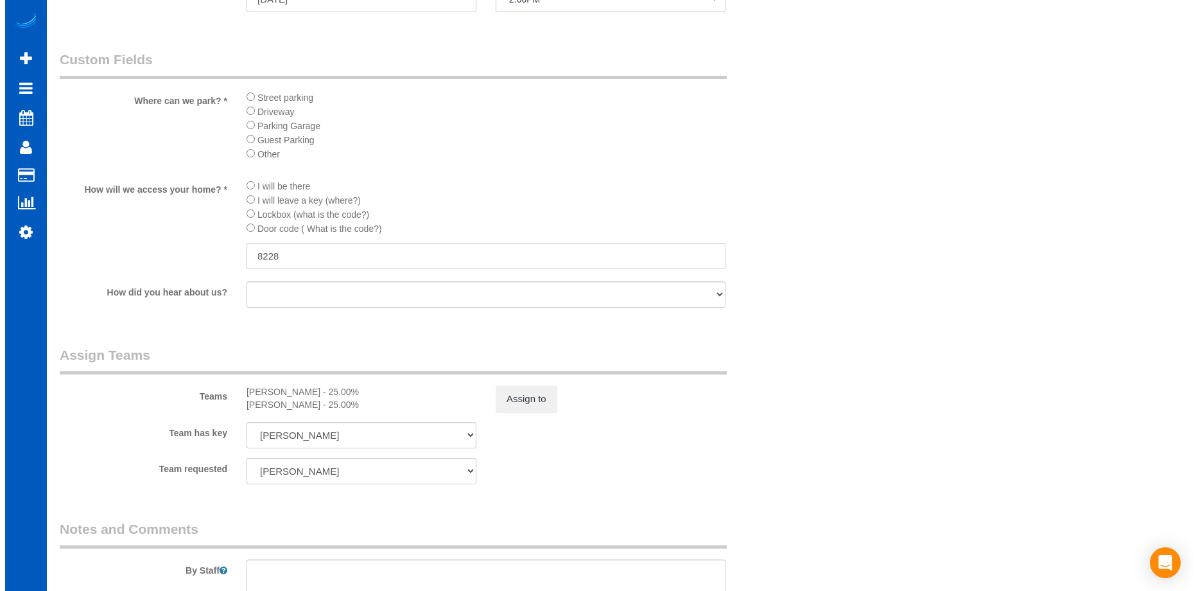
scroll to position [1477, 0]
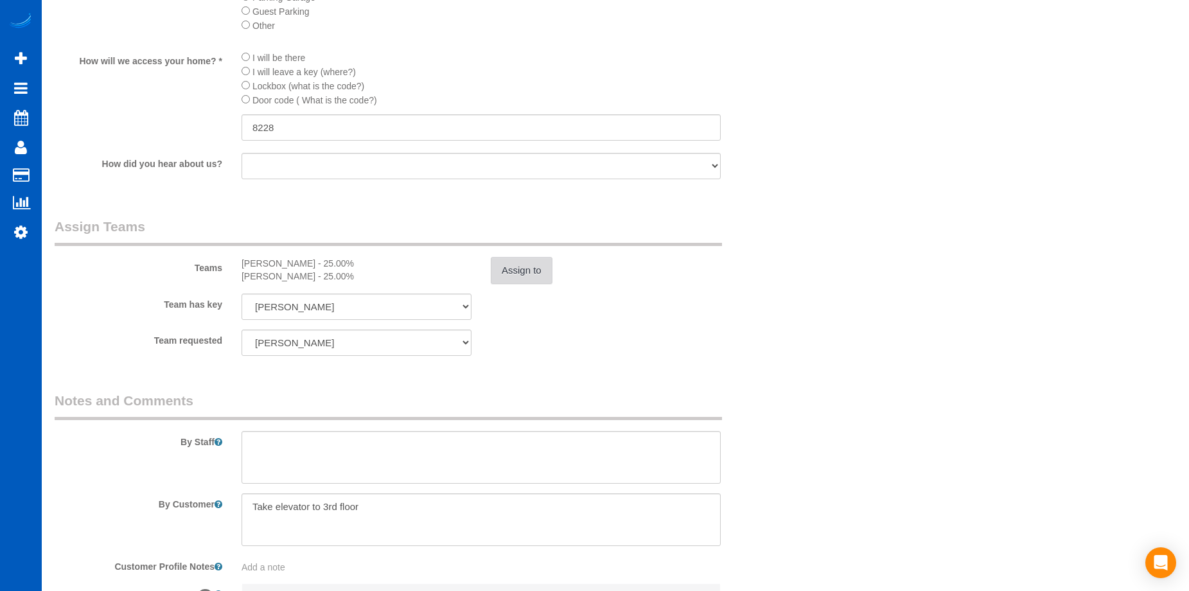
click at [510, 278] on button "Assign to" at bounding box center [522, 270] width 62 height 27
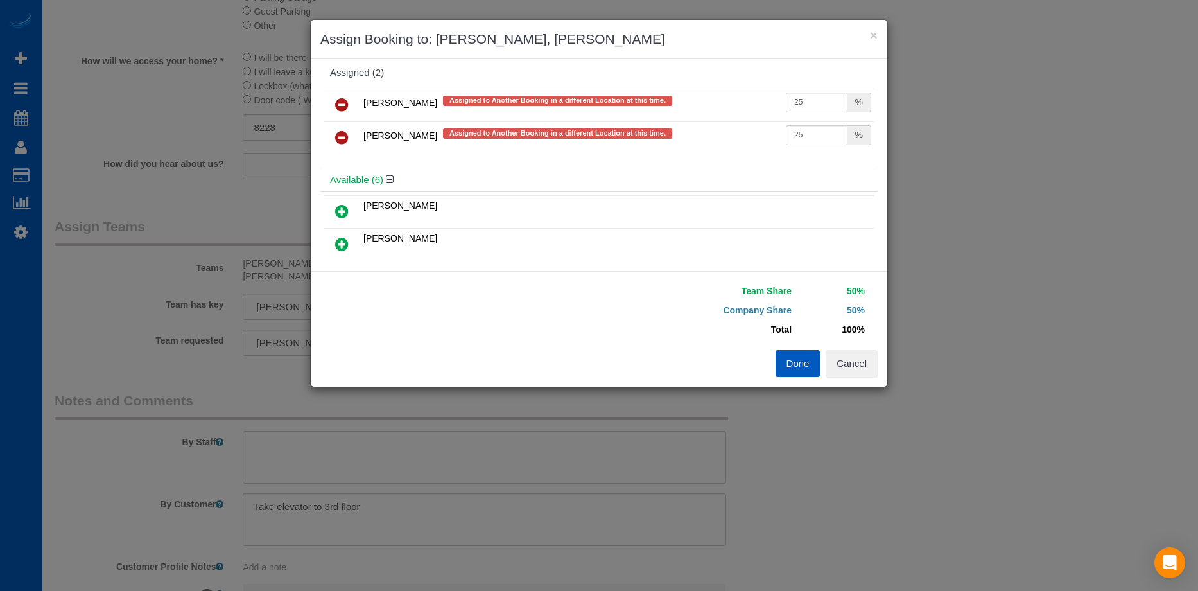
scroll to position [0, 0]
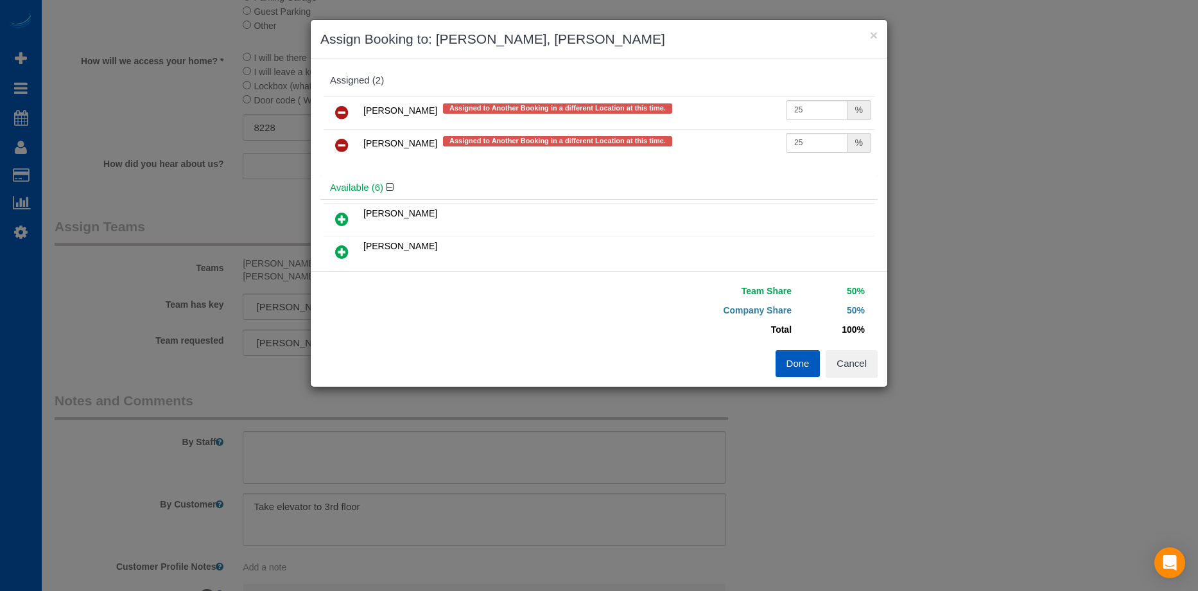
click at [348, 114] on icon at bounding box center [341, 112] width 13 height 15
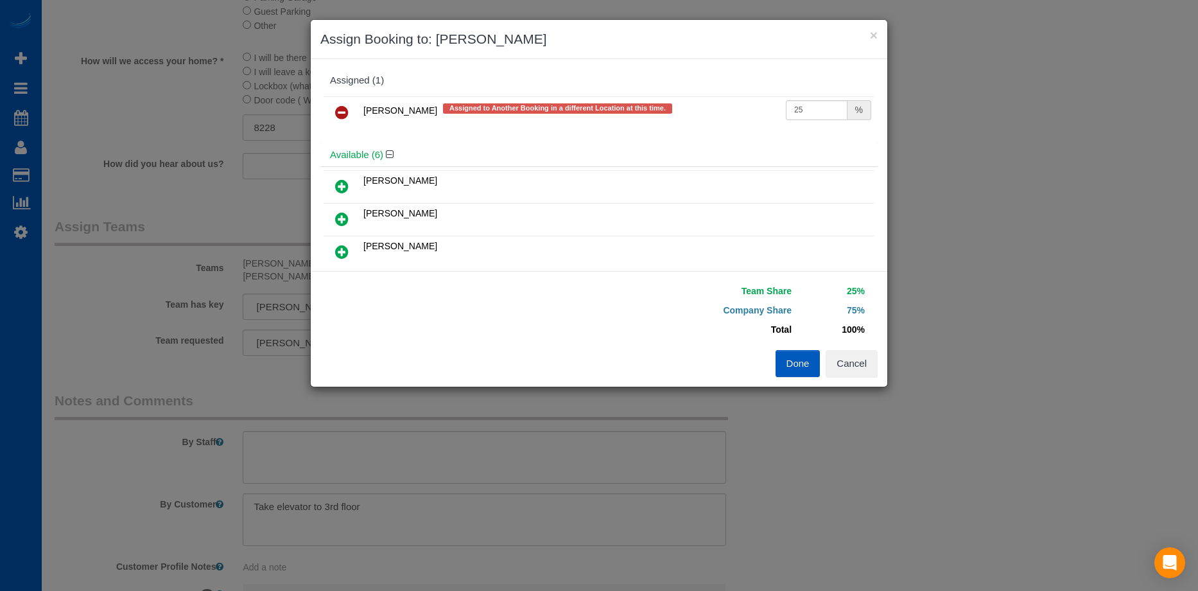
click at [339, 109] on icon at bounding box center [341, 112] width 13 height 15
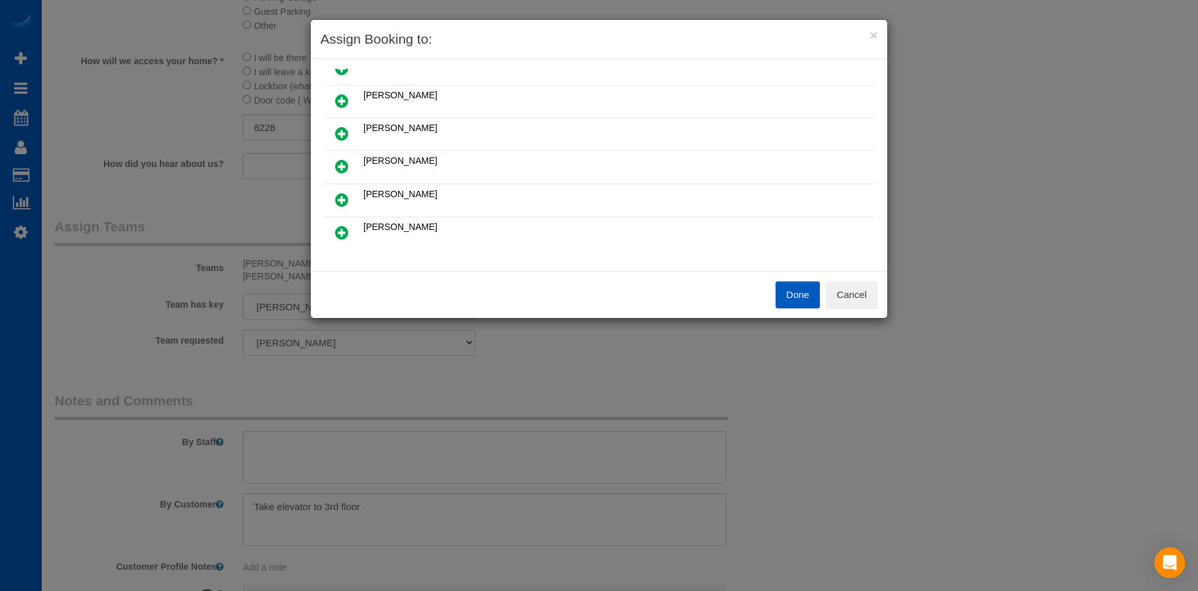
scroll to position [64, 0]
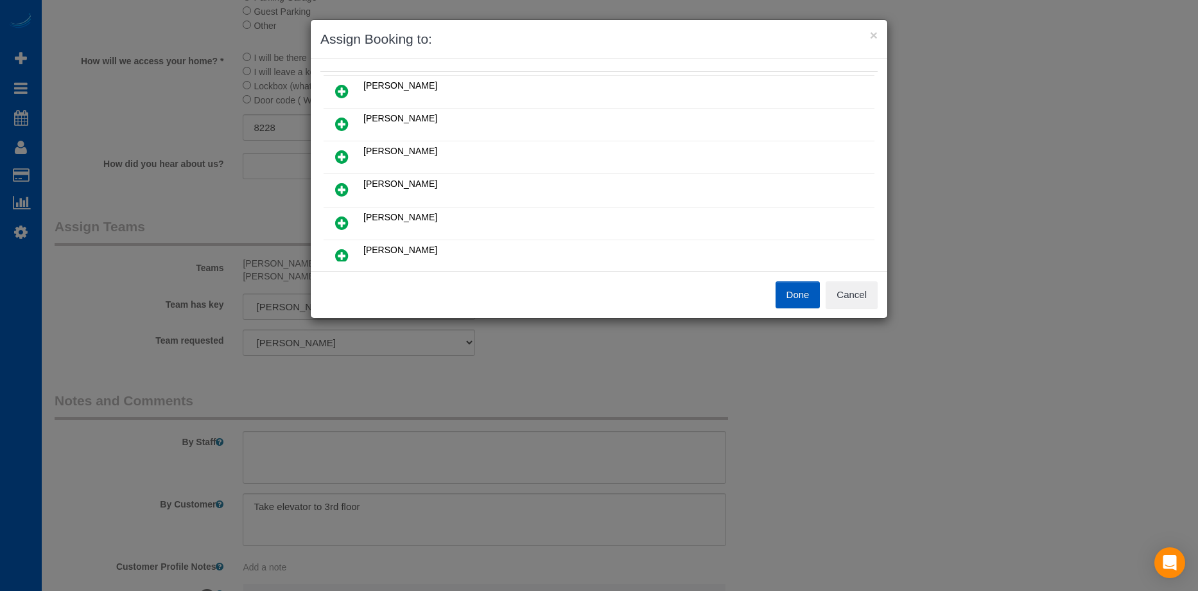
click at [343, 122] on icon at bounding box center [341, 123] width 13 height 15
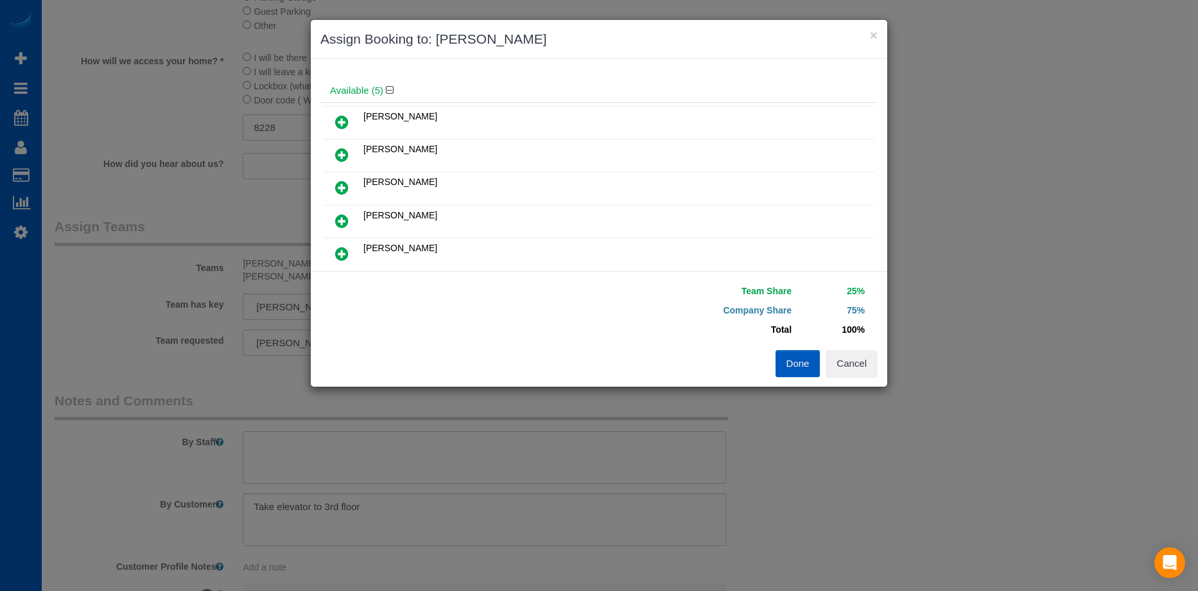
scroll to position [95, 0]
click at [341, 156] on icon at bounding box center [341, 156] width 13 height 15
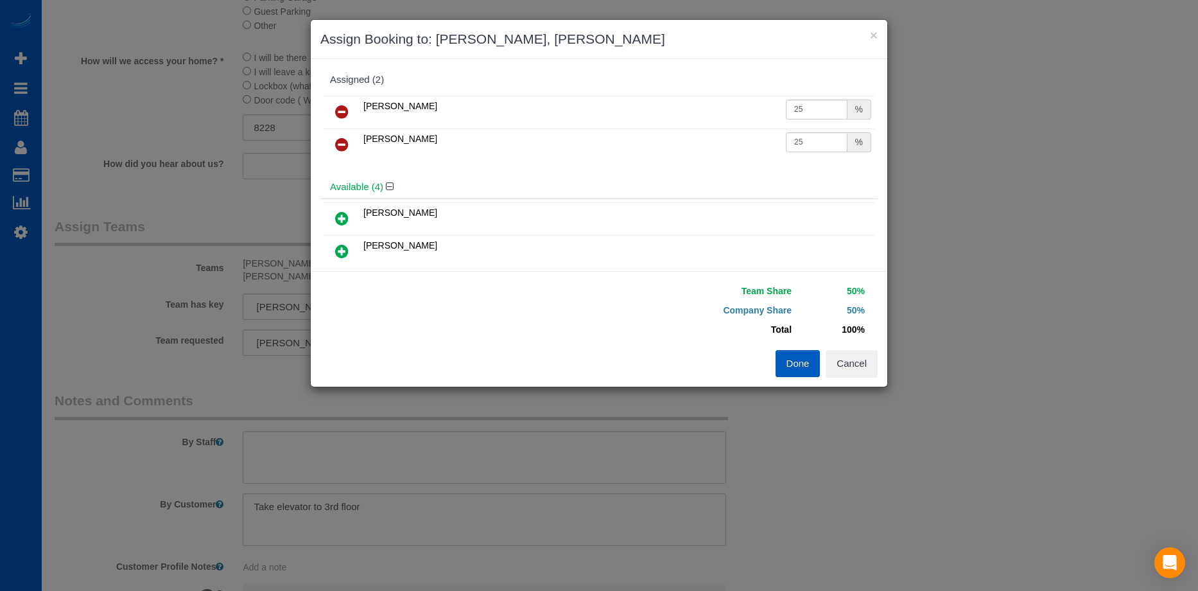
scroll to position [0, 0]
click at [340, 145] on icon at bounding box center [341, 144] width 13 height 15
click at [346, 215] on icon at bounding box center [341, 218] width 13 height 15
click at [792, 365] on button "Done" at bounding box center [798, 363] width 45 height 27
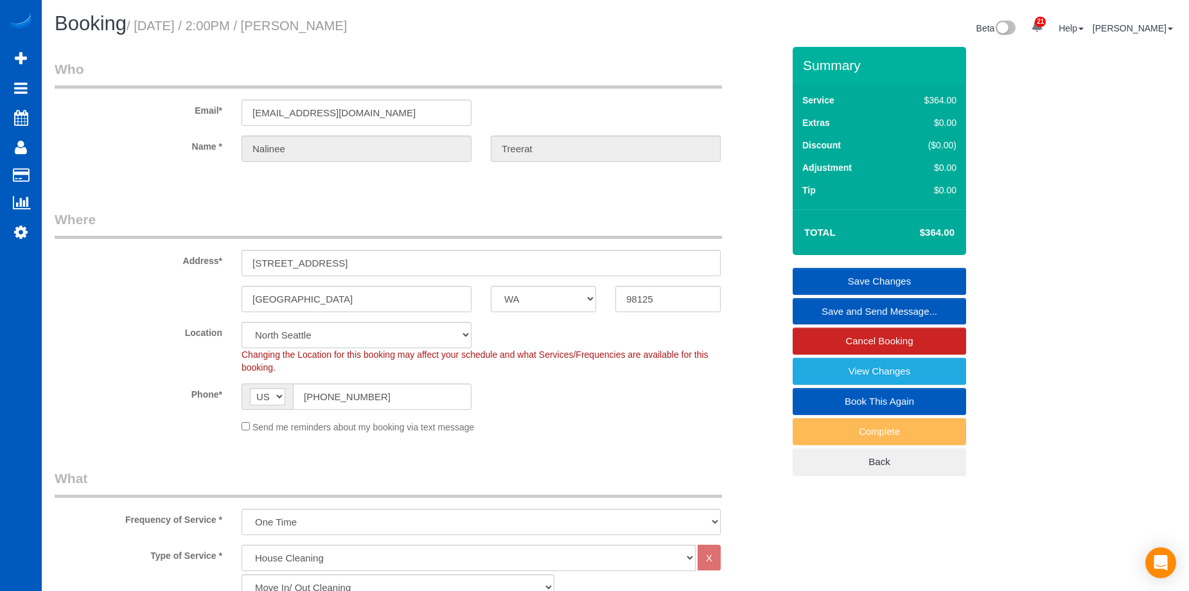
click at [837, 282] on link "Save Changes" at bounding box center [879, 281] width 173 height 27
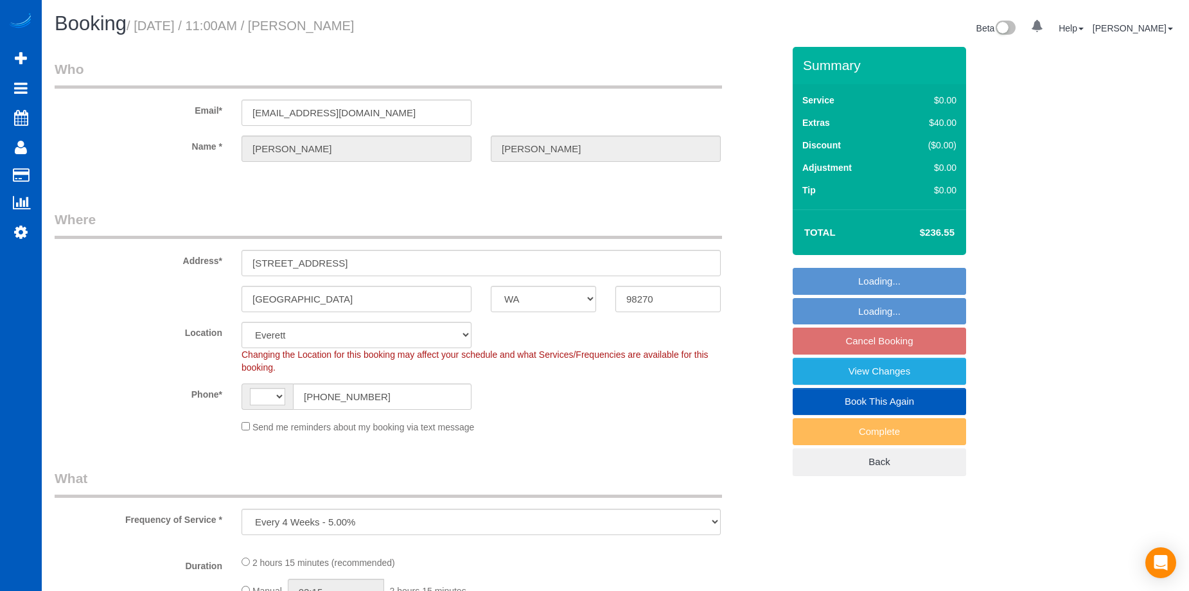
select select "WA"
select select "object:553"
select select "string:[GEOGRAPHIC_DATA]"
select select "199"
select select "1501"
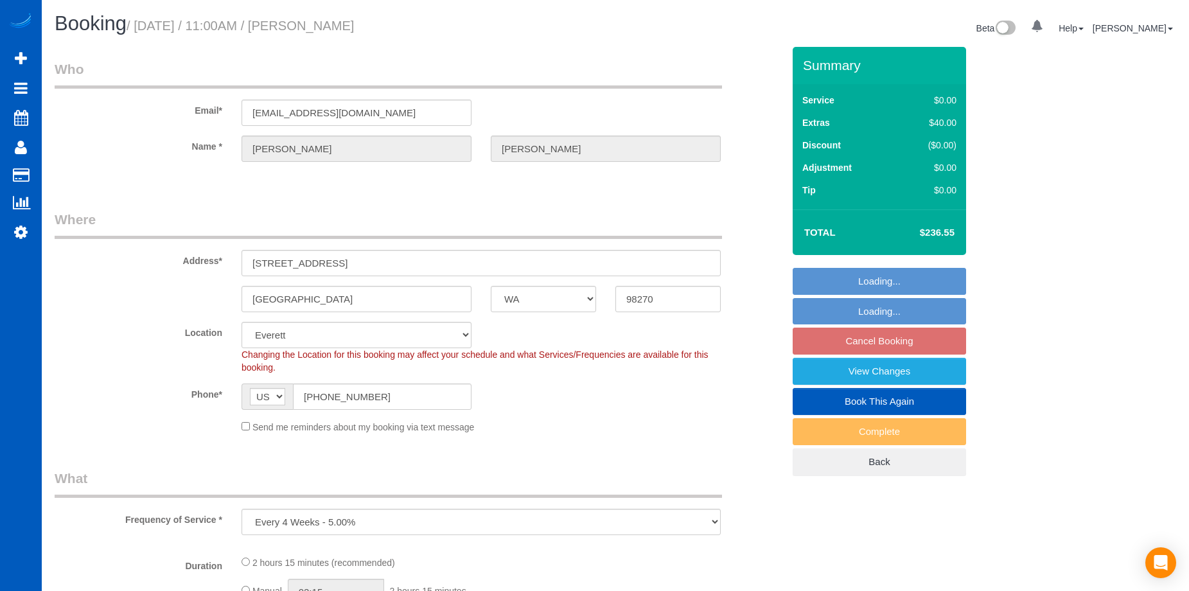
select select "3"
select select "2"
select select "spot1"
select select "number:10"
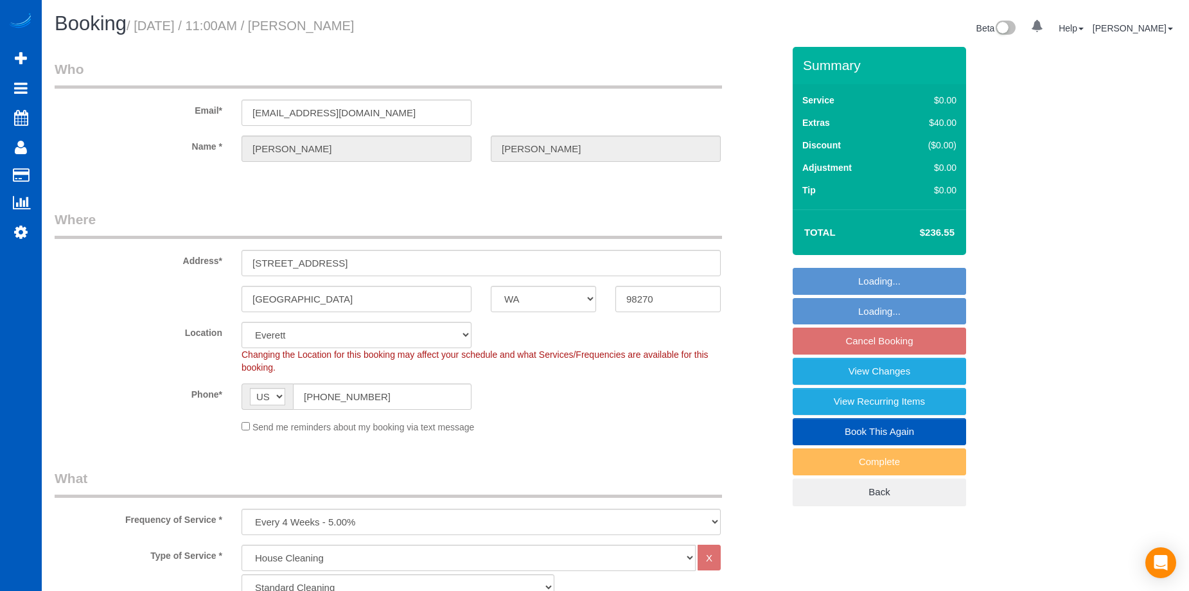
select select "1501"
select select "3"
select select "2"
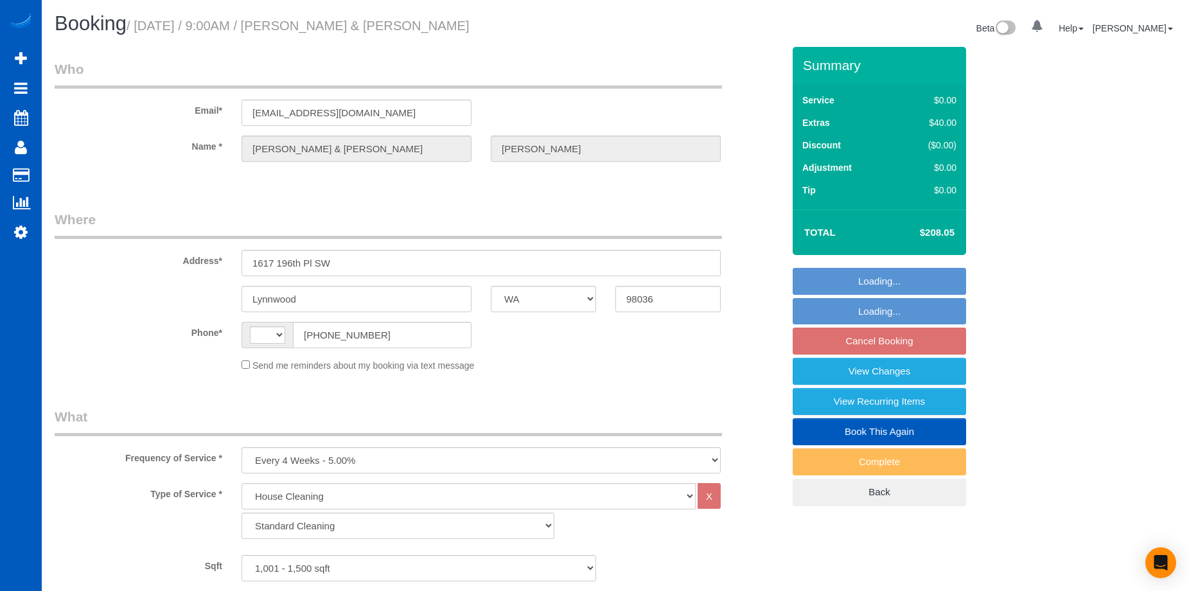
select select "WA"
select select "199"
select select "1001"
select select "3"
select select "string:[GEOGRAPHIC_DATA]"
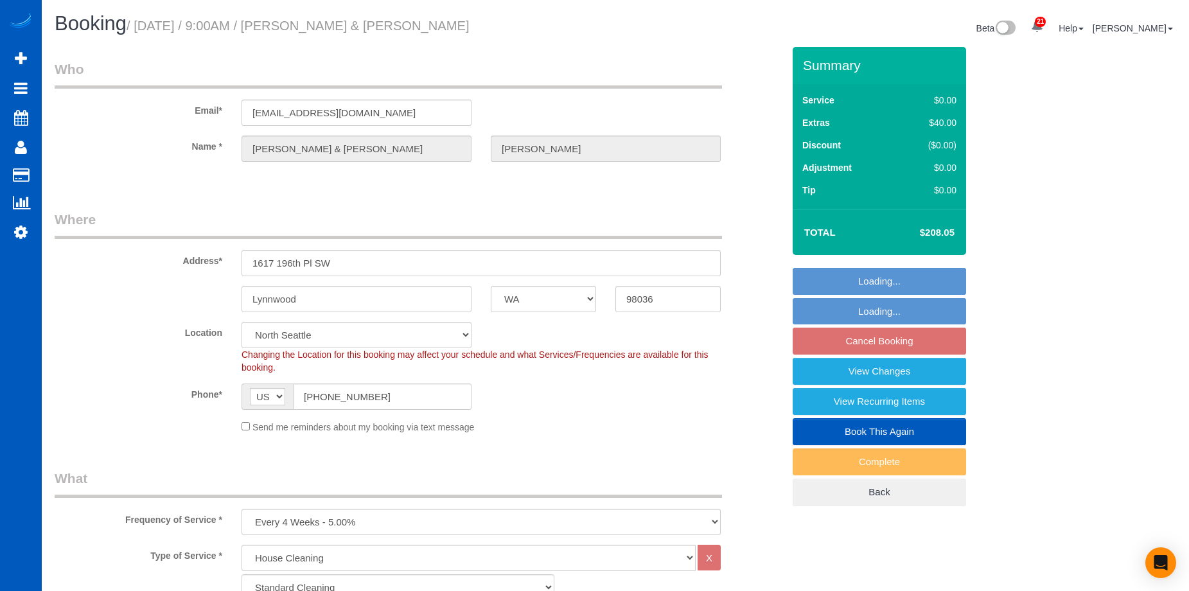
select select "object:1173"
select select "1001"
select select "3"
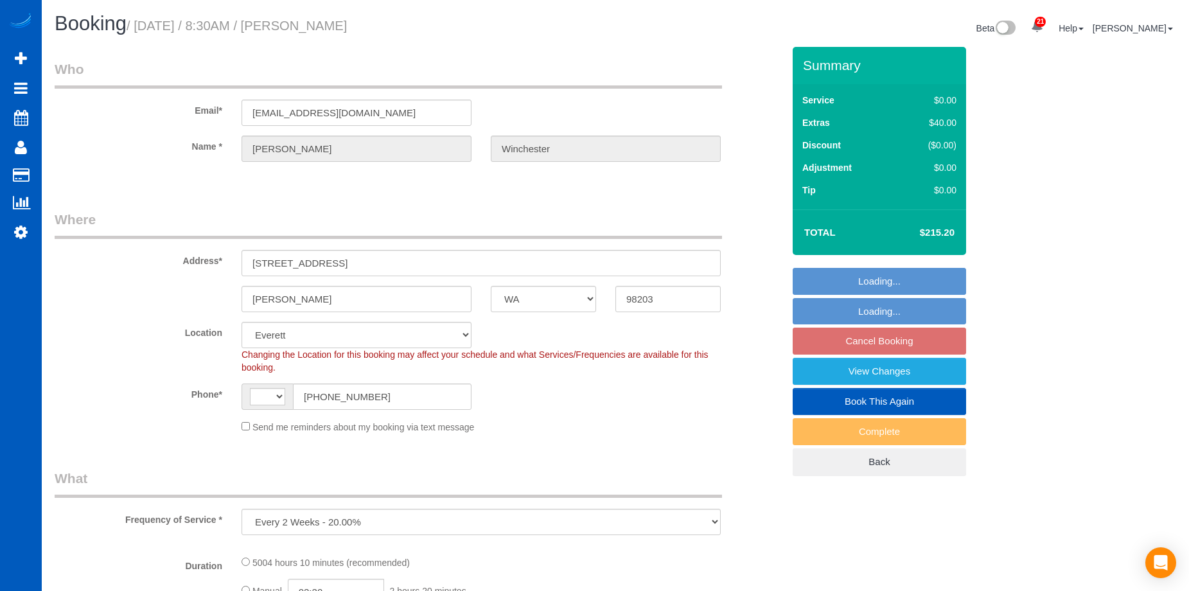
select select "WA"
select select "string:[GEOGRAPHIC_DATA]"
select select "2001"
select select "3"
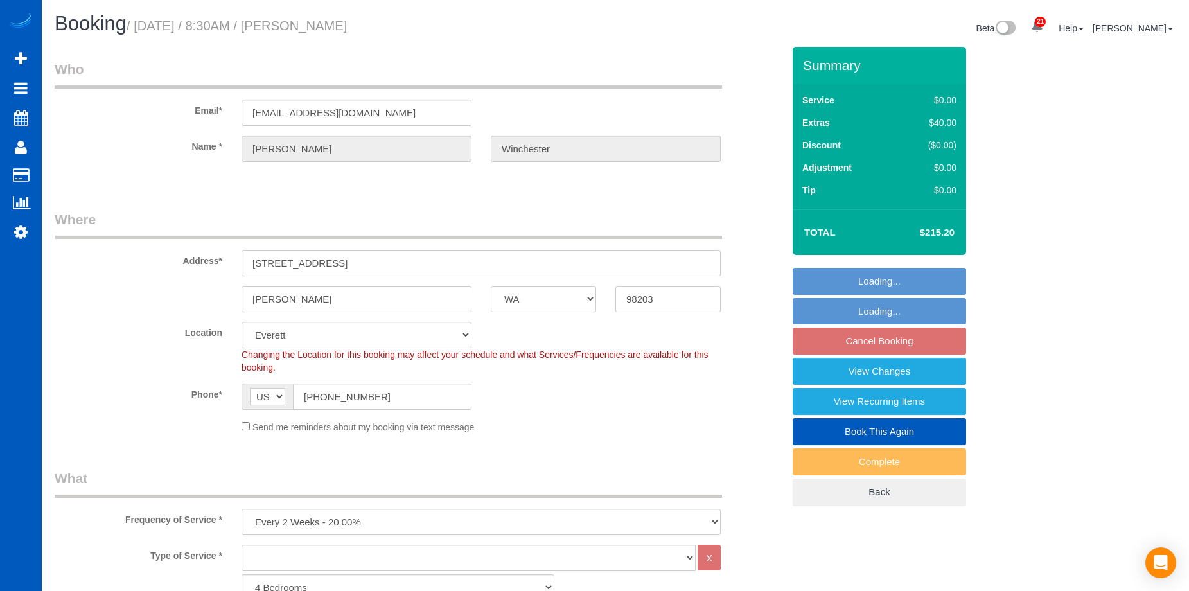
select select "object:1104"
select select "2001"
select select "3"
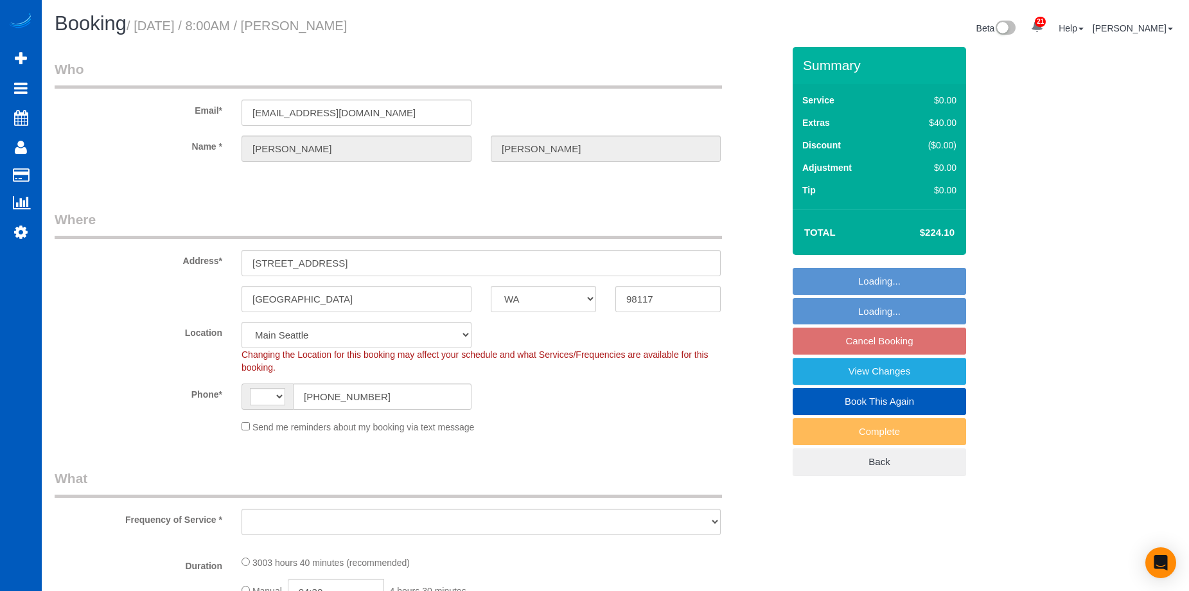
select select "WA"
select select "1501"
select select "3"
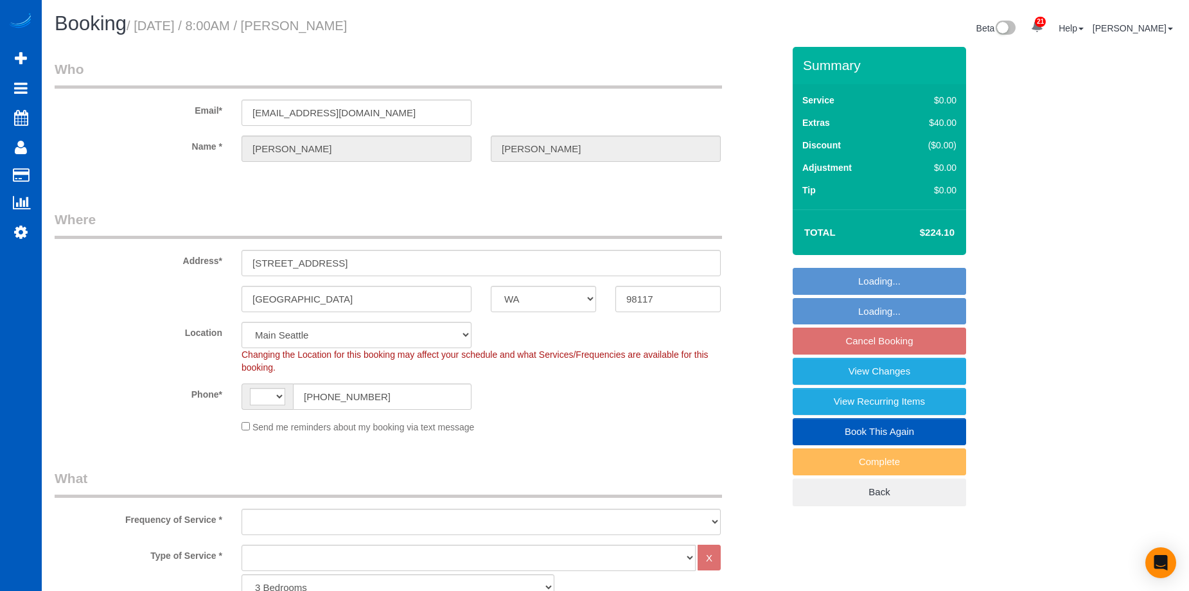
select select "string:[GEOGRAPHIC_DATA]"
select select "object:1143"
select select "spot1"
select select "object:1149"
select select "WA"
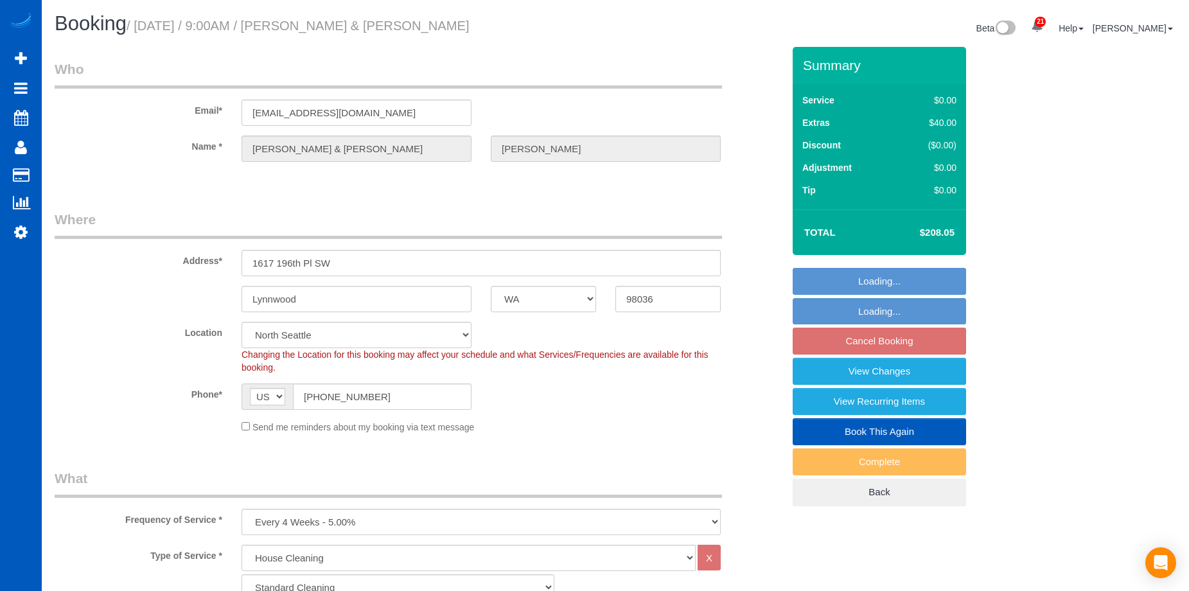
select select "199"
select select "1001"
select select "3"
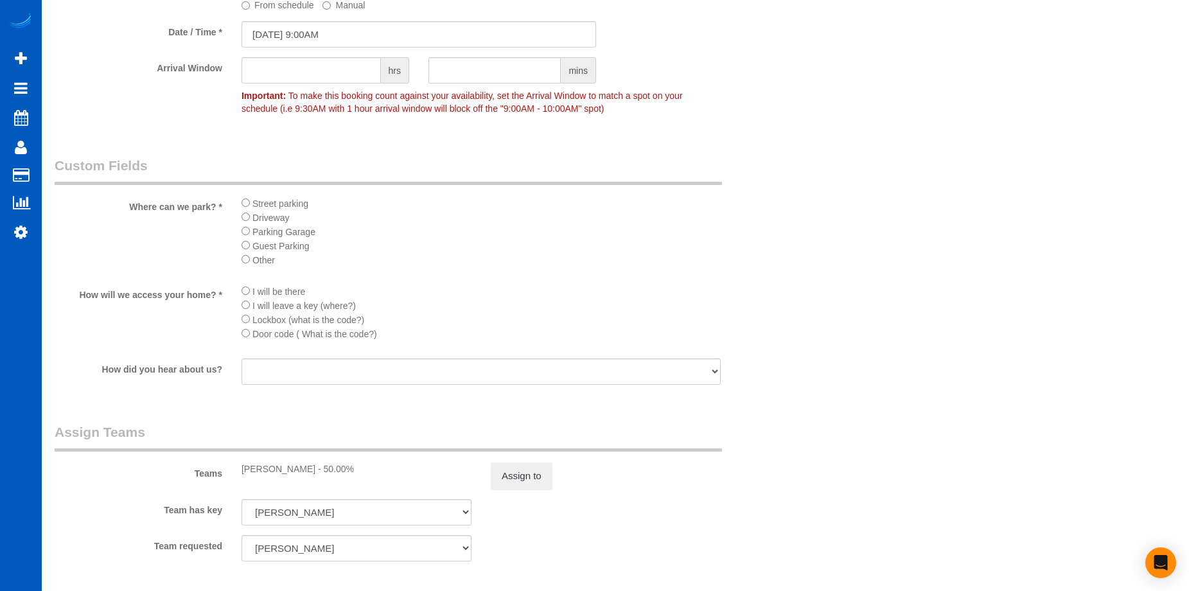
scroll to position [1541, 0]
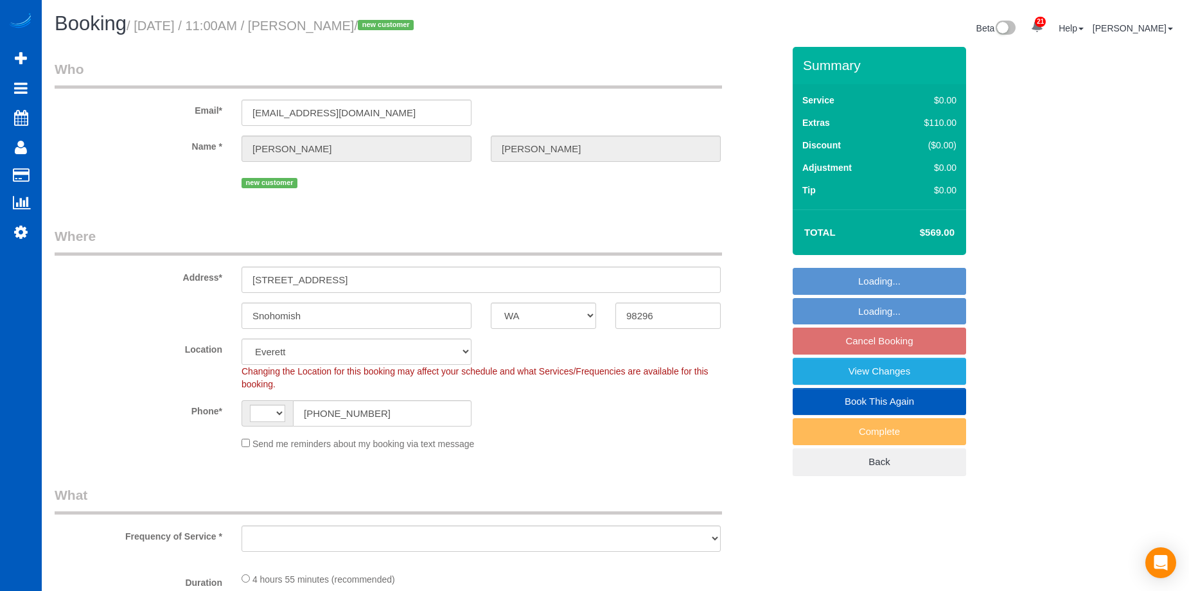
select select "WA"
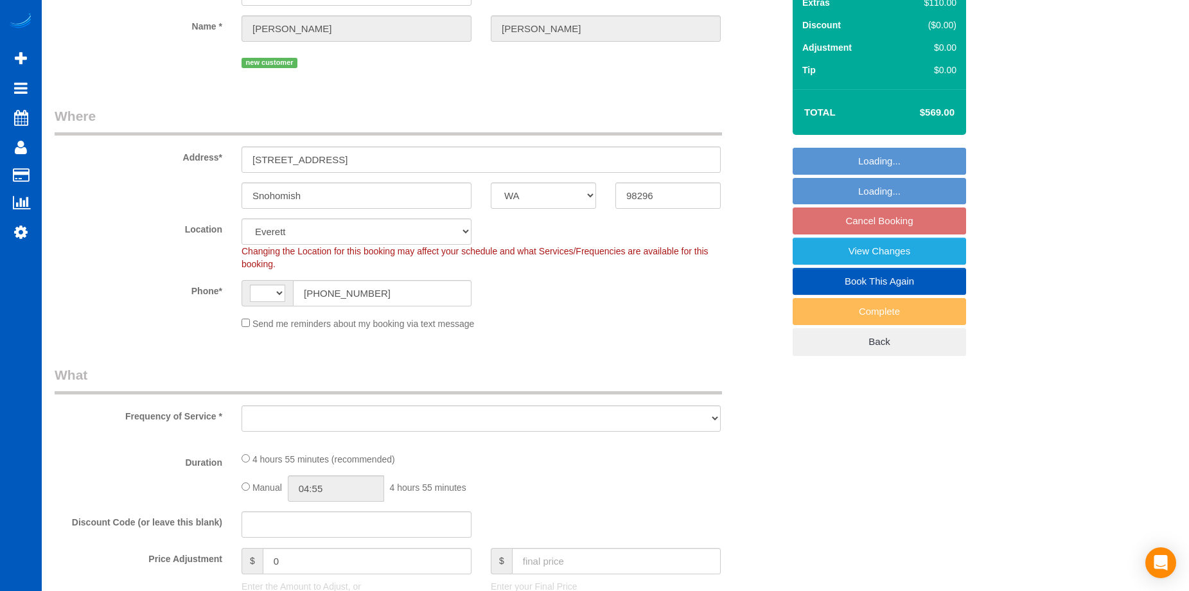
select select "string:[GEOGRAPHIC_DATA]"
select select "object:1006"
select select "spot1"
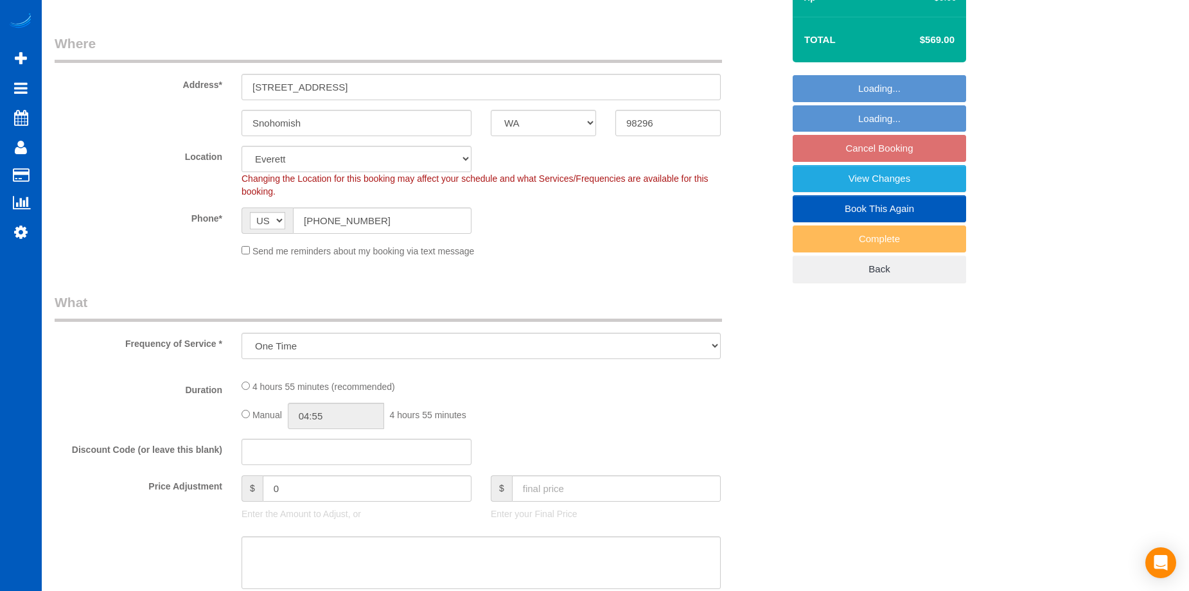
select select "object:1155"
select select "199"
select select "3001"
select select "5"
select select "3"
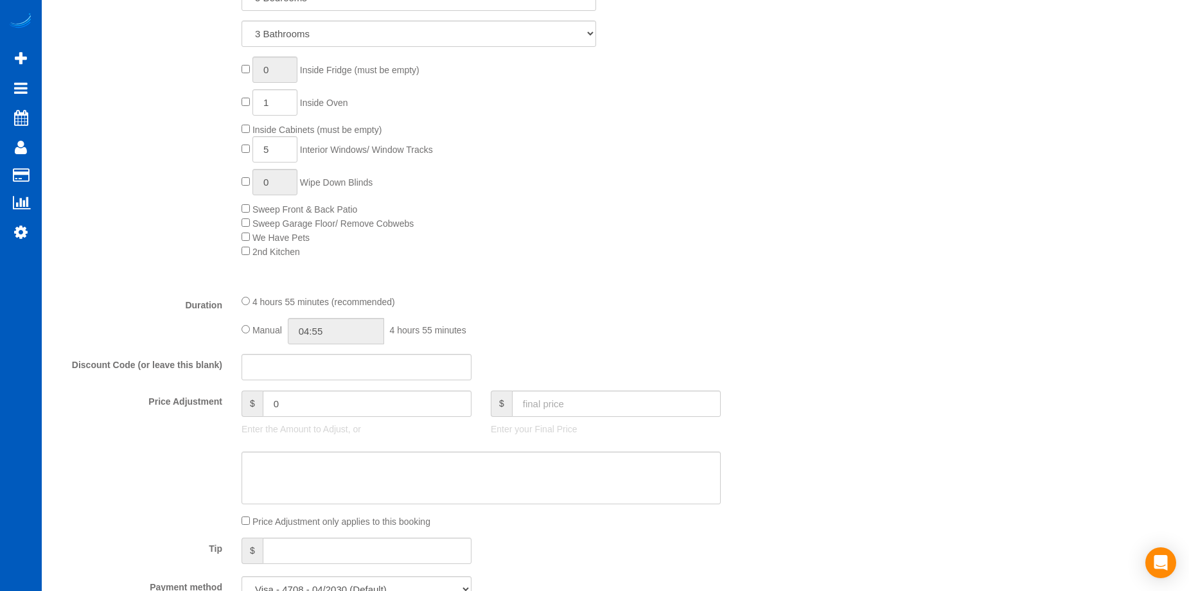
select select "3001"
select select "5"
select select "3"
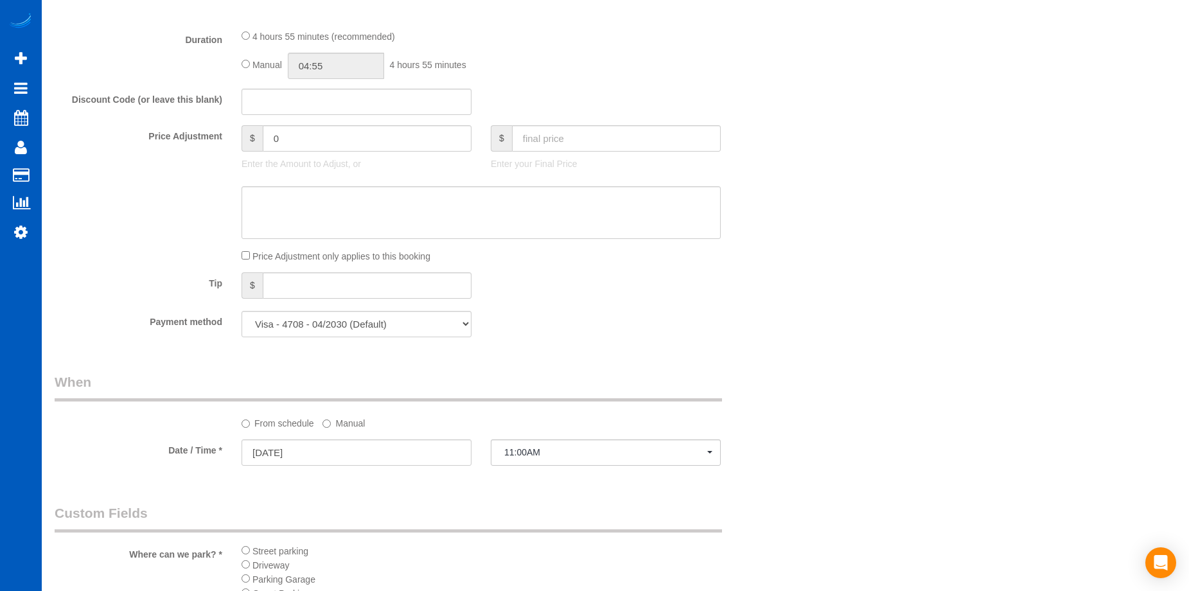
scroll to position [835, 0]
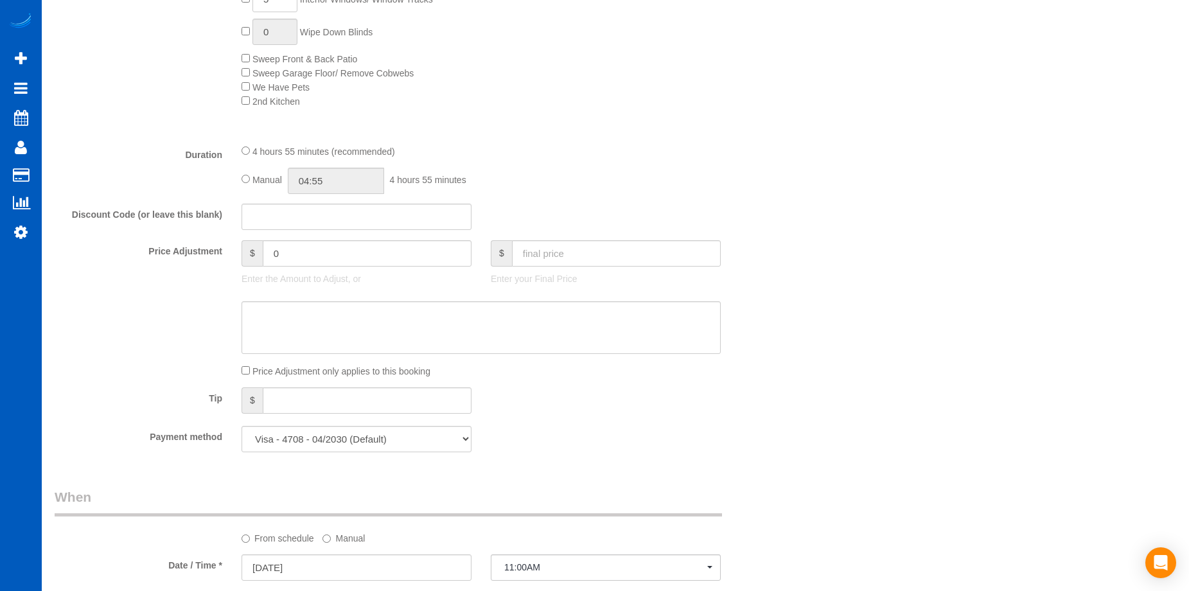
click at [238, 181] on div "4 hours 55 minutes (recommended) Manual 04:55 4 hours 55 minutes" at bounding box center [481, 169] width 498 height 50
click at [330, 186] on input "04:55" at bounding box center [336, 181] width 96 height 26
type input "06:00"
click at [319, 272] on li "06:00" at bounding box center [321, 275] width 57 height 17
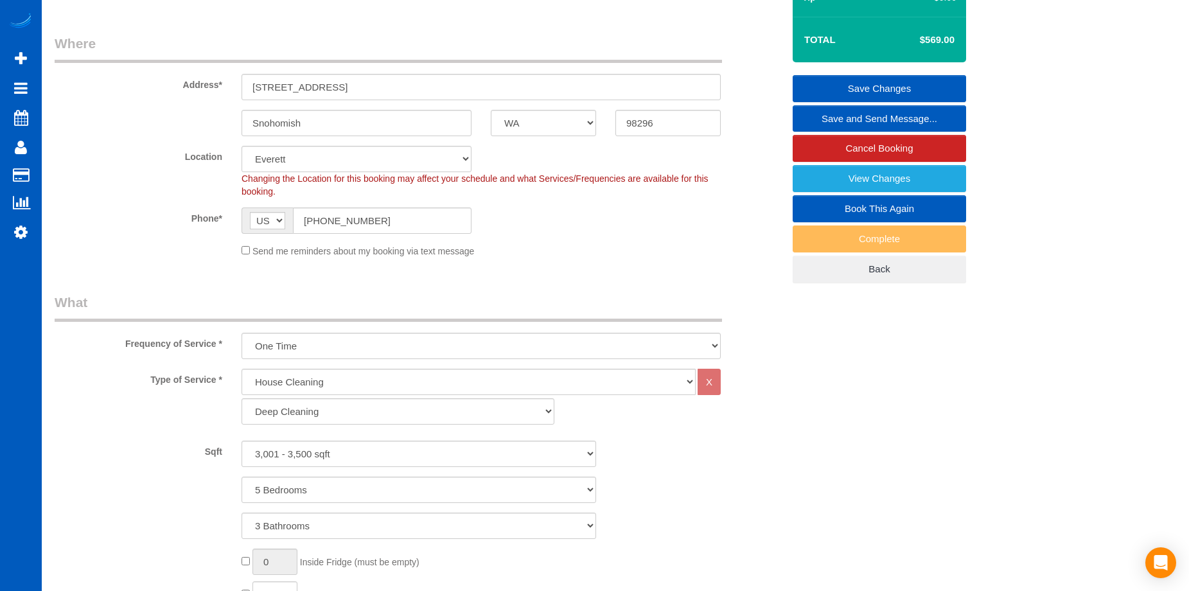
select select "spot16"
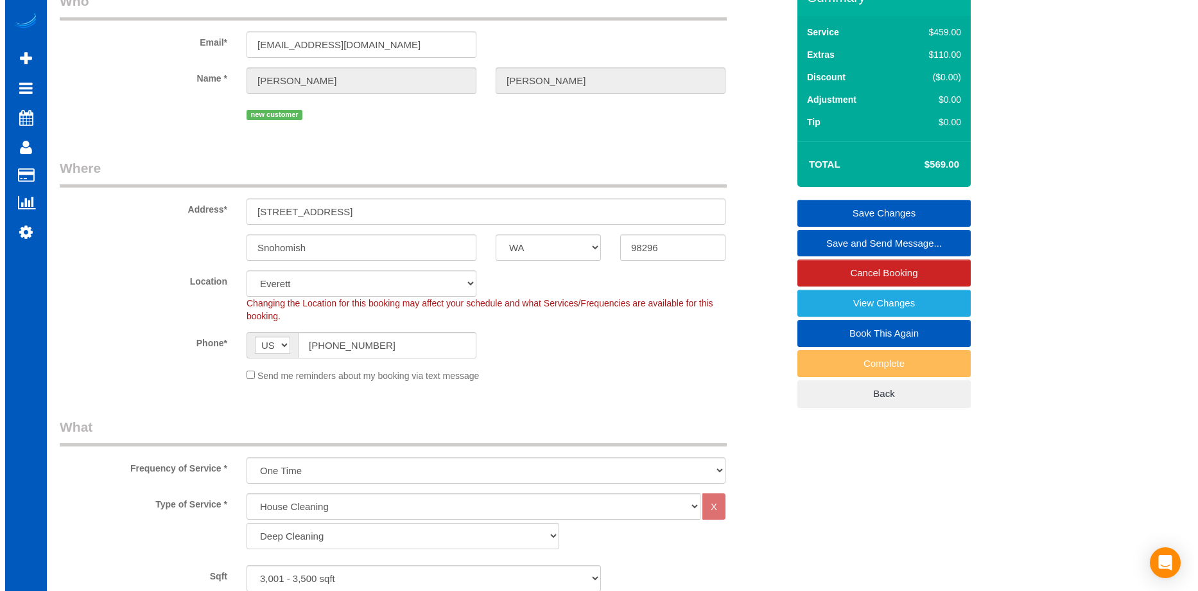
scroll to position [0, 0]
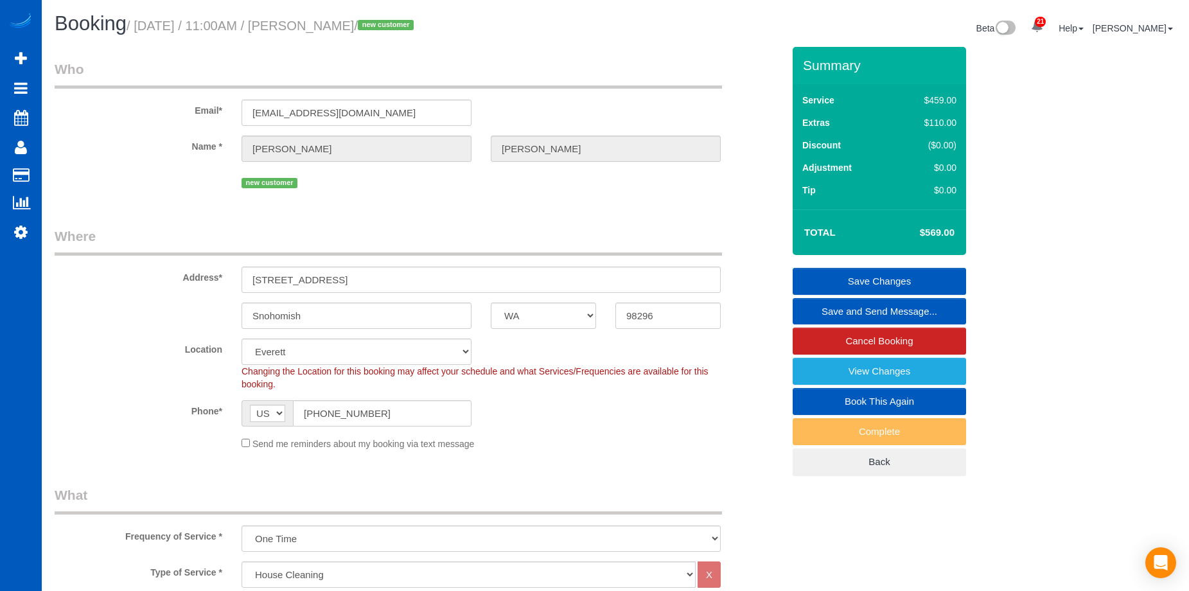
click at [818, 275] on link "Save Changes" at bounding box center [879, 281] width 173 height 27
